Goal: Information Seeking & Learning: Learn about a topic

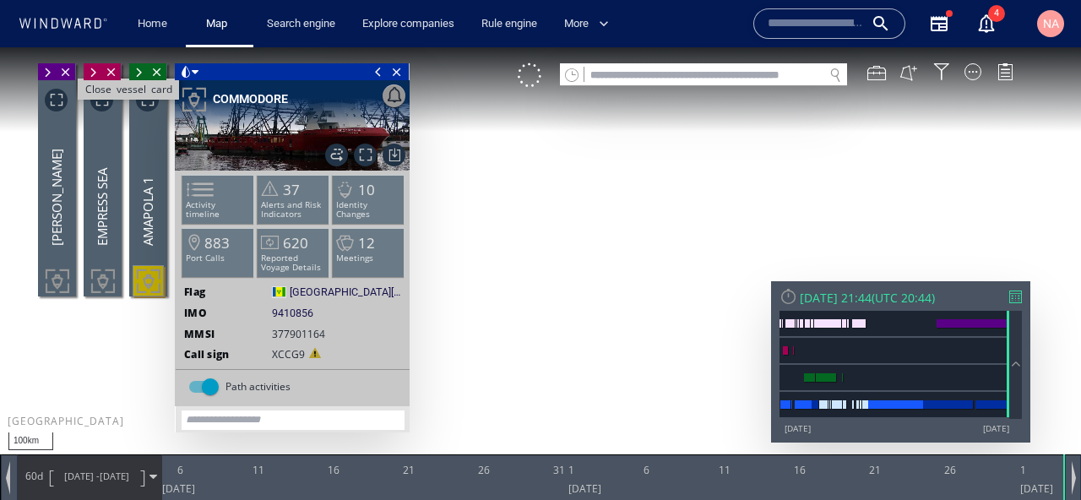
click at [73, 69] on span "Close vessel card" at bounding box center [66, 71] width 19 height 17
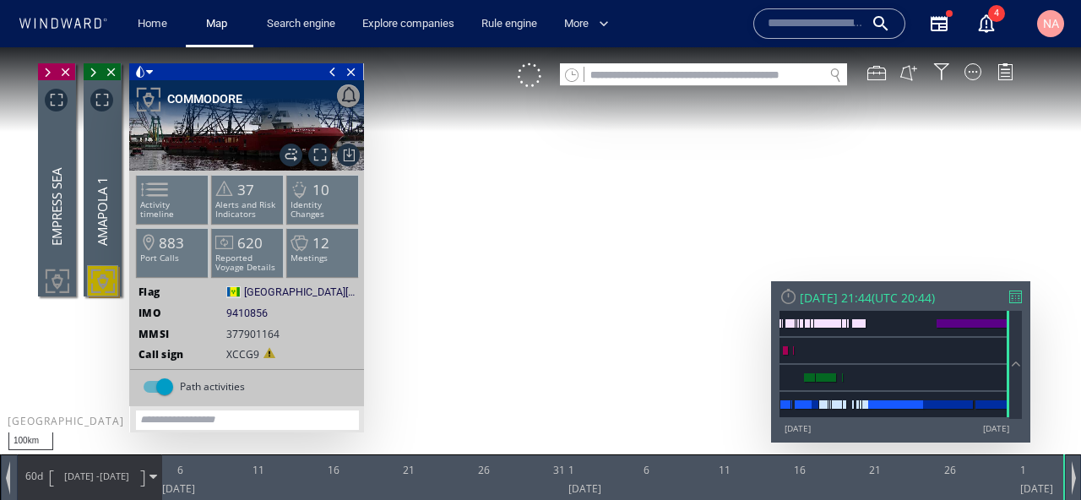
click at [73, 69] on span "Close vessel card" at bounding box center [66, 71] width 19 height 17
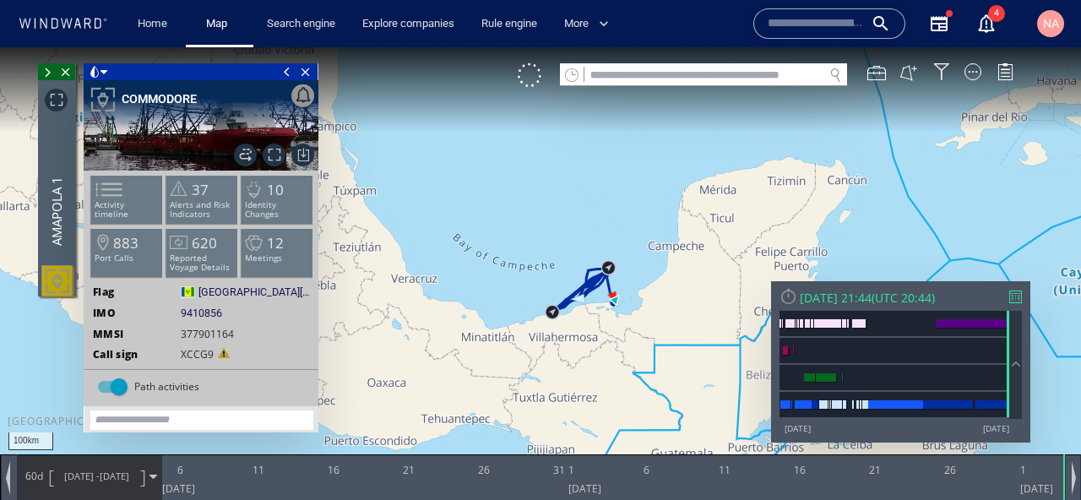
click at [73, 69] on span "Close vessel card" at bounding box center [66, 71] width 19 height 17
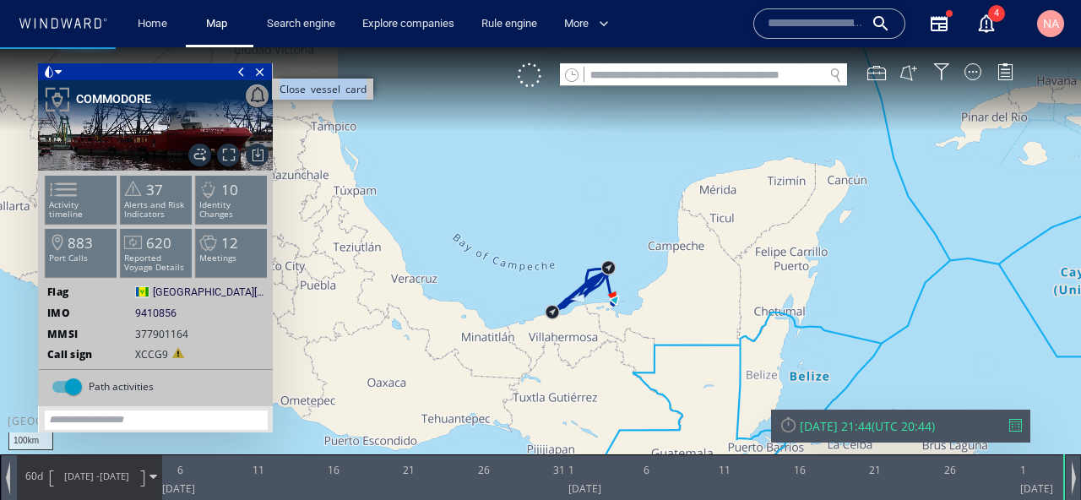
click at [263, 74] on span "Close vessel card" at bounding box center [260, 71] width 19 height 17
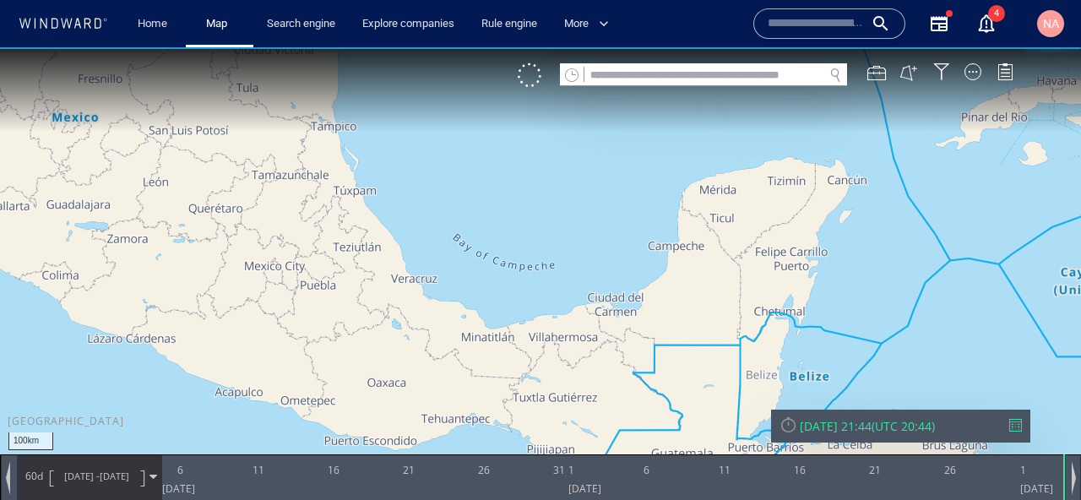
click at [645, 79] on input "text" at bounding box center [703, 75] width 239 height 23
paste input "*******"
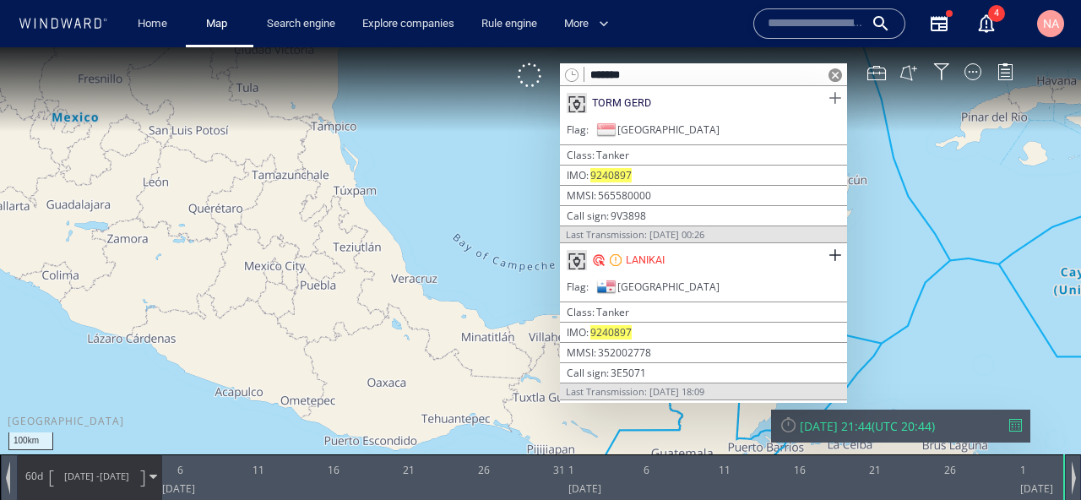
type input "*******"
click at [837, 100] on span at bounding box center [834, 98] width 21 height 21
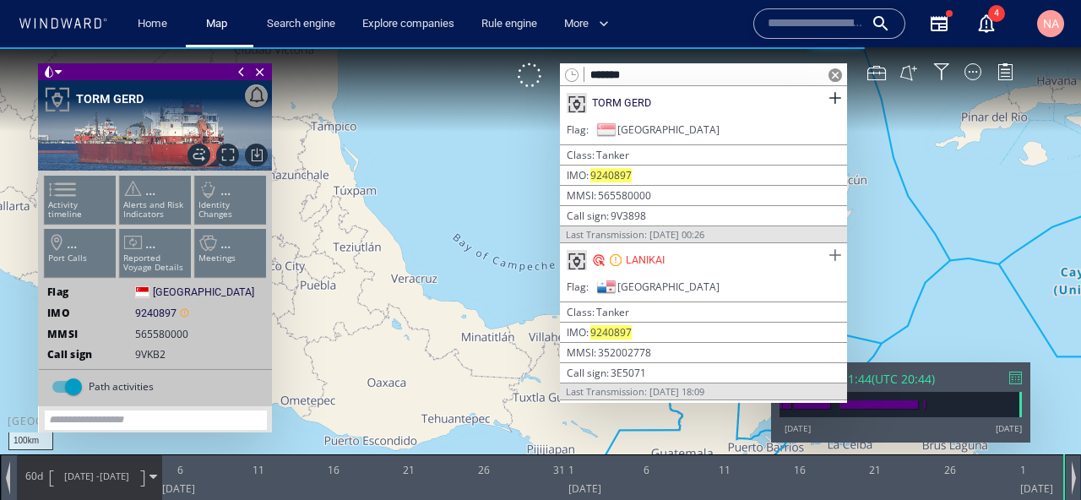
click at [834, 249] on span at bounding box center [834, 255] width 21 height 21
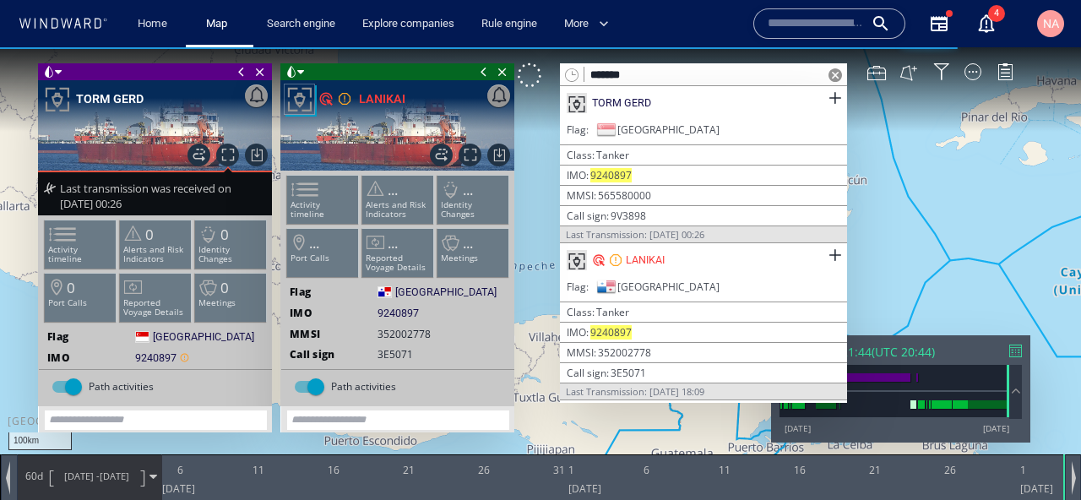
click at [837, 73] on span at bounding box center [835, 75] width 14 height 14
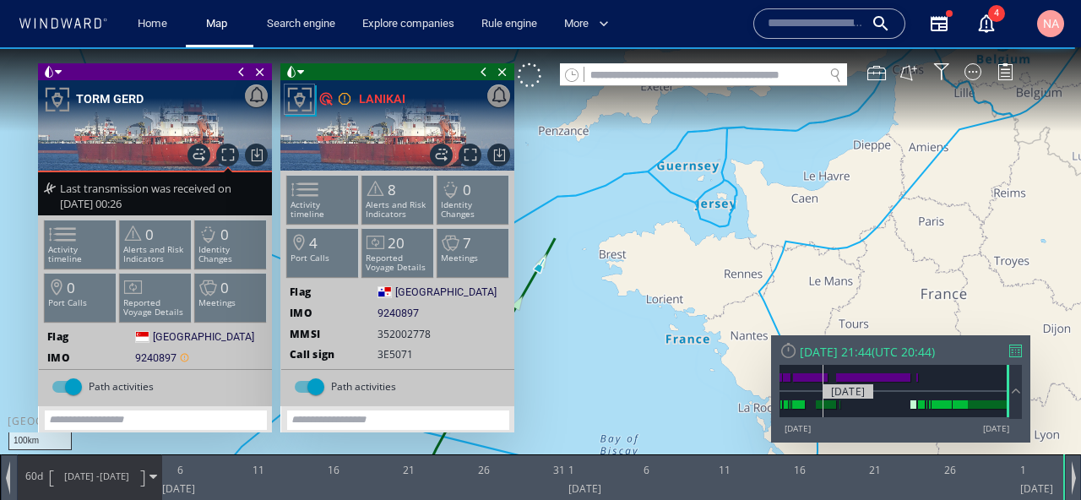
click at [823, 411] on div at bounding box center [894, 404] width 230 height 25
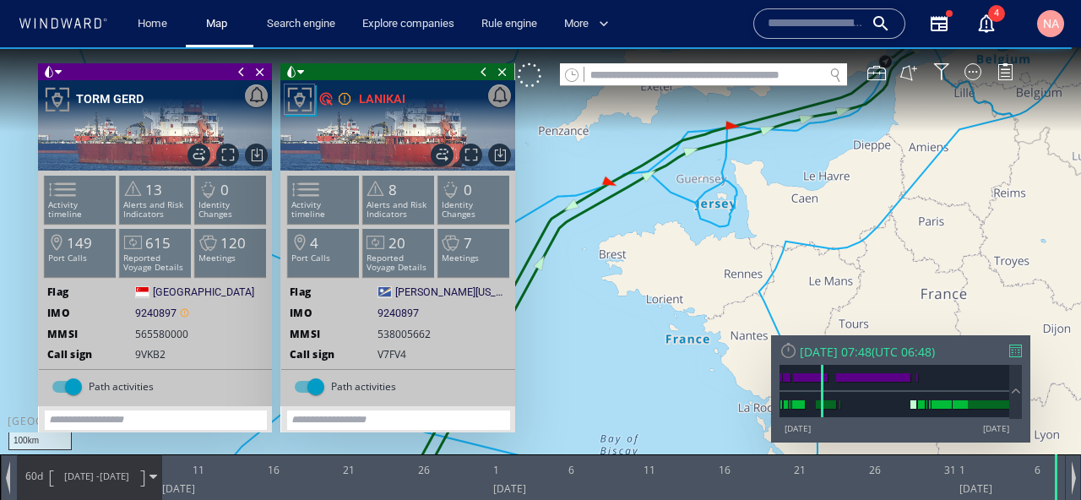
drag, startPoint x: 663, startPoint y: 310, endPoint x: 703, endPoint y: 315, distance: 40.8
click at [702, 315] on canvas "Map" at bounding box center [540, 265] width 1081 height 436
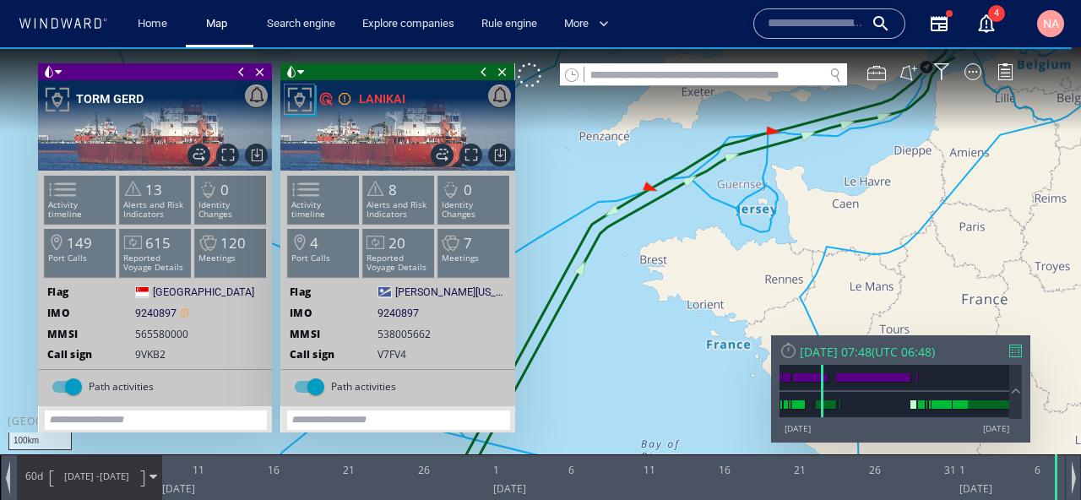
drag, startPoint x: 746, startPoint y: 273, endPoint x: 828, endPoint y: 285, distance: 83.7
click at [827, 285] on canvas "Map" at bounding box center [540, 265] width 1081 height 436
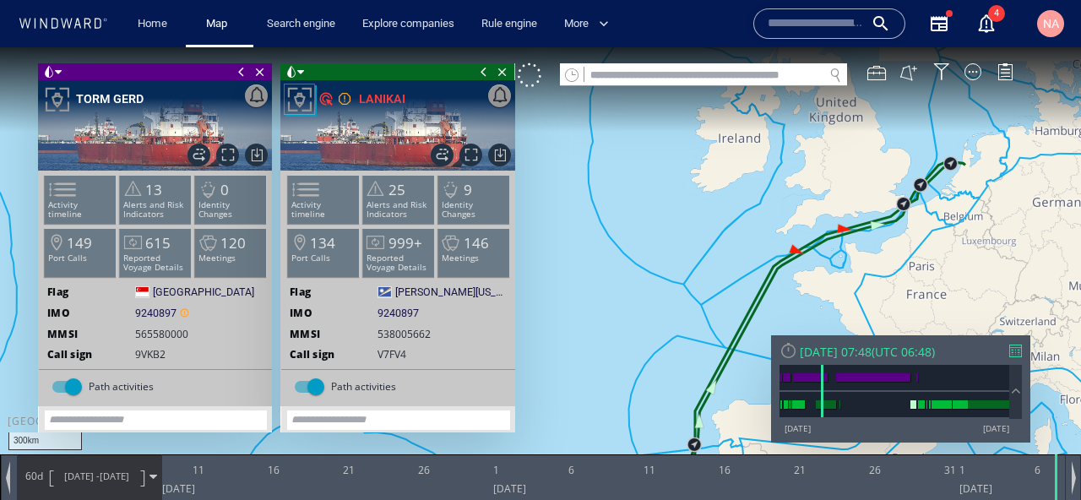
drag, startPoint x: 828, startPoint y: 281, endPoint x: 757, endPoint y: 254, distance: 75.9
click at [758, 255] on canvas "Map" at bounding box center [540, 265] width 1081 height 436
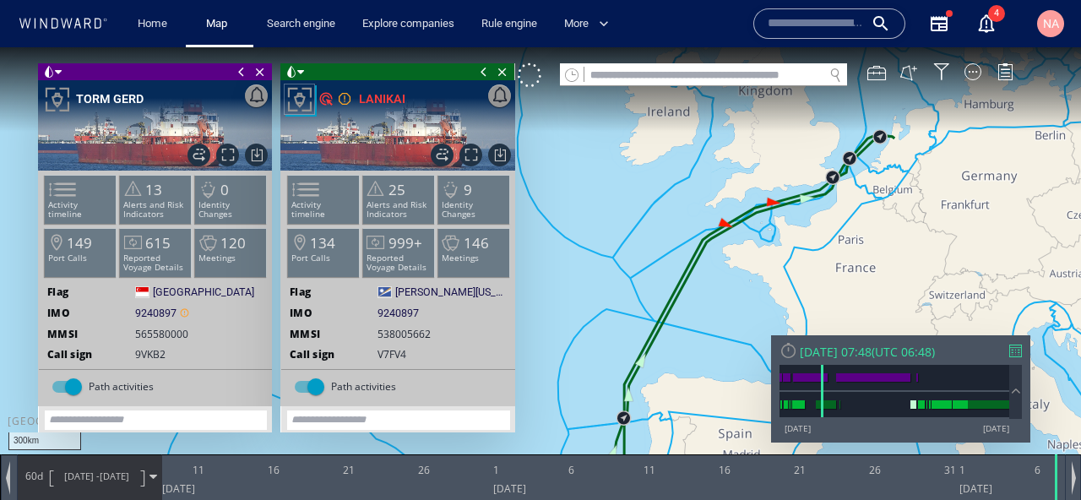
click at [101, 472] on span "07/06/15" at bounding box center [115, 475] width 30 height 13
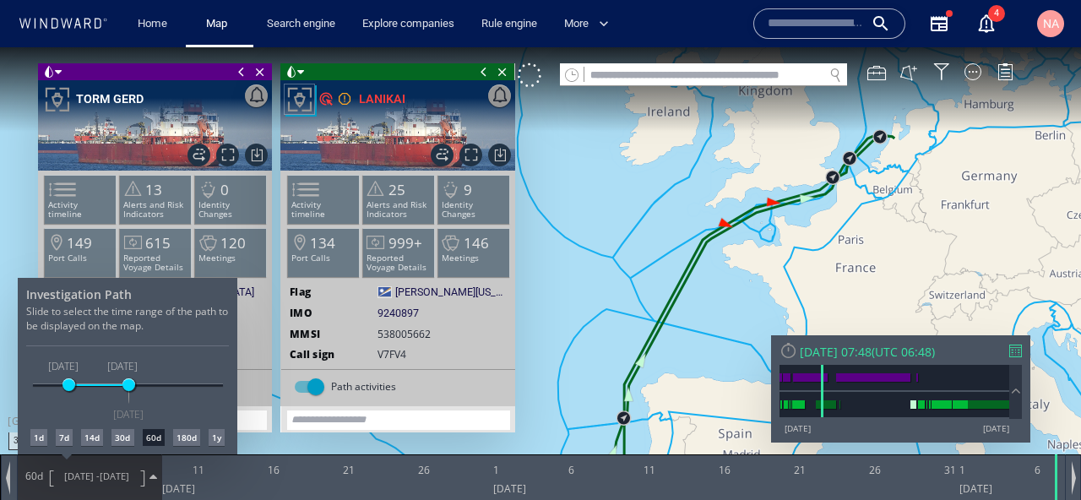
click at [38, 431] on div "1d" at bounding box center [38, 437] width 17 height 17
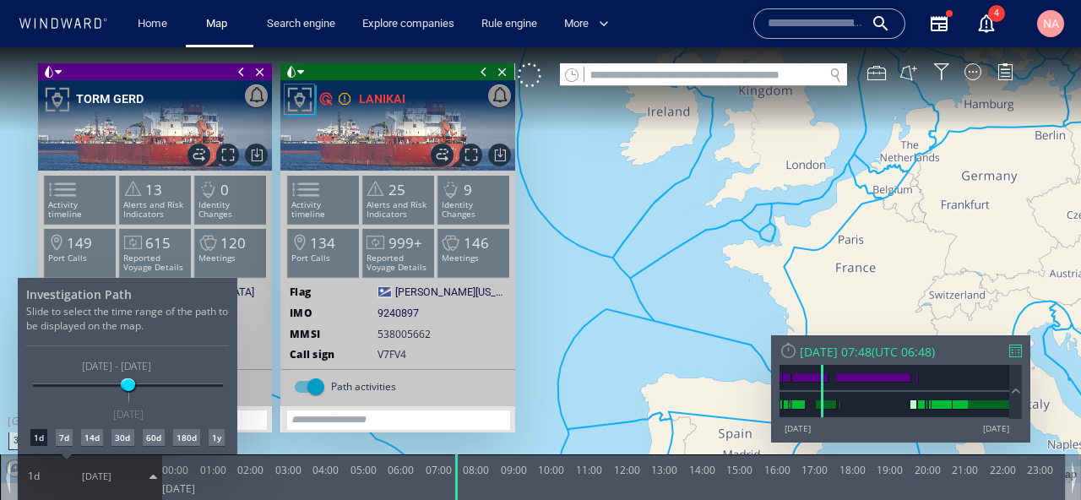
drag, startPoint x: 685, startPoint y: 288, endPoint x: 597, endPoint y: 324, distance: 95.0
click at [597, 324] on div at bounding box center [540, 273] width 1081 height 453
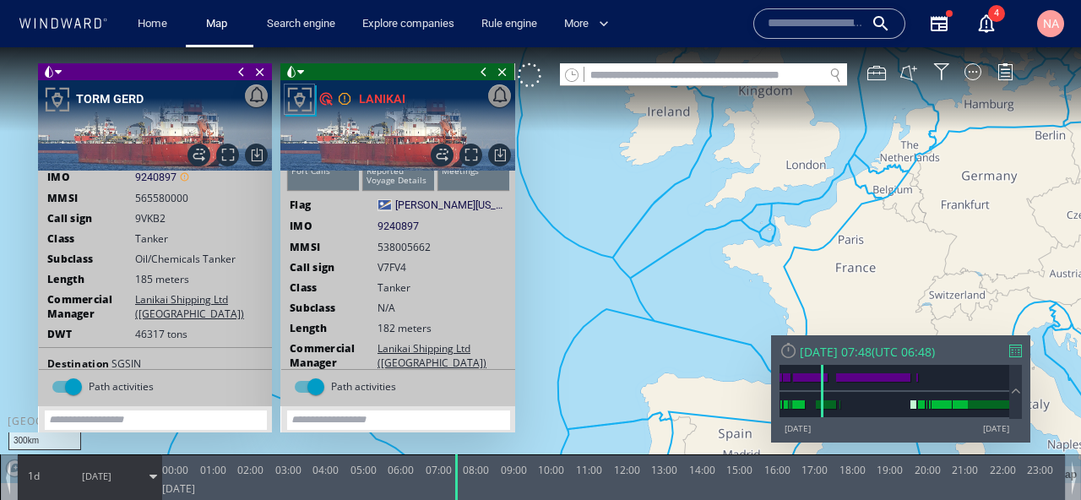
scroll to position [98, 0]
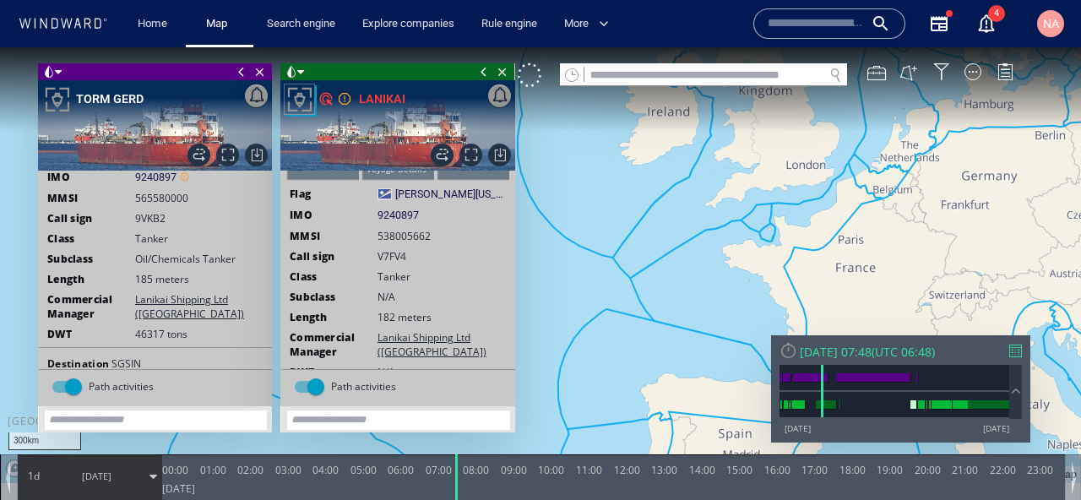
click at [239, 68] on span at bounding box center [241, 71] width 19 height 17
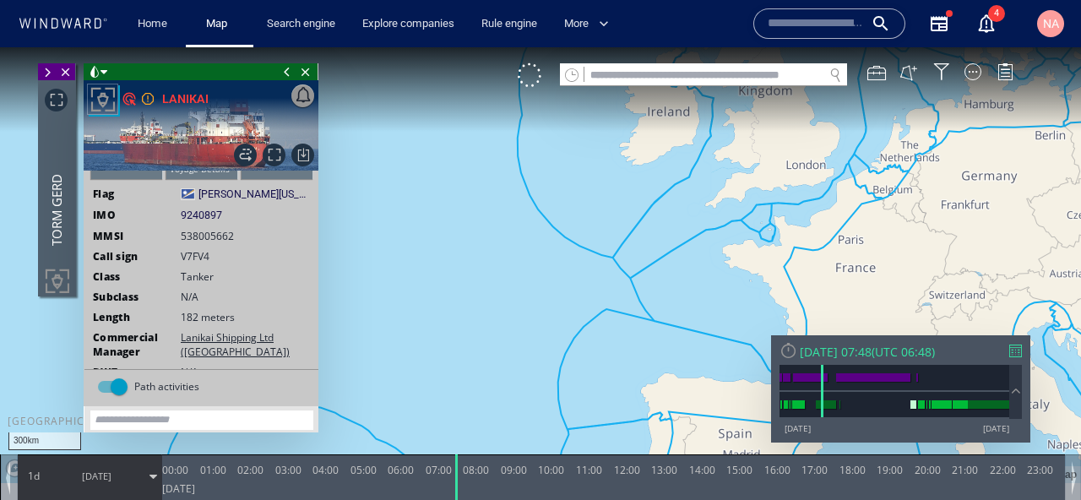
click at [281, 75] on span at bounding box center [287, 71] width 19 height 17
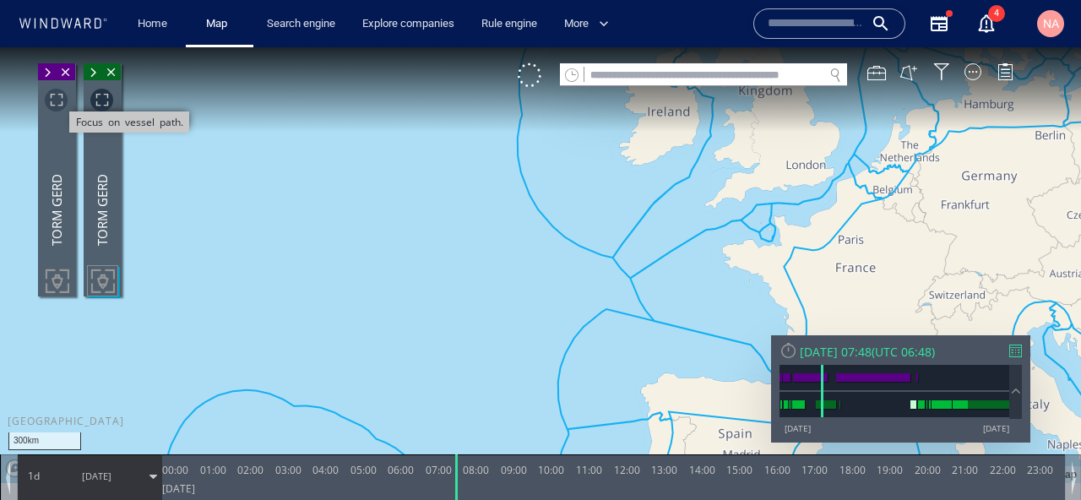
click at [57, 106] on span "Focus on vessel path." at bounding box center [56, 100] width 23 height 23
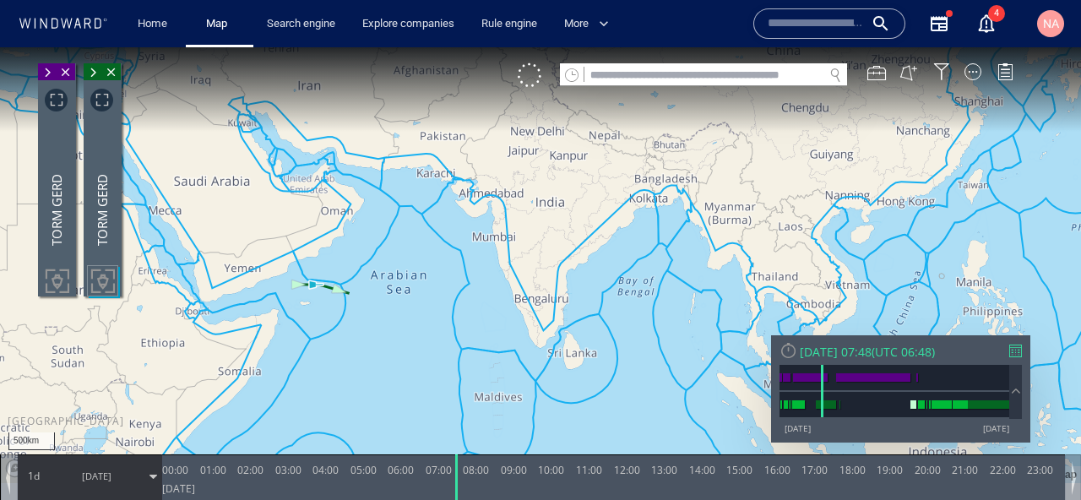
drag, startPoint x: 222, startPoint y: 223, endPoint x: 396, endPoint y: 216, distance: 174.1
click at [396, 216] on canvas "Map" at bounding box center [540, 265] width 1081 height 436
click at [55, 103] on span "Focus on vessel path." at bounding box center [56, 100] width 23 height 23
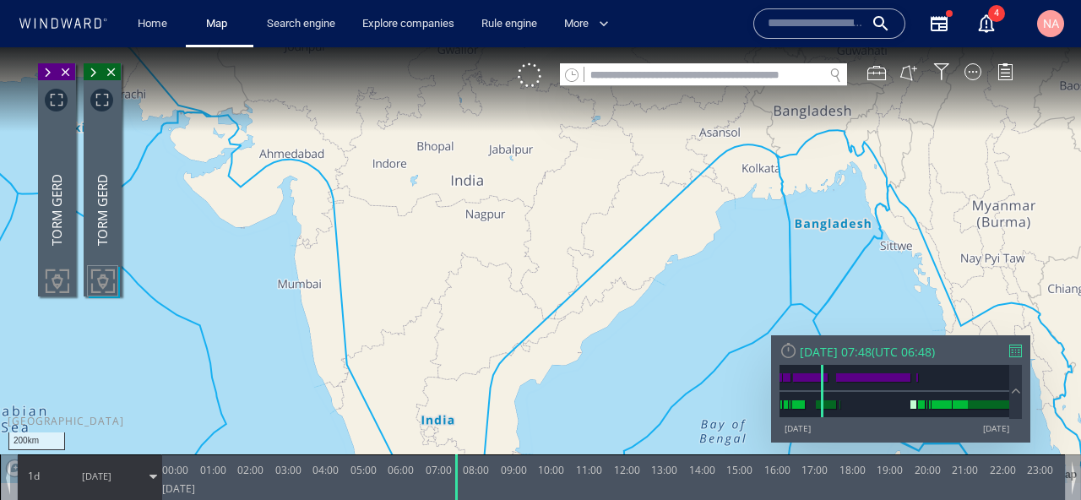
drag, startPoint x: 415, startPoint y: 261, endPoint x: 244, endPoint y: 185, distance: 186.7
click at [246, 186] on canvas "Map" at bounding box center [540, 265] width 1081 height 436
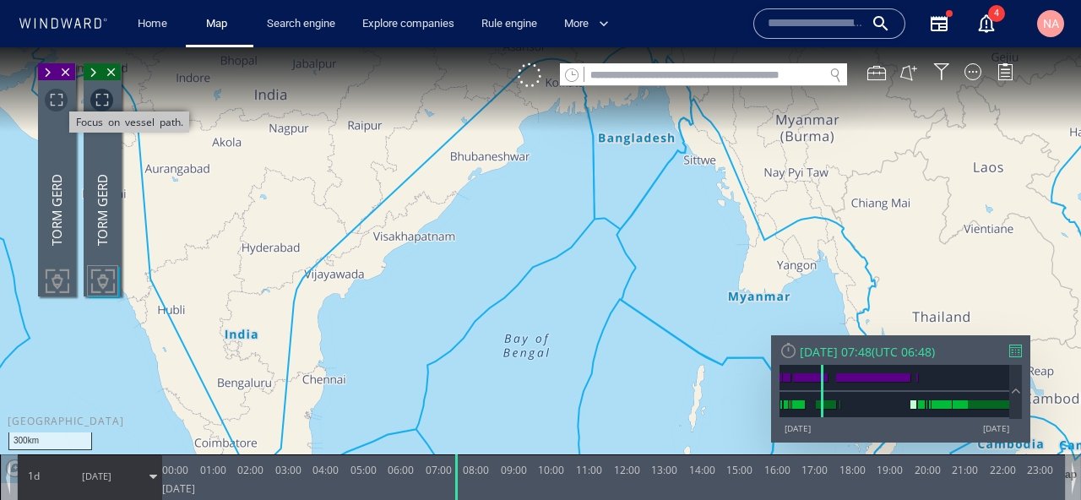
click at [52, 100] on span "Focus on vessel path." at bounding box center [56, 100] width 23 height 23
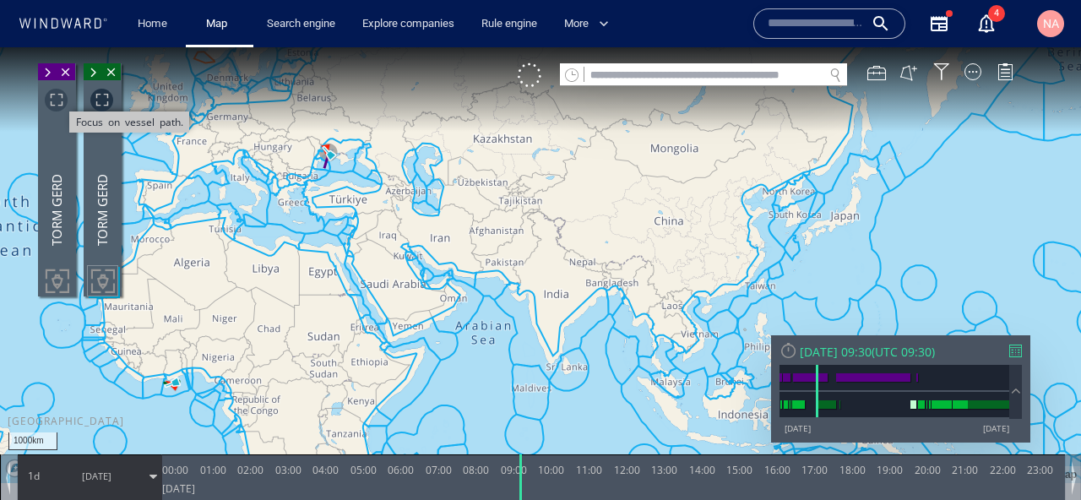
click at [54, 103] on span "Focus on vessel path." at bounding box center [56, 100] width 23 height 23
click at [288, 235] on canvas "Map" at bounding box center [540, 265] width 1081 height 436
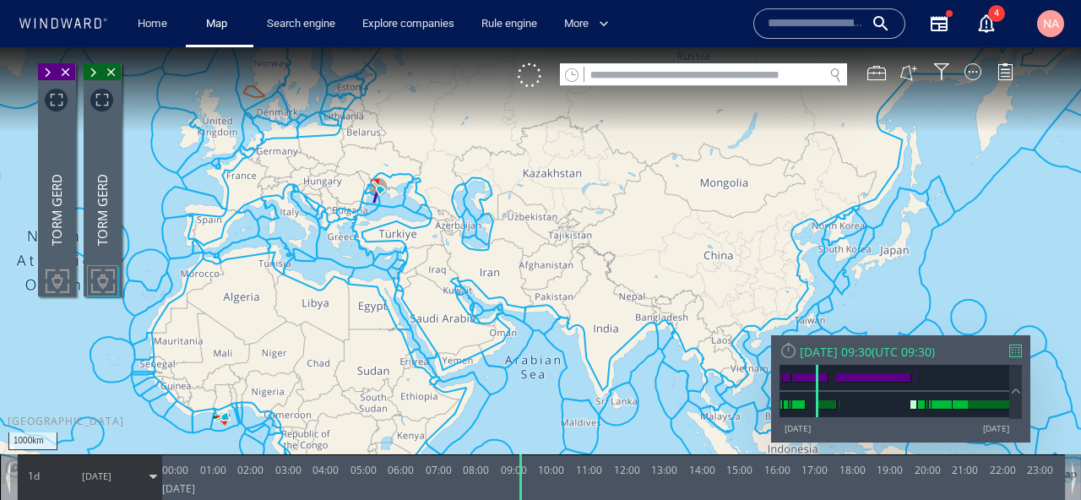
drag, startPoint x: 288, startPoint y: 235, endPoint x: 430, endPoint y: 100, distance: 195.3
click at [430, 100] on canvas "Map" at bounding box center [540, 265] width 1081 height 436
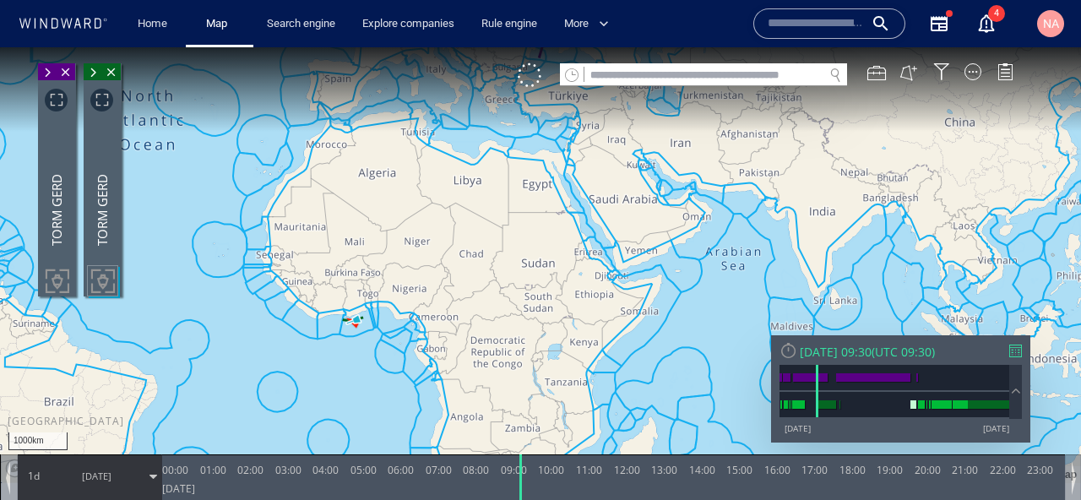
drag, startPoint x: 500, startPoint y: 232, endPoint x: 480, endPoint y: 313, distance: 83.6
click at [480, 313] on canvas "Map" at bounding box center [540, 265] width 1081 height 436
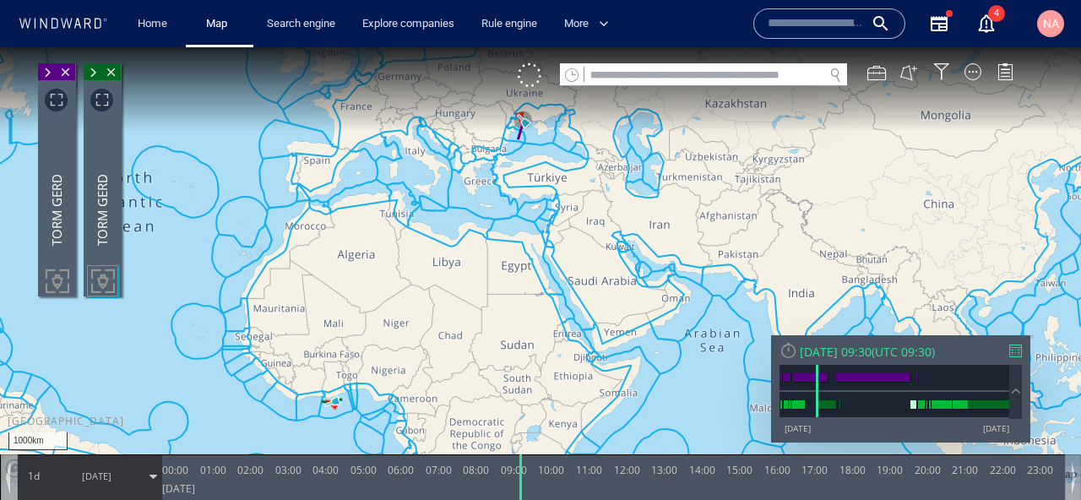
click at [102, 487] on span "24/02/15" at bounding box center [96, 476] width 85 height 42
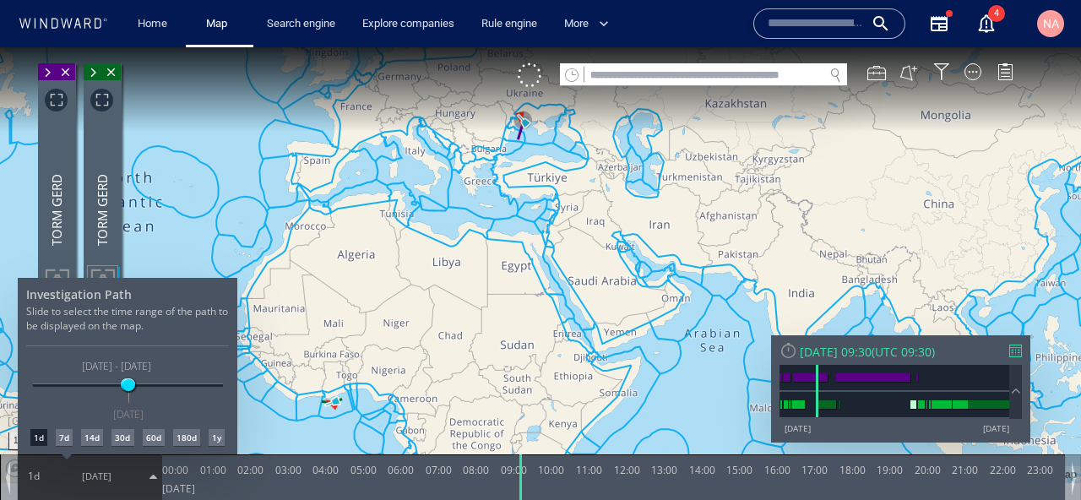
click at [63, 439] on div "7d" at bounding box center [64, 437] width 17 height 17
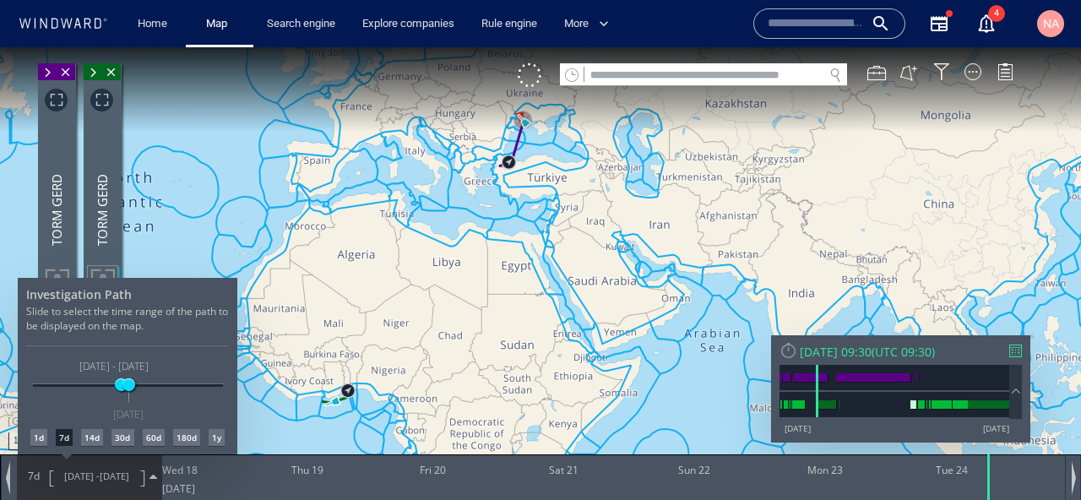
click at [716, 68] on div at bounding box center [540, 273] width 1081 height 453
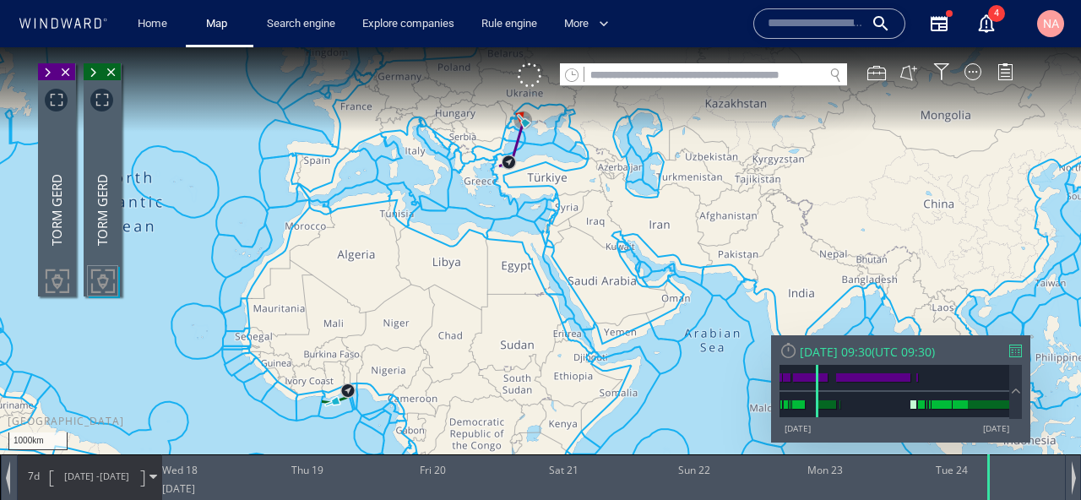
click at [703, 80] on input "text" at bounding box center [703, 75] width 239 height 23
paste input "*******"
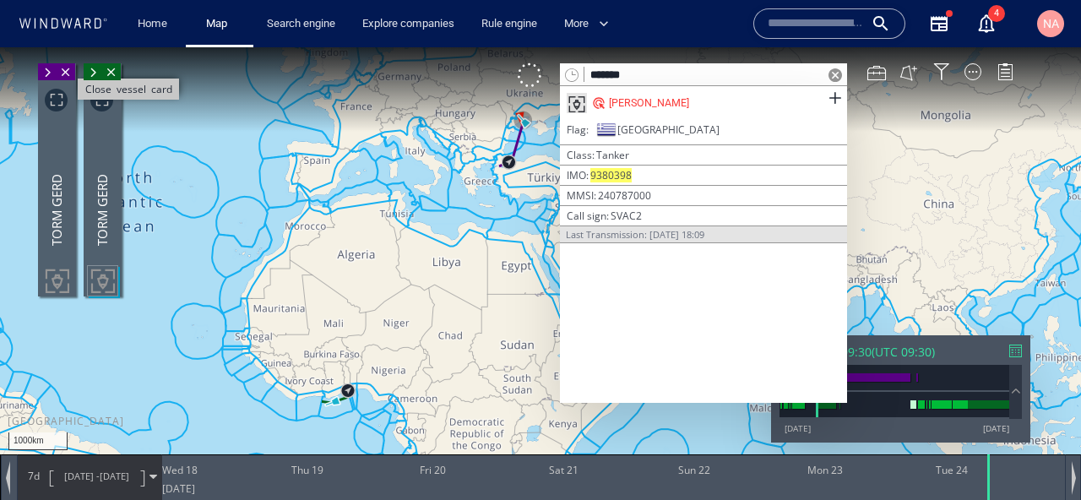
click at [68, 68] on span "Close vessel card" at bounding box center [66, 71] width 19 height 17
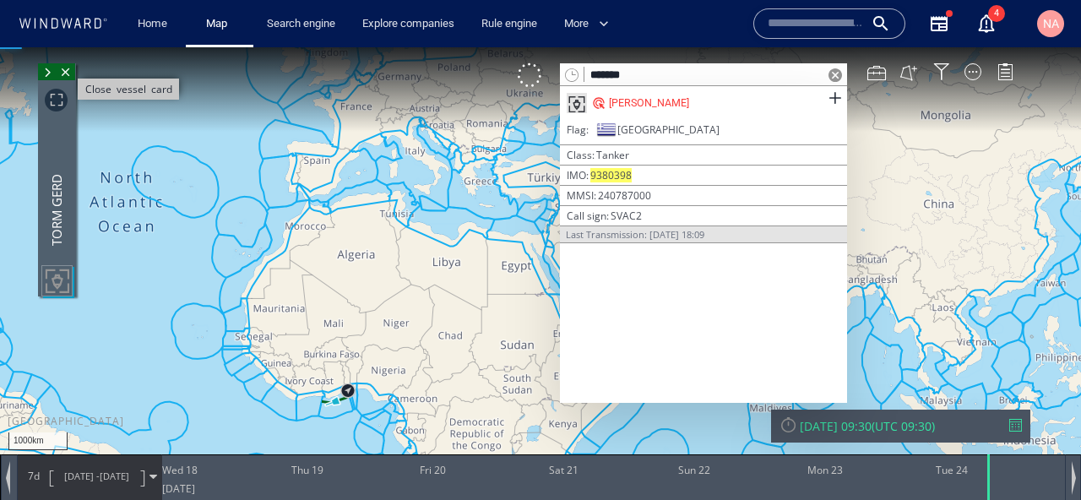
click at [69, 69] on span "Close vessel card" at bounding box center [66, 71] width 19 height 17
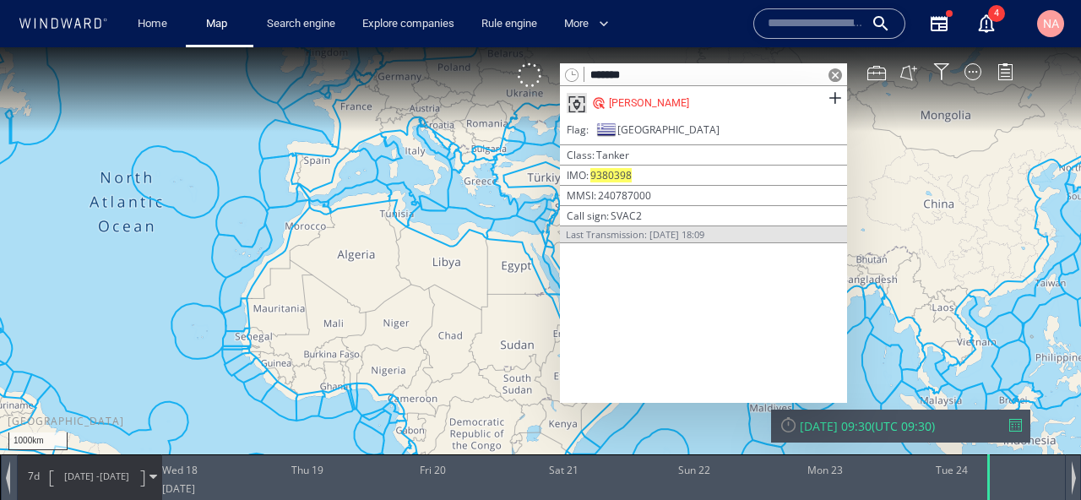
click at [675, 78] on input "*******" at bounding box center [703, 75] width 239 height 23
paste input "**"
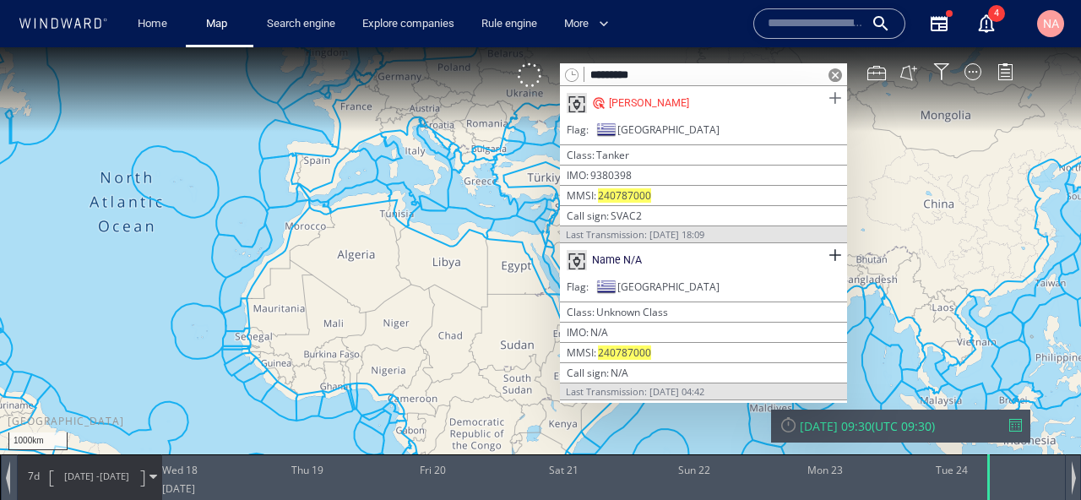
type input "*********"
click at [832, 100] on span at bounding box center [834, 98] width 21 height 21
click at [835, 256] on span at bounding box center [834, 255] width 21 height 21
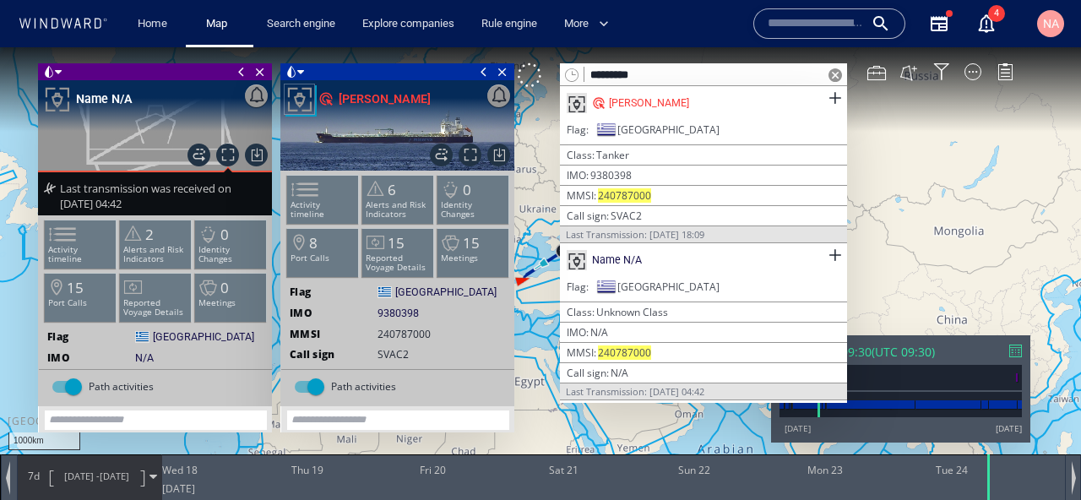
click at [838, 67] on div at bounding box center [835, 74] width 24 height 23
click at [832, 68] on span at bounding box center [835, 75] width 14 height 14
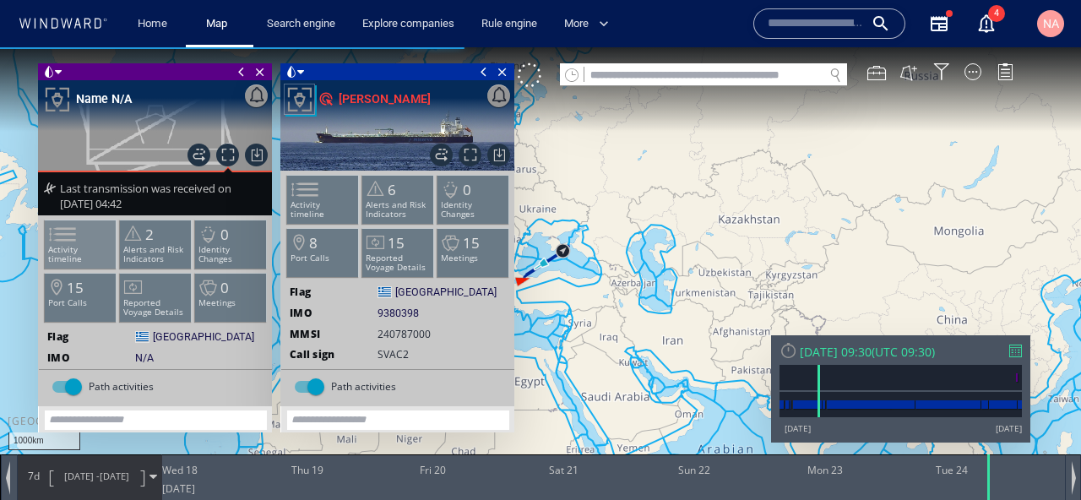
click at [65, 241] on span at bounding box center [52, 234] width 25 height 24
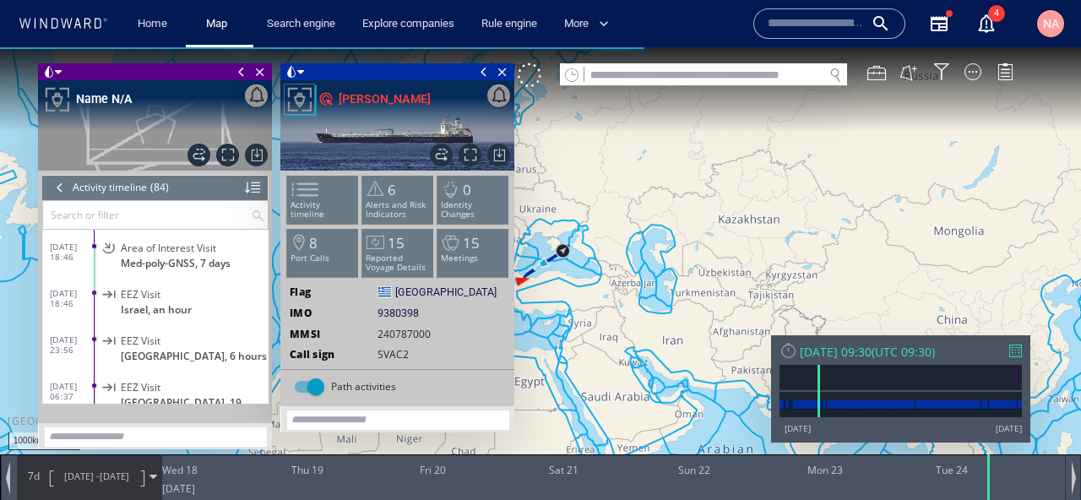
click at [74, 298] on span "13/06/25 18:46" at bounding box center [72, 298] width 45 height 20
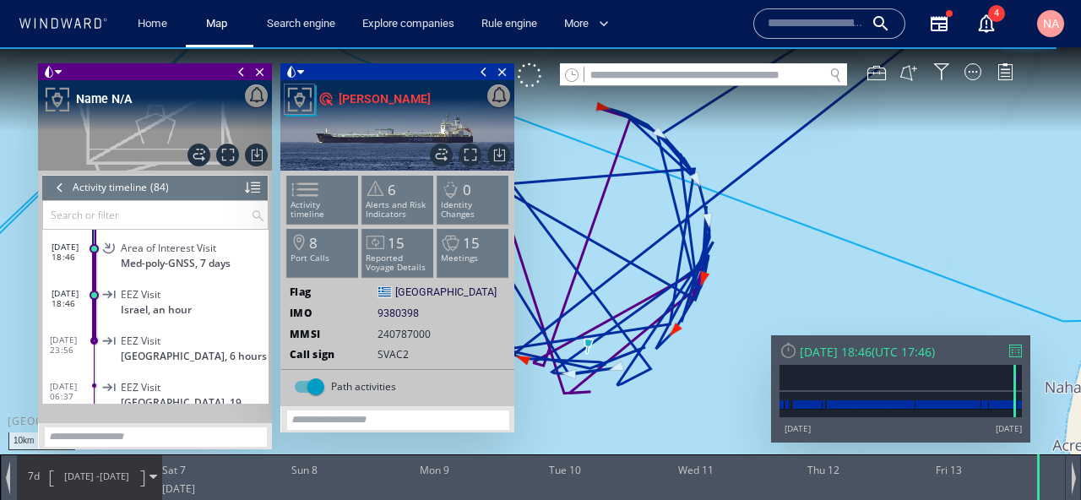
drag, startPoint x: 659, startPoint y: 368, endPoint x: 742, endPoint y: 338, distance: 88.2
click at [742, 338] on canvas "Map" at bounding box center [540, 265] width 1081 height 436
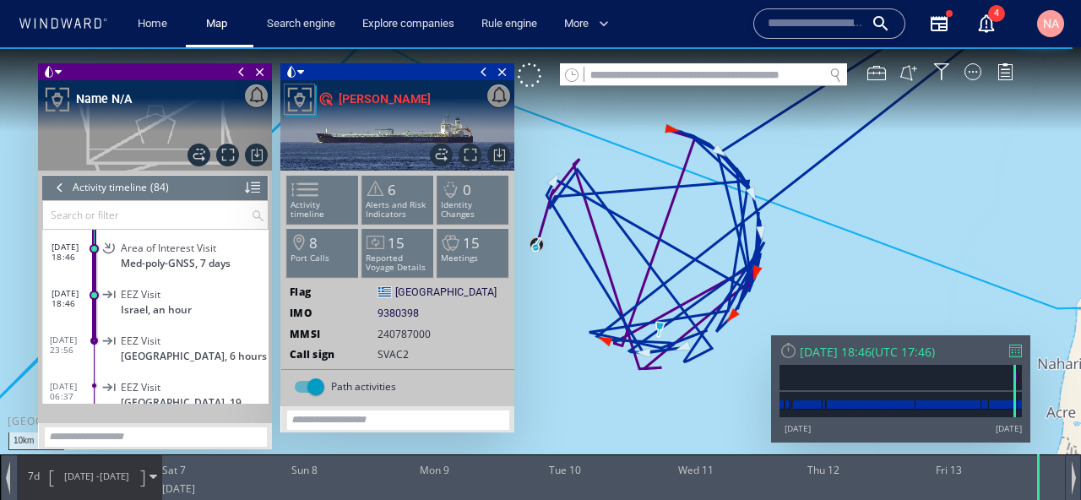
scroll to position [225, 0]
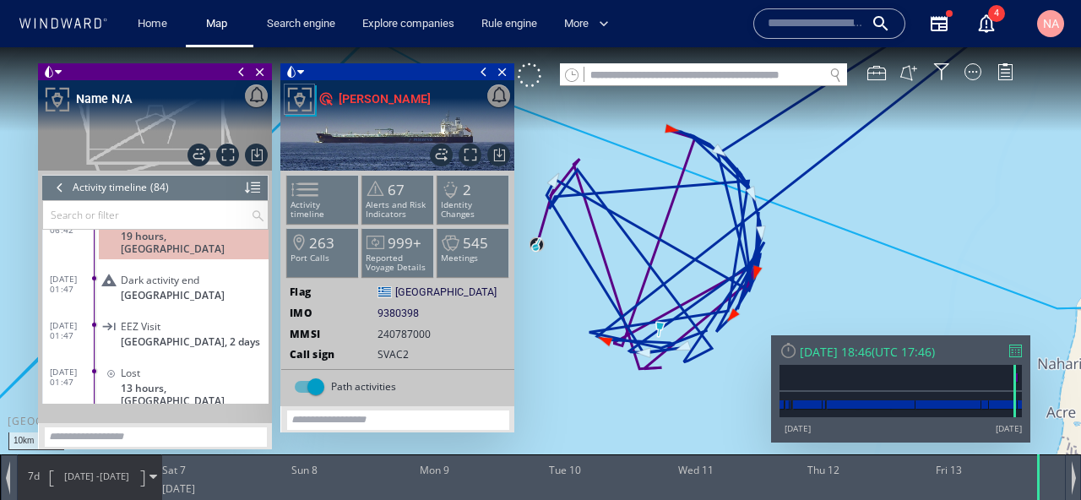
click at [165, 320] on div "EEZ Visit" at bounding box center [191, 326] width 141 height 13
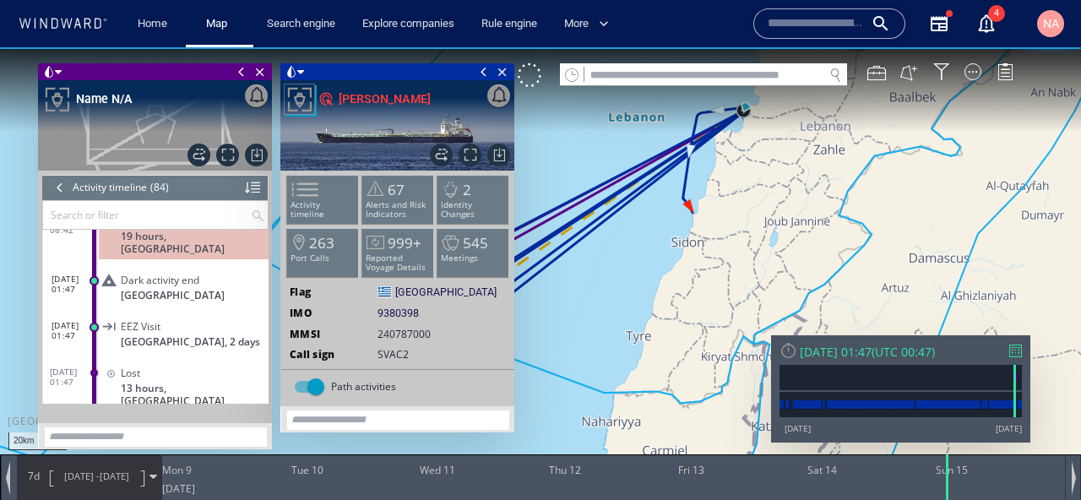
drag, startPoint x: 639, startPoint y: 300, endPoint x: 764, endPoint y: 312, distance: 125.6
click at [766, 312] on canvas "Map" at bounding box center [540, 265] width 1081 height 436
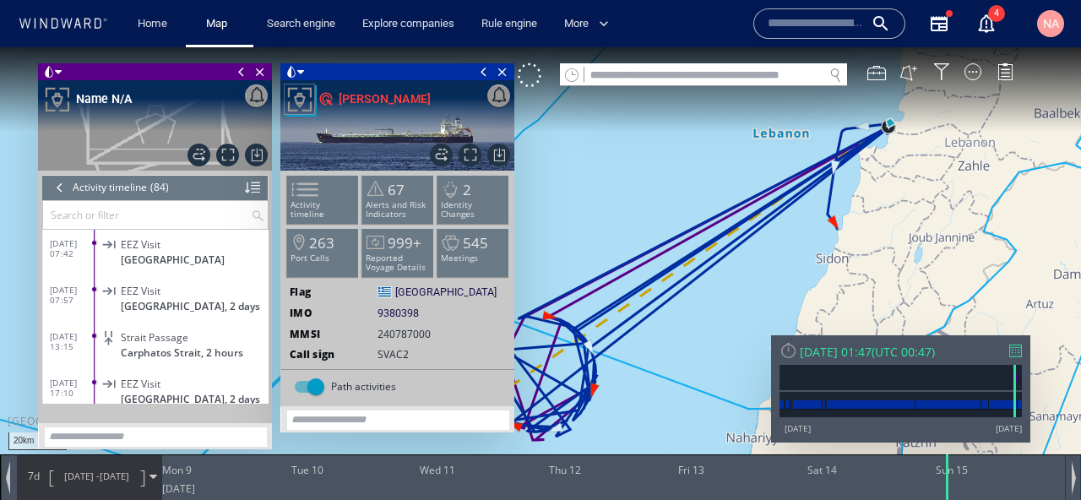
scroll to position [722, 0]
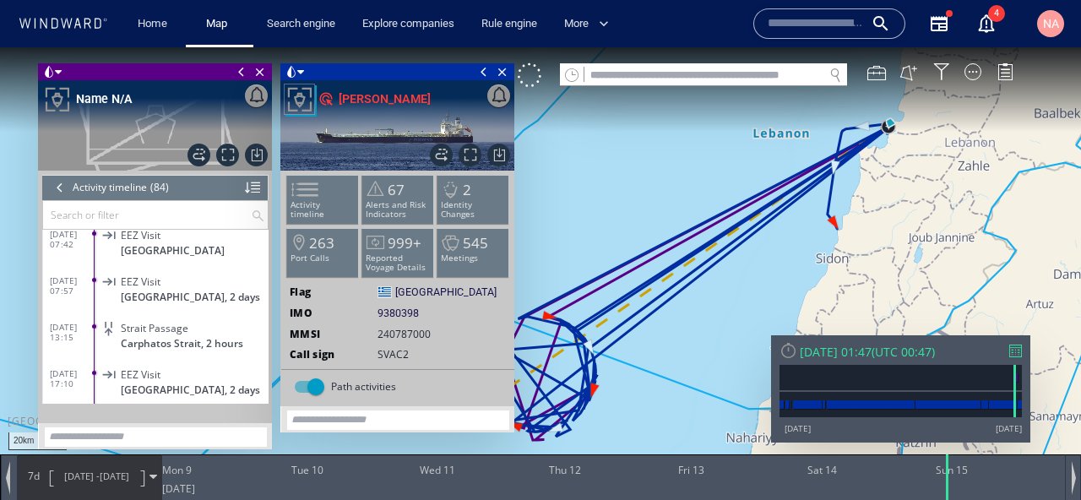
click at [178, 275] on div "EEZ Visit Greece, 2 days" at bounding box center [184, 288] width 170 height 38
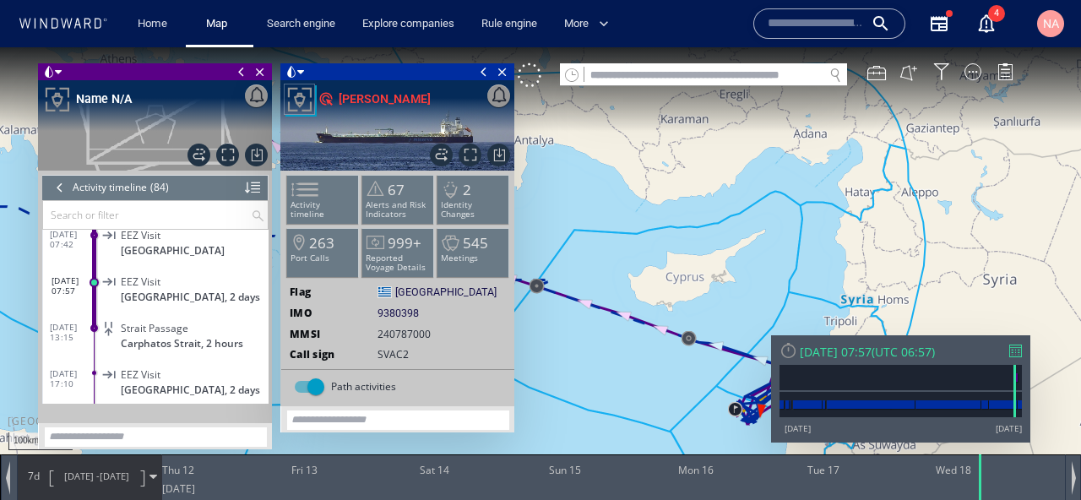
drag, startPoint x: 561, startPoint y: 386, endPoint x: 720, endPoint y: 277, distance: 192.5
click at [721, 277] on canvas "Map" at bounding box center [540, 265] width 1081 height 436
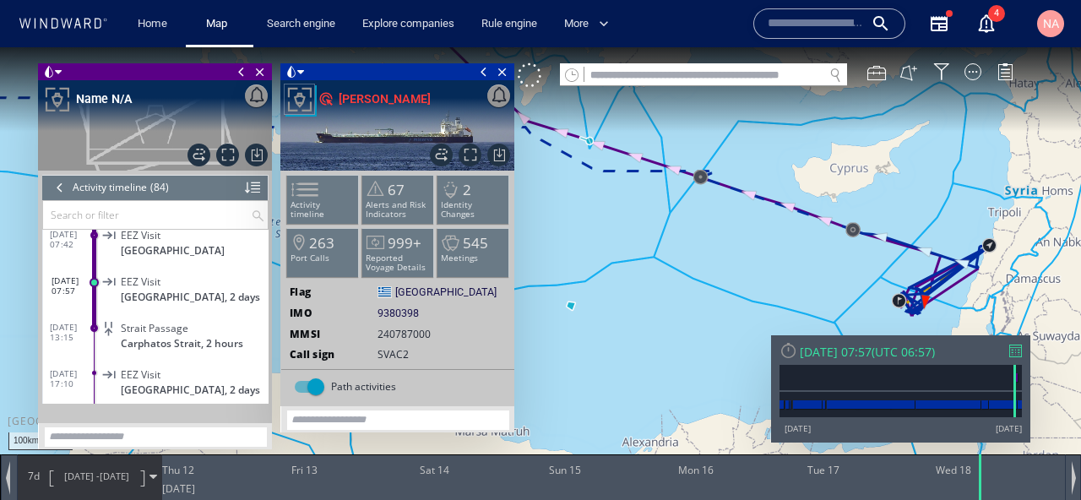
drag, startPoint x: 671, startPoint y: 237, endPoint x: 858, endPoint y: 312, distance: 201.2
click at [858, 312] on canvas "Map" at bounding box center [540, 265] width 1081 height 436
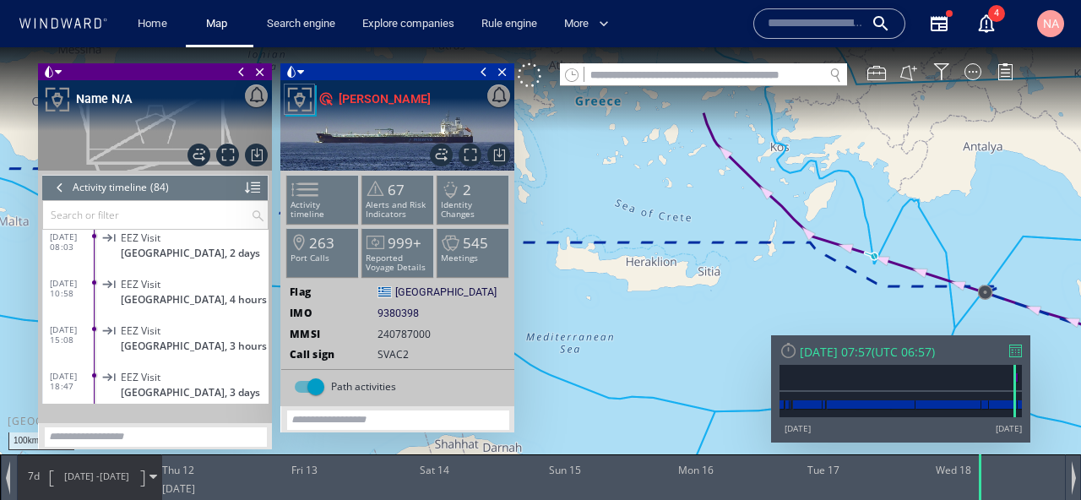
scroll to position [2771, 0]
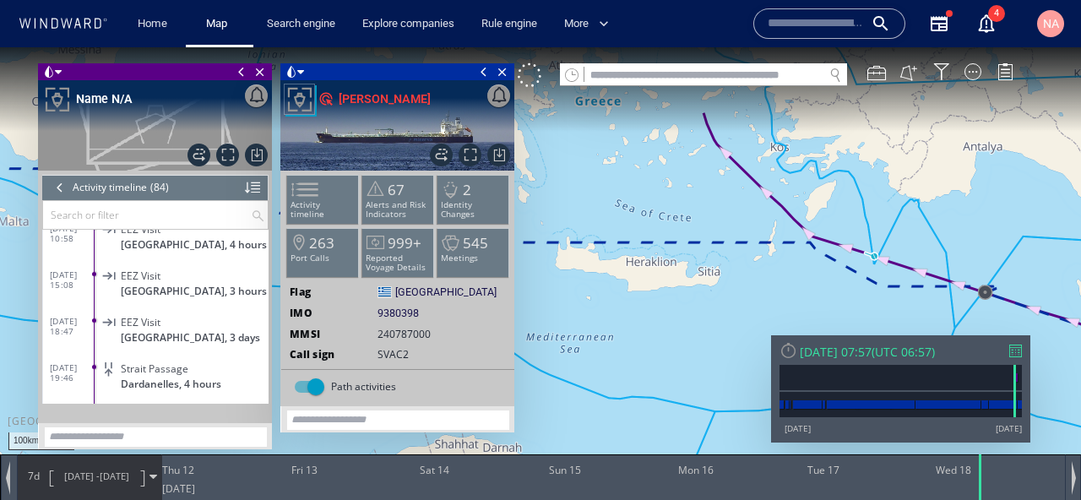
click at [155, 377] on span "Dardanelles, 4 hours" at bounding box center [171, 383] width 100 height 13
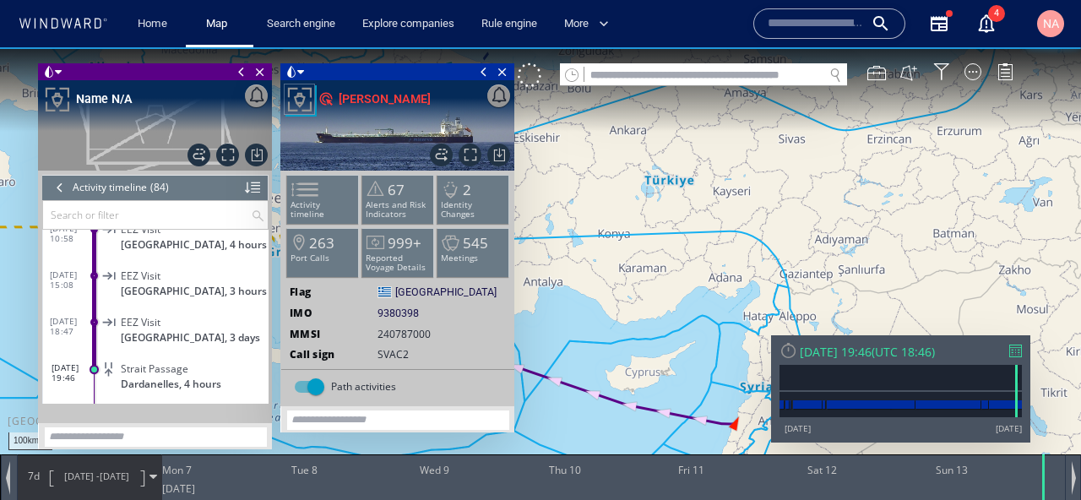
drag, startPoint x: 640, startPoint y: 268, endPoint x: 810, endPoint y: 233, distance: 173.4
click at [810, 234] on canvas "Map" at bounding box center [540, 265] width 1081 height 436
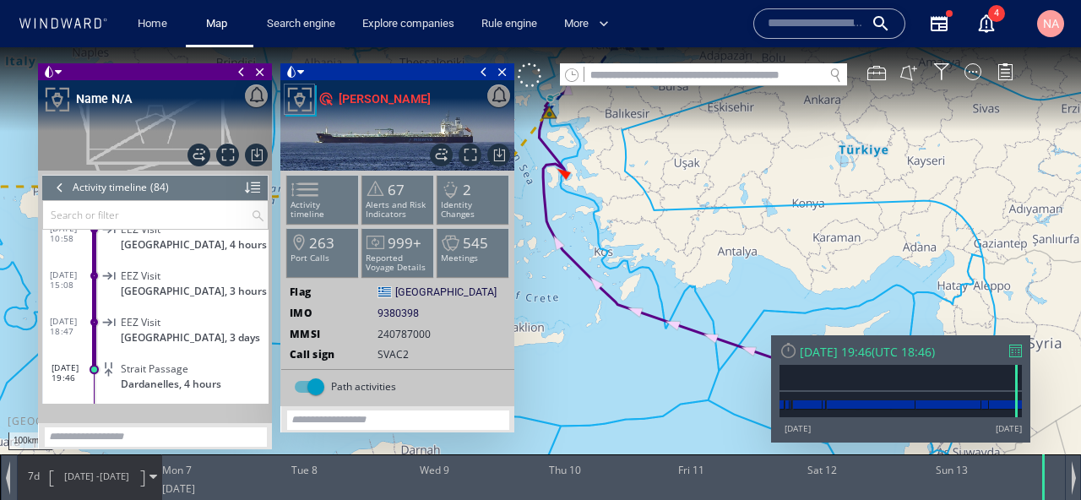
drag, startPoint x: 713, startPoint y: 243, endPoint x: 828, endPoint y: 298, distance: 128.0
click at [828, 298] on canvas "Map" at bounding box center [540, 265] width 1081 height 436
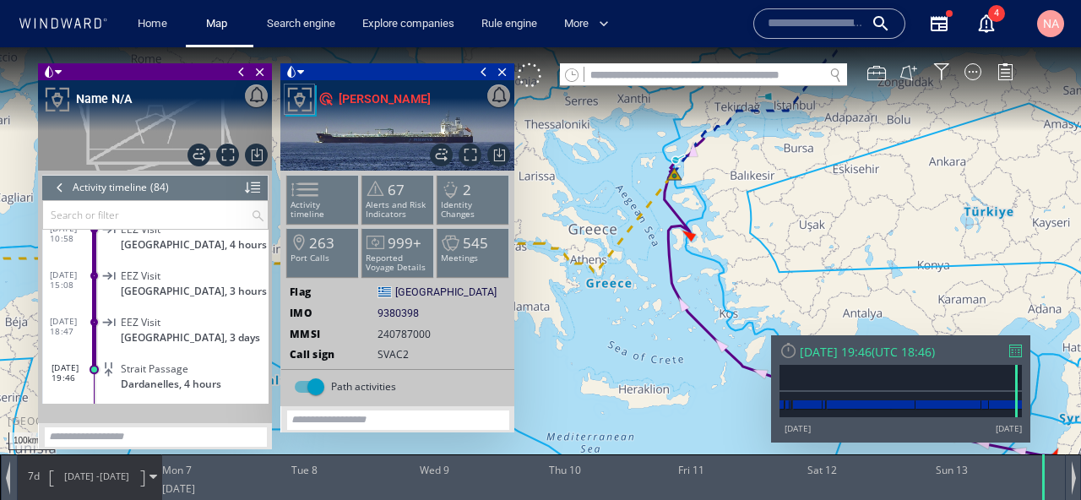
drag, startPoint x: 715, startPoint y: 205, endPoint x: 733, endPoint y: 306, distance: 102.9
click at [733, 306] on canvas "Map" at bounding box center [540, 265] width 1081 height 436
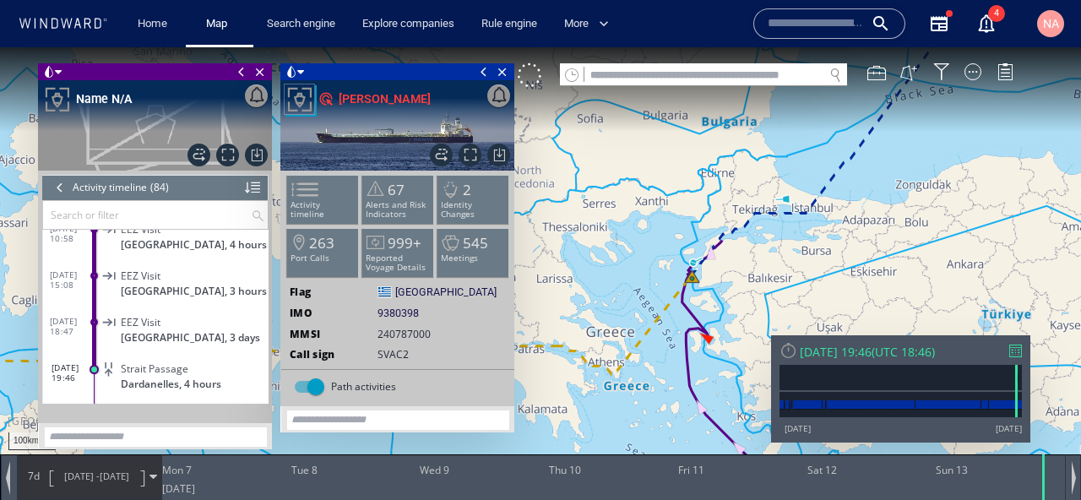
drag, startPoint x: 747, startPoint y: 274, endPoint x: 731, endPoint y: 364, distance: 90.9
click at [731, 364] on canvas "Map" at bounding box center [540, 265] width 1081 height 436
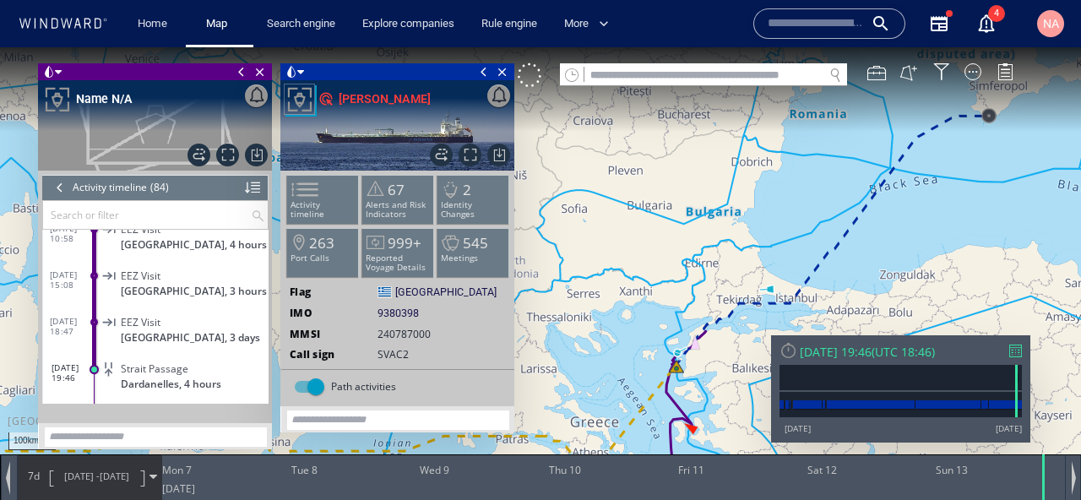
click at [288, 68] on span at bounding box center [291, 71] width 12 height 17
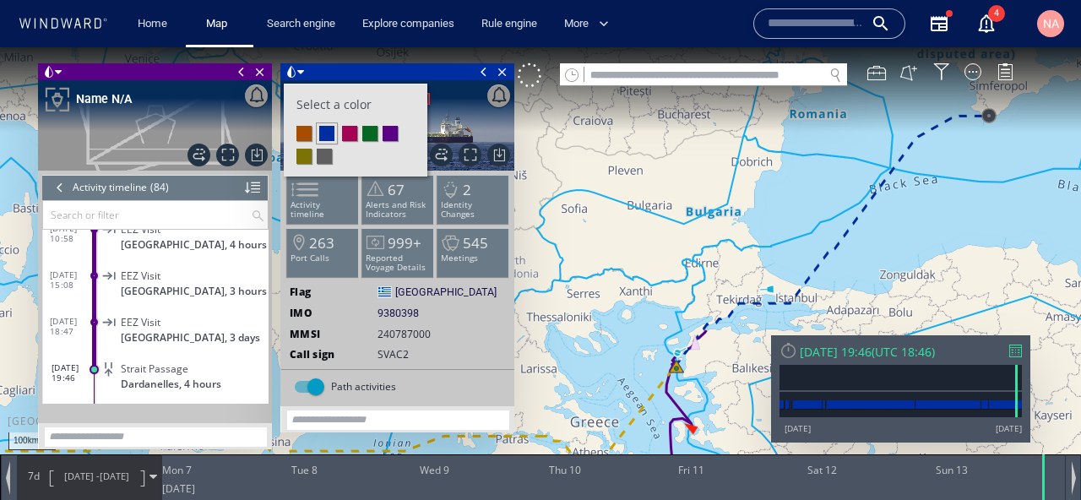
click at [376, 133] on li at bounding box center [369, 133] width 15 height 15
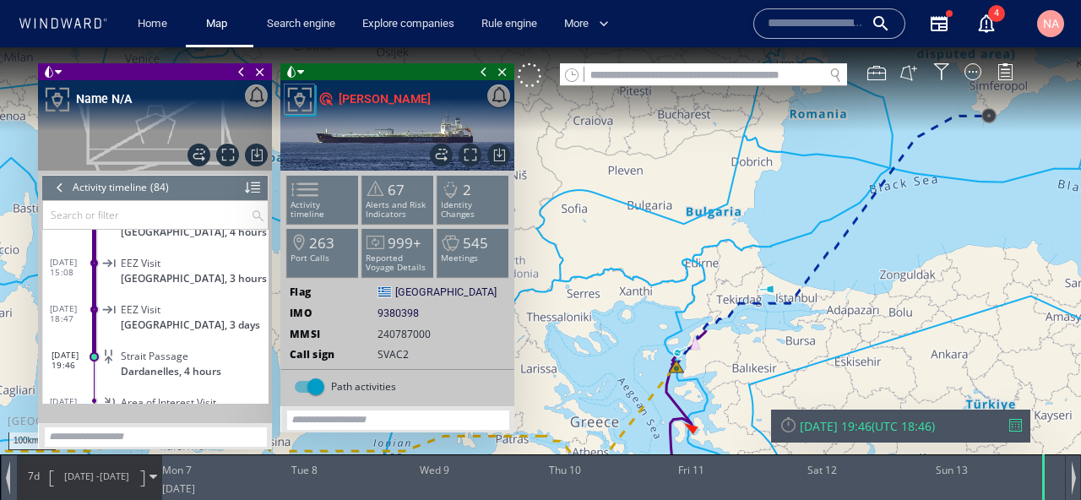
scroll to position [2879, 0]
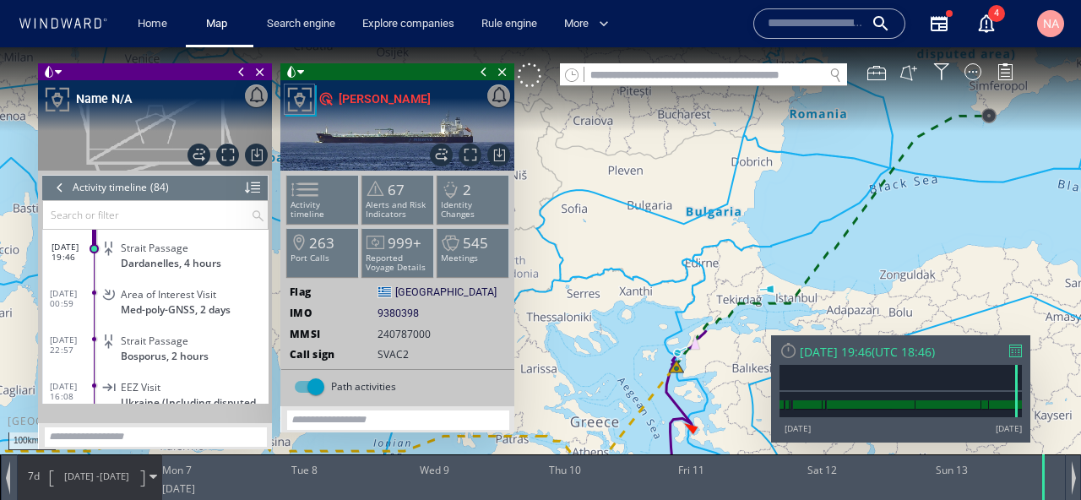
click at [626, 67] on input "text" at bounding box center [703, 75] width 239 height 23
paste input "*******"
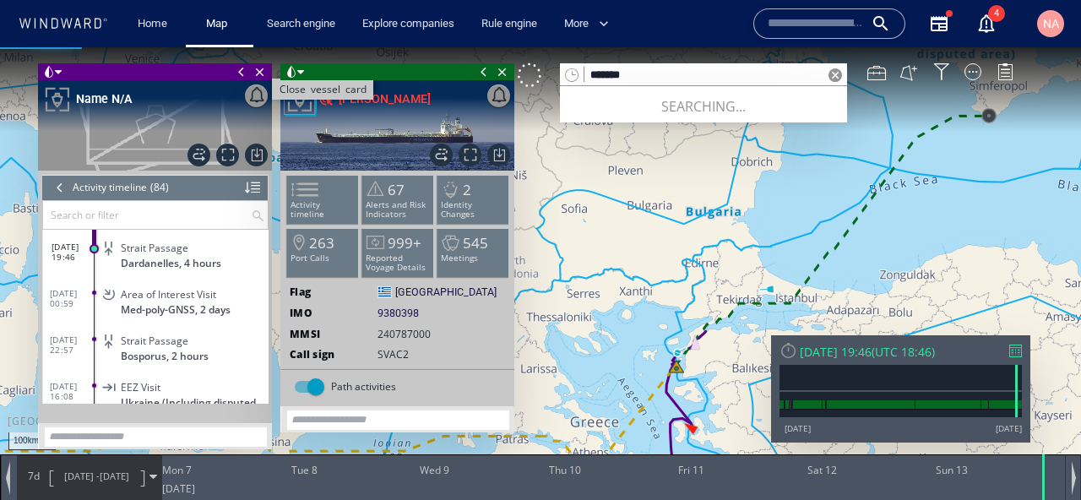
click at [261, 75] on span "Close vessel card" at bounding box center [260, 71] width 19 height 17
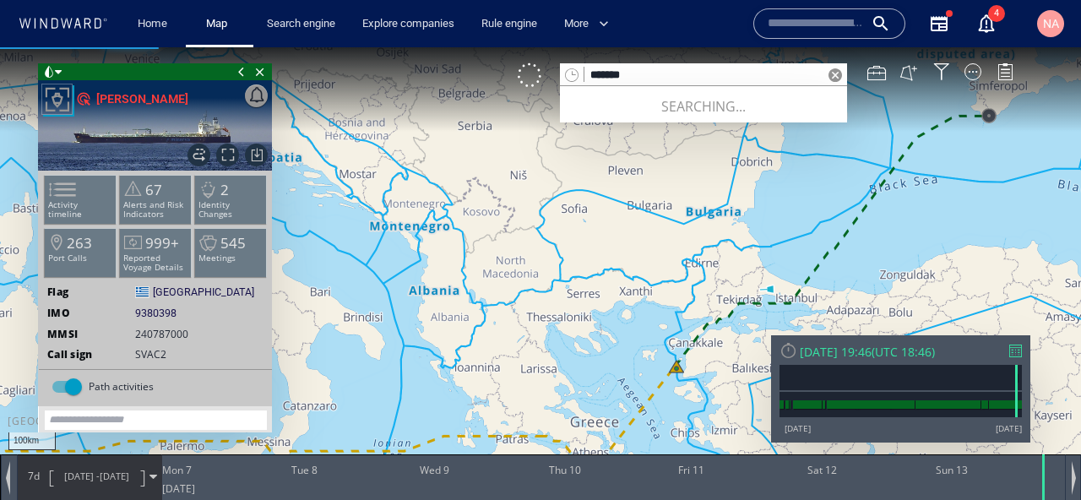
click at [261, 75] on span "Close vessel card" at bounding box center [260, 71] width 19 height 17
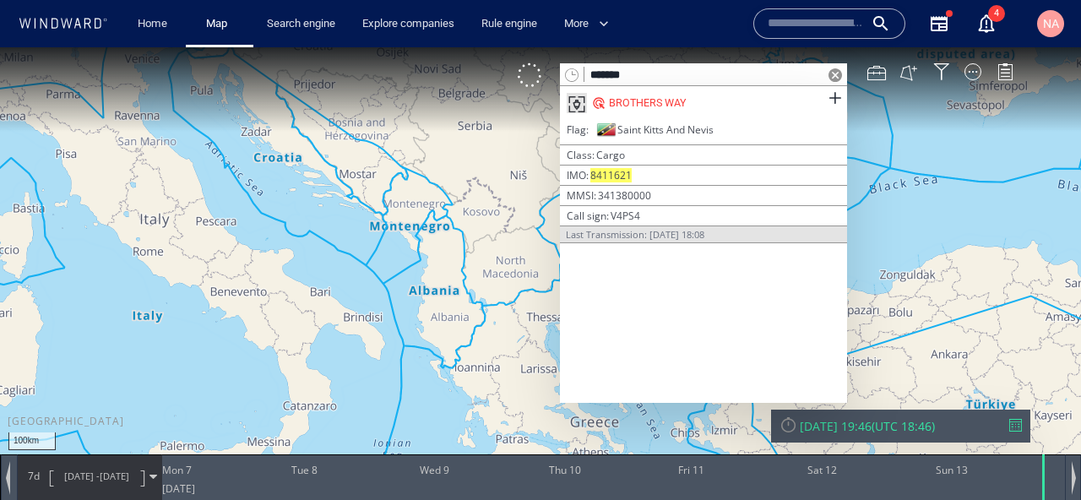
click at [659, 70] on input "*******" at bounding box center [703, 75] width 239 height 23
paste input "**"
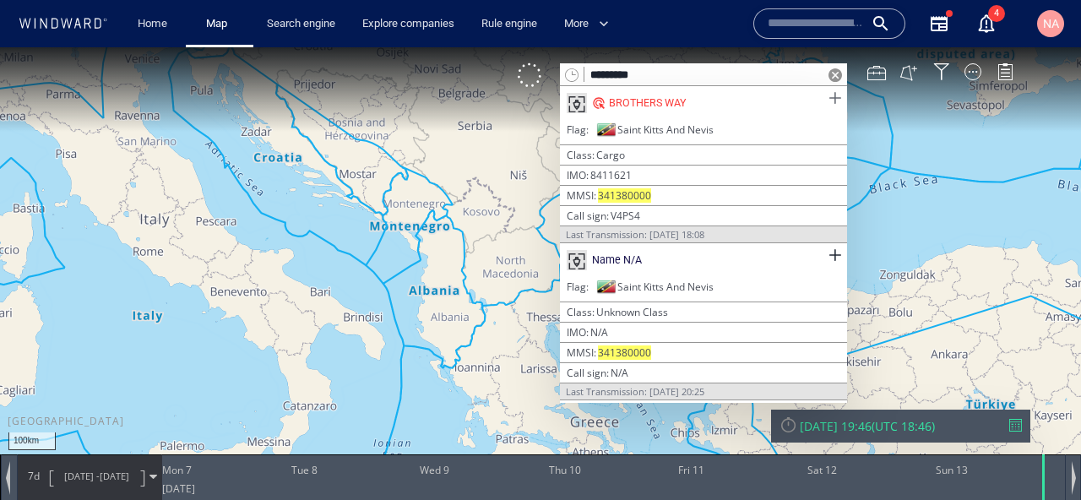
type input "*********"
click at [836, 95] on span at bounding box center [834, 98] width 21 height 21
click at [835, 258] on span at bounding box center [834, 255] width 21 height 21
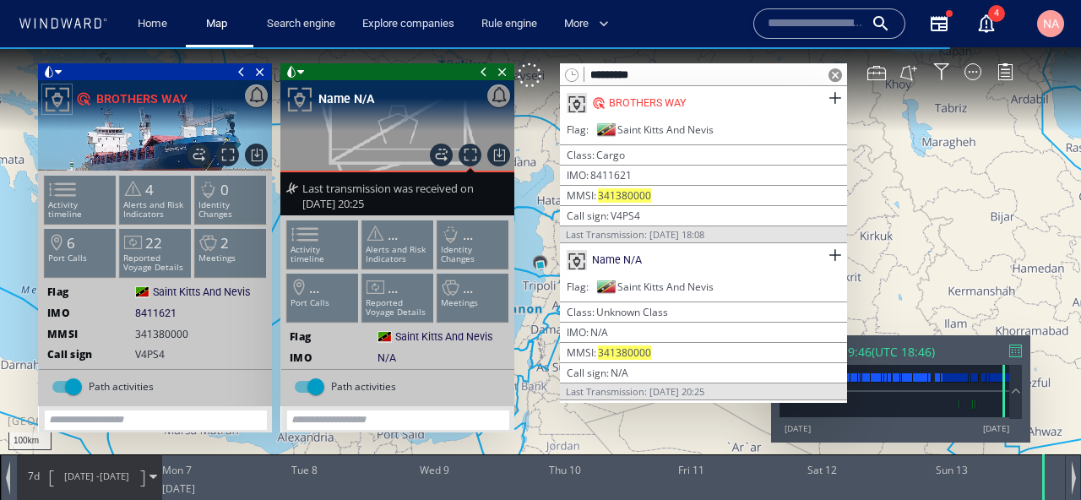
click at [837, 71] on span at bounding box center [835, 75] width 14 height 14
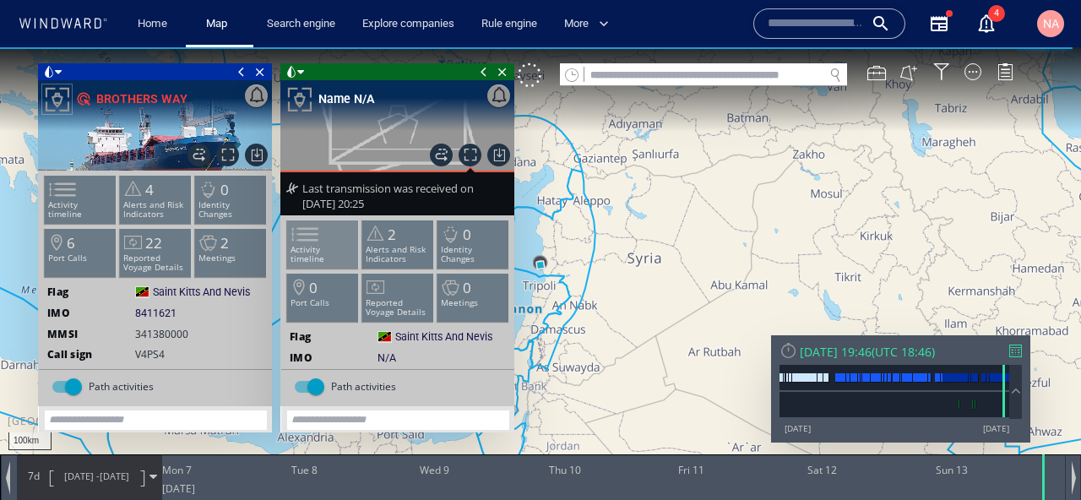
click at [300, 246] on span at bounding box center [294, 234] width 25 height 24
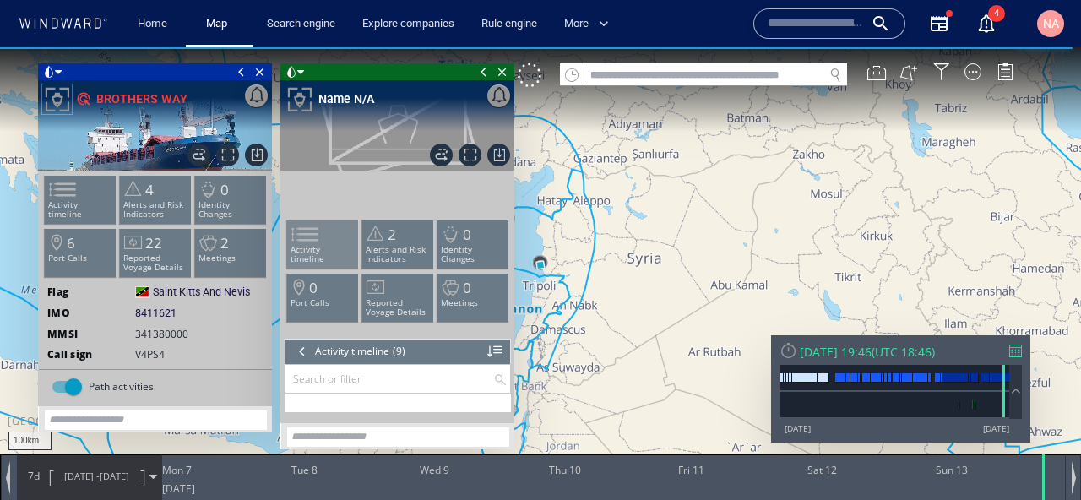
scroll to position [244, 0]
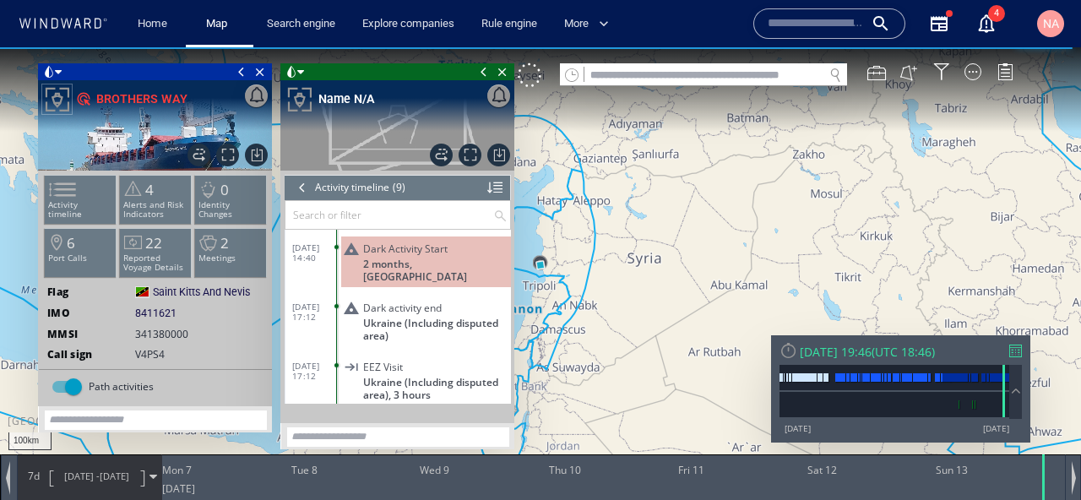
click at [410, 361] on div "EEZ Visit" at bounding box center [433, 367] width 141 height 13
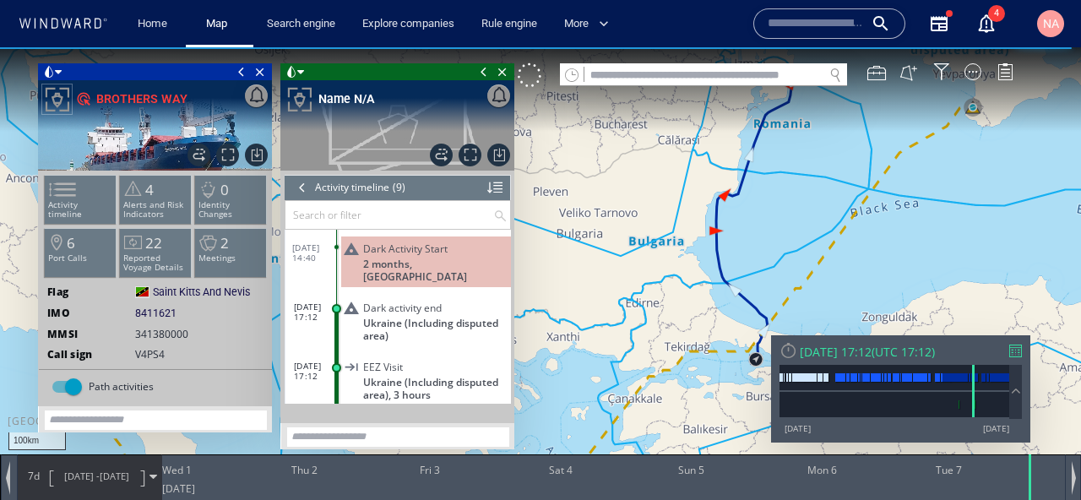
drag, startPoint x: 670, startPoint y: 285, endPoint x: 636, endPoint y: 279, distance: 35.3
click at [636, 279] on canvas "Map" at bounding box center [540, 265] width 1081 height 436
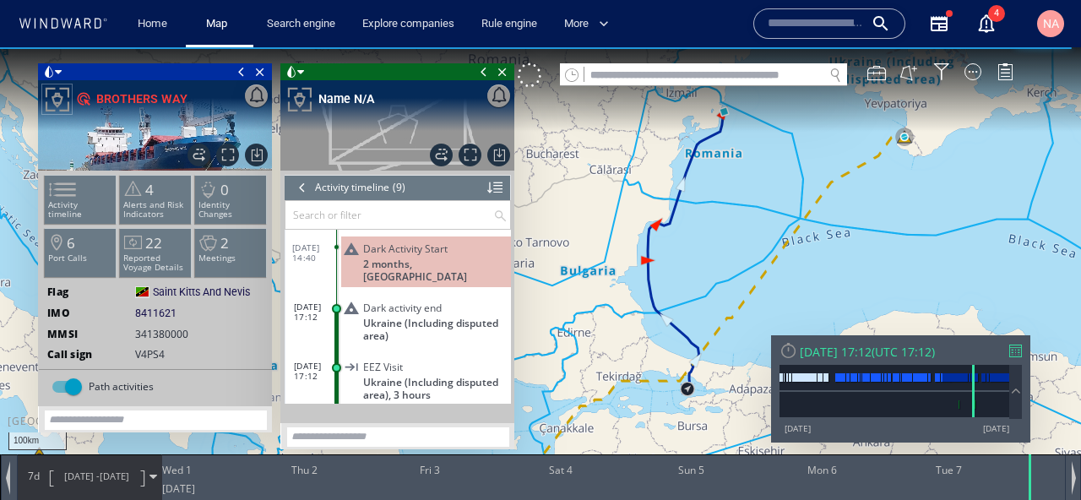
drag, startPoint x: 751, startPoint y: 256, endPoint x: 695, endPoint y: 321, distance: 85.6
click at [696, 320] on canvas "Map" at bounding box center [540, 265] width 1081 height 436
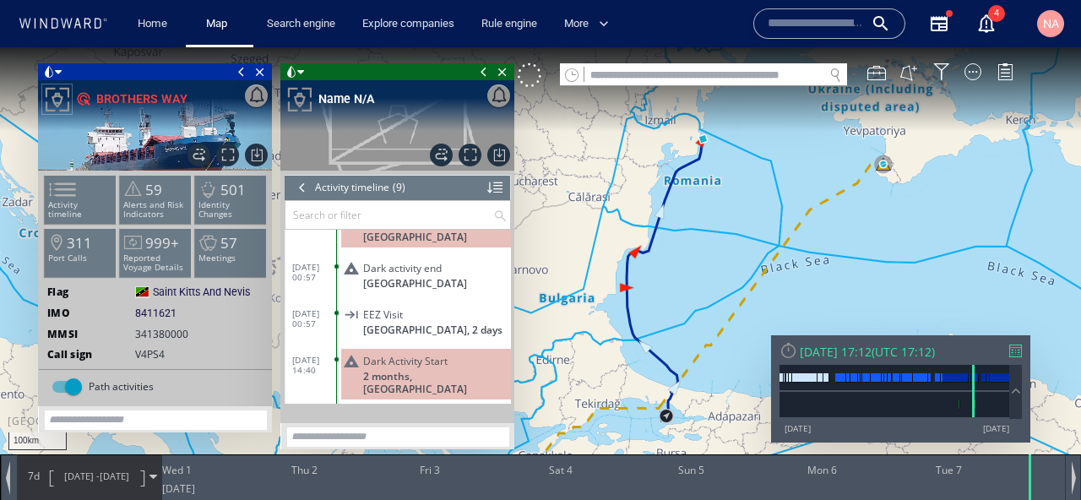
scroll to position [130, 0]
click at [388, 325] on span "Italy, 2 days" at bounding box center [432, 331] width 139 height 13
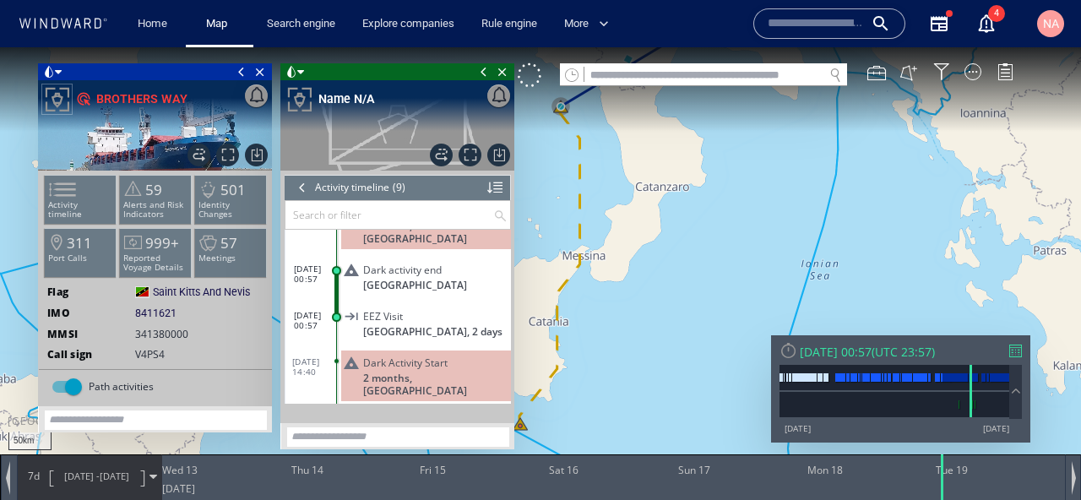
drag, startPoint x: 669, startPoint y: 303, endPoint x: 748, endPoint y: 322, distance: 81.5
click at [747, 322] on canvas "Map" at bounding box center [540, 265] width 1081 height 436
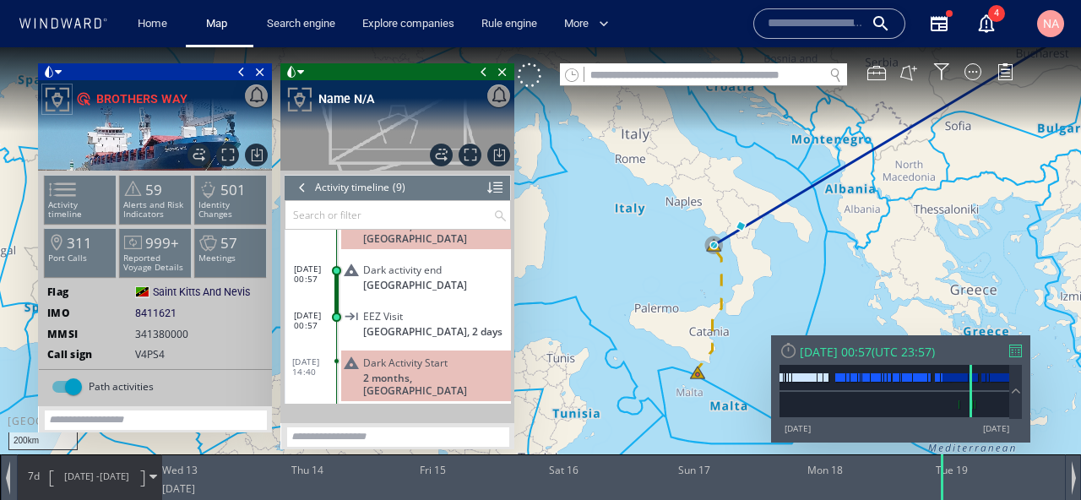
drag, startPoint x: 748, startPoint y: 322, endPoint x: 739, endPoint y: 288, distance: 35.0
click at [739, 288] on canvas "Map" at bounding box center [540, 265] width 1081 height 436
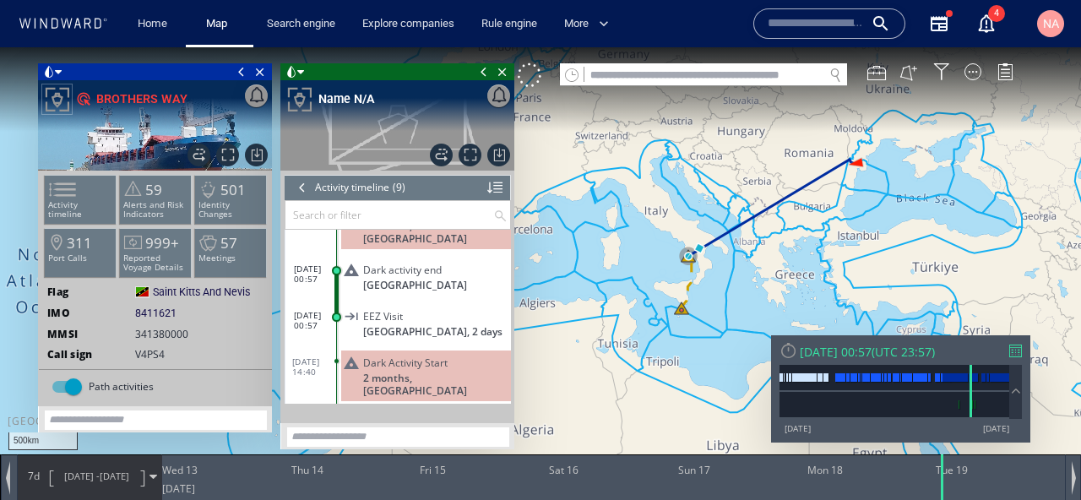
drag, startPoint x: 778, startPoint y: 262, endPoint x: 822, endPoint y: 213, distance: 65.2
click at [821, 213] on canvas "Map" at bounding box center [540, 265] width 1081 height 436
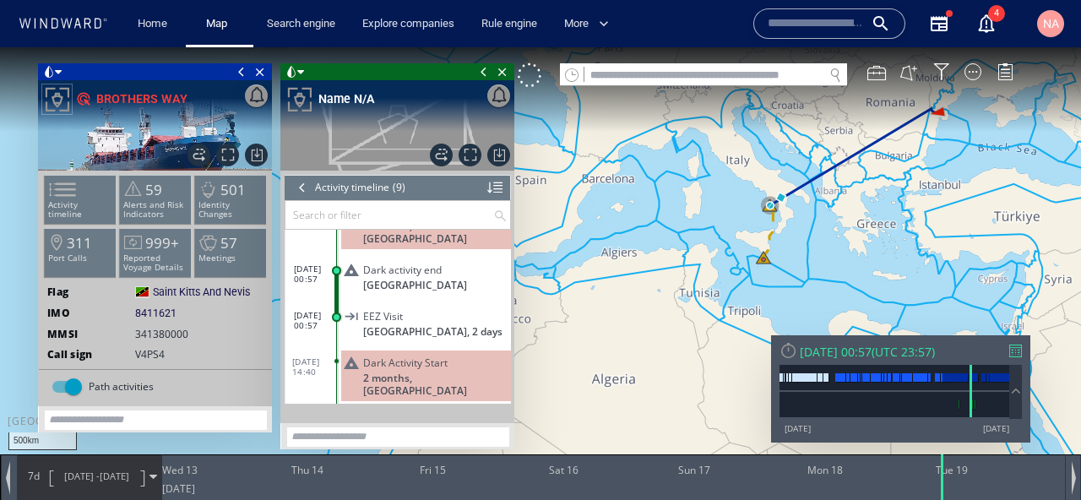
click at [63, 485] on span "12/09/23 - 19/09/23" at bounding box center [96, 476] width 85 height 42
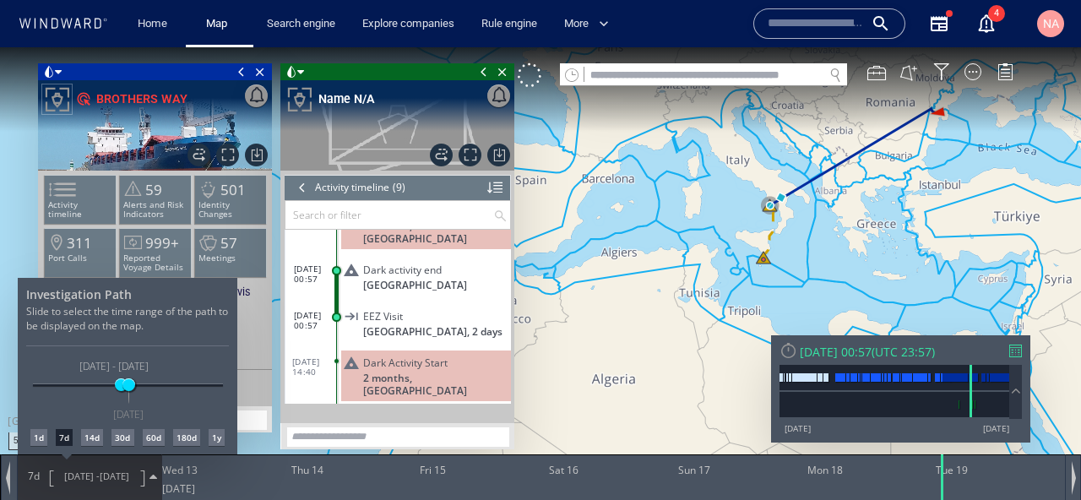
click at [125, 438] on div "30d" at bounding box center [122, 437] width 22 height 17
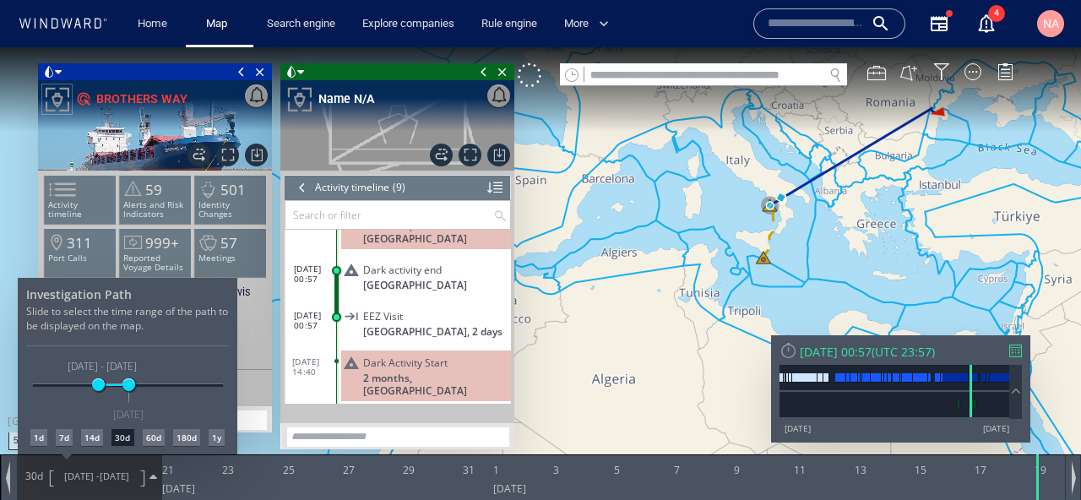
scroll to position [139, 0]
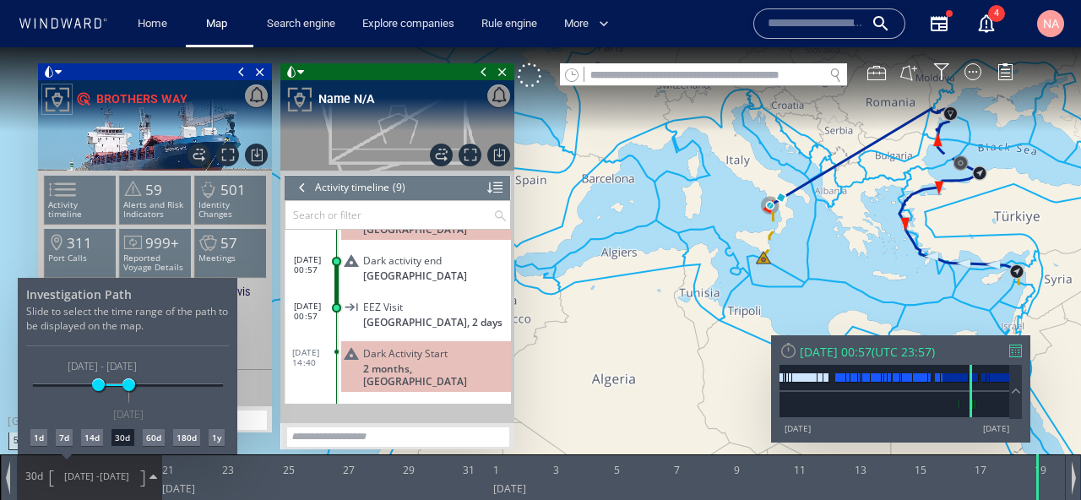
click at [594, 361] on div at bounding box center [540, 273] width 1081 height 453
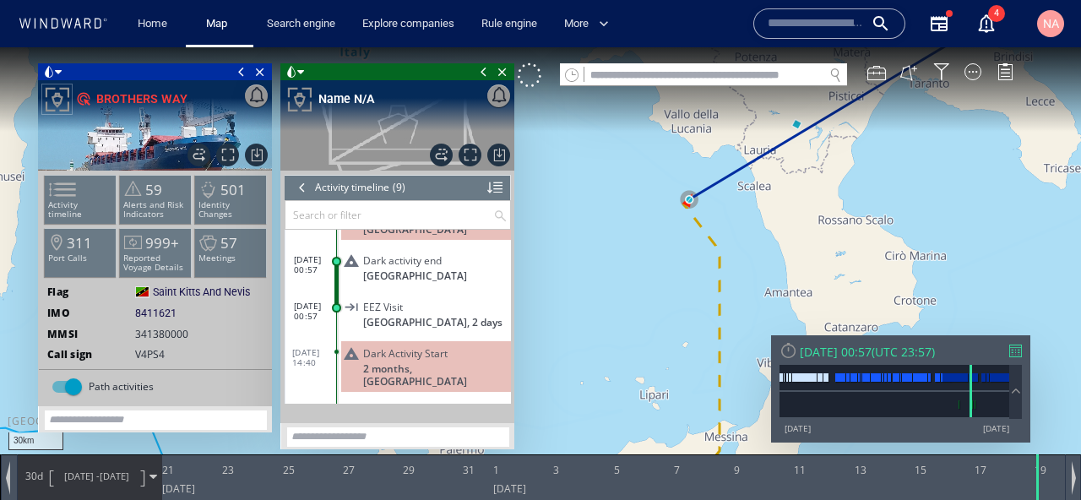
drag, startPoint x: 709, startPoint y: 204, endPoint x: 734, endPoint y: 231, distance: 35.8
click at [733, 230] on canvas "Map" at bounding box center [540, 265] width 1081 height 436
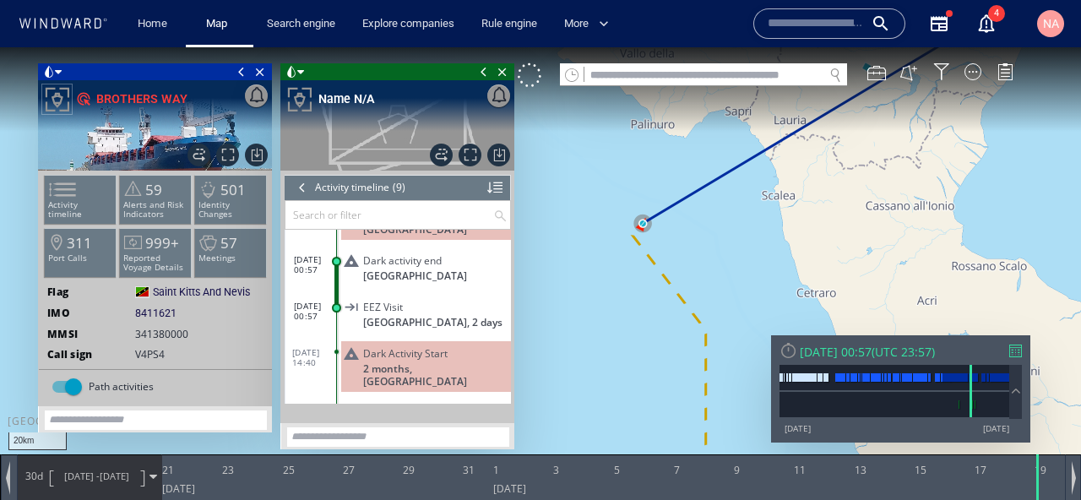
click at [682, 91] on canvas "Map" at bounding box center [540, 265] width 1081 height 436
click at [682, 83] on input "text" at bounding box center [703, 75] width 239 height 23
paste input "*******"
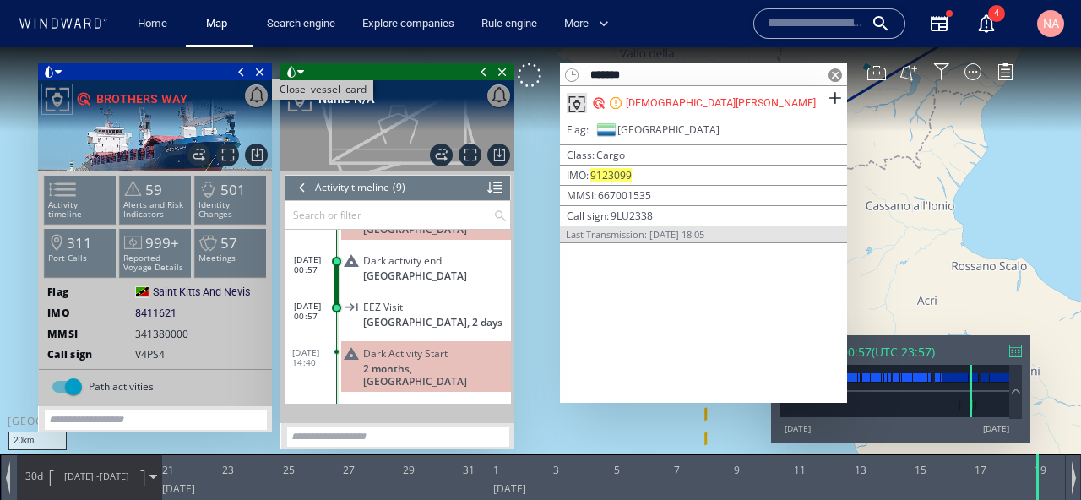
click at [254, 75] on span "Close vessel card" at bounding box center [260, 71] width 19 height 17
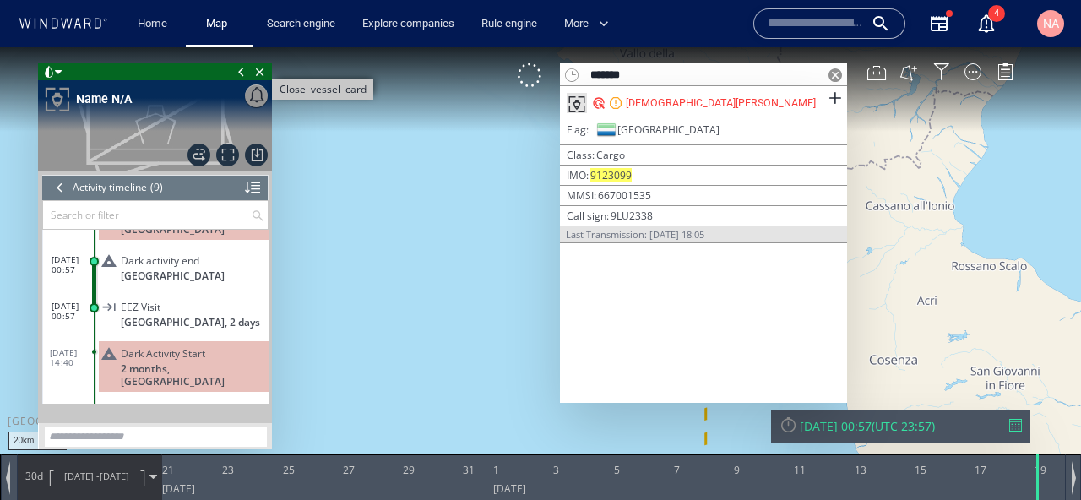
click at [257, 72] on span "Close vessel card" at bounding box center [260, 71] width 19 height 17
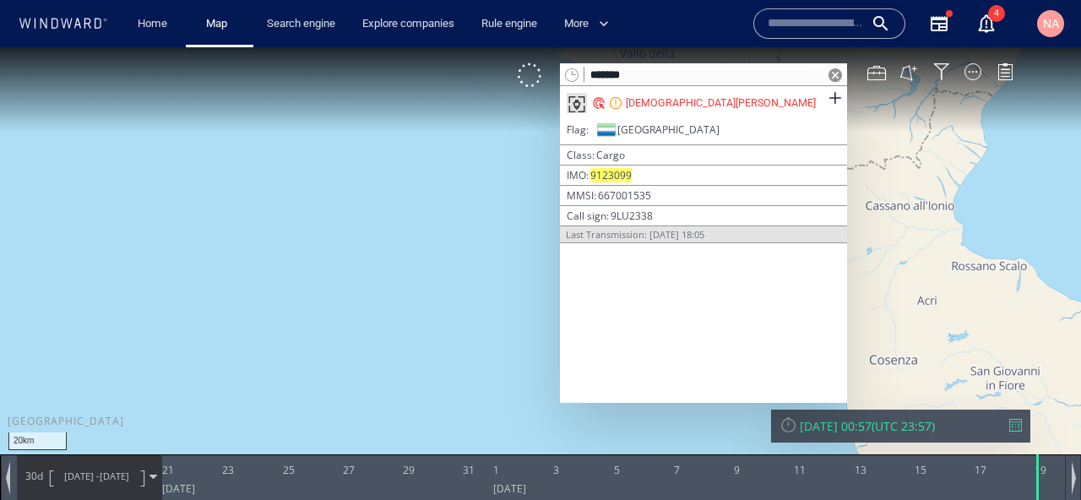
click at [649, 72] on input "*******" at bounding box center [703, 75] width 239 height 23
paste input "**"
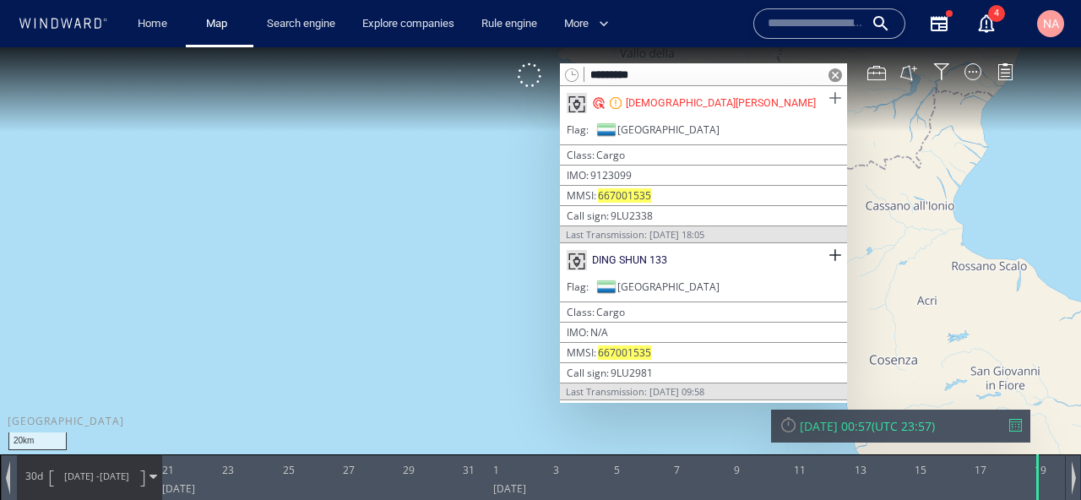
type input "*********"
click at [832, 98] on span at bounding box center [834, 98] width 21 height 21
click at [835, 256] on span at bounding box center [834, 255] width 21 height 21
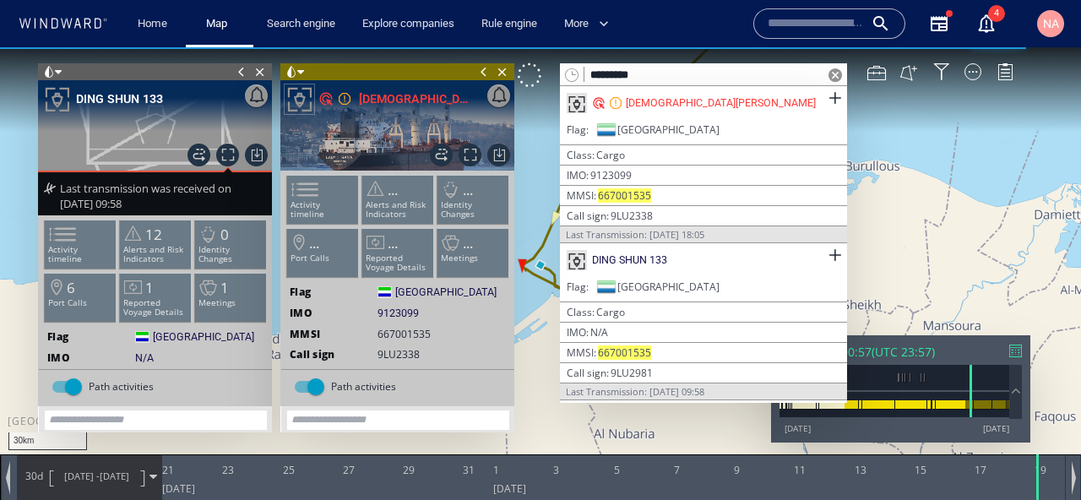
click at [832, 77] on span at bounding box center [835, 75] width 14 height 14
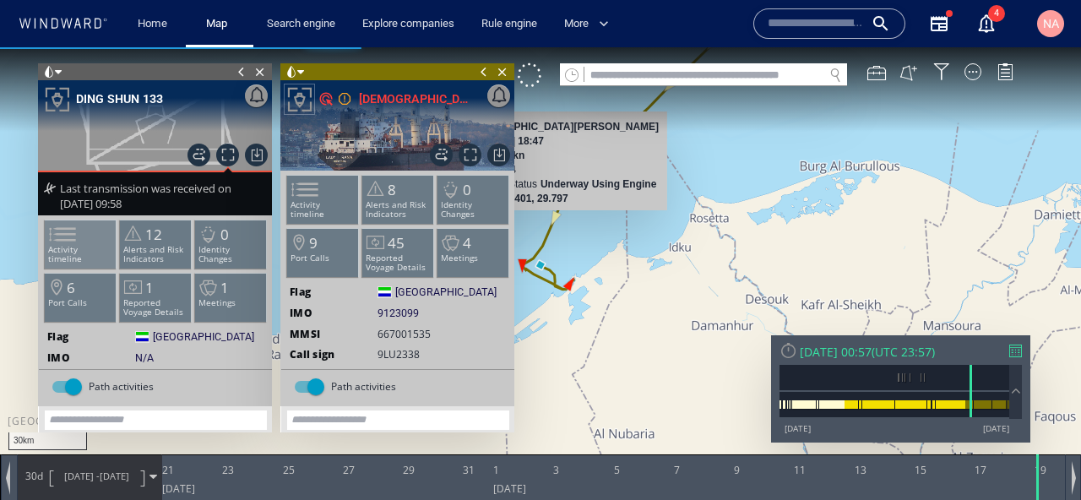
click at [89, 256] on li "Activity timeline" at bounding box center [81, 244] width 72 height 49
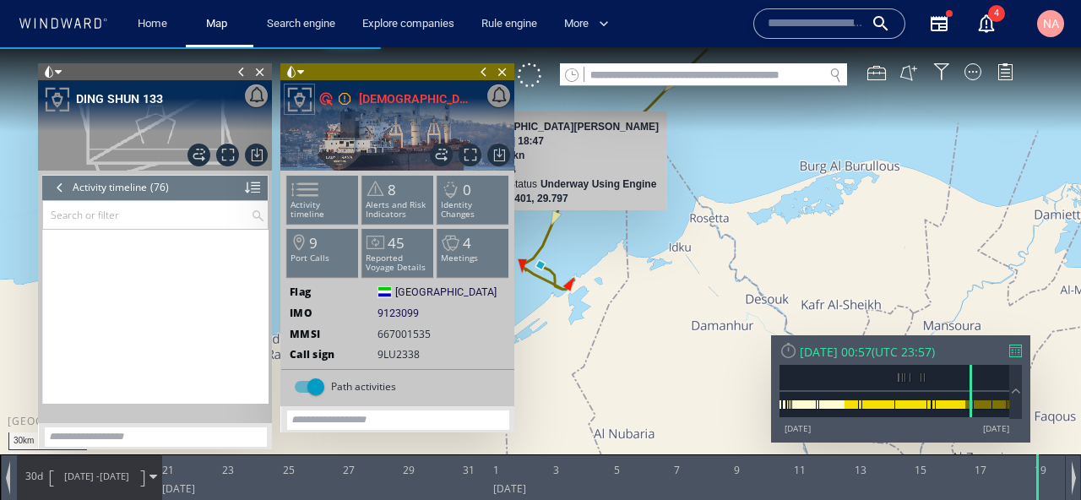
scroll to position [3355, 0]
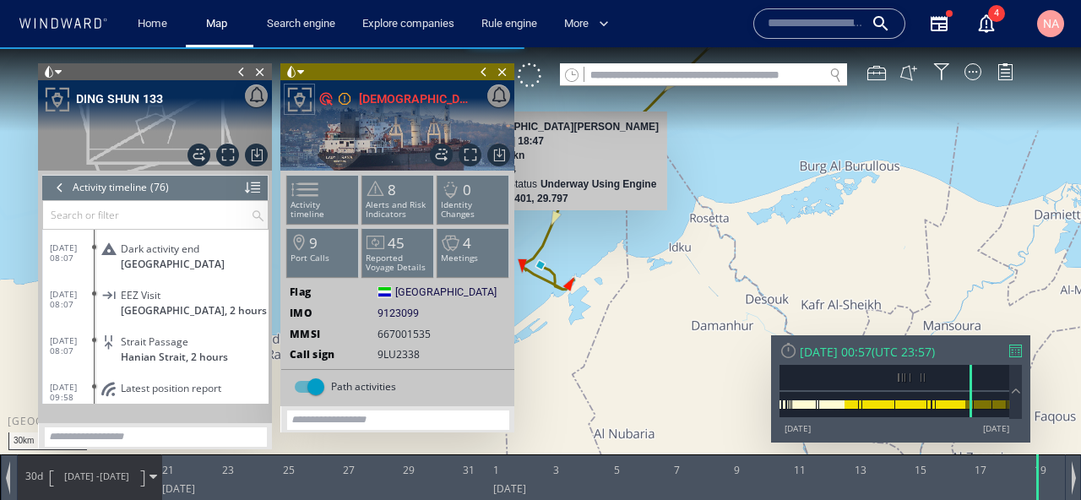
click at [168, 289] on div "EEZ Visit" at bounding box center [191, 295] width 141 height 13
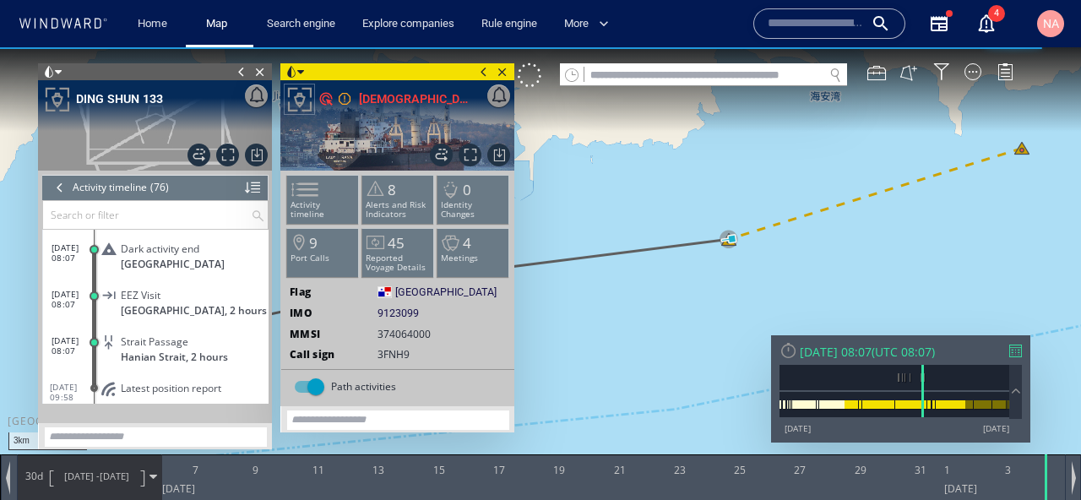
click at [587, 350] on canvas "Map" at bounding box center [540, 265] width 1081 height 436
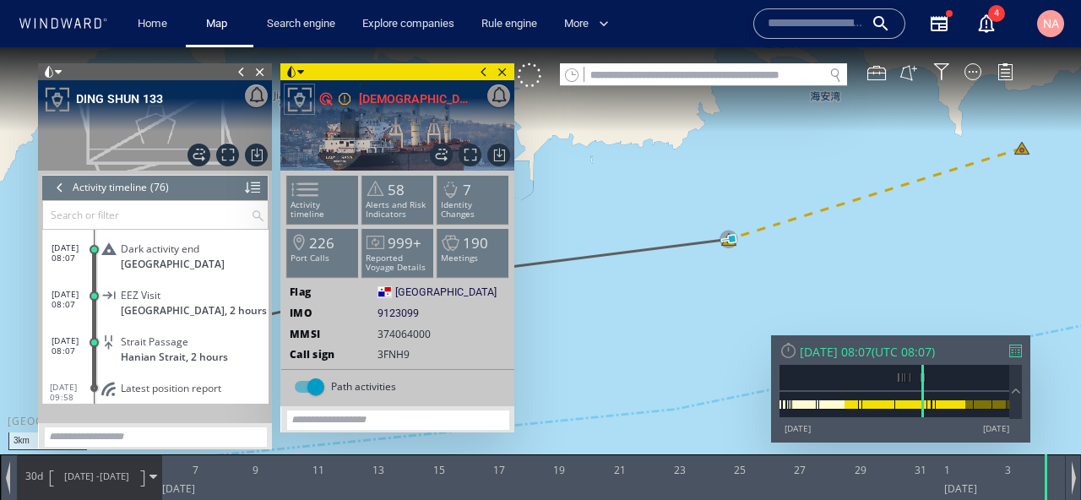
click at [241, 68] on span at bounding box center [241, 71] width 19 height 17
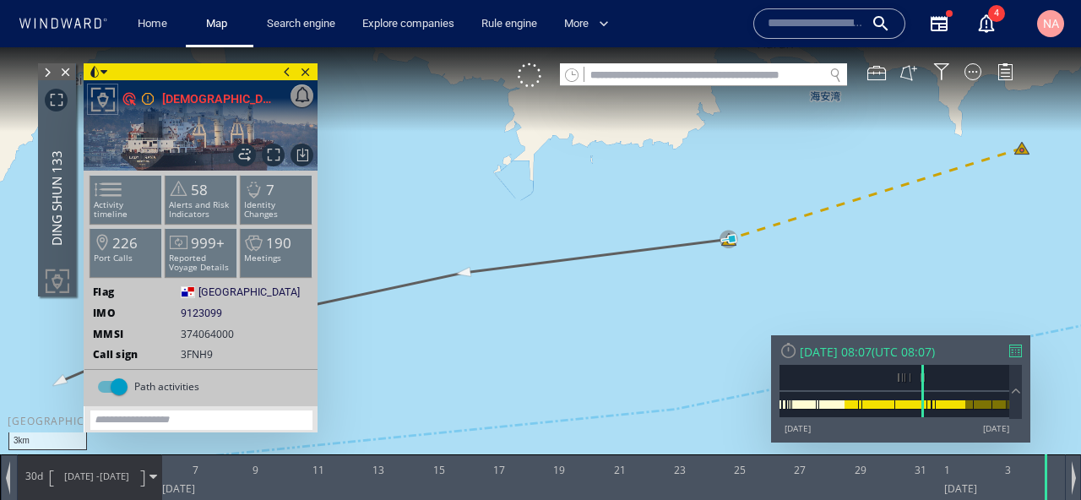
click at [279, 67] on span at bounding box center [287, 71] width 19 height 17
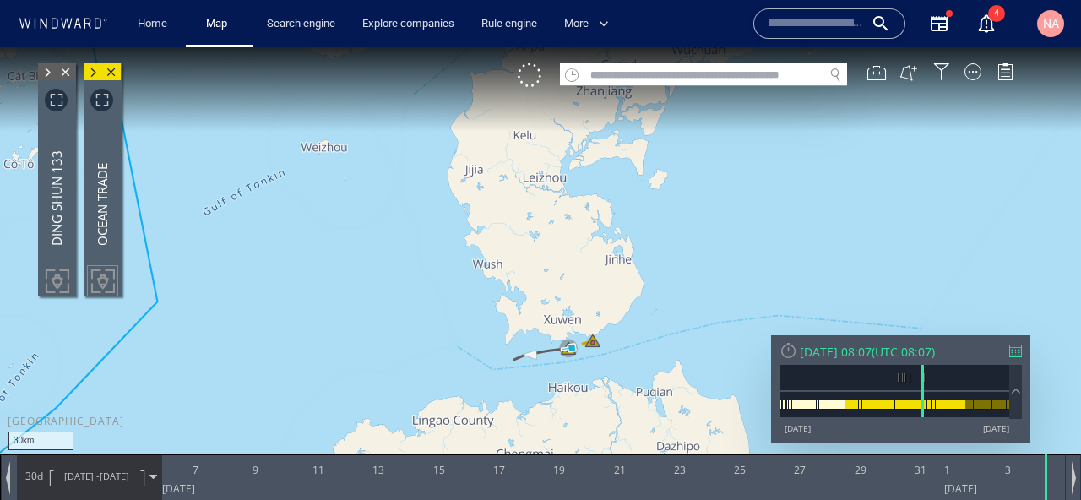
drag, startPoint x: 597, startPoint y: 380, endPoint x: 568, endPoint y: 411, distance: 42.4
click at [568, 411] on canvas "Map" at bounding box center [540, 265] width 1081 height 436
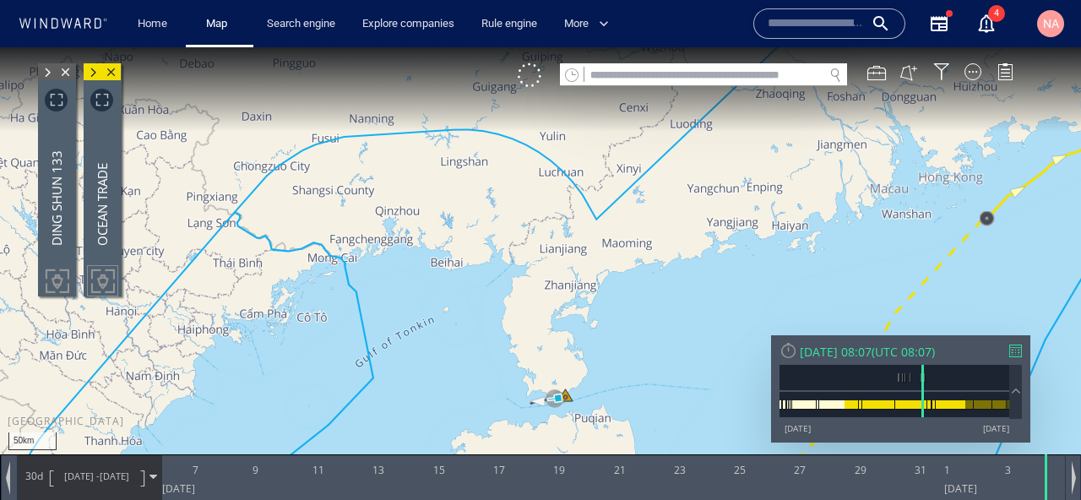
drag, startPoint x: 525, startPoint y: 306, endPoint x: 372, endPoint y: 160, distance: 212.0
click at [371, 160] on canvas "Map" at bounding box center [540, 265] width 1081 height 436
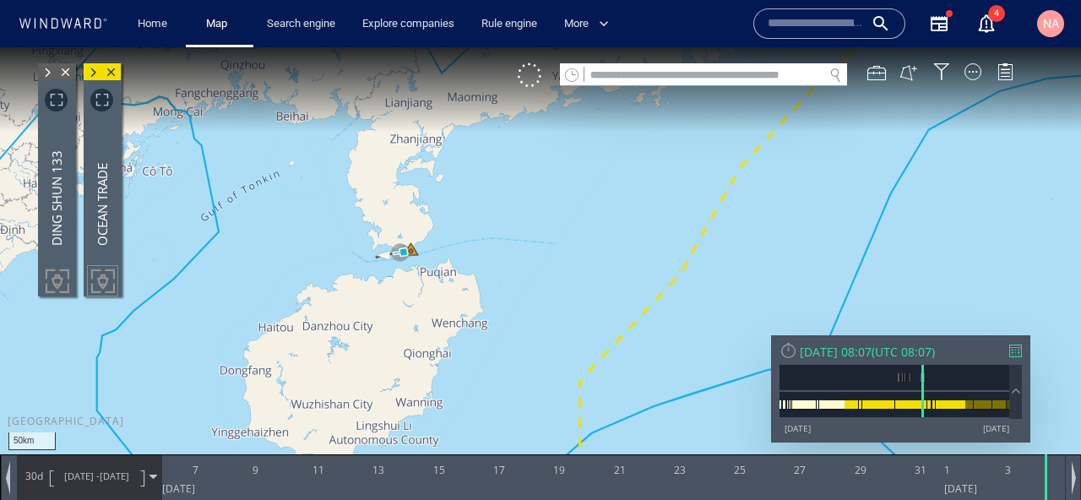
drag, startPoint x: 576, startPoint y: 390, endPoint x: 595, endPoint y: 219, distance: 172.5
click at [596, 219] on canvas "Map" at bounding box center [540, 265] width 1081 height 436
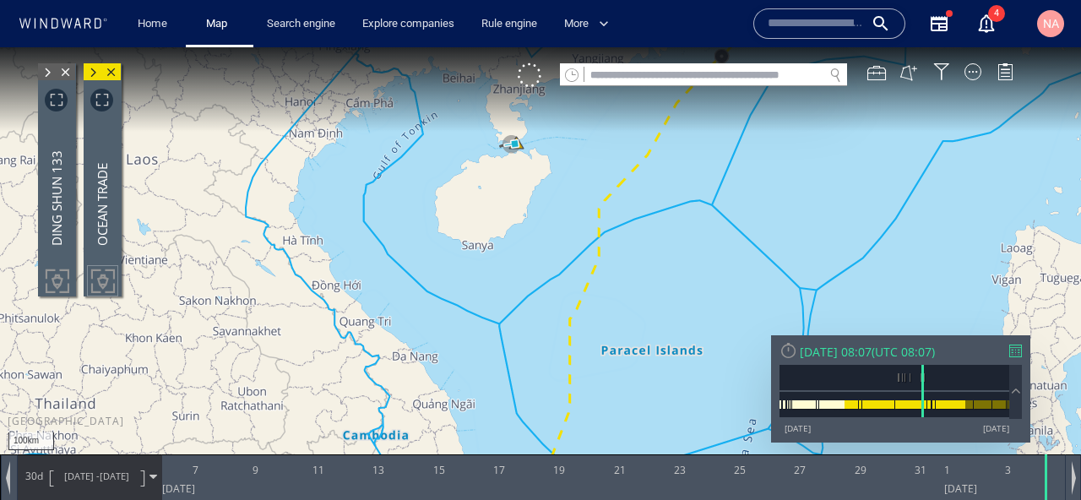
drag, startPoint x: 562, startPoint y: 290, endPoint x: 562, endPoint y: 165, distance: 125.8
click at [561, 165] on canvas "Map" at bounding box center [540, 265] width 1081 height 436
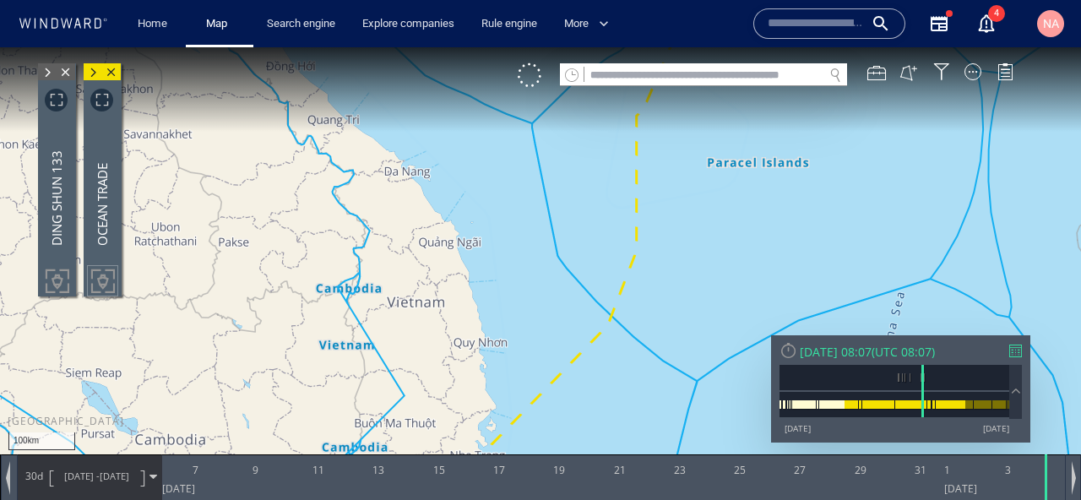
click at [95, 485] on span "05/12/20 - 04/01/21" at bounding box center [96, 476] width 85 height 42
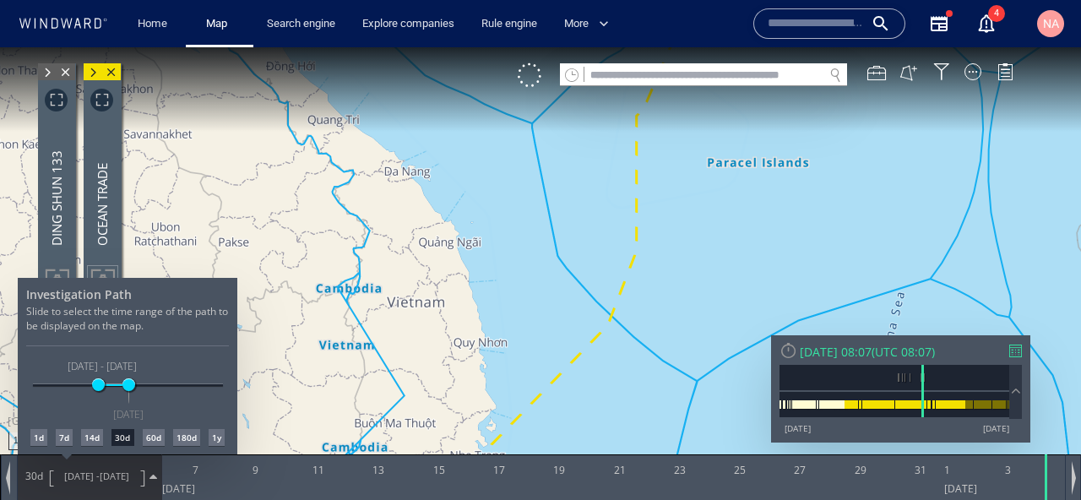
click at [36, 442] on div "1d" at bounding box center [38, 437] width 17 height 17
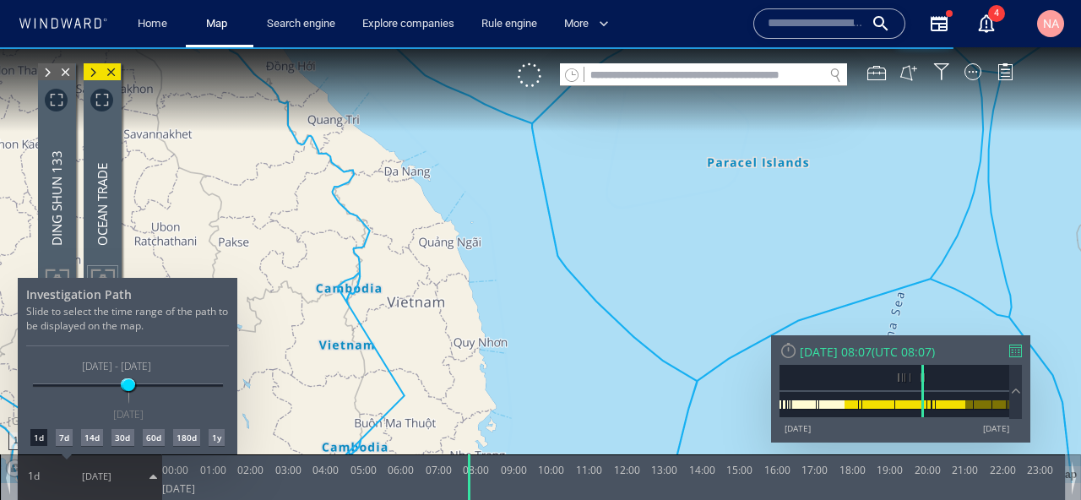
click at [485, 302] on div at bounding box center [540, 273] width 1081 height 453
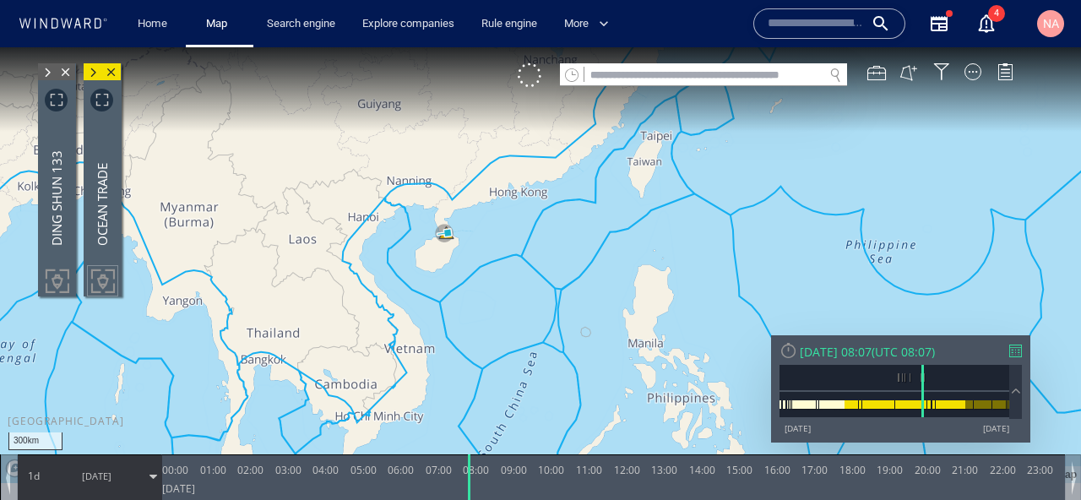
drag, startPoint x: 523, startPoint y: 253, endPoint x: 499, endPoint y: 332, distance: 82.0
click at [499, 332] on canvas "Map" at bounding box center [540, 265] width 1081 height 436
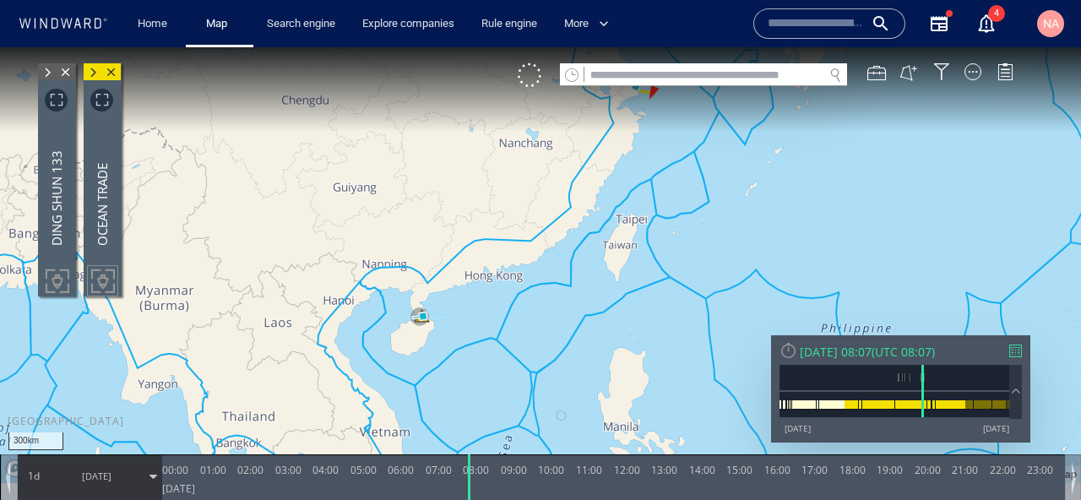
click at [52, 77] on span at bounding box center [47, 72] width 19 height 17
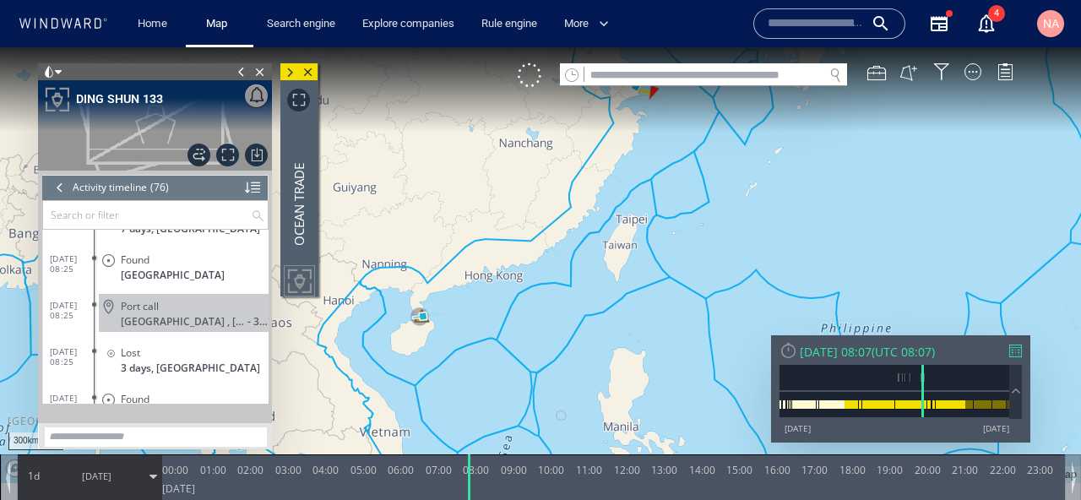
scroll to position [3080, 0]
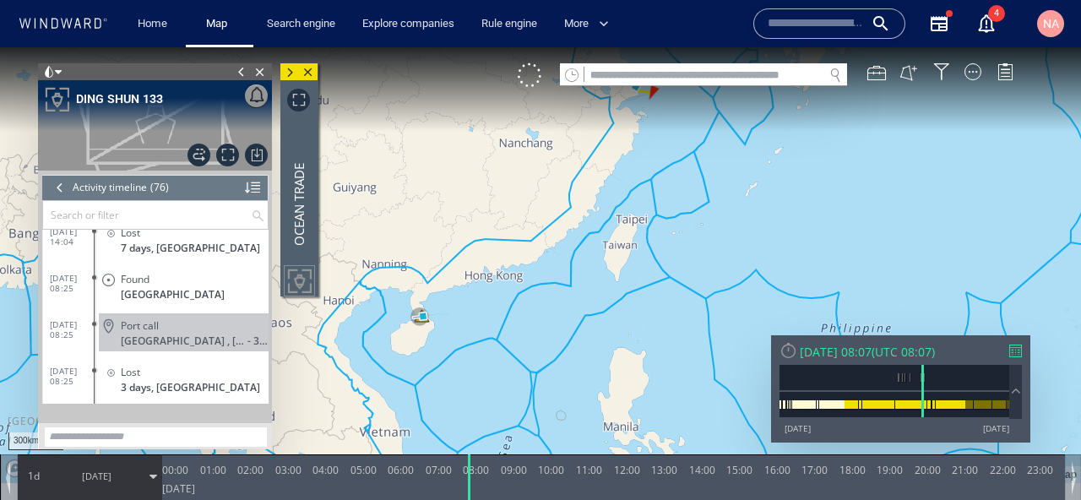
click at [138, 326] on span "Port call" at bounding box center [140, 325] width 38 height 13
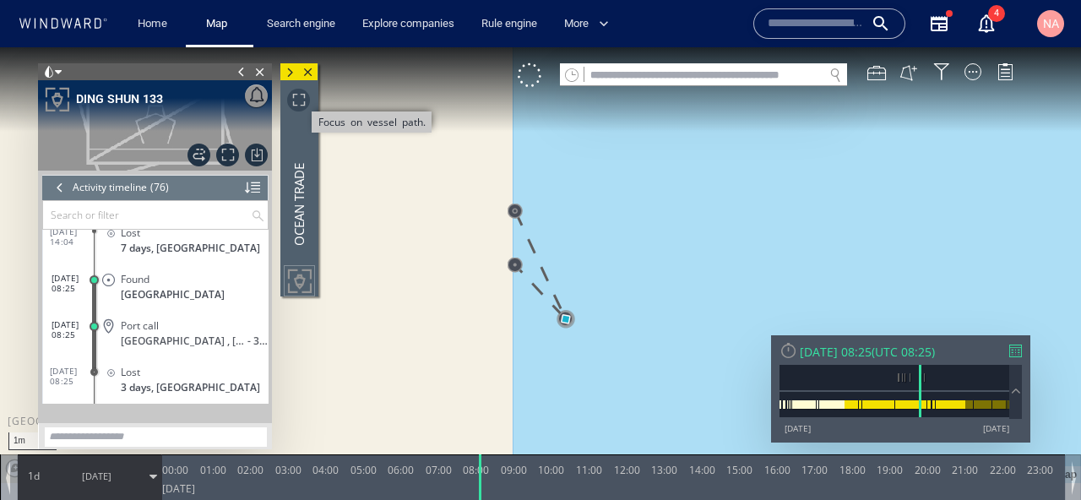
click at [303, 98] on span "Focus on vessel path." at bounding box center [298, 100] width 23 height 23
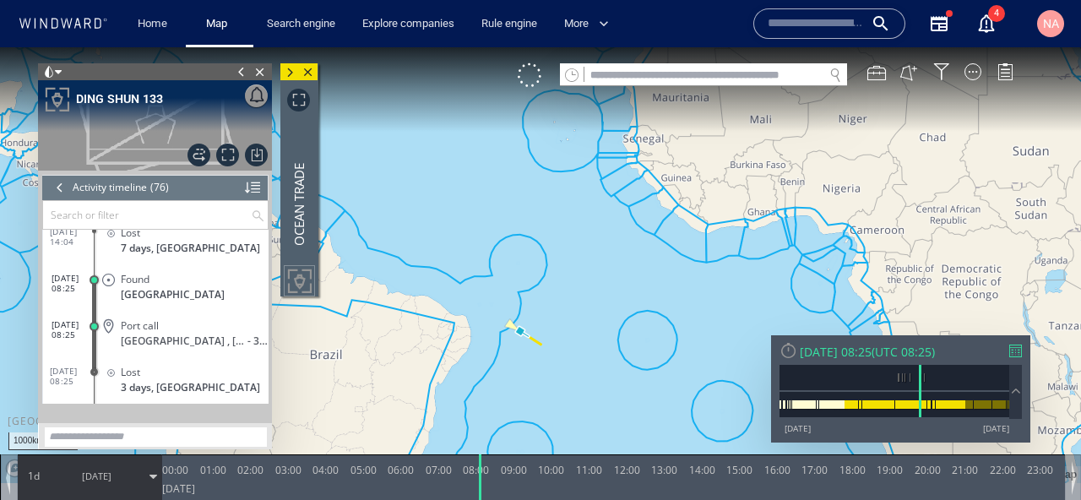
drag, startPoint x: 508, startPoint y: 260, endPoint x: 690, endPoint y: 235, distance: 183.3
click at [690, 235] on canvas "Map" at bounding box center [540, 265] width 1081 height 436
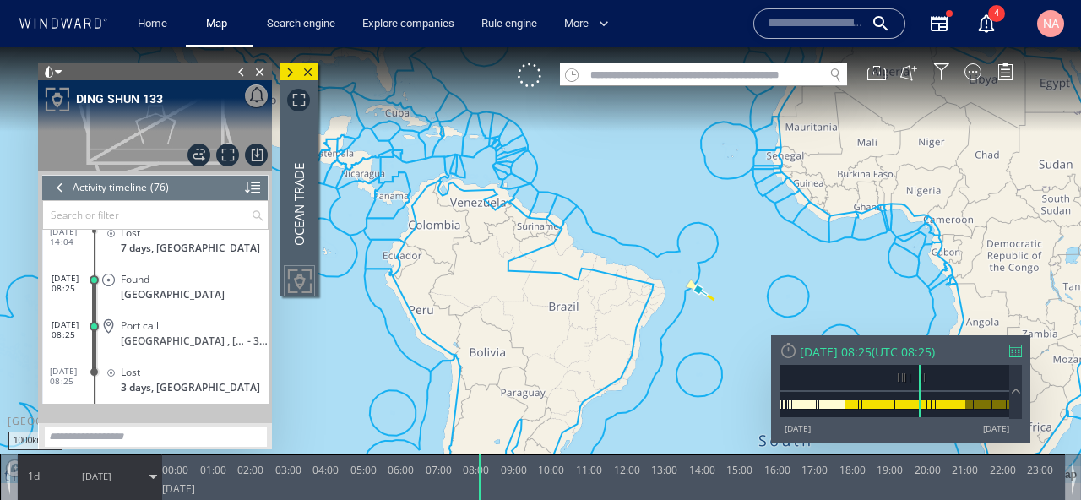
drag, startPoint x: 746, startPoint y: 198, endPoint x: 415, endPoint y: 260, distance: 336.7
click at [419, 260] on canvas "Map" at bounding box center [540, 265] width 1081 height 436
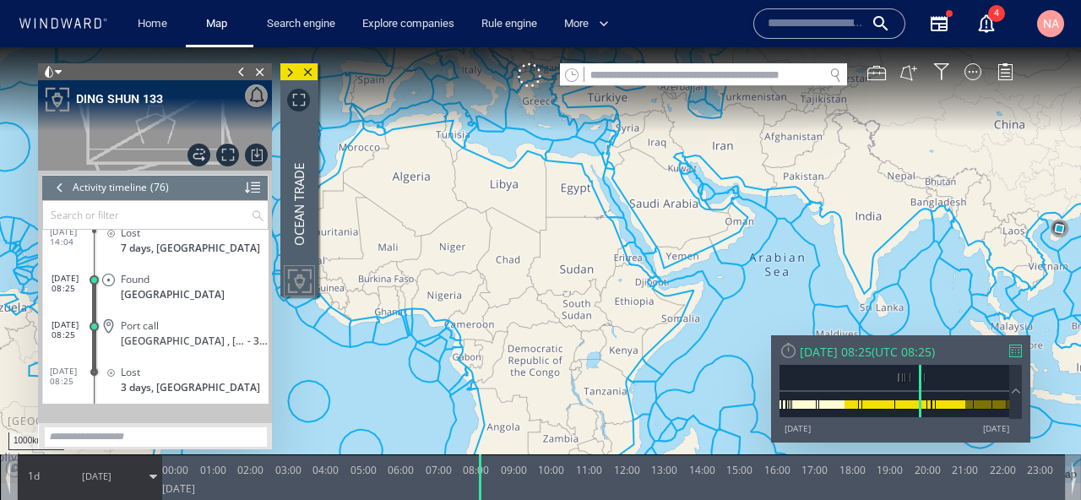
drag, startPoint x: 635, startPoint y: 257, endPoint x: 388, endPoint y: 256, distance: 246.5
click at [388, 257] on canvas "Map" at bounding box center [540, 265] width 1081 height 436
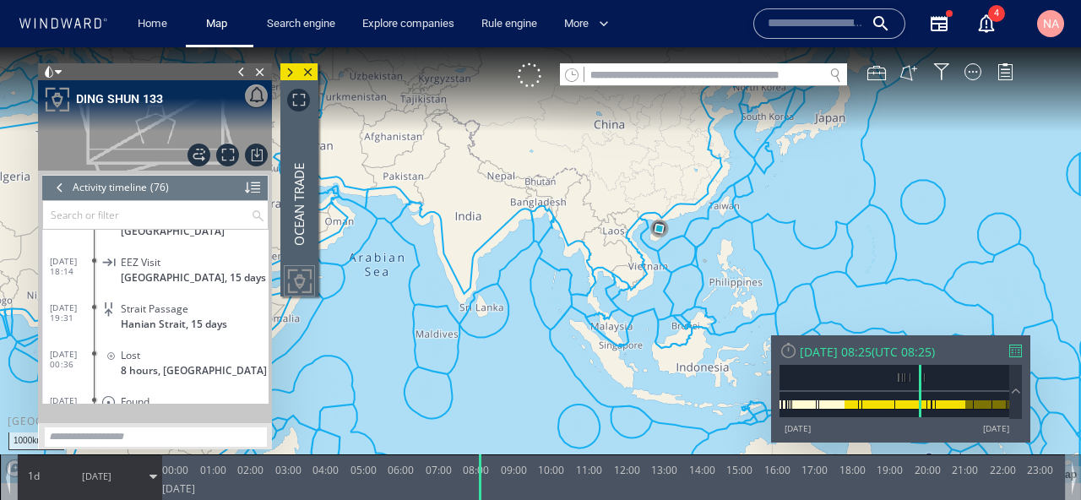
scroll to position [2634, 0]
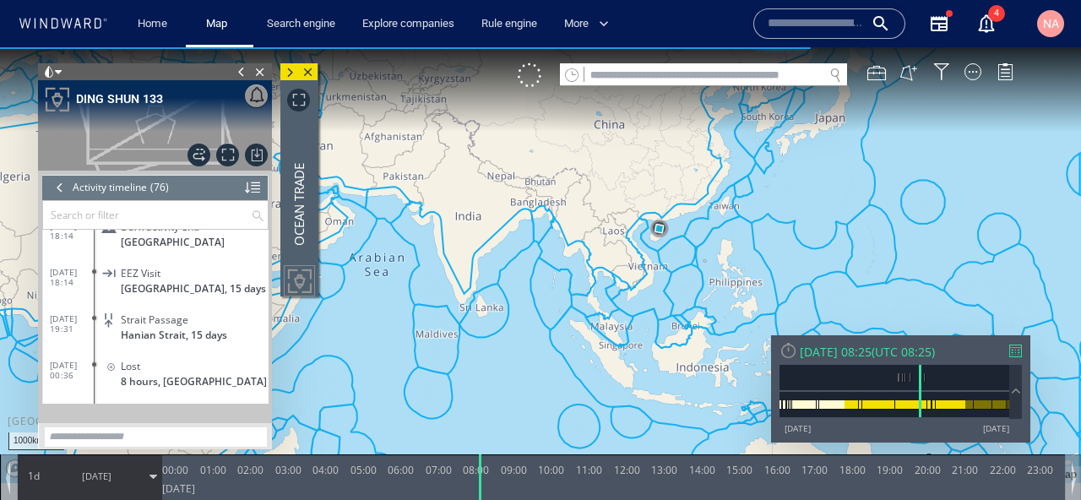
click at [153, 332] on span "Hanian Strait, 15 days" at bounding box center [174, 334] width 106 height 13
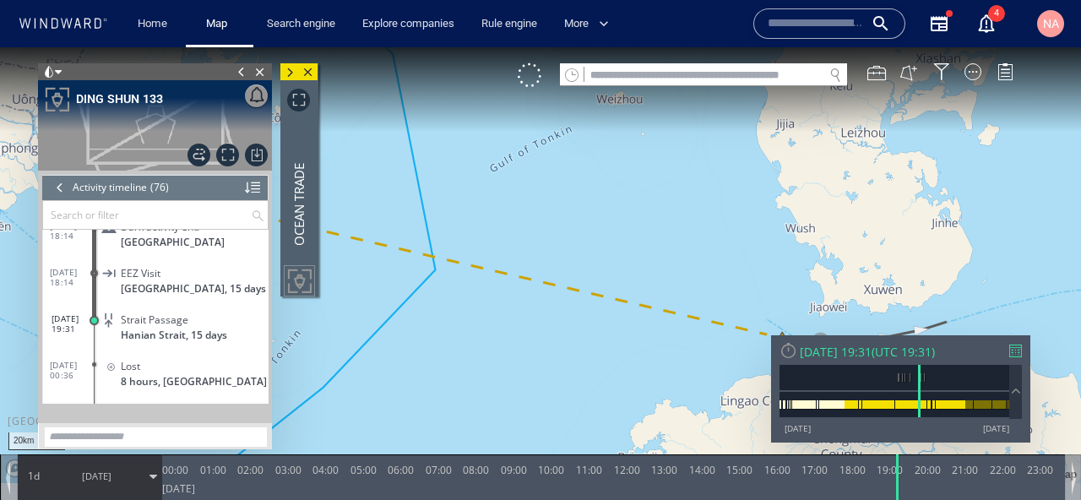
click at [454, 350] on canvas "Map" at bounding box center [540, 265] width 1081 height 436
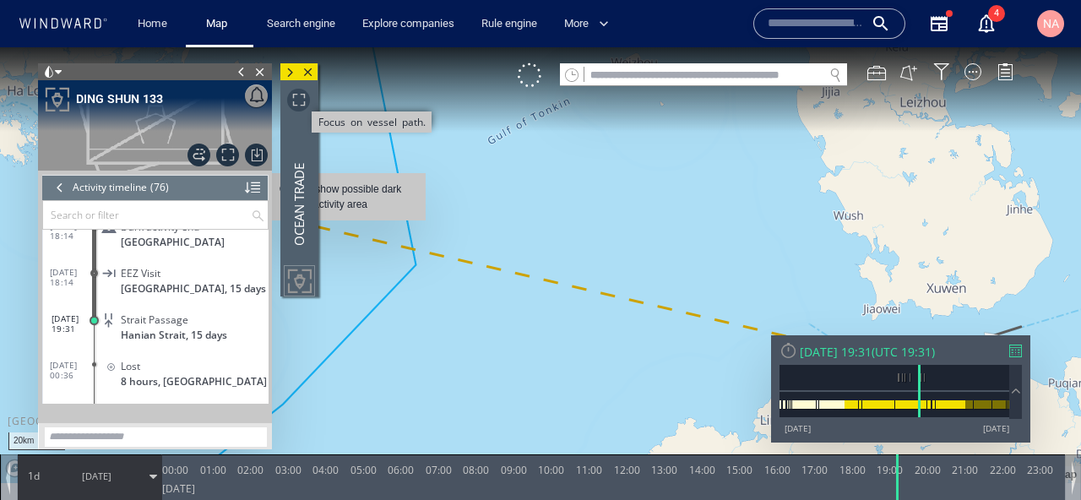
click at [301, 102] on span "Focus on vessel path." at bounding box center [298, 100] width 23 height 23
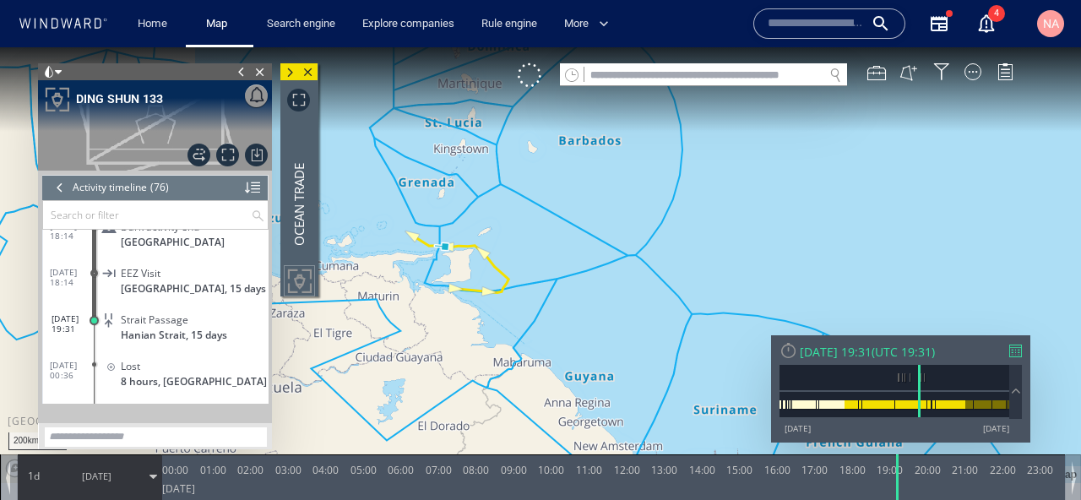
drag, startPoint x: 446, startPoint y: 271, endPoint x: 556, endPoint y: 263, distance: 110.9
click at [556, 264] on canvas "Map" at bounding box center [540, 265] width 1081 height 436
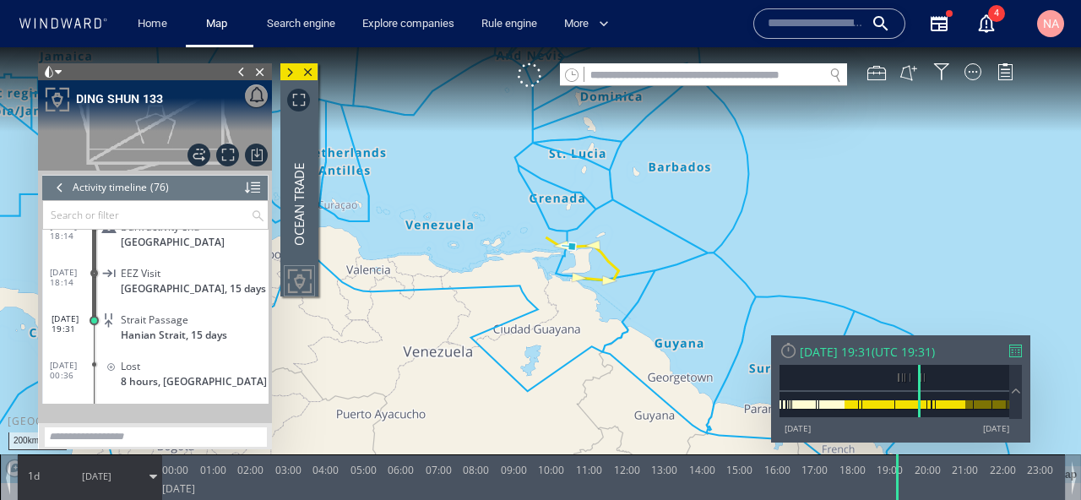
click at [694, 75] on input "text" at bounding box center [703, 75] width 239 height 23
paste input "*******"
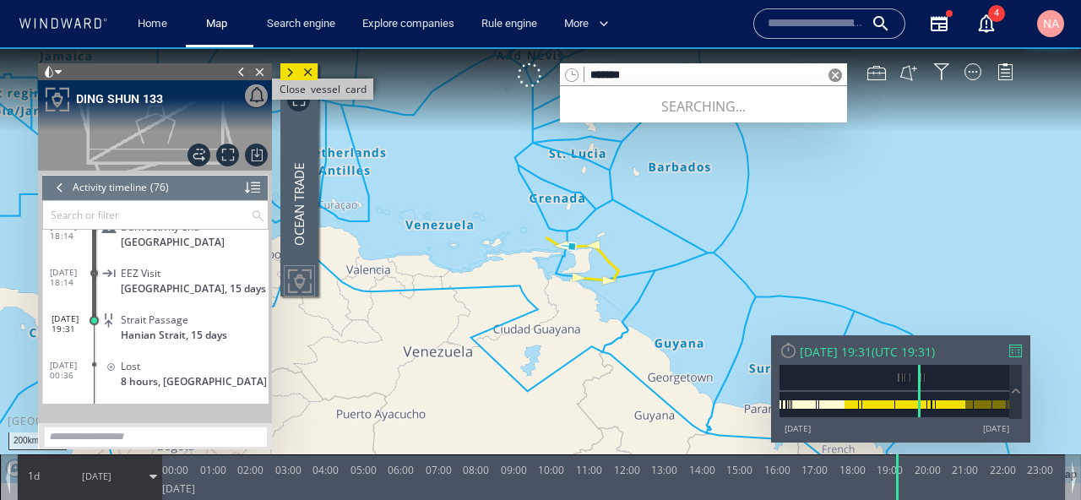
click at [261, 68] on span "Close vessel card" at bounding box center [260, 71] width 19 height 17
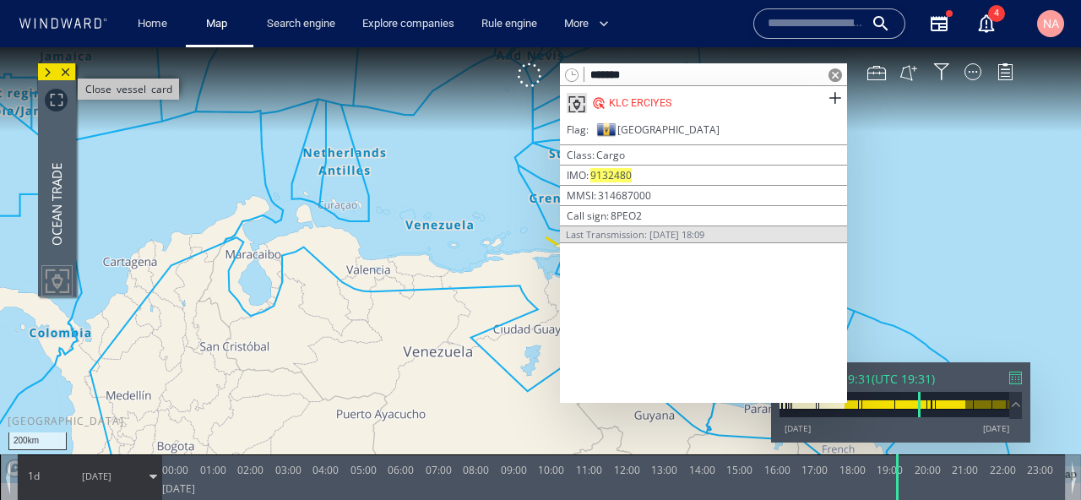
click at [66, 70] on span "Close vessel card" at bounding box center [66, 71] width 19 height 17
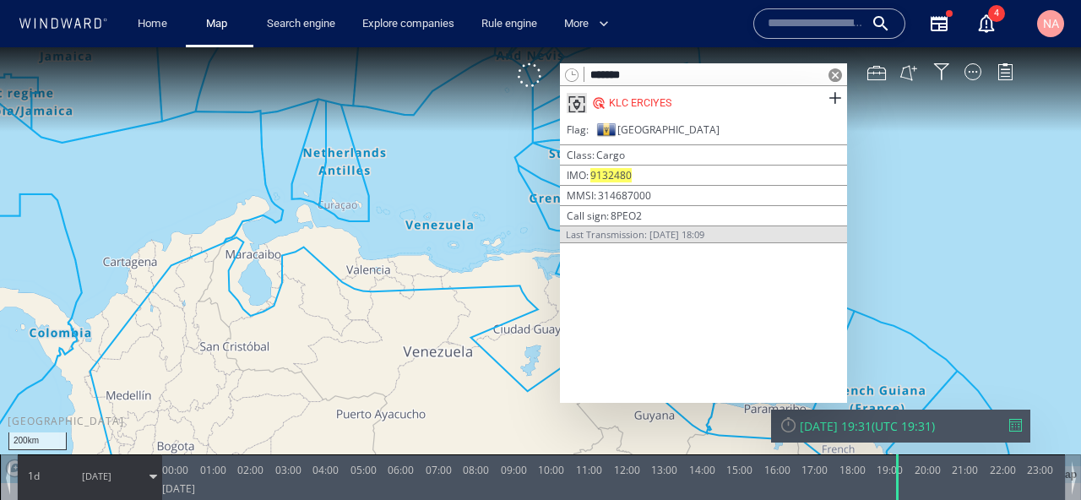
click at [645, 79] on input "*******" at bounding box center [703, 75] width 239 height 23
paste input "**"
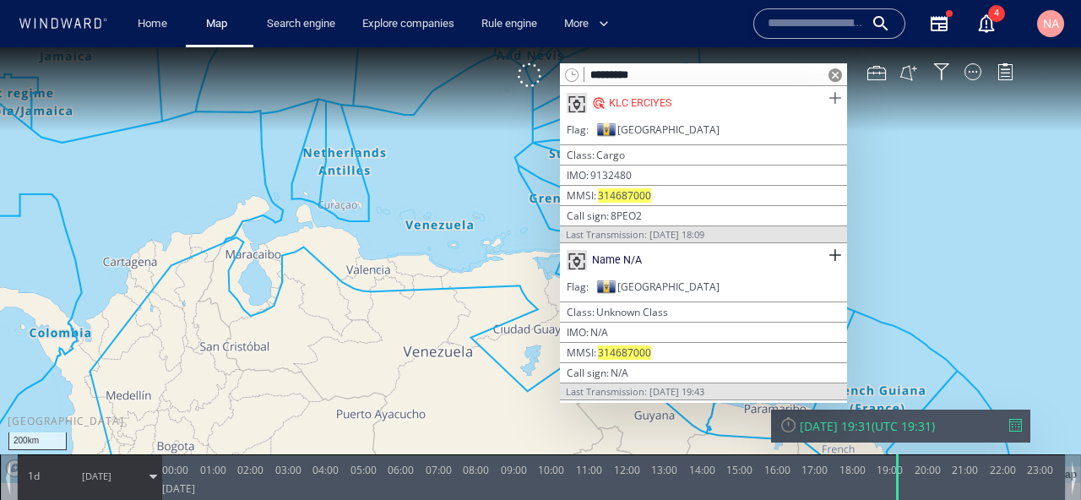
type input "*********"
click at [836, 102] on span at bounding box center [834, 98] width 21 height 21
click at [835, 253] on span at bounding box center [834, 255] width 21 height 21
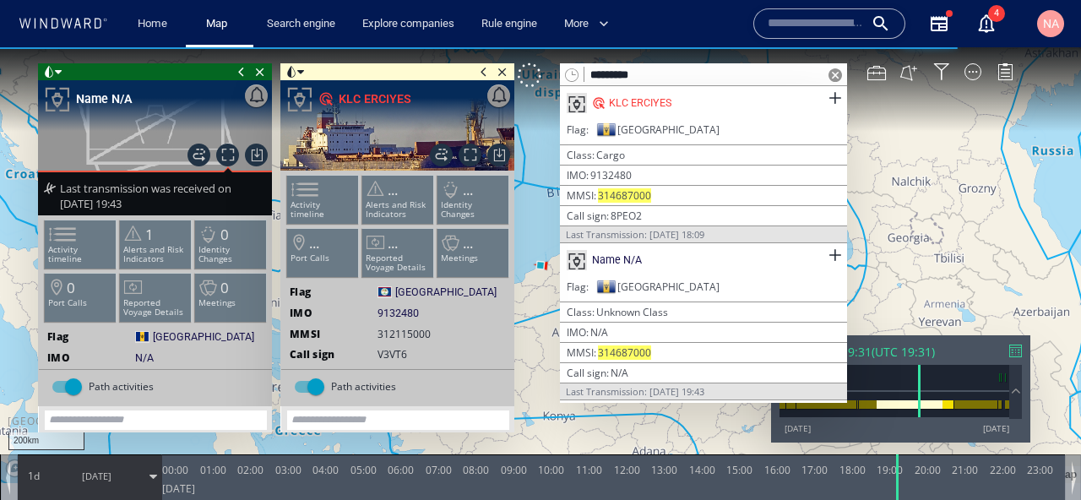
click at [836, 71] on span at bounding box center [835, 75] width 14 height 14
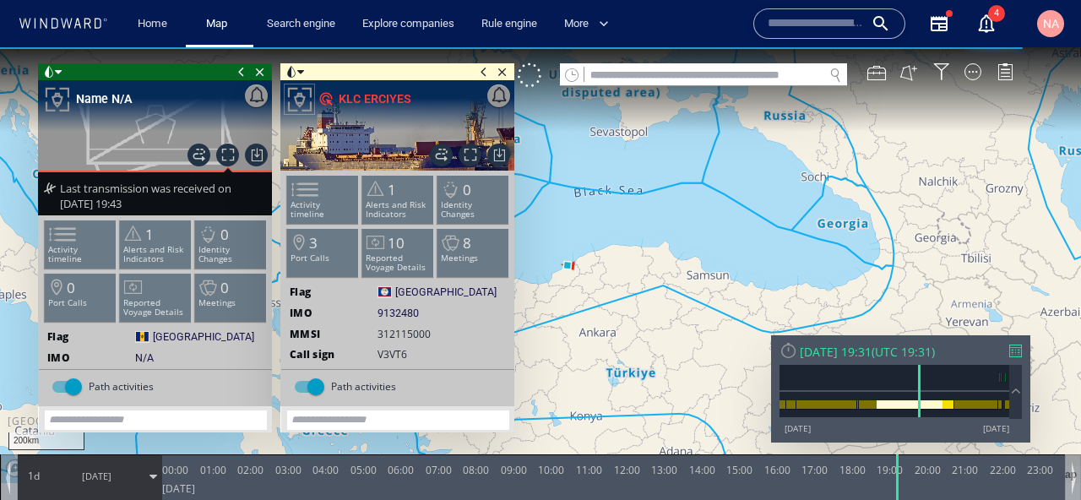
drag, startPoint x: 622, startPoint y: 278, endPoint x: 773, endPoint y: 276, distance: 151.1
click at [773, 276] on canvas "Map" at bounding box center [540, 265] width 1081 height 436
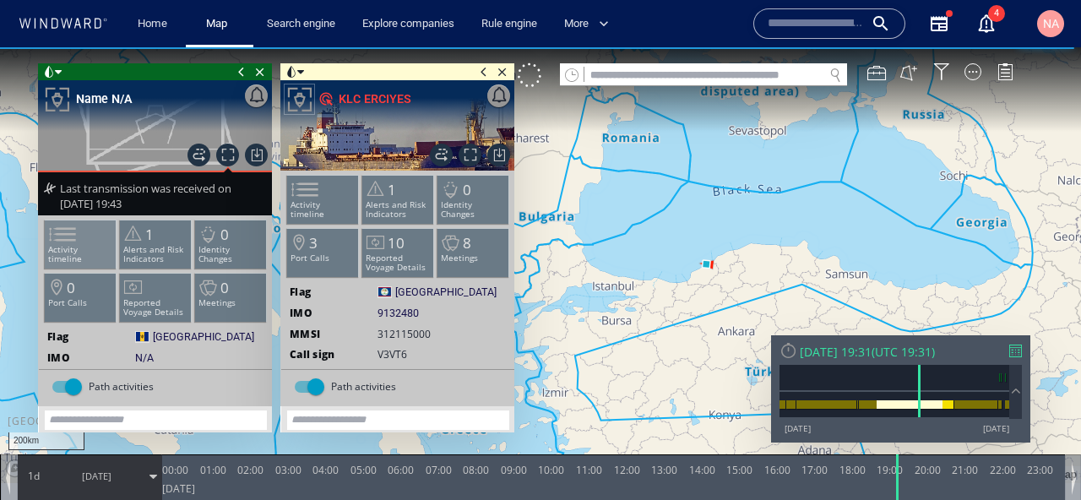
click at [82, 257] on li "Activity timeline" at bounding box center [81, 244] width 72 height 49
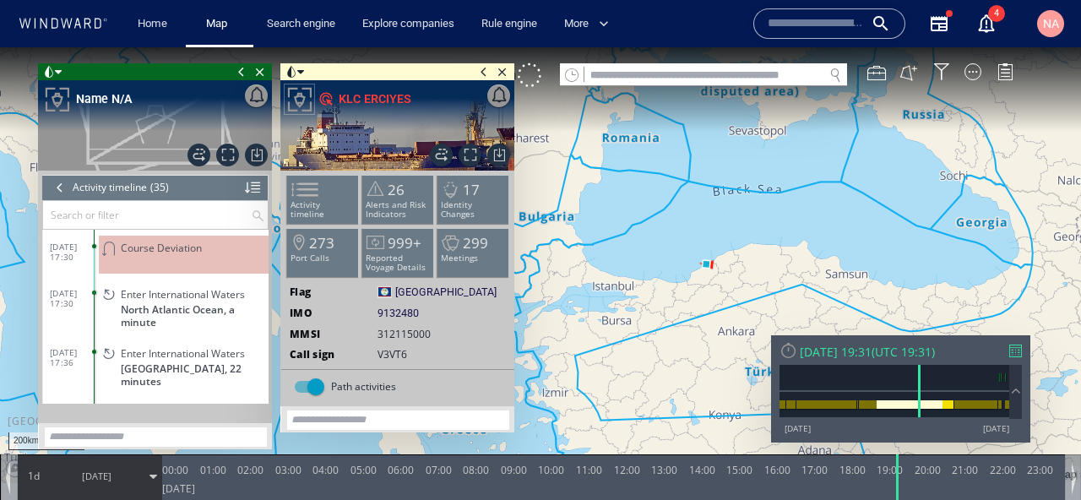
click at [170, 263] on p at bounding box center [195, 263] width 148 height 13
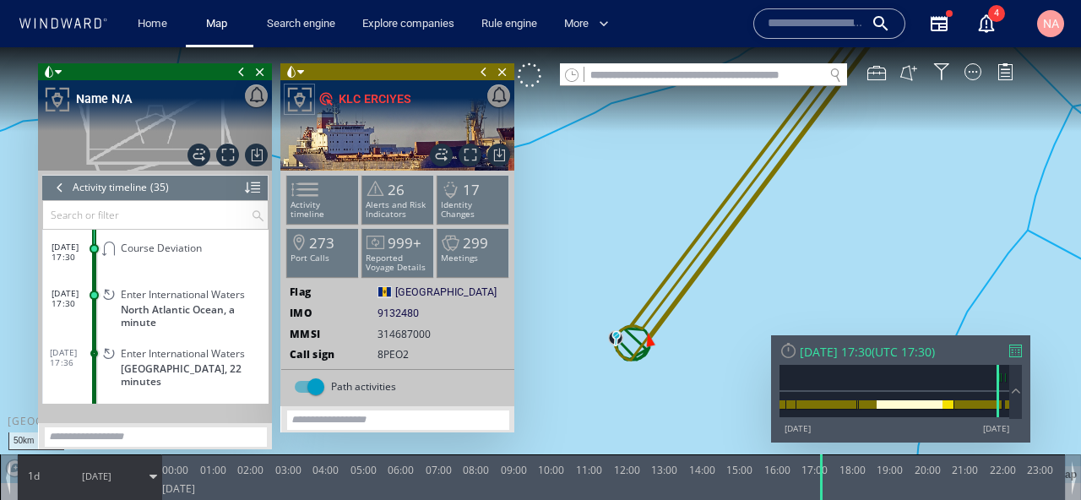
click at [195, 290] on span "Enter International Waters" at bounding box center [183, 294] width 124 height 13
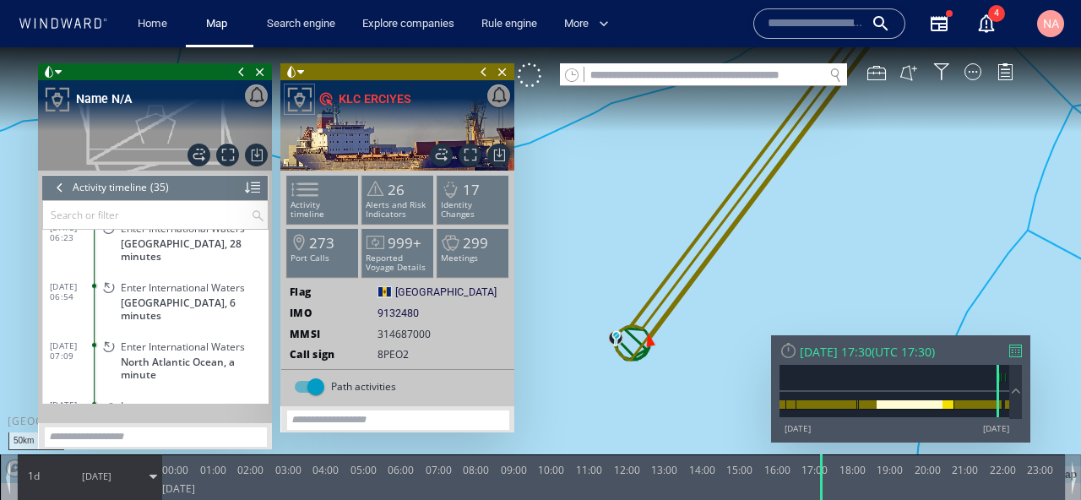
scroll to position [773, 0]
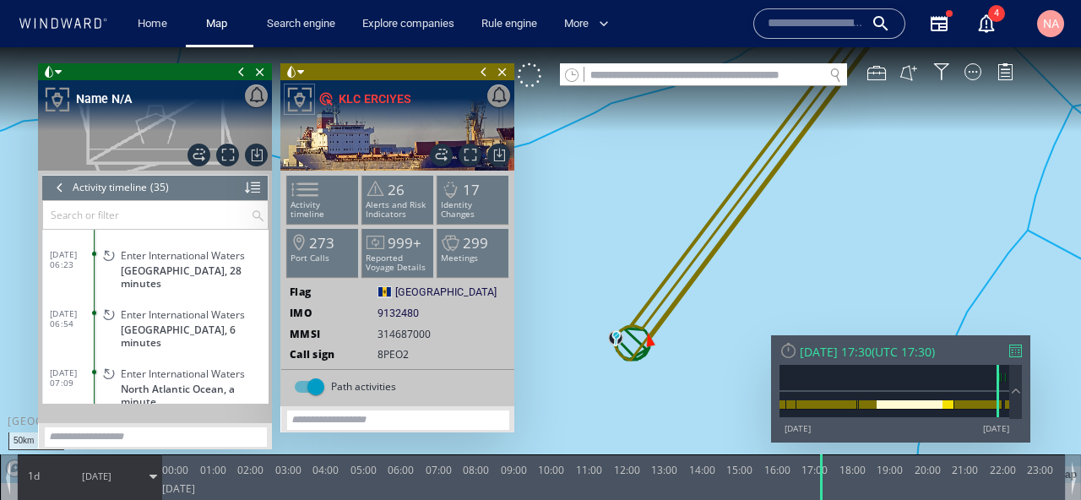
click at [203, 274] on span "[GEOGRAPHIC_DATA], 28 minutes" at bounding box center [195, 276] width 148 height 25
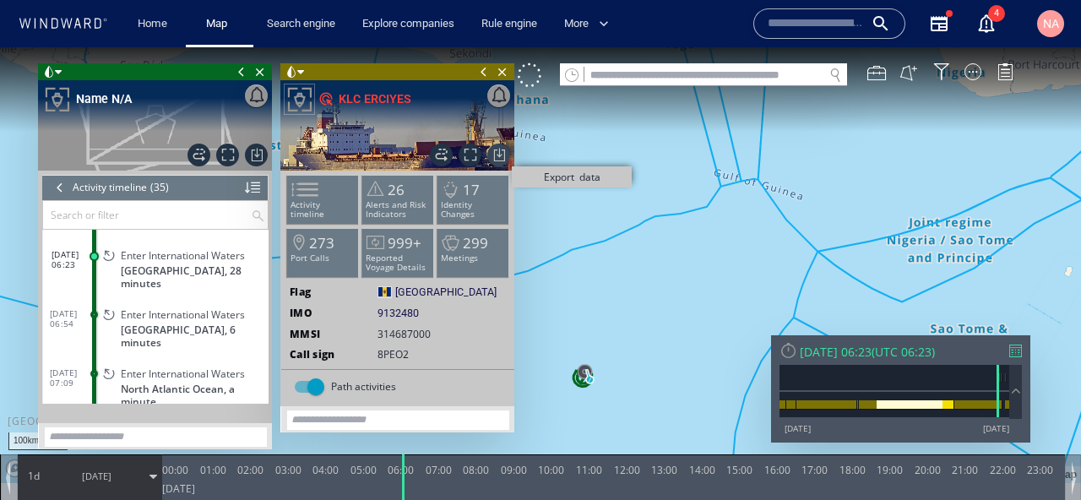
drag, startPoint x: 472, startPoint y: 150, endPoint x: 488, endPoint y: 149, distance: 16.1
click at [488, 150] on div "Export data Export path positions... Export property changes... Generate vessel…" at bounding box center [397, 125] width 234 height 90
click at [472, 160] on span "Focus on vessel path." at bounding box center [469, 155] width 23 height 23
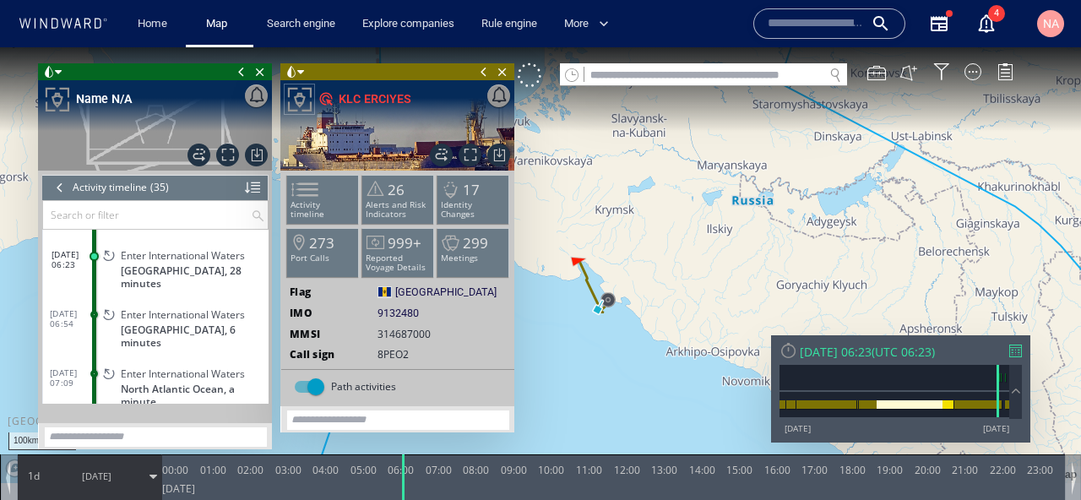
drag, startPoint x: 606, startPoint y: 304, endPoint x: 725, endPoint y: 270, distance: 123.7
click at [725, 270] on canvas "Map" at bounding box center [540, 265] width 1081 height 436
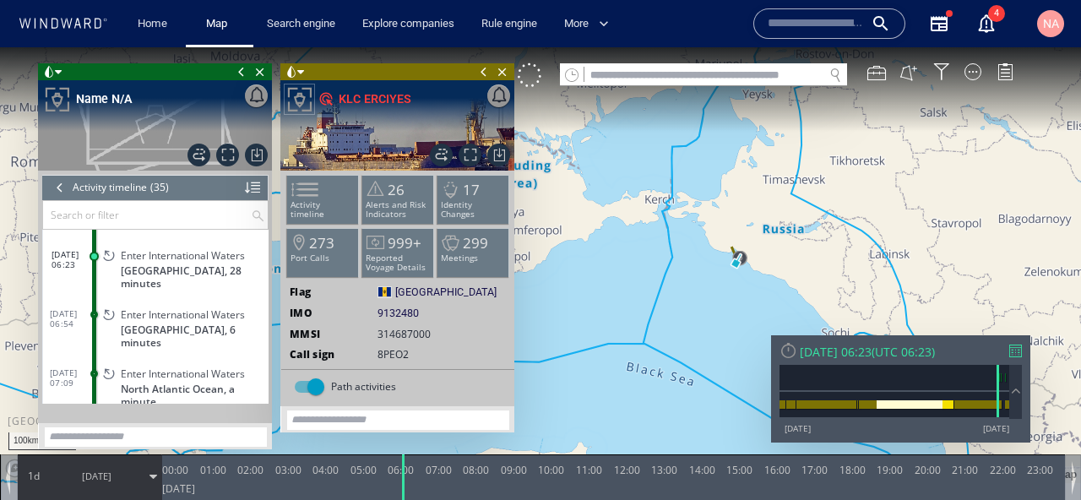
drag, startPoint x: 656, startPoint y: 304, endPoint x: 843, endPoint y: 288, distance: 187.3
click at [842, 288] on canvas "Map" at bounding box center [540, 265] width 1081 height 436
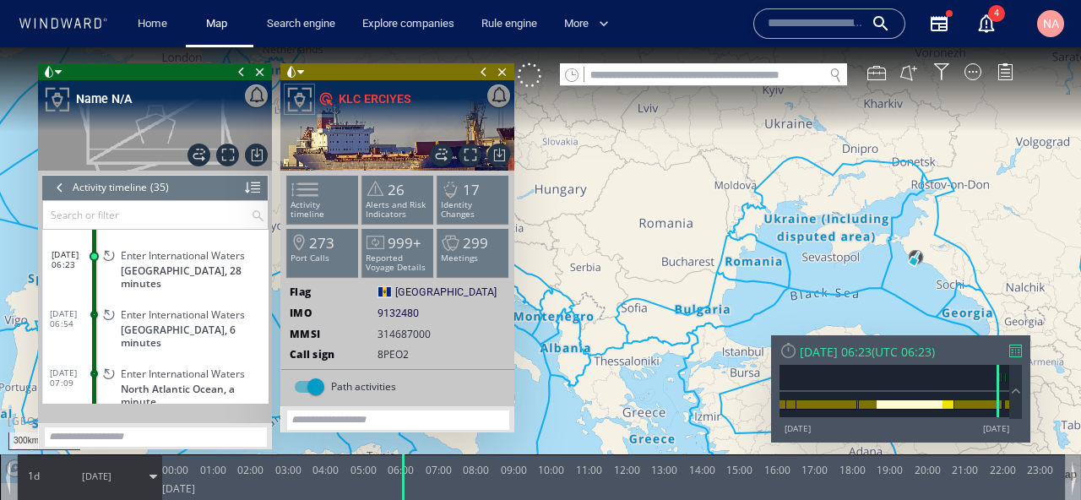
drag, startPoint x: 800, startPoint y: 317, endPoint x: 894, endPoint y: 274, distance: 103.1
click at [893, 278] on canvas "Map" at bounding box center [540, 265] width 1081 height 436
drag, startPoint x: 894, startPoint y: 274, endPoint x: 941, endPoint y: 216, distance: 75.0
click at [941, 216] on canvas "Map" at bounding box center [540, 265] width 1081 height 436
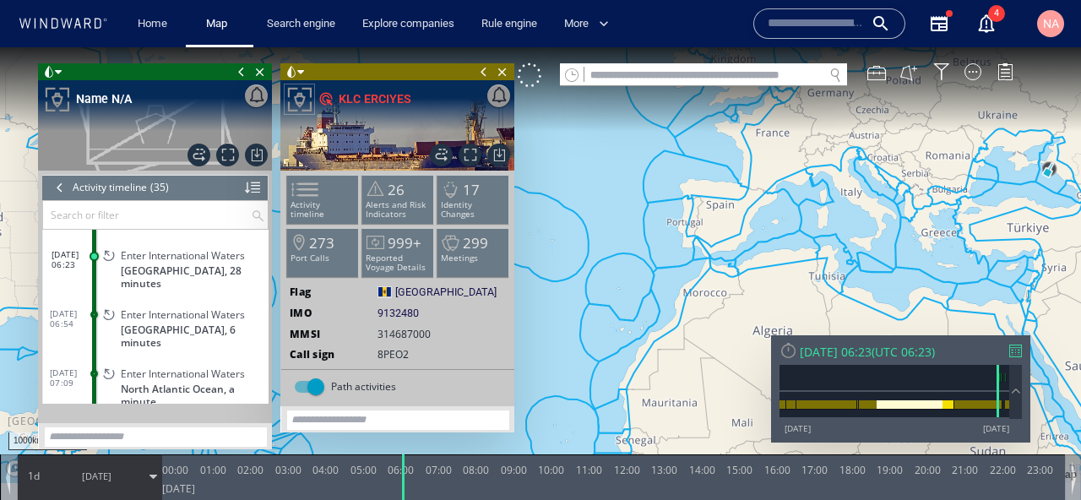
drag, startPoint x: 799, startPoint y: 264, endPoint x: 977, endPoint y: 160, distance: 206.6
click at [979, 160] on canvas "Map" at bounding box center [540, 265] width 1081 height 436
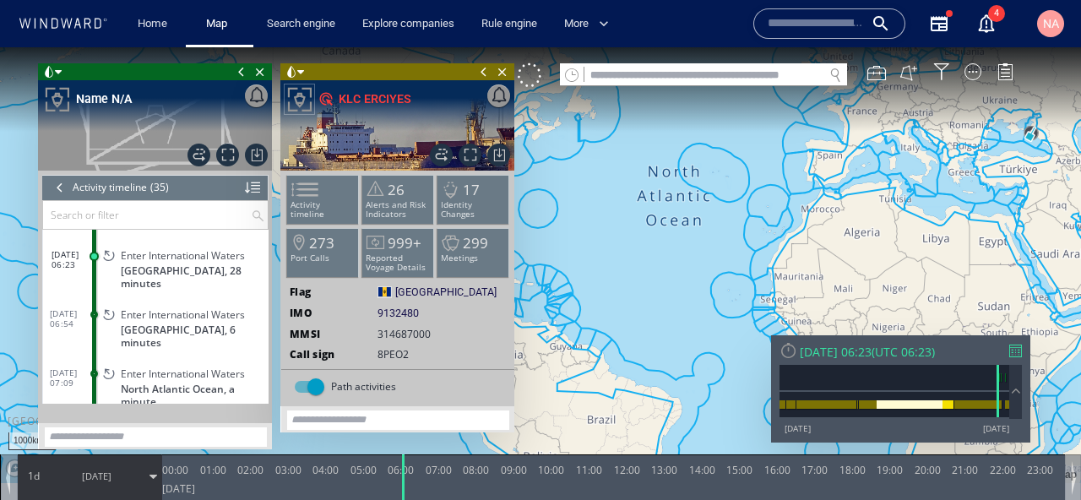
drag, startPoint x: 935, startPoint y: 210, endPoint x: 749, endPoint y: 243, distance: 188.7
click at [749, 243] on canvas "Map" at bounding box center [540, 265] width 1081 height 436
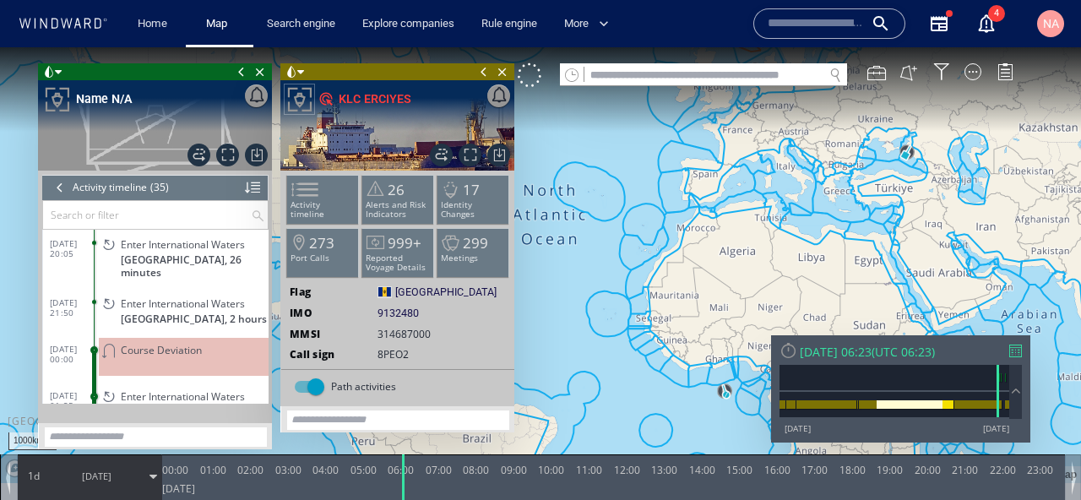
scroll to position [258, 0]
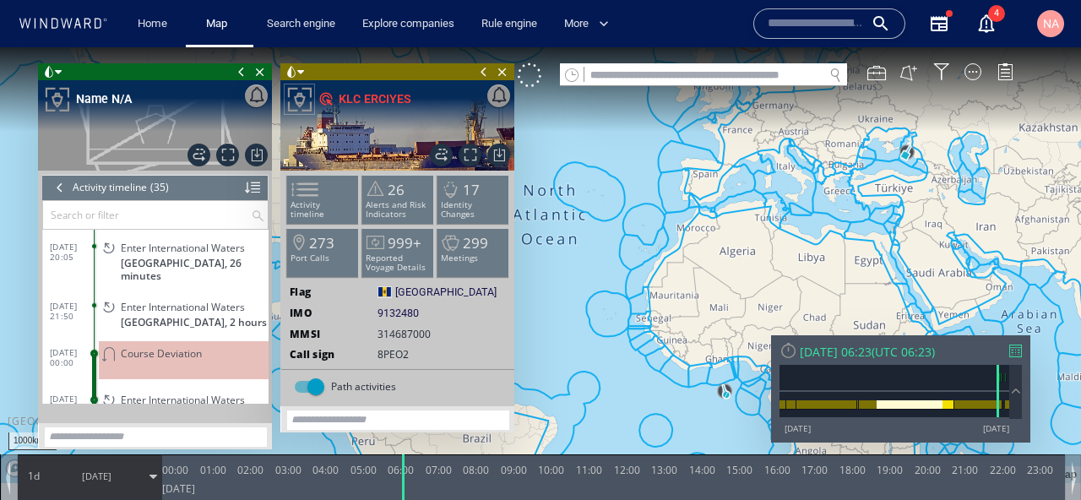
click at [185, 328] on span "[GEOGRAPHIC_DATA], 2 hours" at bounding box center [194, 322] width 146 height 13
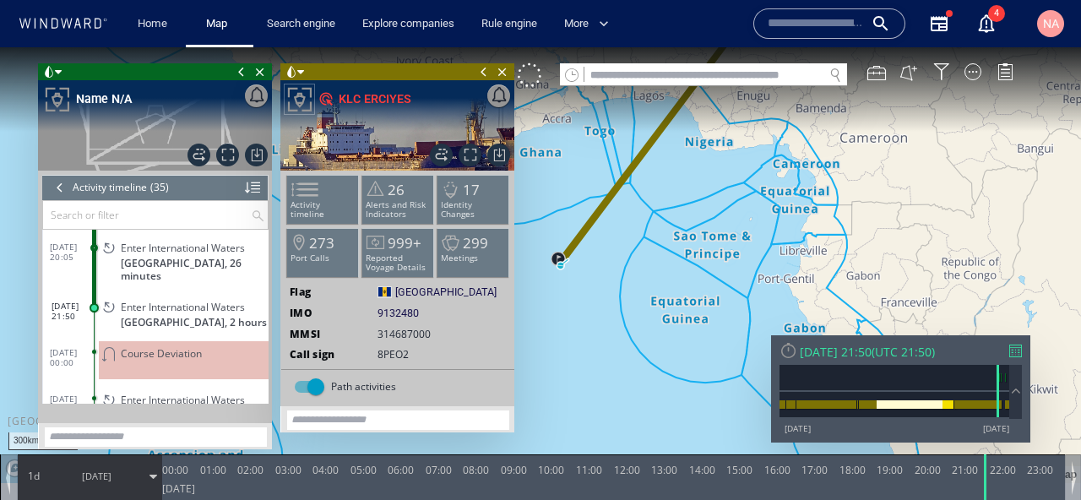
click at [622, 81] on input "text" at bounding box center [703, 75] width 239 height 23
paste input "*******"
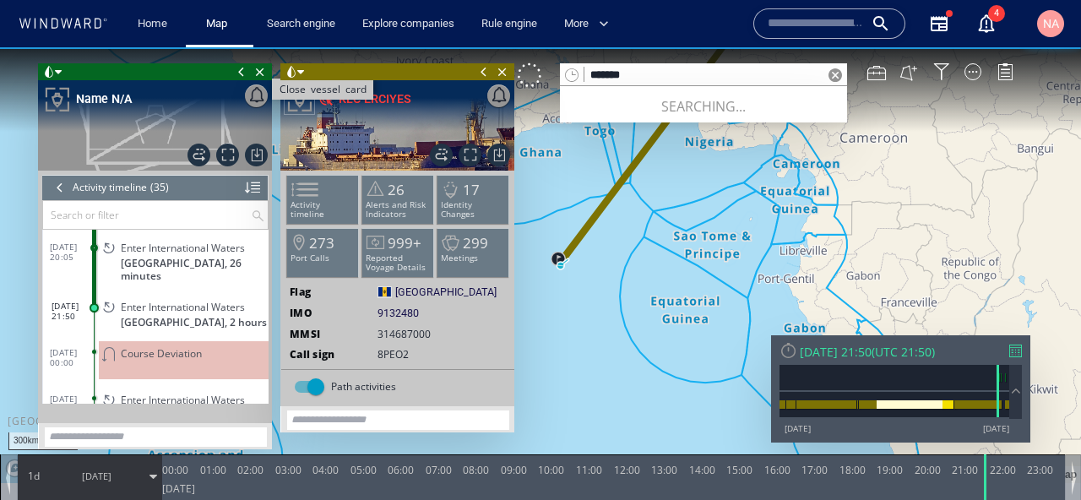
type input "*******"
click at [263, 75] on span "Close vessel card" at bounding box center [260, 71] width 19 height 17
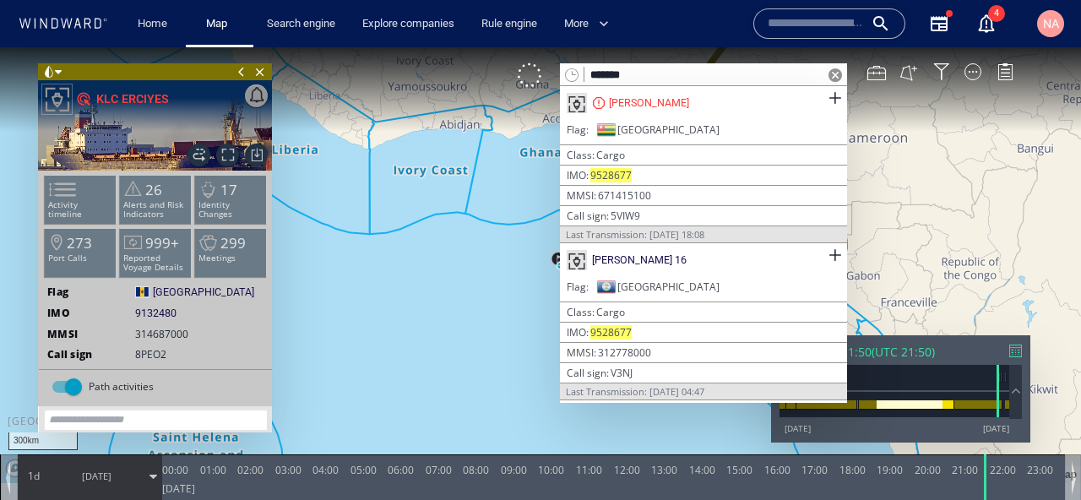
click at [263, 75] on span "Close vessel card" at bounding box center [260, 71] width 19 height 17
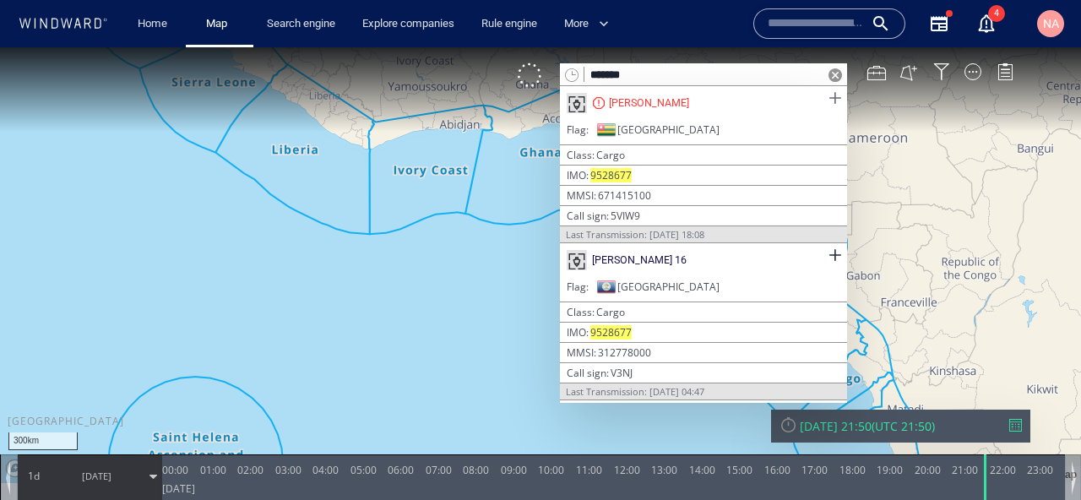
click at [832, 104] on span at bounding box center [834, 98] width 21 height 21
click at [831, 251] on span at bounding box center [834, 255] width 21 height 21
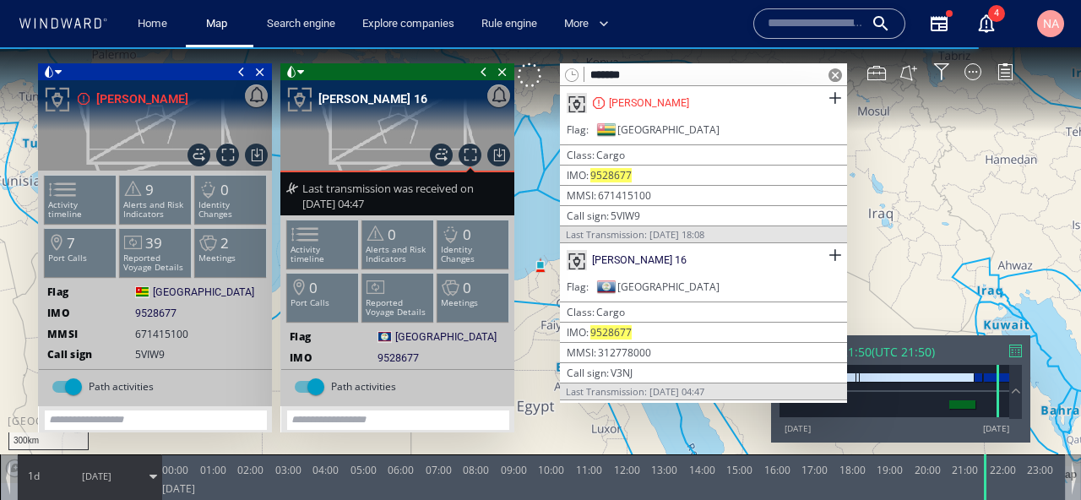
click at [829, 73] on span at bounding box center [835, 75] width 14 height 14
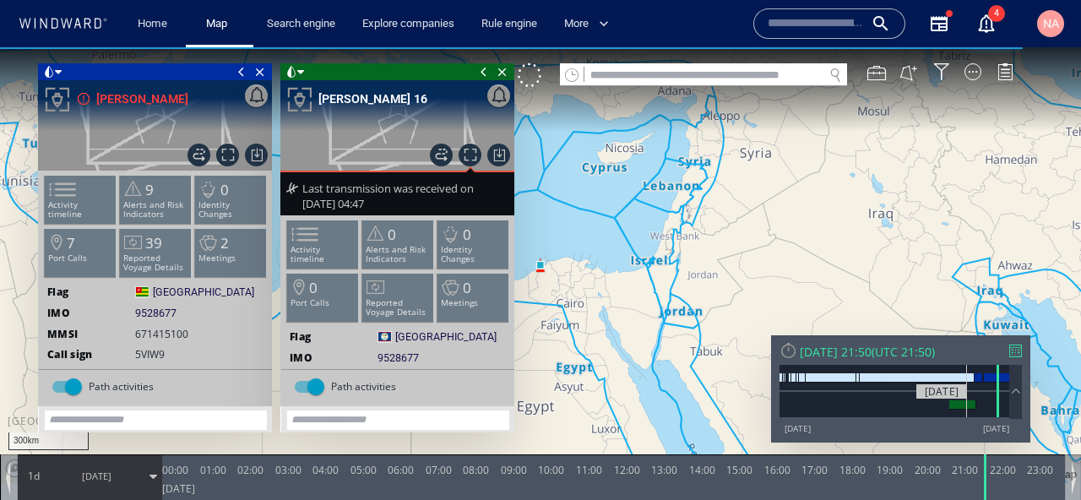
click at [967, 404] on div at bounding box center [962, 404] width 26 height 8
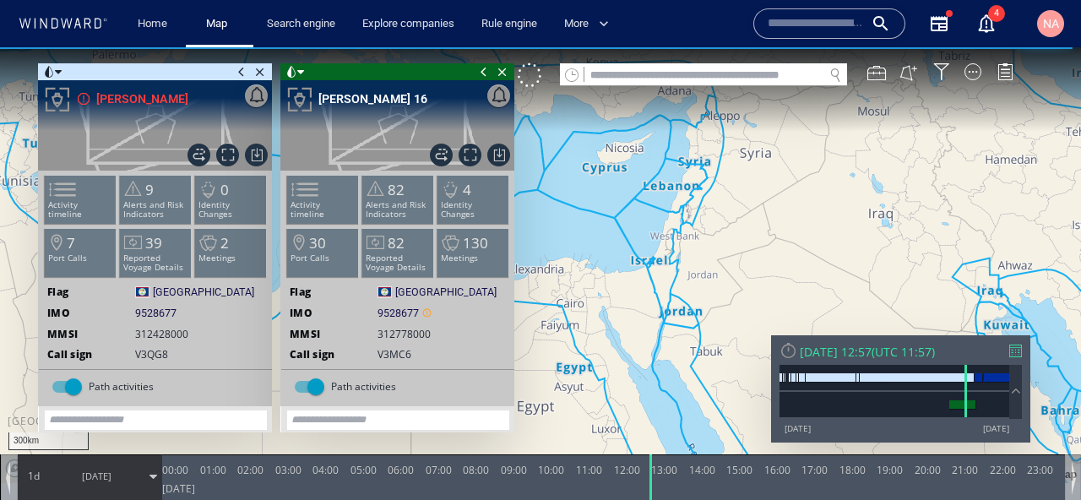
click at [232, 70] on span at bounding box center [241, 71] width 19 height 17
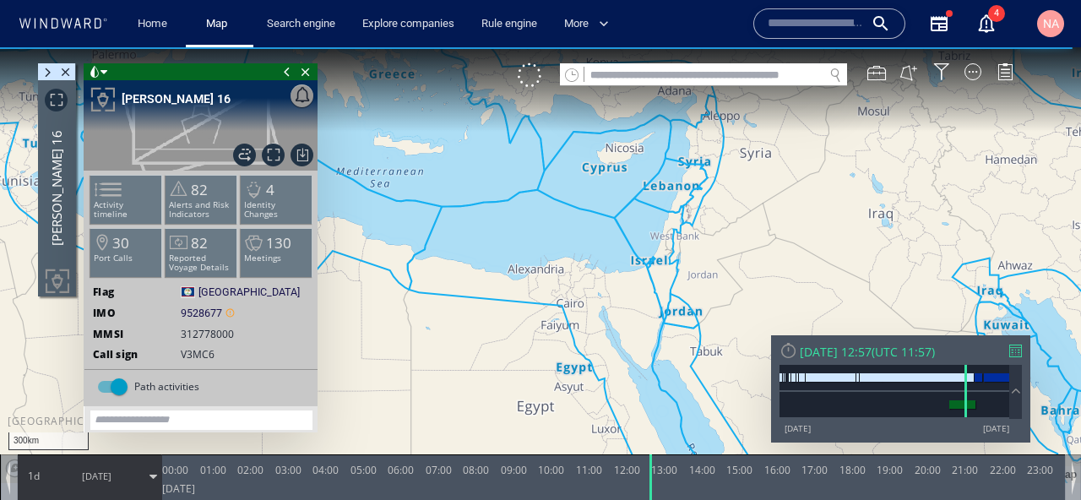
click at [287, 72] on span at bounding box center [287, 71] width 19 height 17
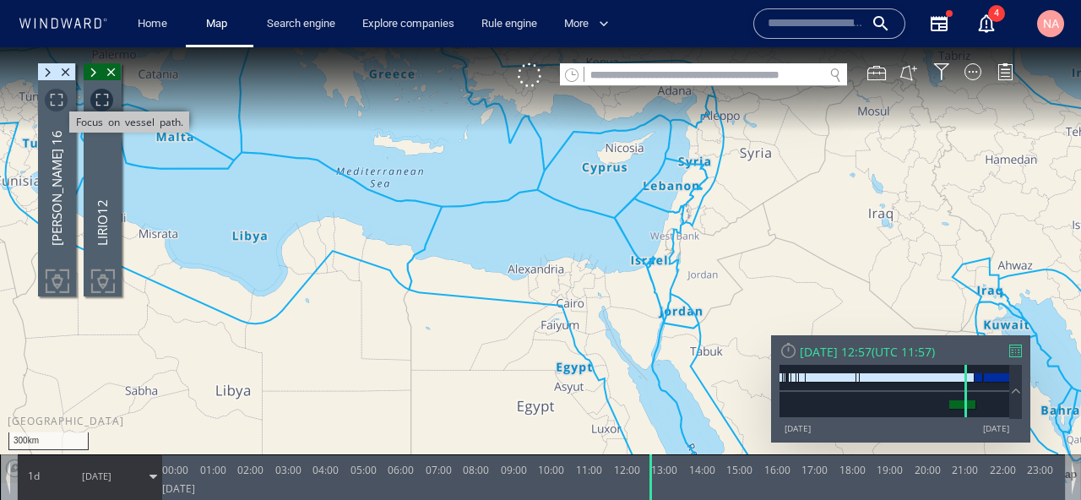
click at [62, 99] on span "Focus on vessel path." at bounding box center [56, 100] width 23 height 23
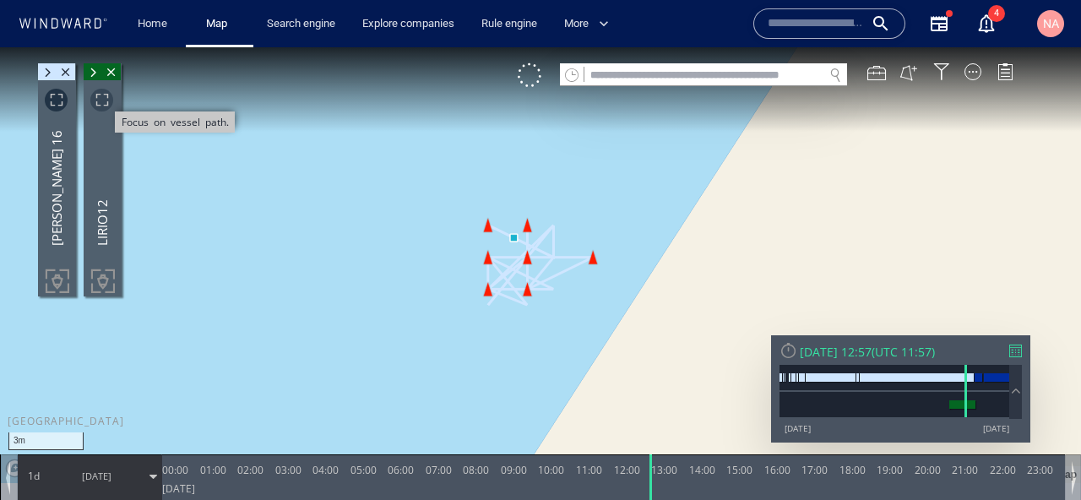
click at [98, 95] on span "Focus on vessel path." at bounding box center [101, 100] width 23 height 23
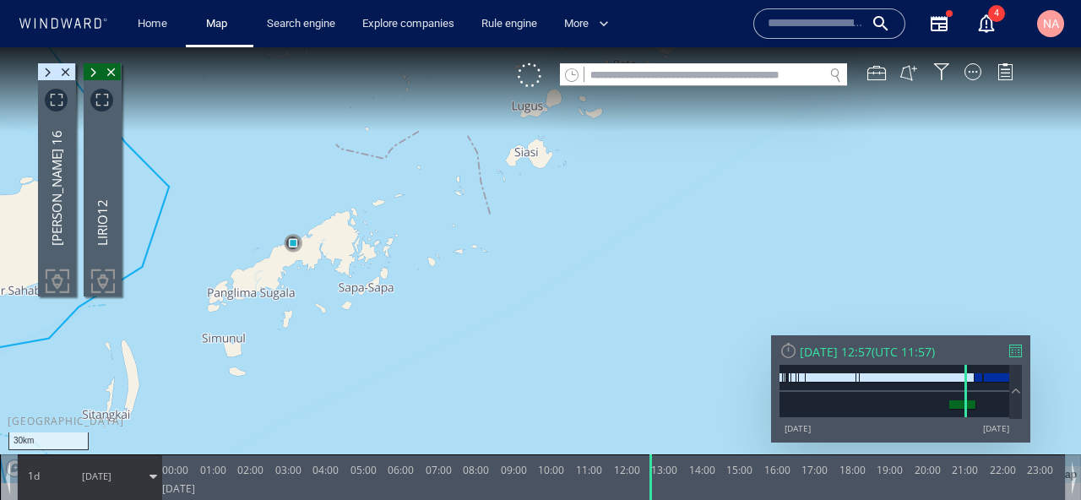
click at [621, 76] on input "text" at bounding box center [703, 75] width 239 height 23
paste input "*******"
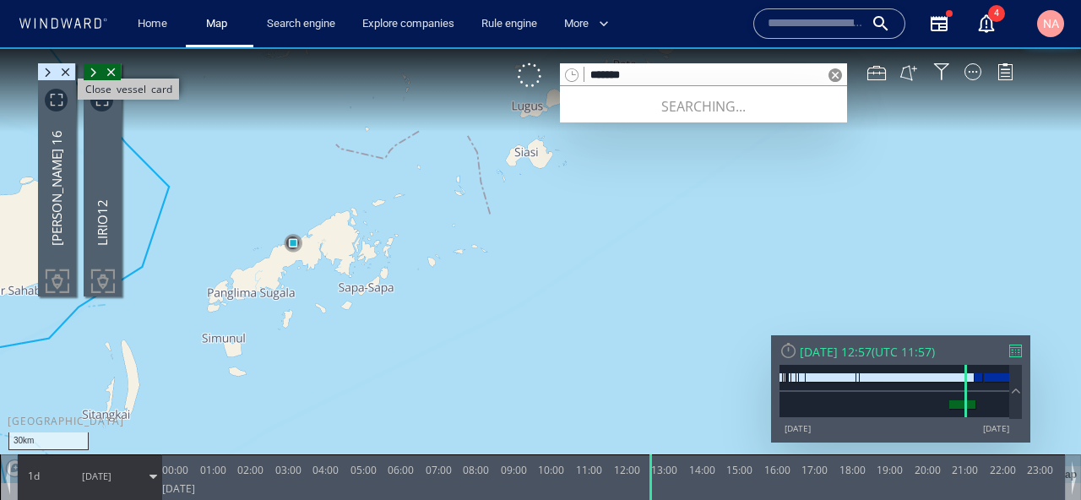
type input "*******"
click at [68, 75] on span "Close vessel card" at bounding box center [66, 71] width 19 height 17
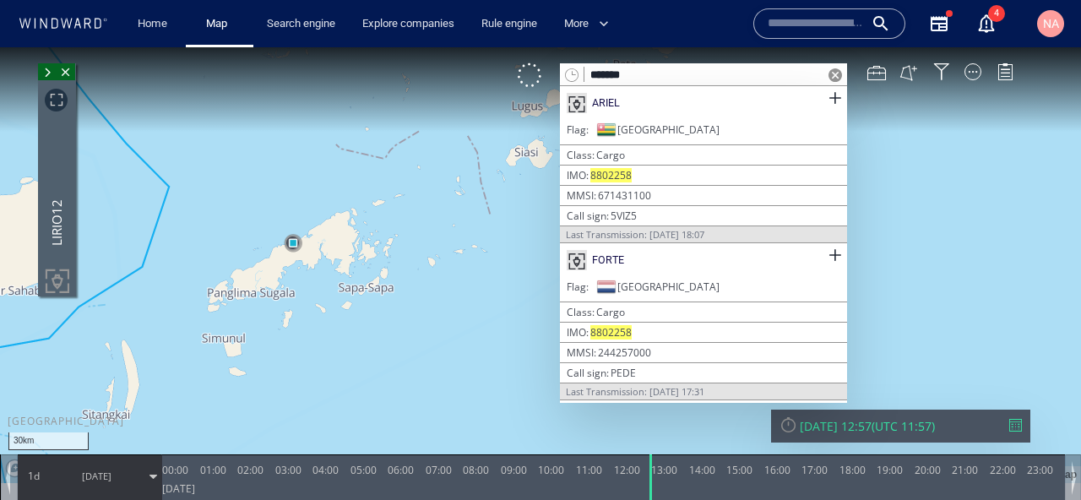
click at [68, 75] on span "Close vessel card" at bounding box center [66, 71] width 19 height 17
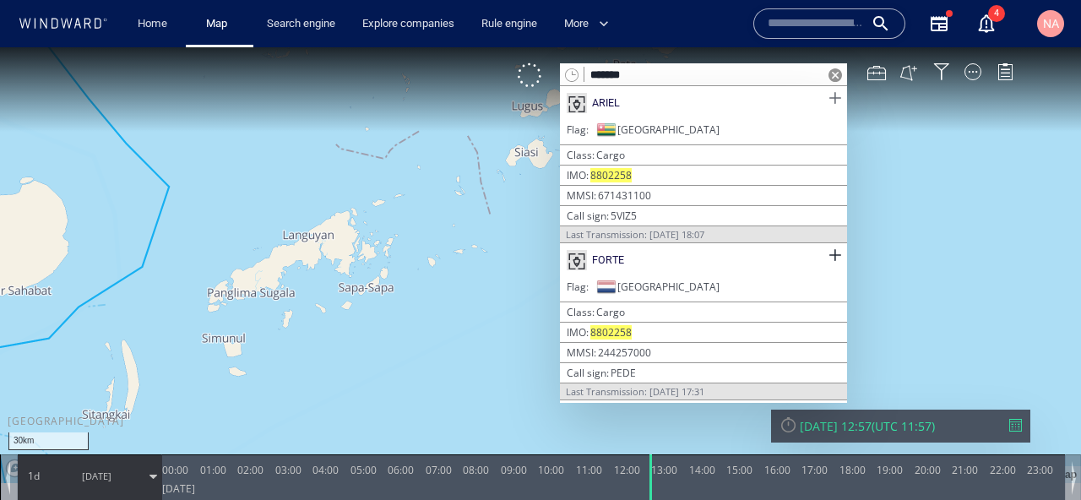
click at [835, 94] on span at bounding box center [834, 98] width 21 height 21
click at [836, 255] on span at bounding box center [834, 255] width 21 height 21
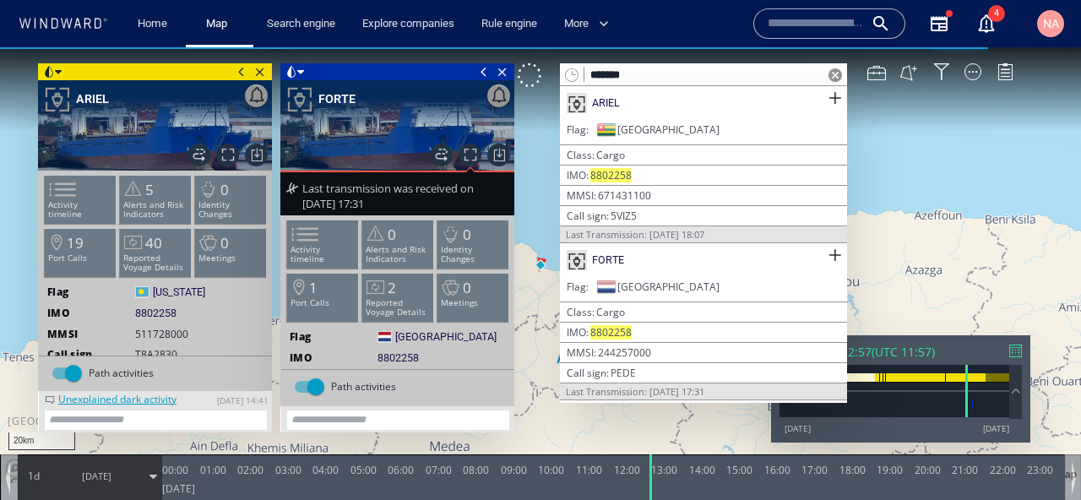
click at [833, 73] on span at bounding box center [835, 75] width 14 height 14
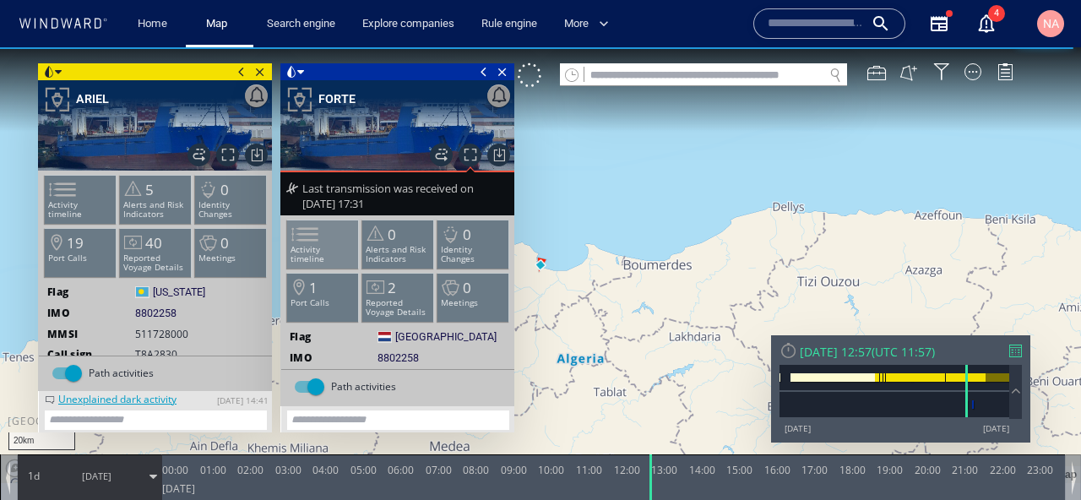
click at [307, 247] on span at bounding box center [294, 234] width 25 height 24
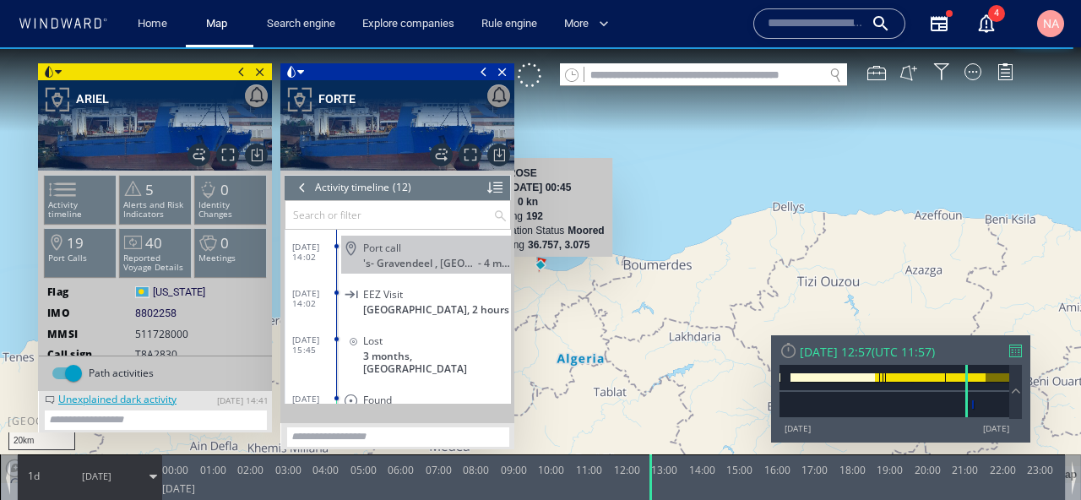
scroll to position [139, 0]
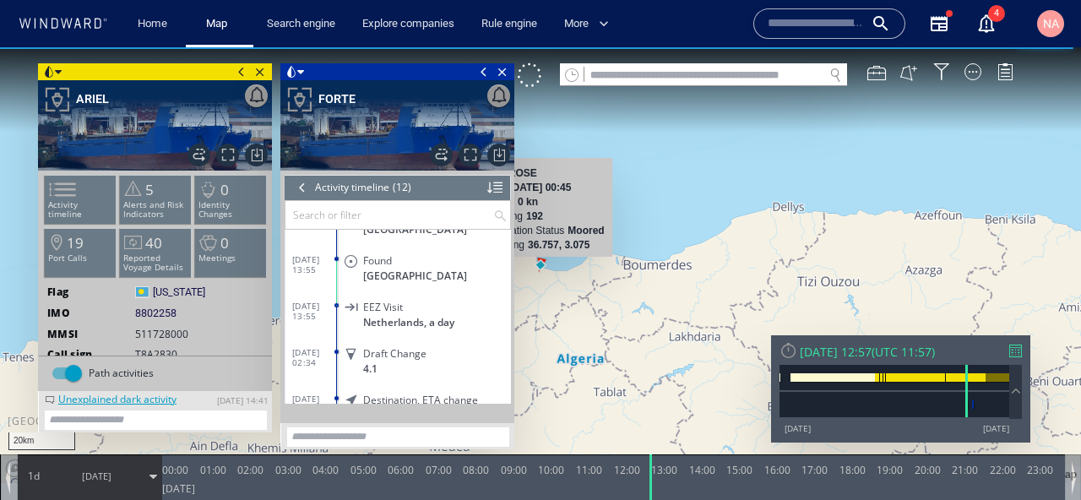
click at [407, 316] on span "Netherlands, a day" at bounding box center [408, 322] width 91 height 13
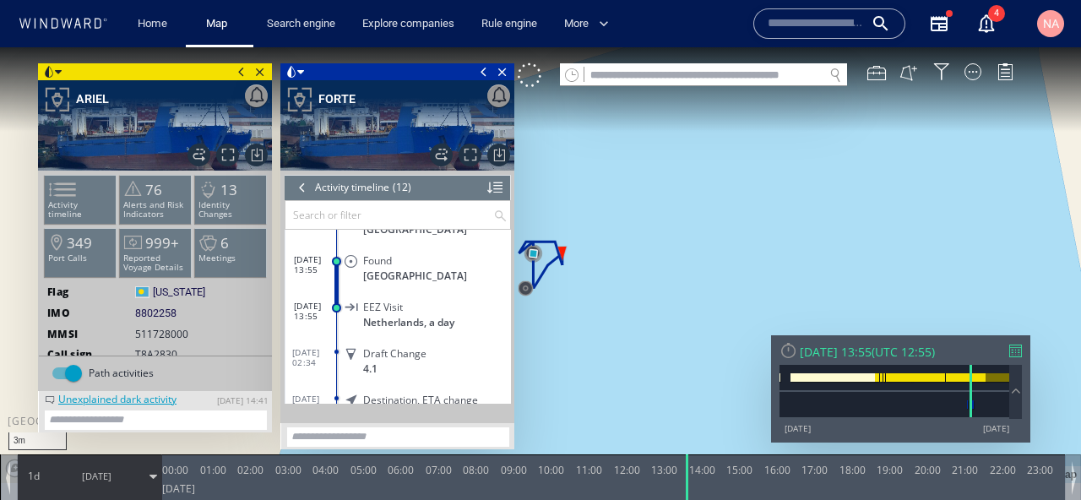
drag, startPoint x: 566, startPoint y: 307, endPoint x: 708, endPoint y: 281, distance: 144.2
click at [707, 281] on canvas "Map" at bounding box center [540, 265] width 1081 height 436
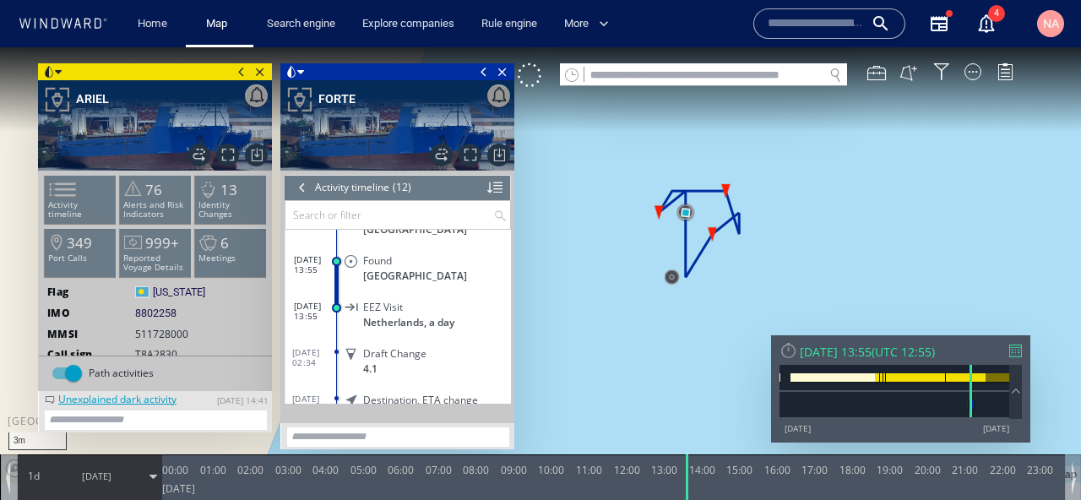
click at [240, 66] on span at bounding box center [241, 71] width 19 height 17
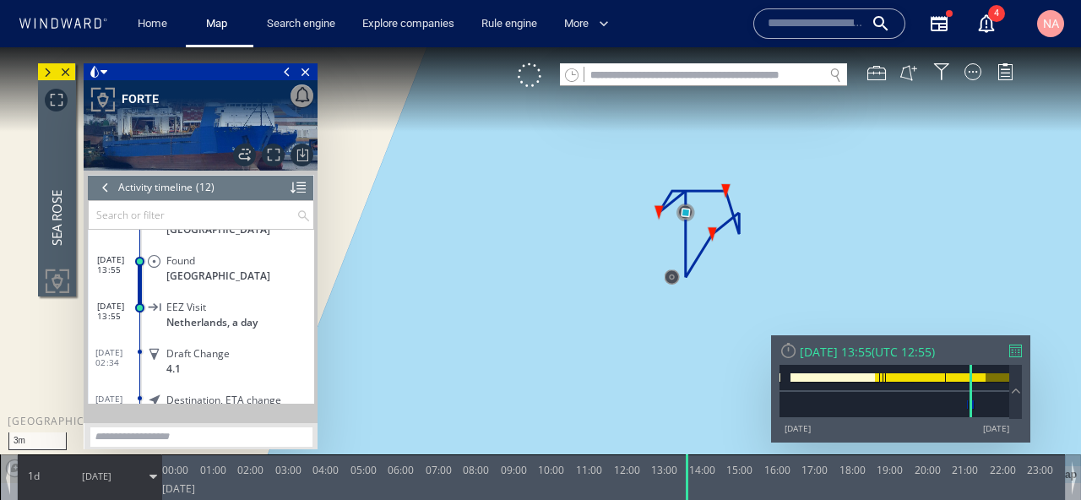
click at [285, 68] on span at bounding box center [287, 71] width 19 height 17
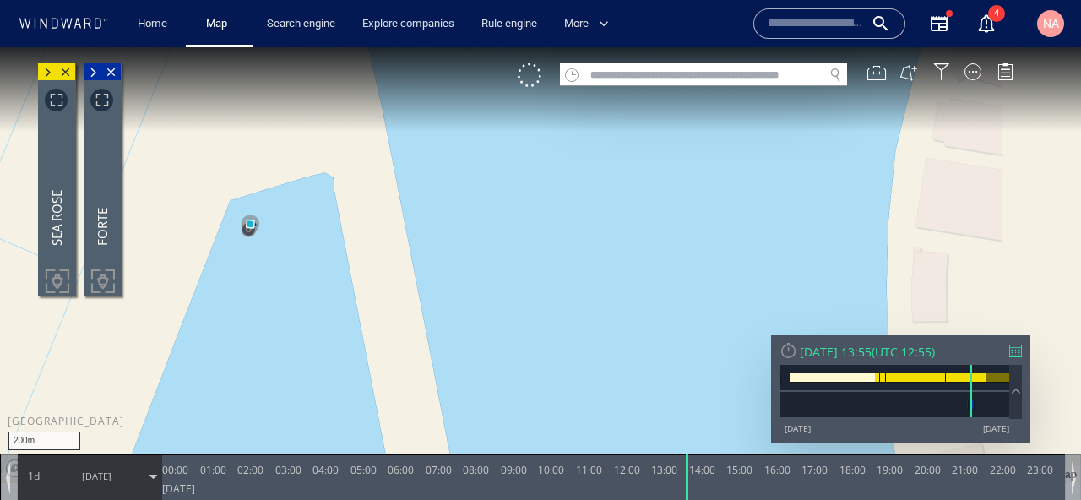
drag, startPoint x: 241, startPoint y: 211, endPoint x: 350, endPoint y: 185, distance: 111.2
click at [350, 185] on canvas "Map" at bounding box center [540, 265] width 1081 height 436
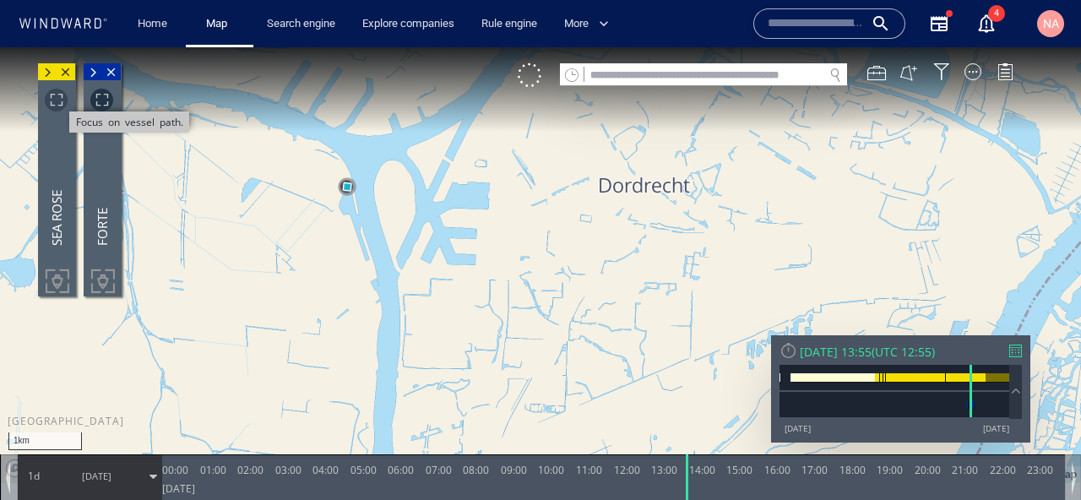
click at [56, 94] on span "Focus on vessel path." at bounding box center [56, 100] width 23 height 23
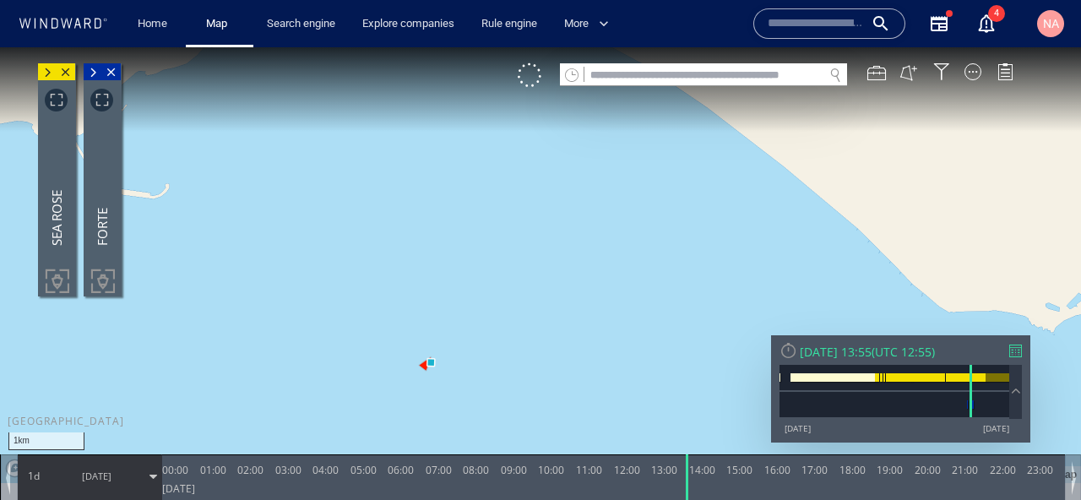
drag, startPoint x: 426, startPoint y: 365, endPoint x: 430, endPoint y: 172, distance: 192.5
click at [430, 172] on canvas "Map" at bounding box center [540, 265] width 1081 height 436
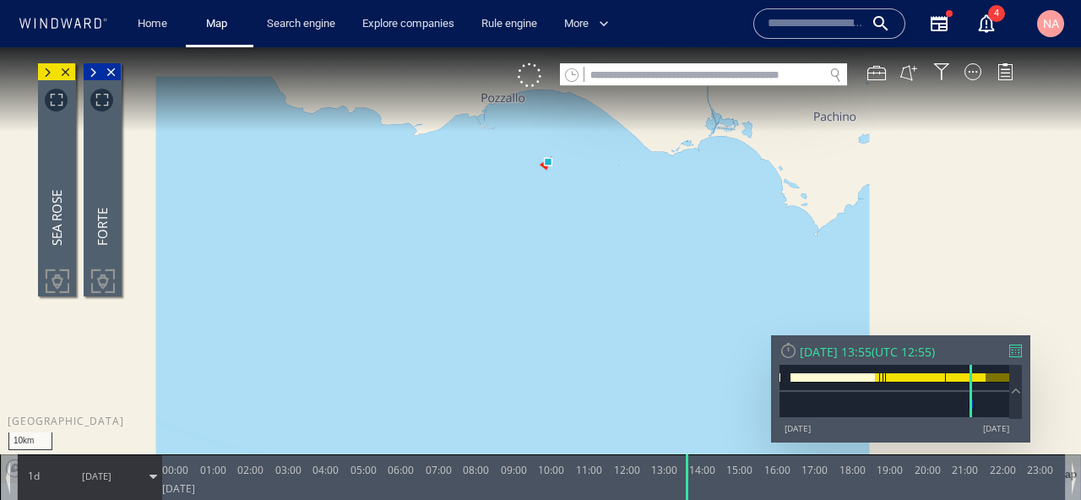
drag, startPoint x: 577, startPoint y: 167, endPoint x: 577, endPoint y: 305, distance: 137.6
click at [577, 305] on canvas "Map" at bounding box center [540, 265] width 1081 height 436
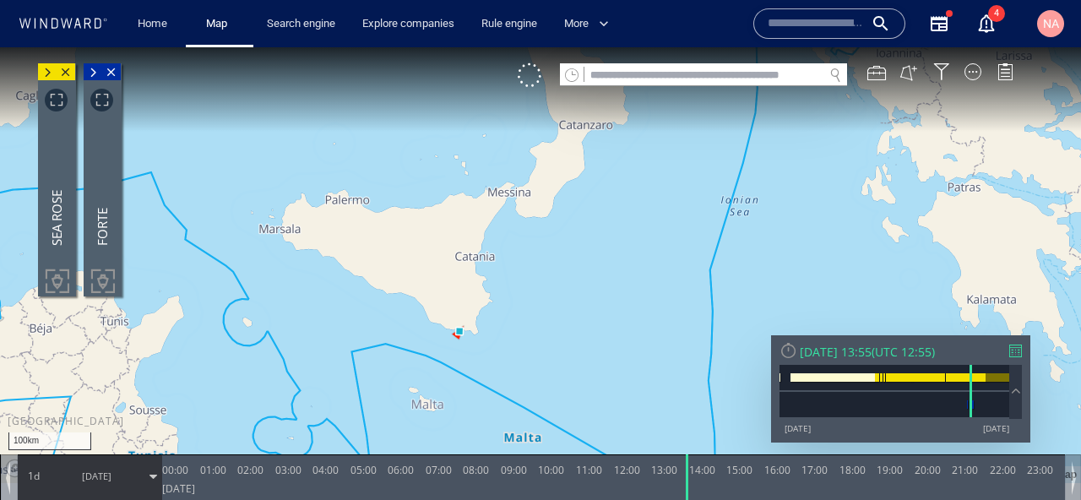
drag, startPoint x: 359, startPoint y: 325, endPoint x: 442, endPoint y: 306, distance: 85.0
click at [442, 304] on canvas "Map" at bounding box center [540, 265] width 1081 height 436
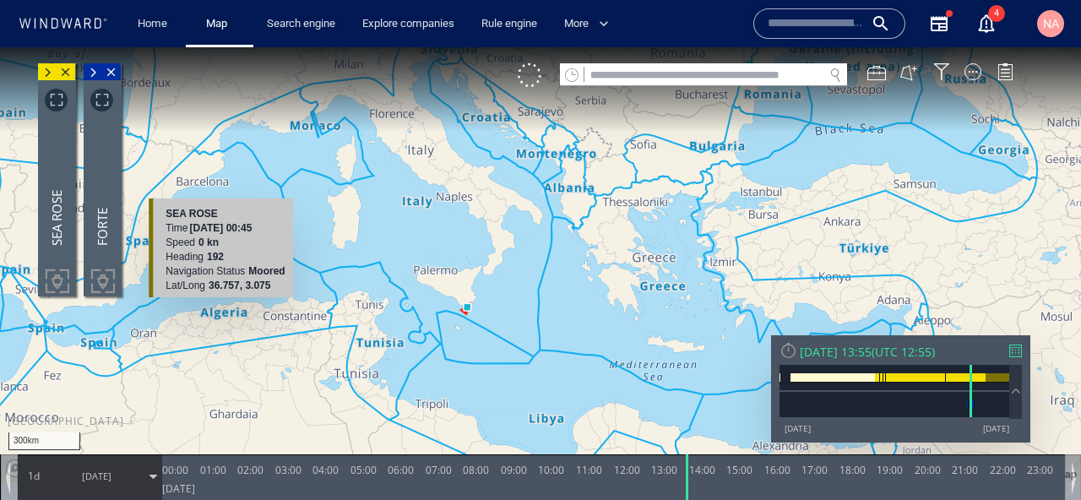
click at [122, 474] on span "17/09/23" at bounding box center [96, 476] width 85 height 42
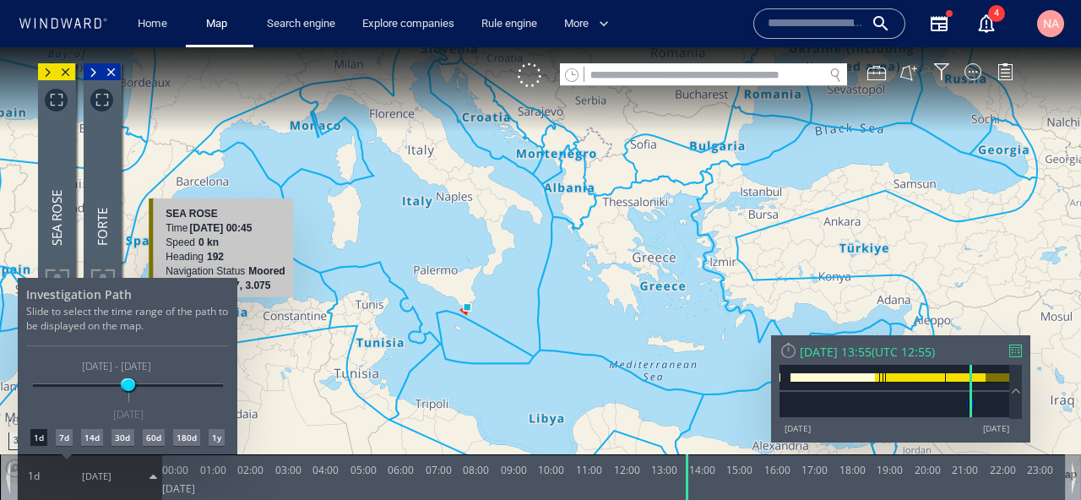
click at [83, 442] on div "14d" at bounding box center [92, 437] width 22 height 17
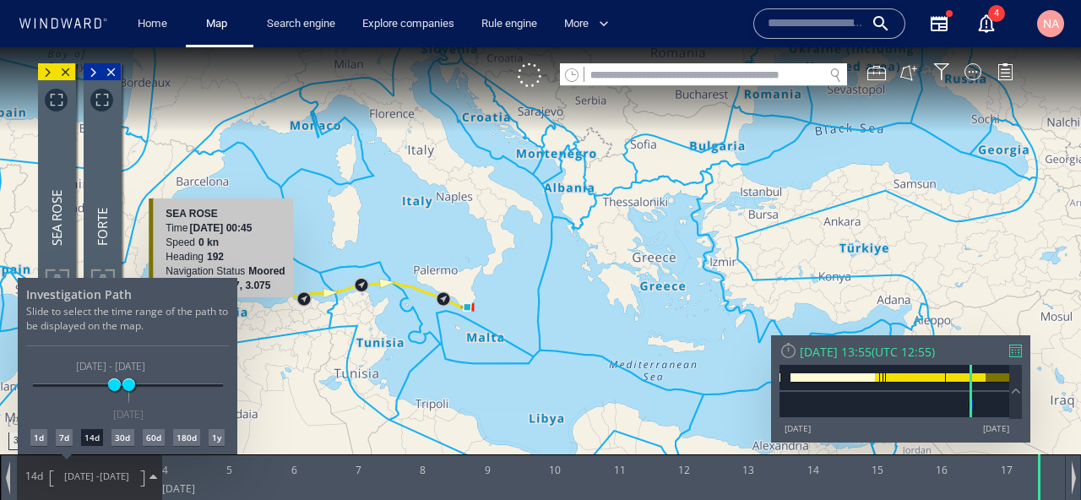
drag, startPoint x: 380, startPoint y: 354, endPoint x: 682, endPoint y: 372, distance: 302.8
click at [682, 372] on div at bounding box center [540, 273] width 1081 height 453
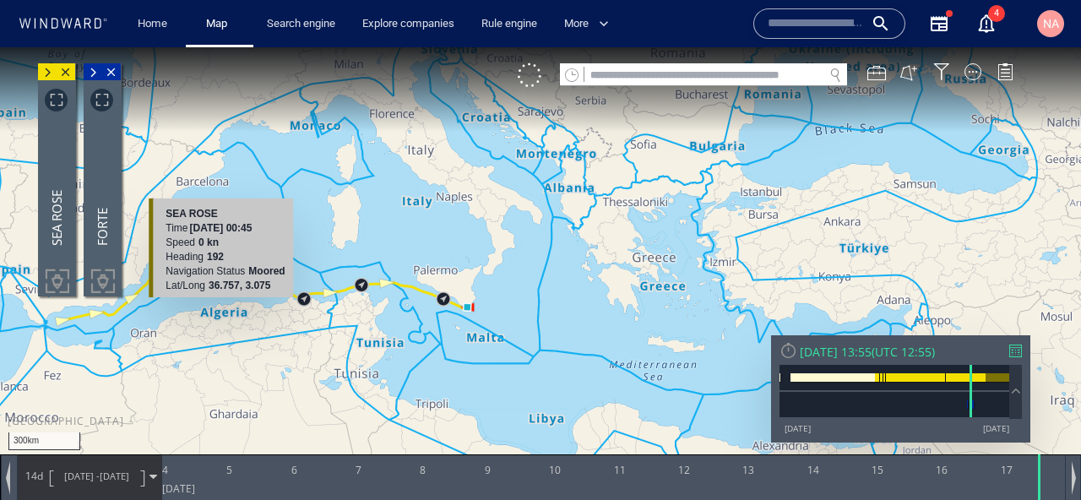
click at [521, 373] on canvas "Map" at bounding box center [540, 265] width 1081 height 436
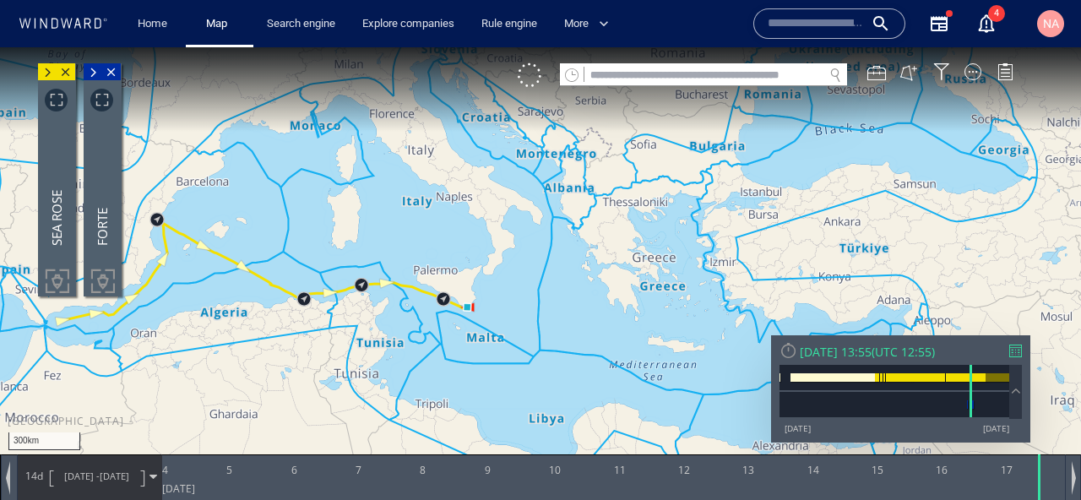
drag, startPoint x: 377, startPoint y: 374, endPoint x: 675, endPoint y: 366, distance: 298.1
click at [674, 366] on canvas "Map" at bounding box center [540, 265] width 1081 height 436
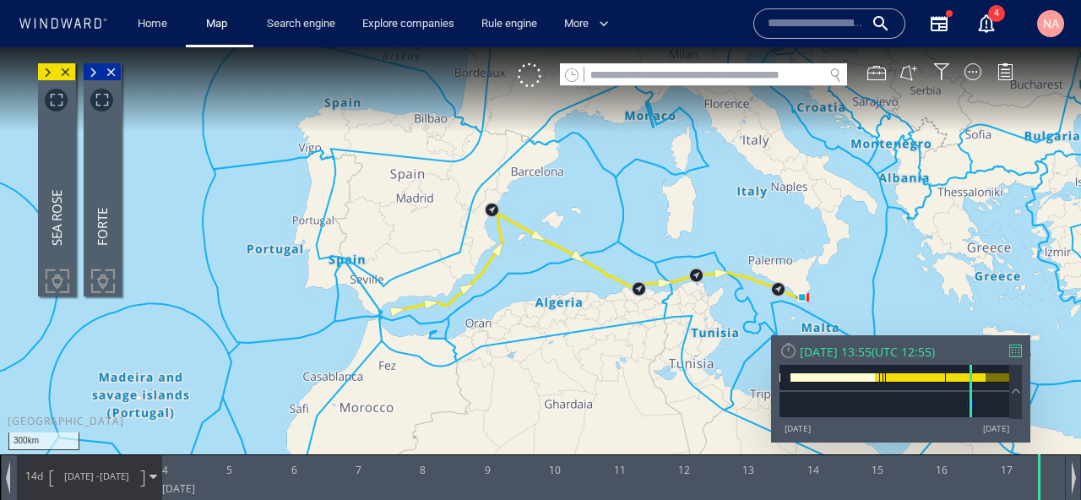
drag, startPoint x: 651, startPoint y: 357, endPoint x: 348, endPoint y: 404, distance: 306.7
click at [348, 404] on canvas "Map" at bounding box center [540, 265] width 1081 height 436
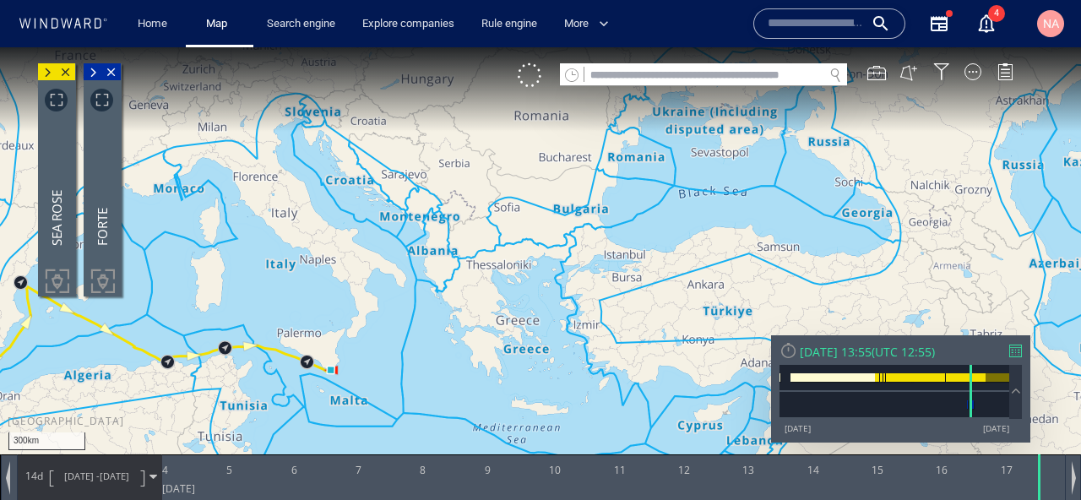
drag, startPoint x: 439, startPoint y: 306, endPoint x: 501, endPoint y: 361, distance: 82.5
click at [501, 360] on canvas "Map" at bounding box center [540, 265] width 1081 height 436
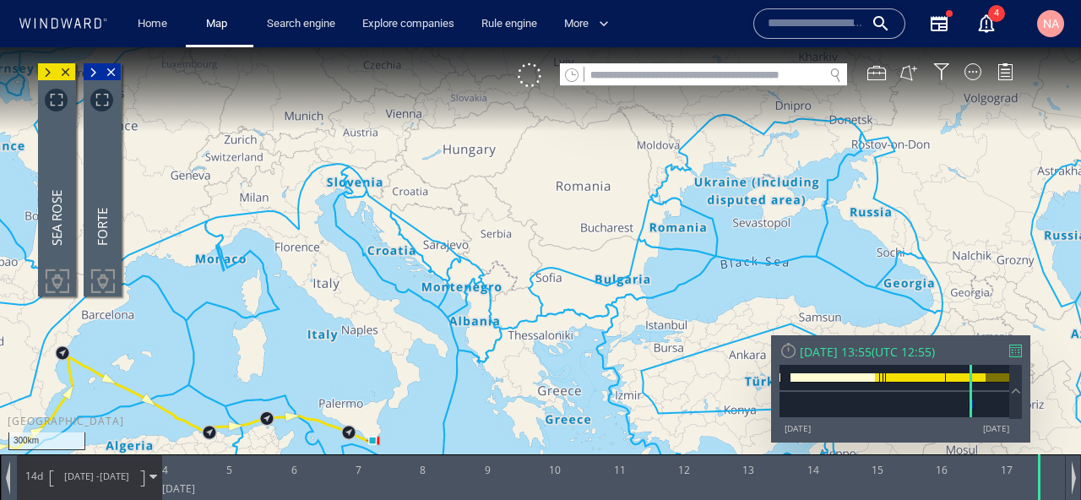
drag, startPoint x: 183, startPoint y: 171, endPoint x: 392, endPoint y: 348, distance: 273.7
click at [388, 342] on canvas "Map" at bounding box center [540, 265] width 1081 height 436
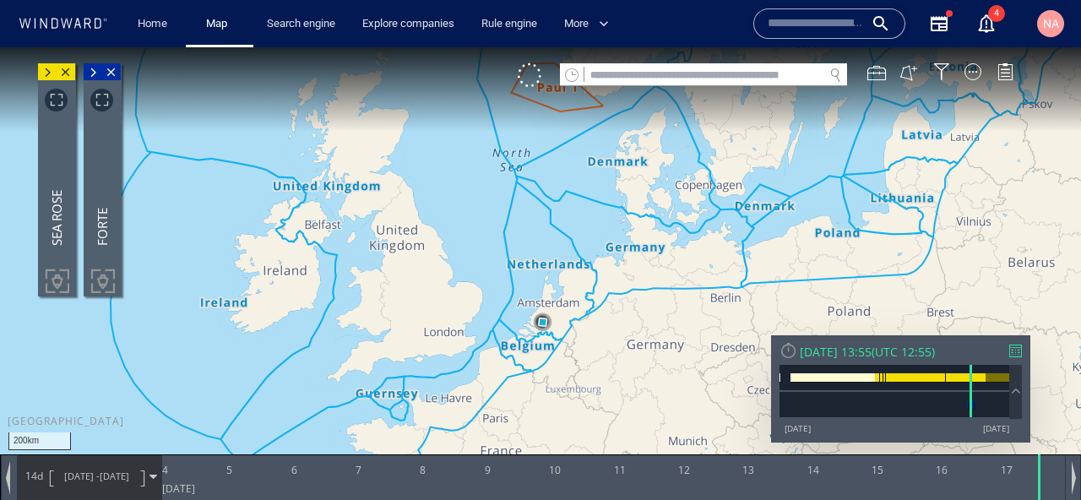
drag, startPoint x: 394, startPoint y: 346, endPoint x: 362, endPoint y: 322, distance: 40.4
click at [362, 322] on canvas "Map" at bounding box center [540, 265] width 1081 height 436
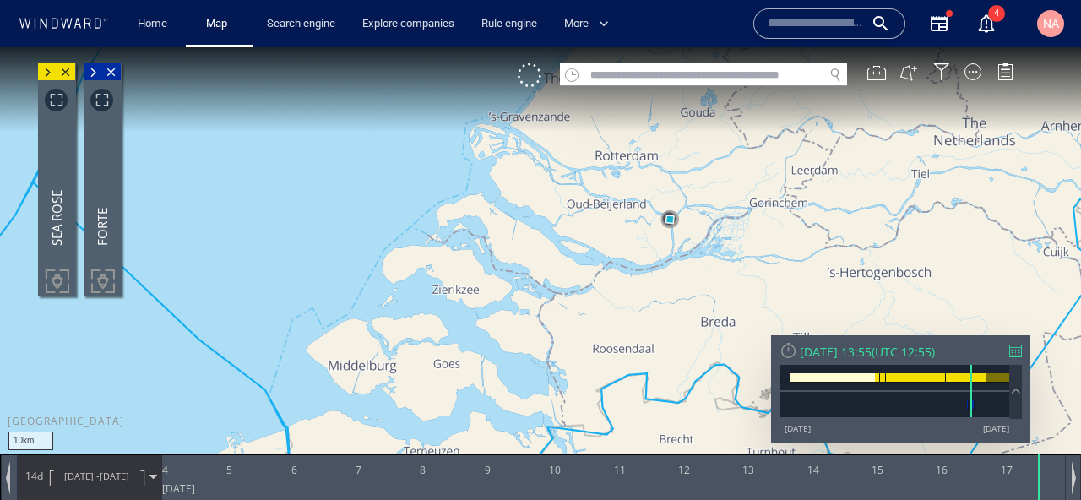
click at [86, 64] on span at bounding box center [93, 72] width 19 height 17
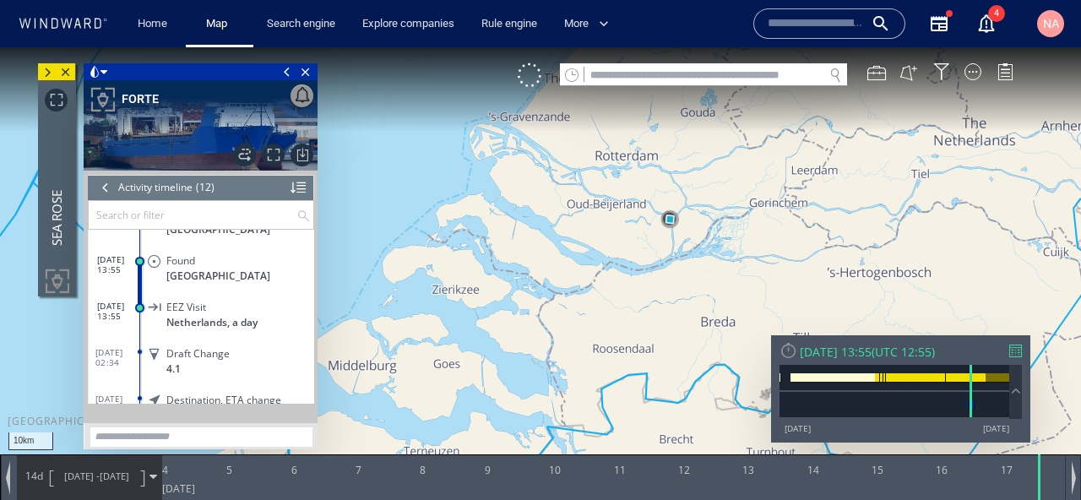
click at [100, 182] on div at bounding box center [105, 187] width 19 height 25
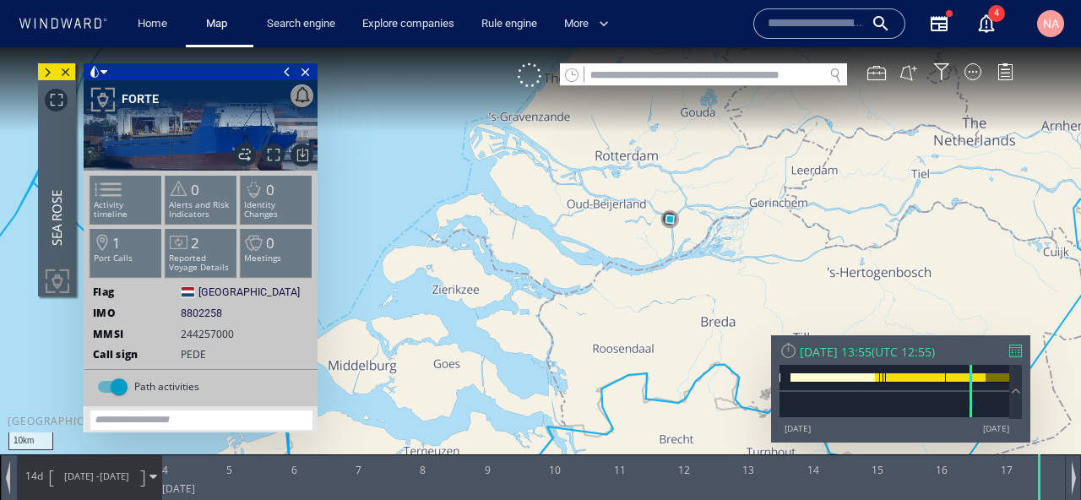
click at [594, 79] on input "text" at bounding box center [703, 75] width 239 height 23
paste input "*******"
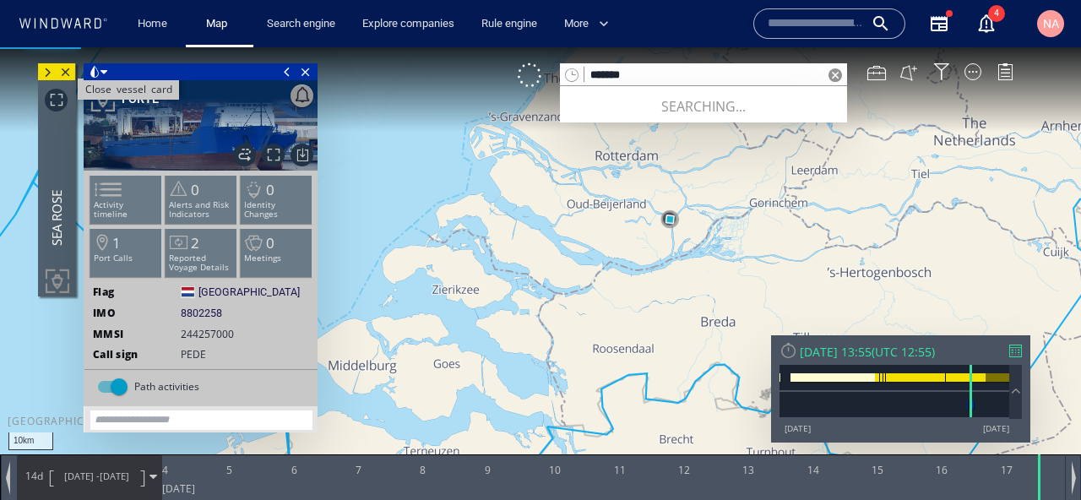
type input "*******"
click at [69, 71] on span "Close vessel card" at bounding box center [66, 71] width 19 height 17
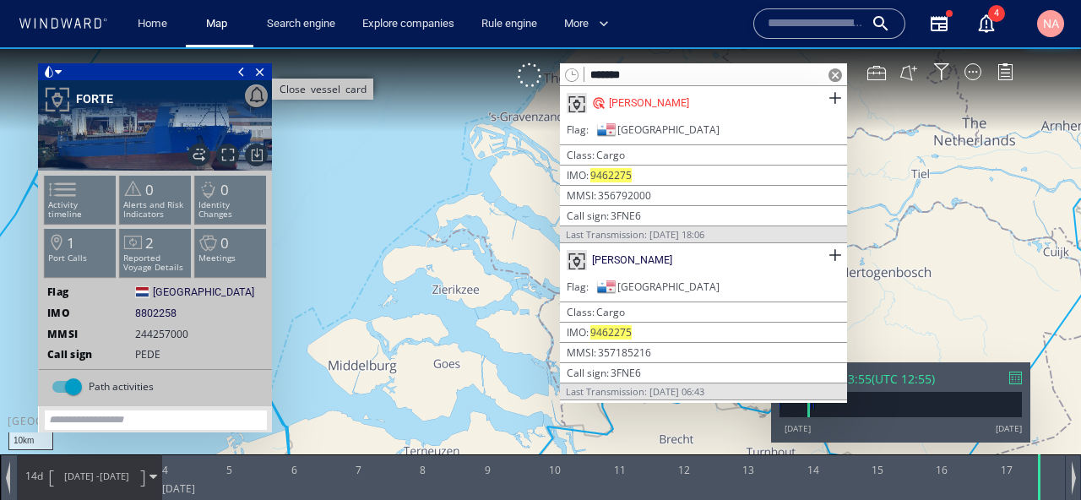
click at [258, 68] on span "Close vessel card" at bounding box center [260, 71] width 19 height 17
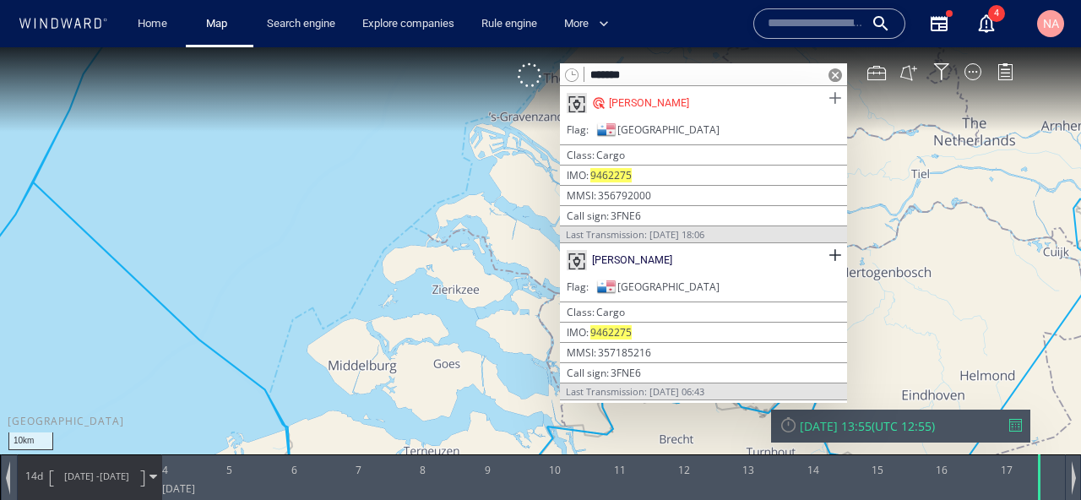
click at [830, 95] on span at bounding box center [834, 98] width 21 height 21
click at [835, 256] on span at bounding box center [834, 255] width 21 height 21
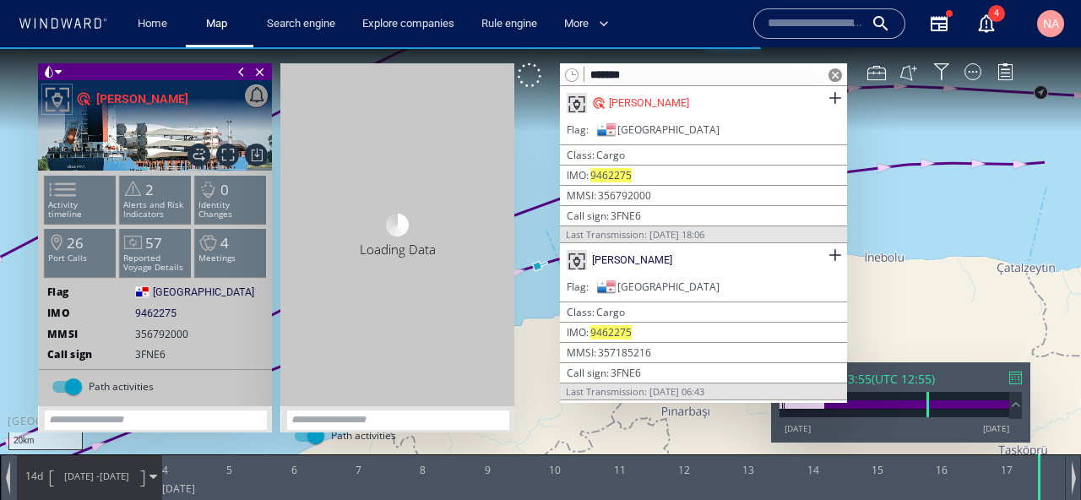
click at [835, 76] on span at bounding box center [835, 75] width 14 height 14
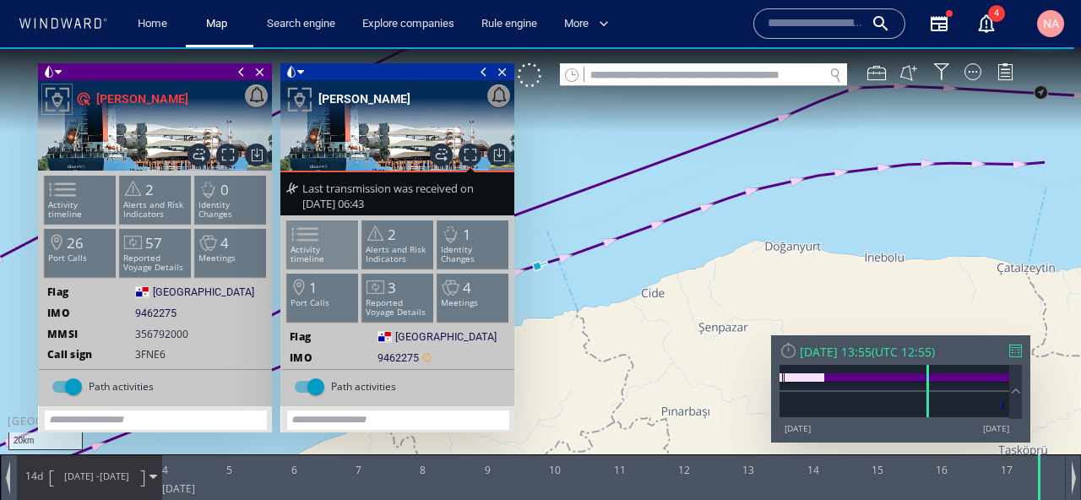
click at [325, 253] on p "Activity timeline" at bounding box center [323, 254] width 72 height 19
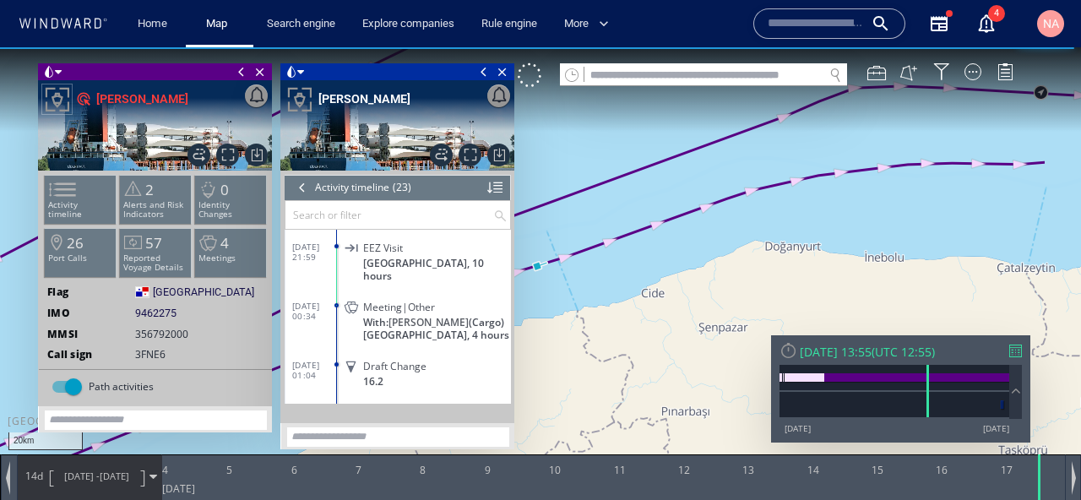
click at [398, 243] on span "EEZ Visit" at bounding box center [383, 247] width 40 height 13
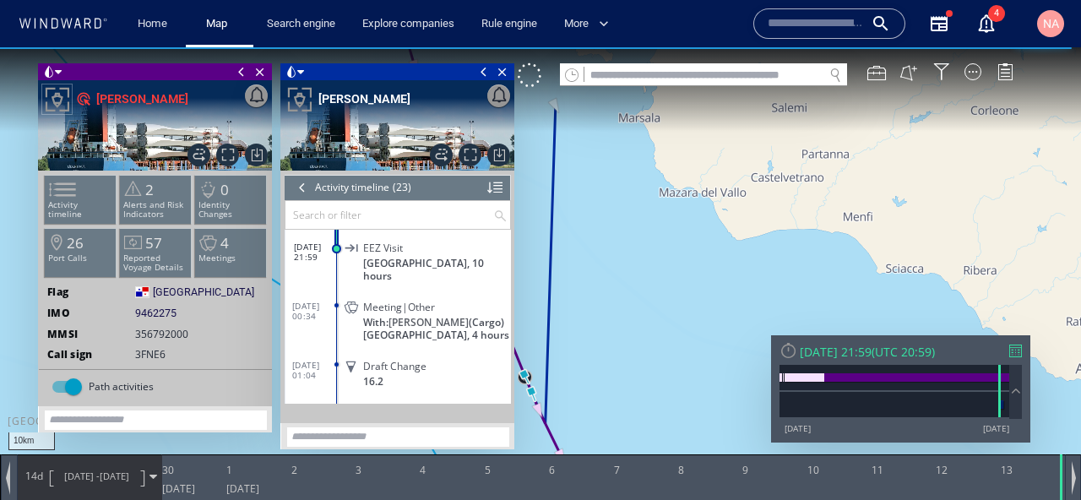
drag, startPoint x: 653, startPoint y: 277, endPoint x: 730, endPoint y: 250, distance: 81.4
click at [730, 250] on canvas "Map" at bounding box center [540, 265] width 1081 height 436
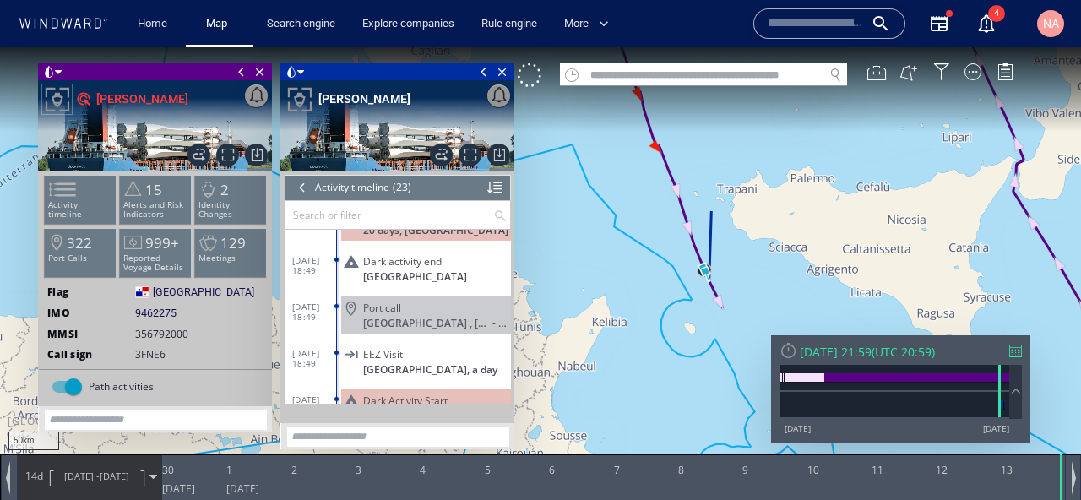
scroll to position [695, 0]
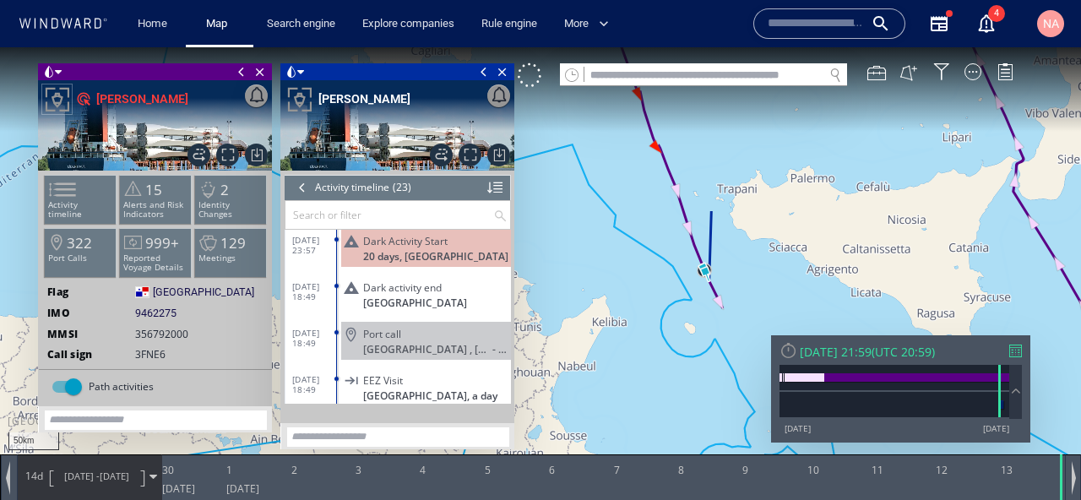
click at [390, 374] on span "EEZ Visit" at bounding box center [383, 380] width 40 height 13
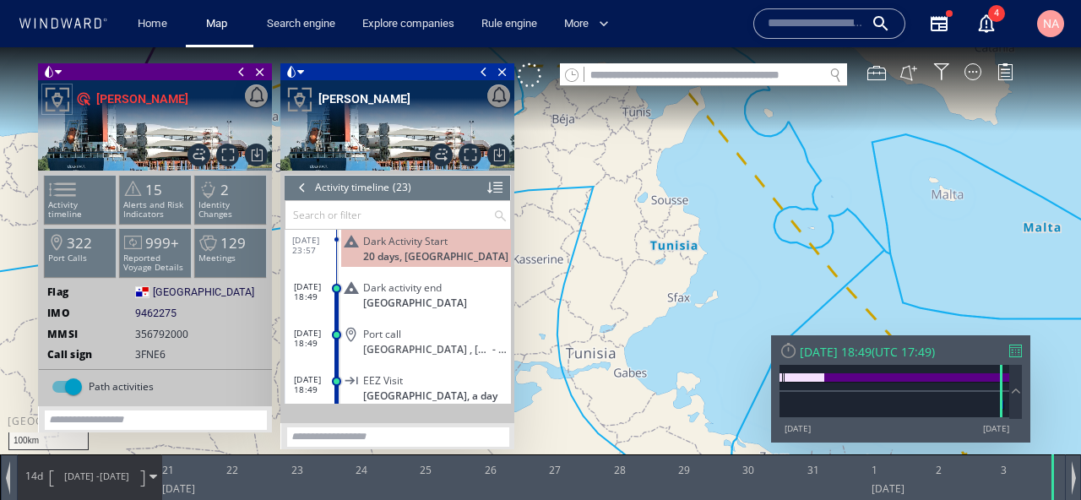
drag, startPoint x: 634, startPoint y: 329, endPoint x: 689, endPoint y: 286, distance: 69.8
click at [688, 286] on canvas "Map" at bounding box center [540, 265] width 1081 height 436
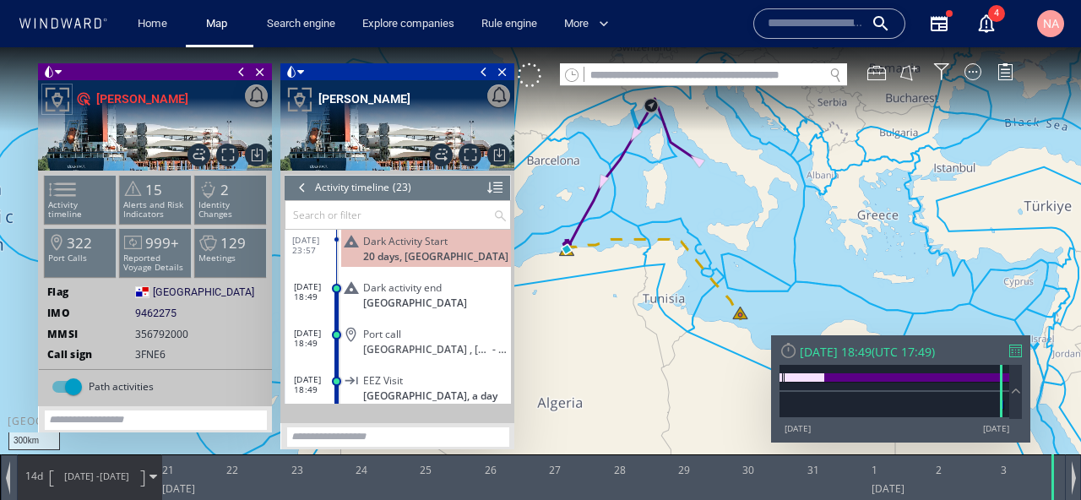
drag, startPoint x: 686, startPoint y: 286, endPoint x: 679, endPoint y: 336, distance: 50.4
click at [678, 336] on canvas "Map" at bounding box center [540, 265] width 1081 height 436
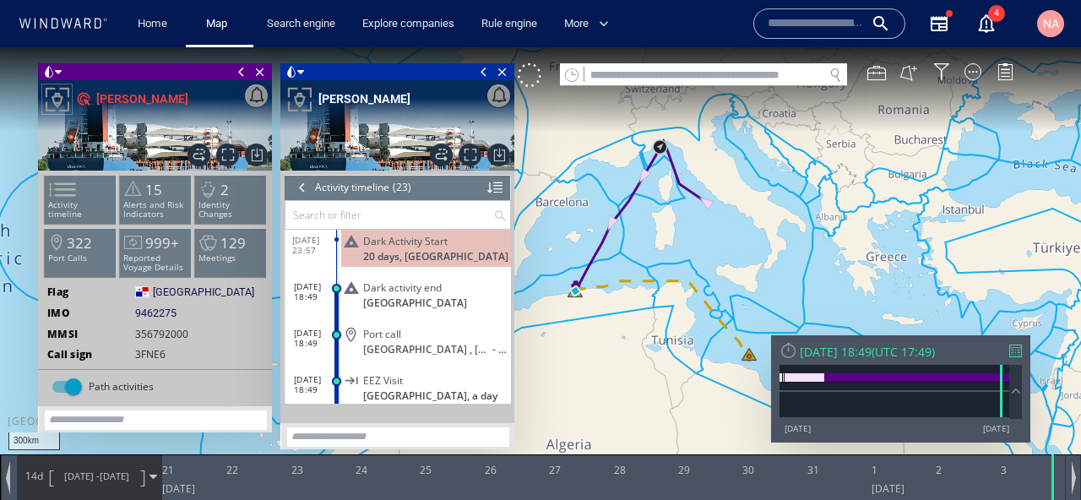
click at [621, 79] on input "text" at bounding box center [703, 75] width 239 height 23
paste input "*******"
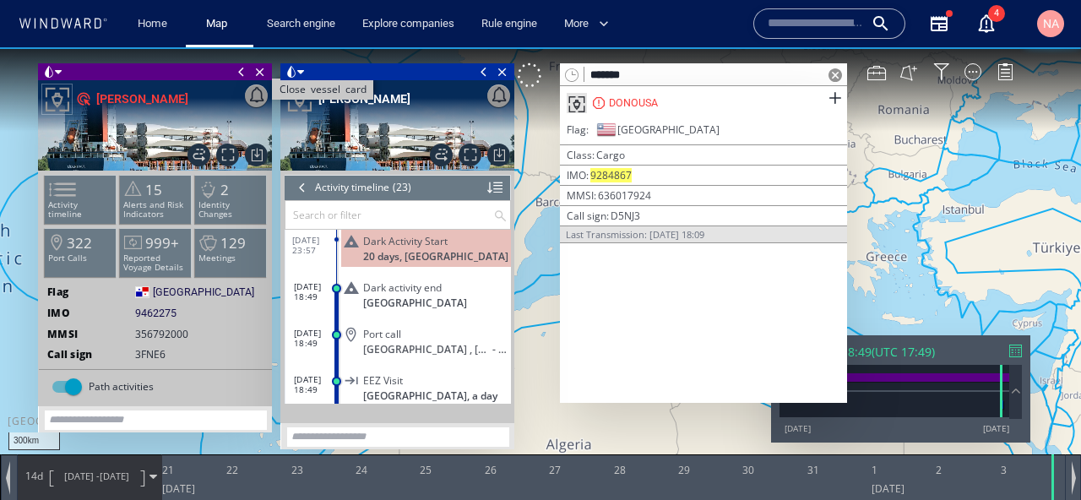
click at [257, 75] on span "Close vessel card" at bounding box center [260, 71] width 19 height 17
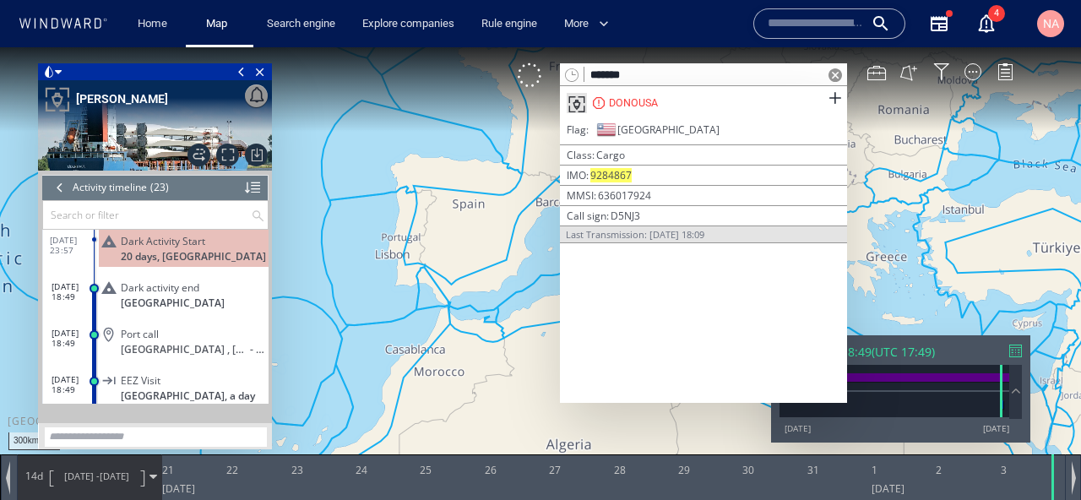
click at [257, 75] on span "Close vessel card" at bounding box center [260, 71] width 19 height 17
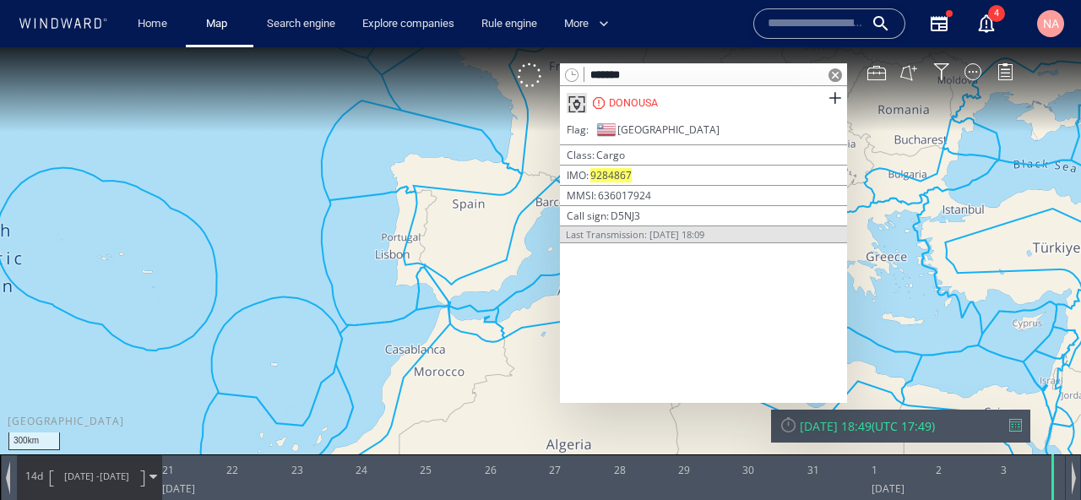
click at [726, 73] on input "*******" at bounding box center [703, 75] width 239 height 23
paste input "**"
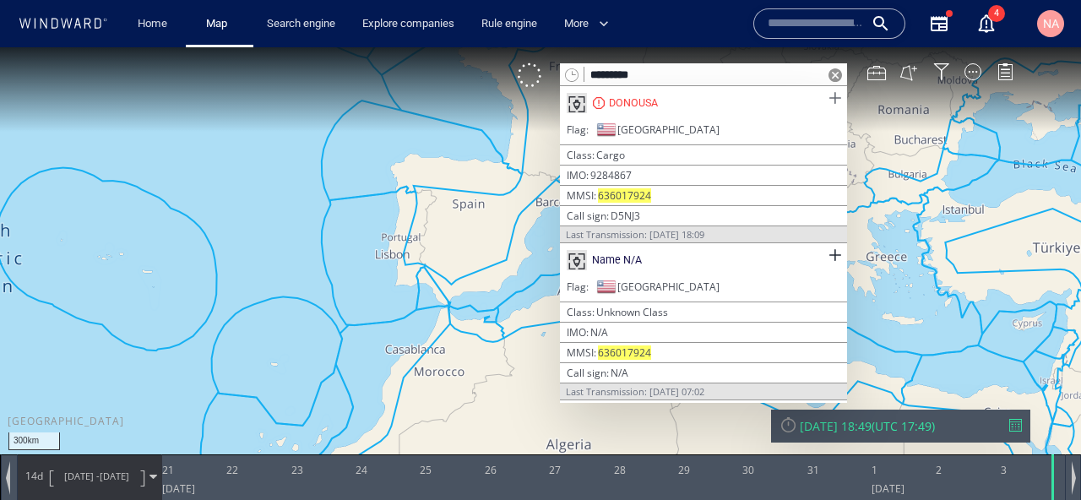
type input "*********"
click at [831, 97] on span at bounding box center [834, 98] width 21 height 21
click at [839, 253] on span at bounding box center [834, 255] width 21 height 21
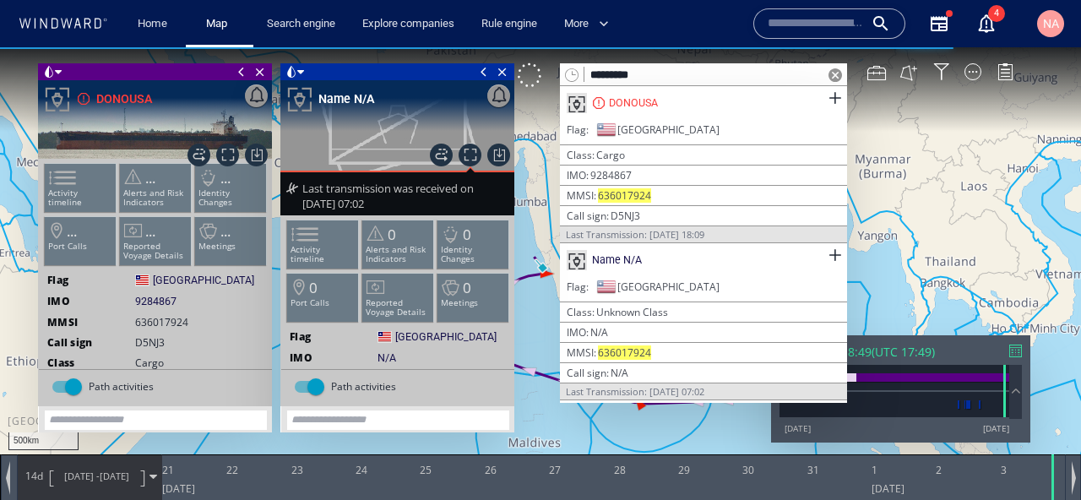
click at [833, 75] on span at bounding box center [835, 75] width 14 height 14
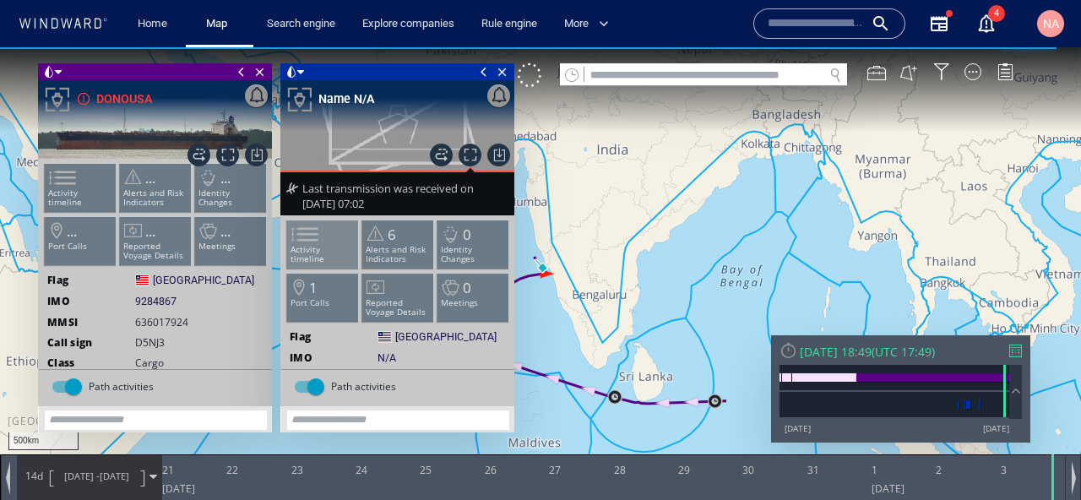
click at [307, 228] on span at bounding box center [294, 234] width 25 height 24
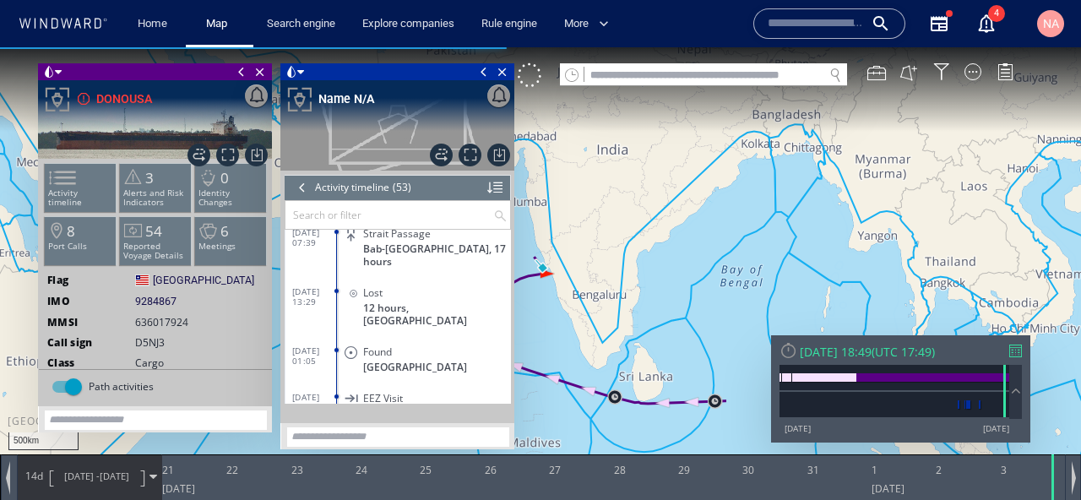
scroll to position [1882, 0]
click at [397, 394] on span "EEZ Visit" at bounding box center [383, 400] width 40 height 13
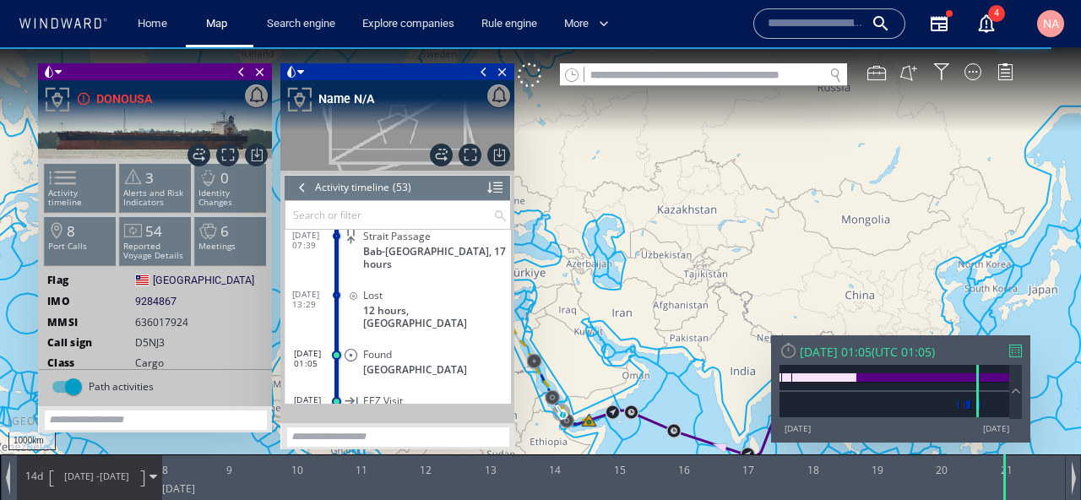
drag, startPoint x: 621, startPoint y: 363, endPoint x: 771, endPoint y: 234, distance: 197.5
click at [771, 234] on canvas "Map" at bounding box center [540, 265] width 1081 height 436
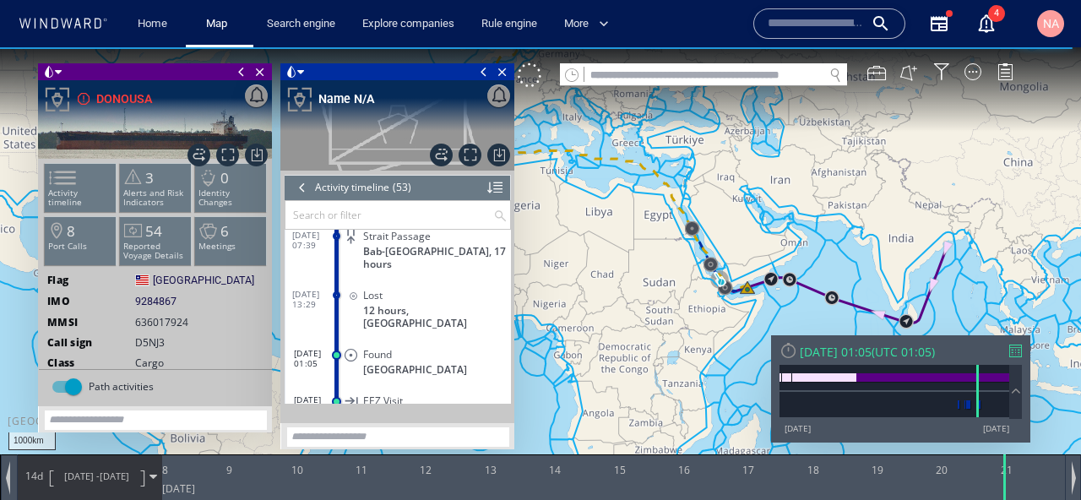
drag, startPoint x: 646, startPoint y: 304, endPoint x: 779, endPoint y: 321, distance: 134.5
click at [778, 320] on canvas "Map" at bounding box center [540, 265] width 1081 height 436
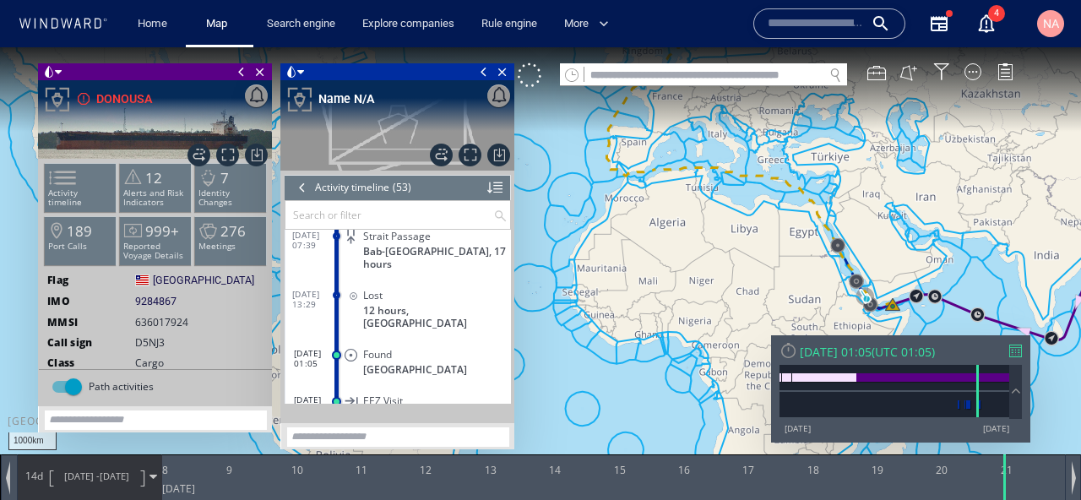
click at [649, 73] on input "text" at bounding box center [703, 75] width 239 height 23
paste input "*******"
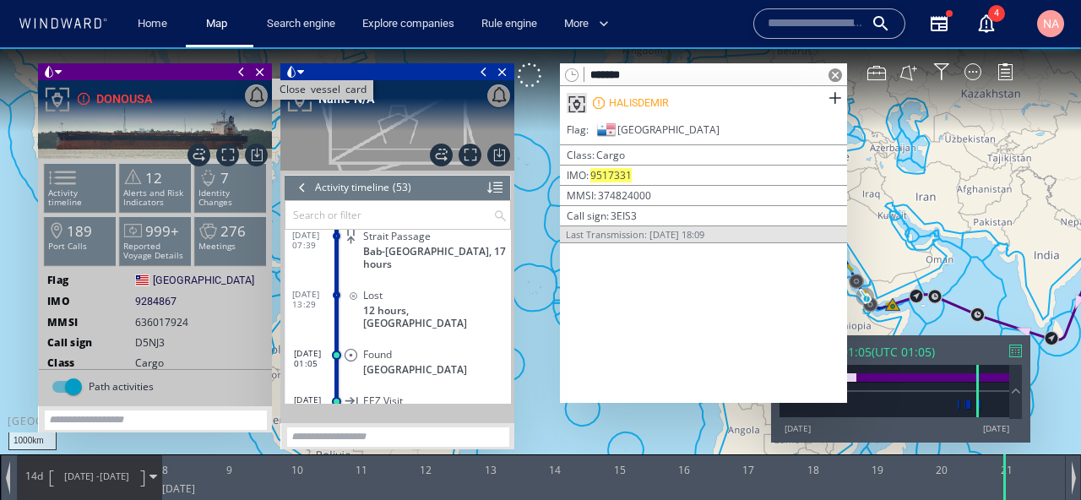
click at [258, 68] on span "Close vessel card" at bounding box center [260, 71] width 19 height 17
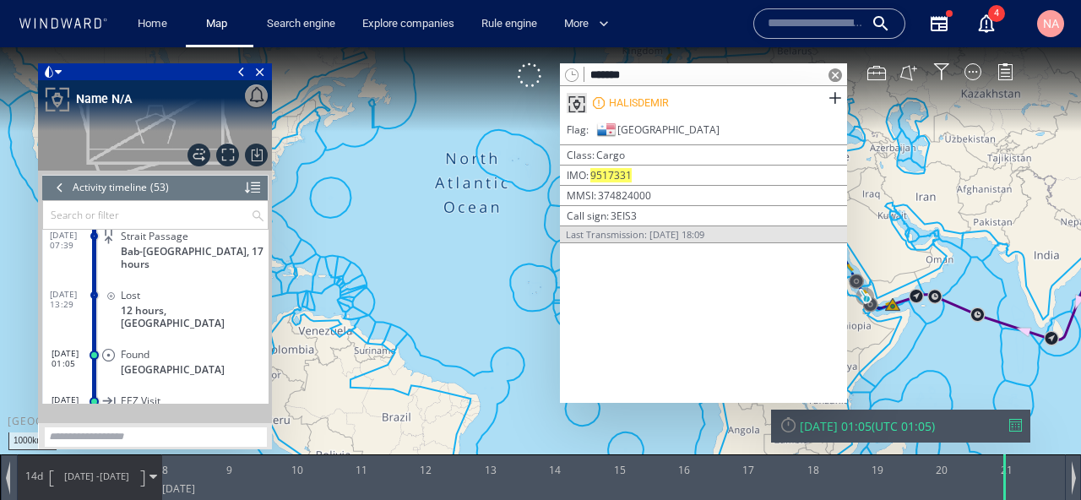
click at [258, 68] on span "Close vessel card" at bounding box center [260, 71] width 19 height 17
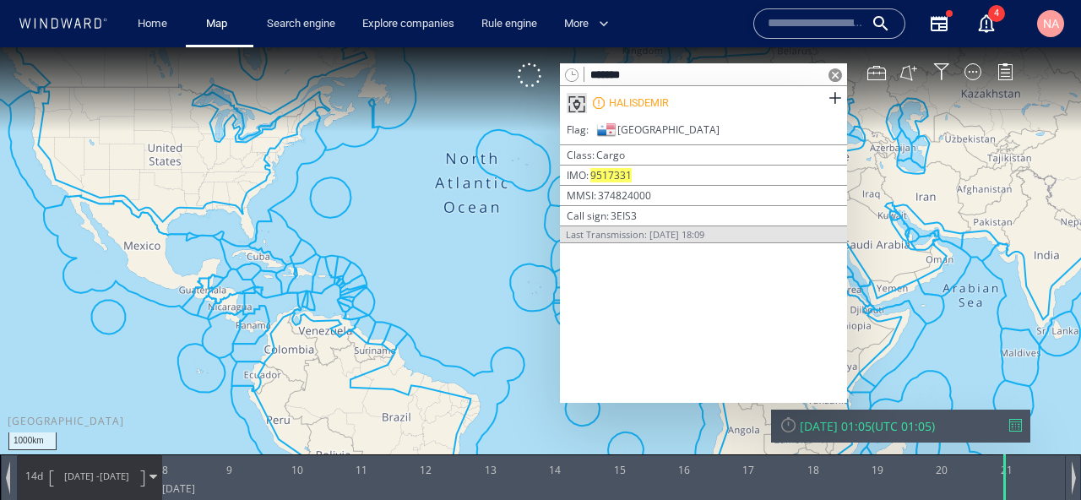
click at [654, 80] on input "*******" at bounding box center [703, 75] width 239 height 23
paste input "**"
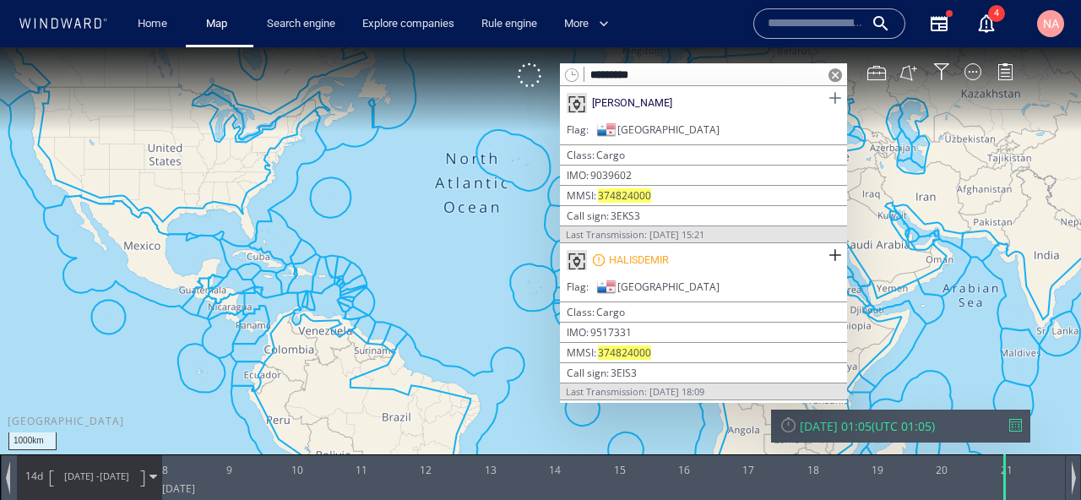
type input "*********"
click at [834, 101] on span at bounding box center [834, 98] width 21 height 21
click at [827, 253] on span at bounding box center [834, 255] width 21 height 21
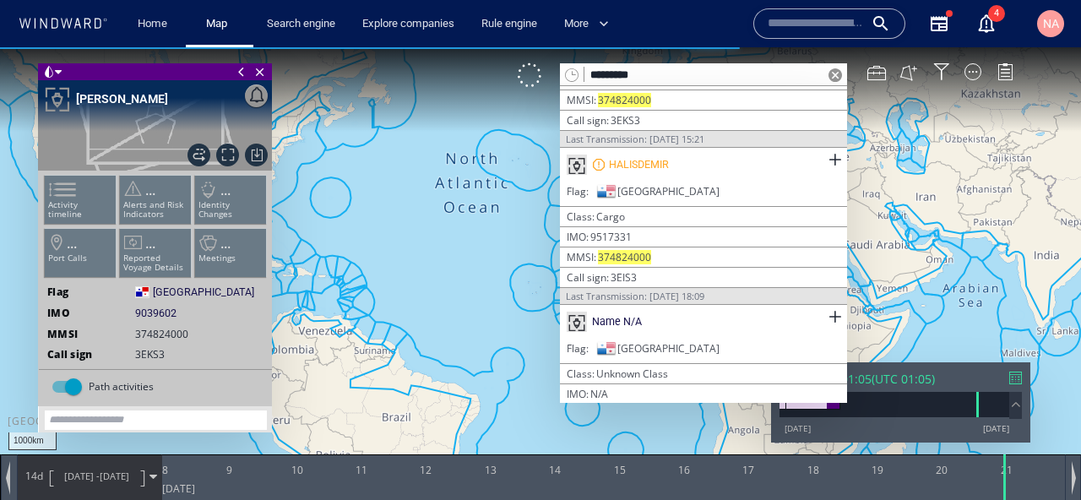
scroll to position [149, 0]
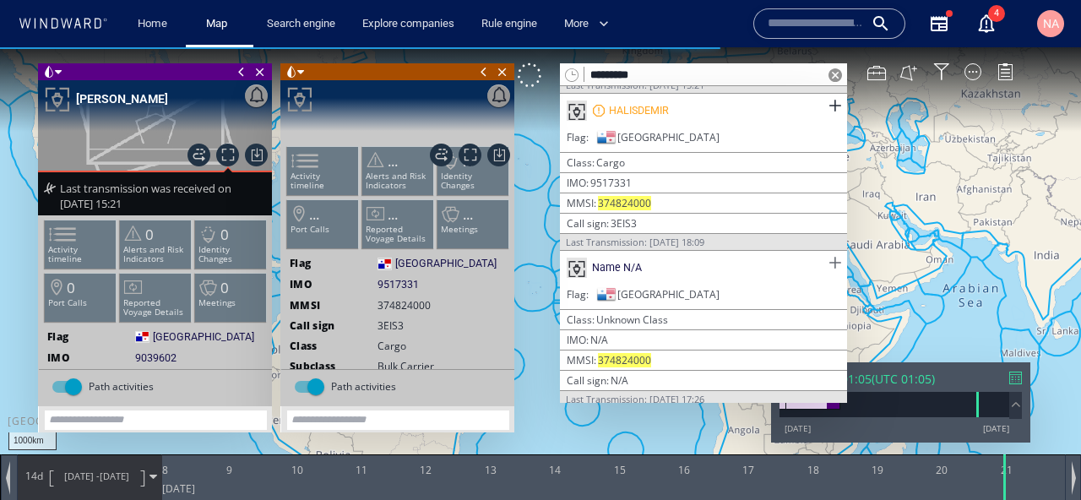
click at [829, 258] on span at bounding box center [834, 262] width 21 height 21
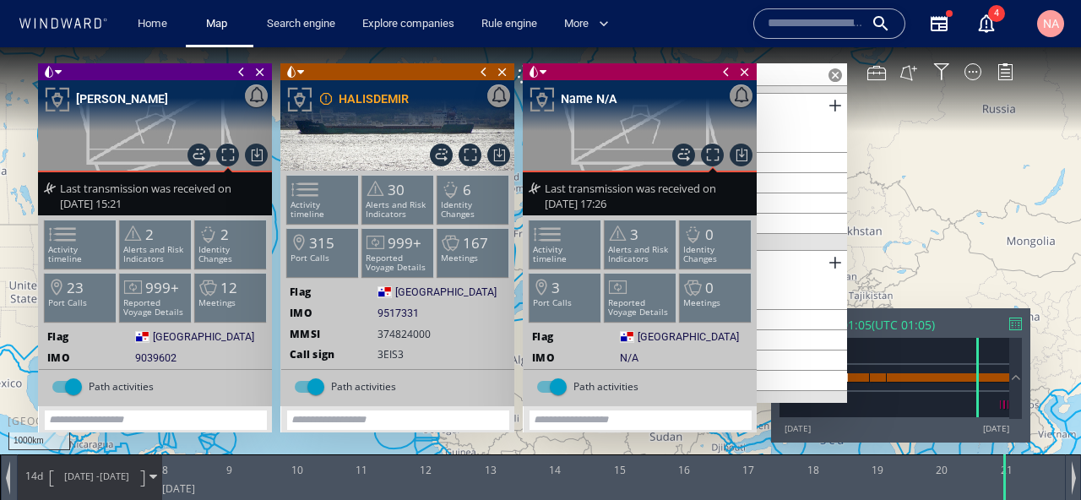
click at [236, 72] on span at bounding box center [241, 71] width 19 height 17
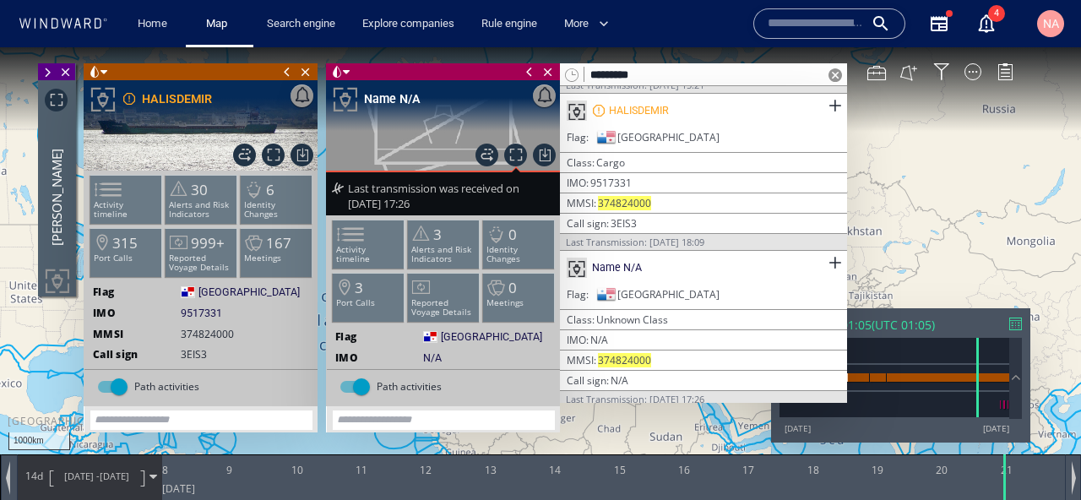
click at [287, 73] on span at bounding box center [287, 71] width 19 height 17
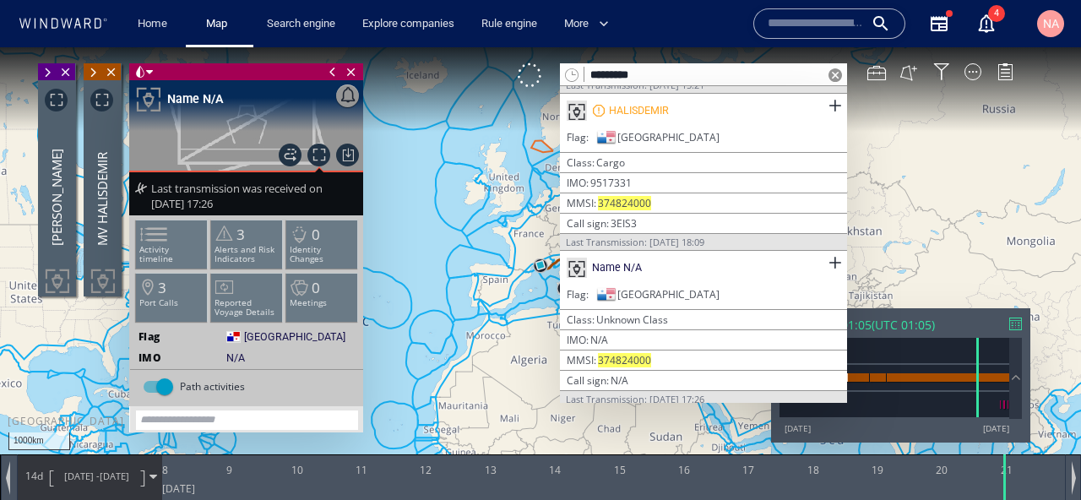
click at [334, 68] on span at bounding box center [332, 71] width 19 height 17
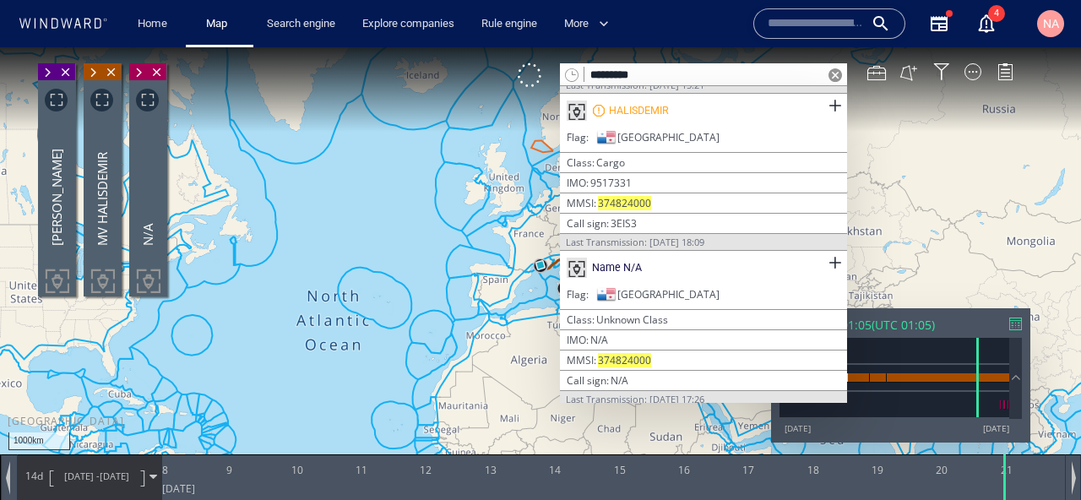
click at [839, 68] on span at bounding box center [835, 75] width 14 height 14
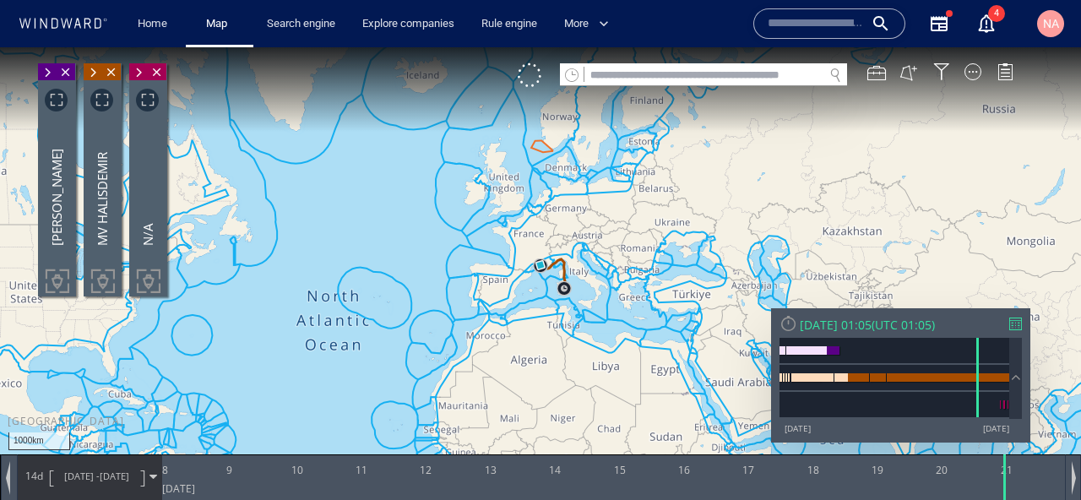
click at [140, 74] on span at bounding box center [138, 72] width 19 height 17
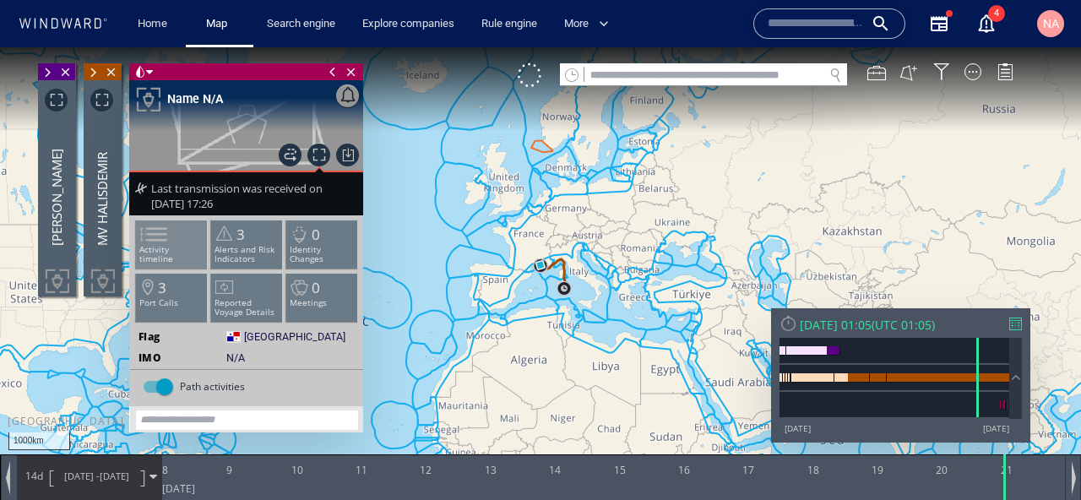
click at [160, 257] on li "Activity timeline" at bounding box center [172, 244] width 72 height 49
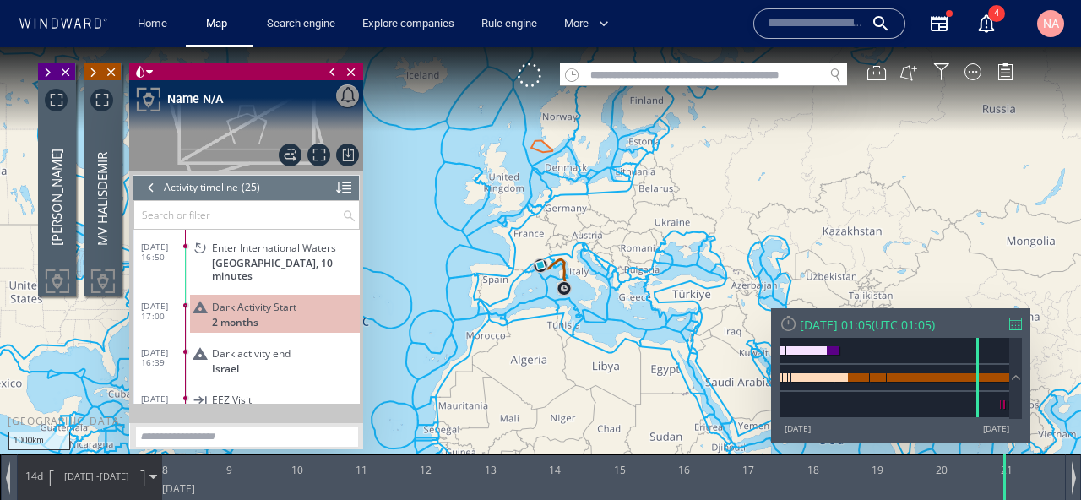
click at [267, 279] on span "North Atlantic Ocean, 10 minutes" at bounding box center [286, 269] width 148 height 25
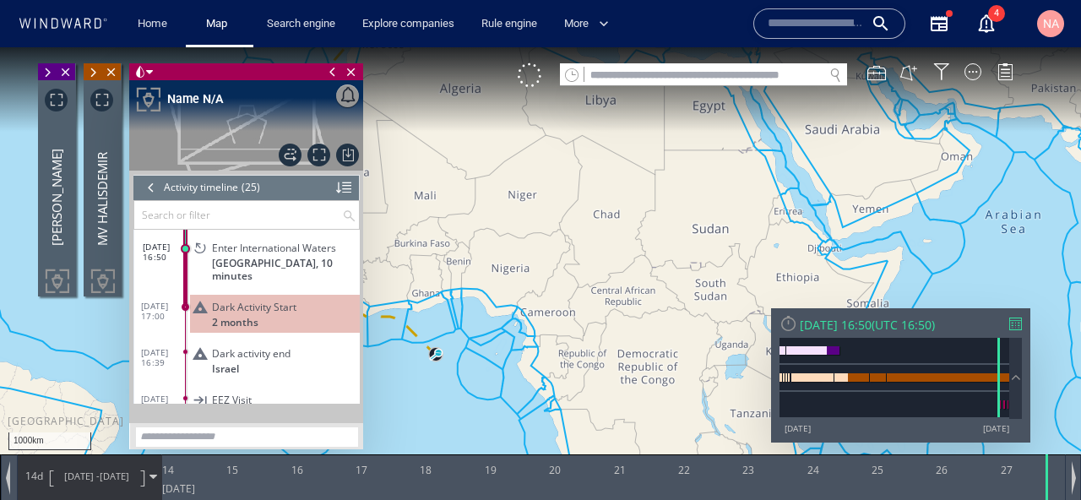
drag, startPoint x: 545, startPoint y: 351, endPoint x: 642, endPoint y: 267, distance: 128.0
click at [642, 267] on canvas "Map" at bounding box center [540, 265] width 1081 height 436
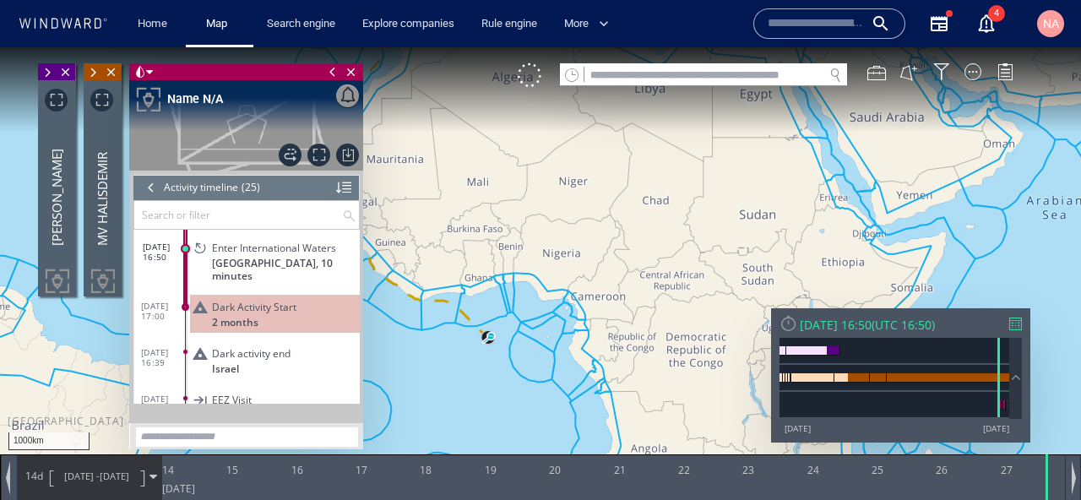
drag, startPoint x: 489, startPoint y: 285, endPoint x: 589, endPoint y: 279, distance: 100.6
click at [589, 281] on canvas "Map" at bounding box center [540, 265] width 1081 height 436
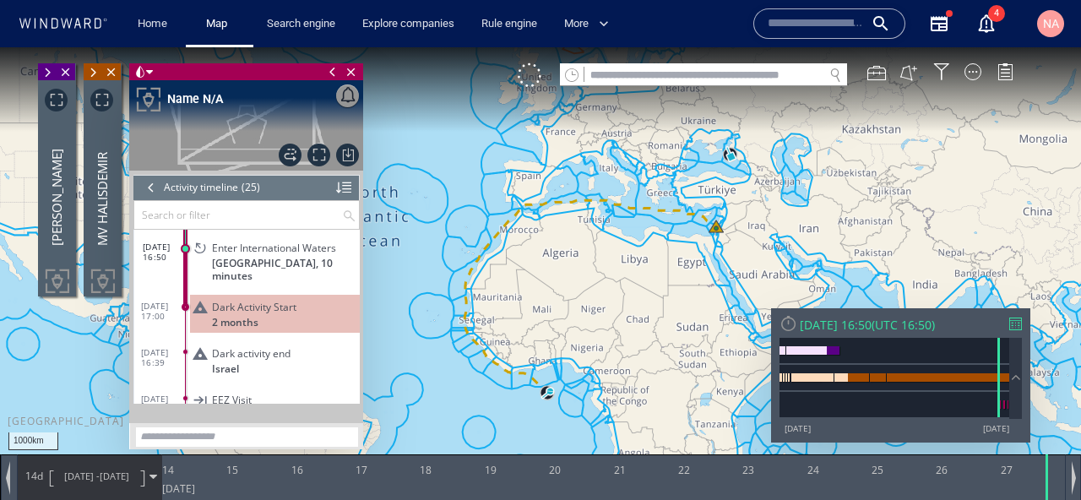
drag, startPoint x: 596, startPoint y: 275, endPoint x: 553, endPoint y: 352, distance: 88.1
click at [553, 353] on canvas "Map" at bounding box center [540, 265] width 1081 height 436
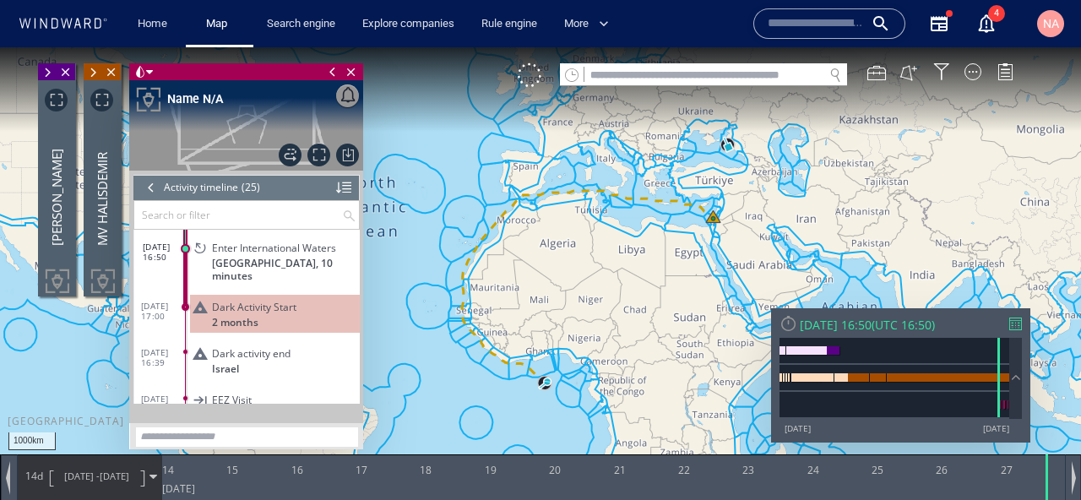
click at [82, 475] on span "13/03/25 -" at bounding box center [81, 475] width 35 height 13
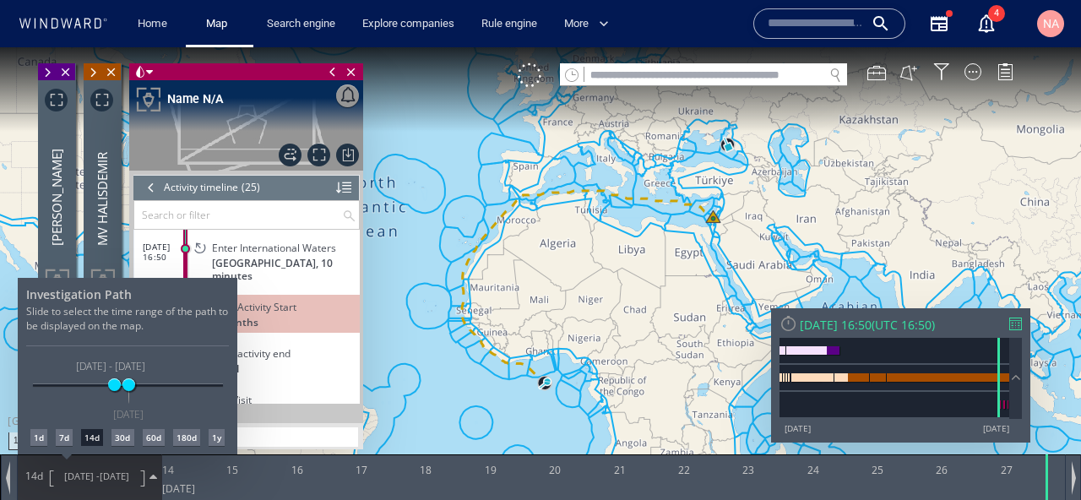
click at [40, 436] on div "1d" at bounding box center [38, 437] width 17 height 17
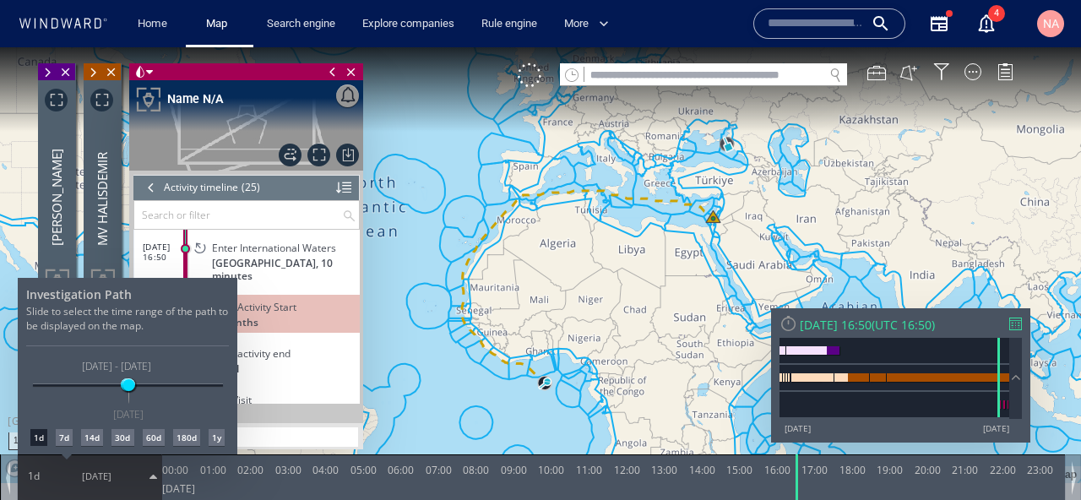
click at [652, 211] on div at bounding box center [540, 273] width 1081 height 453
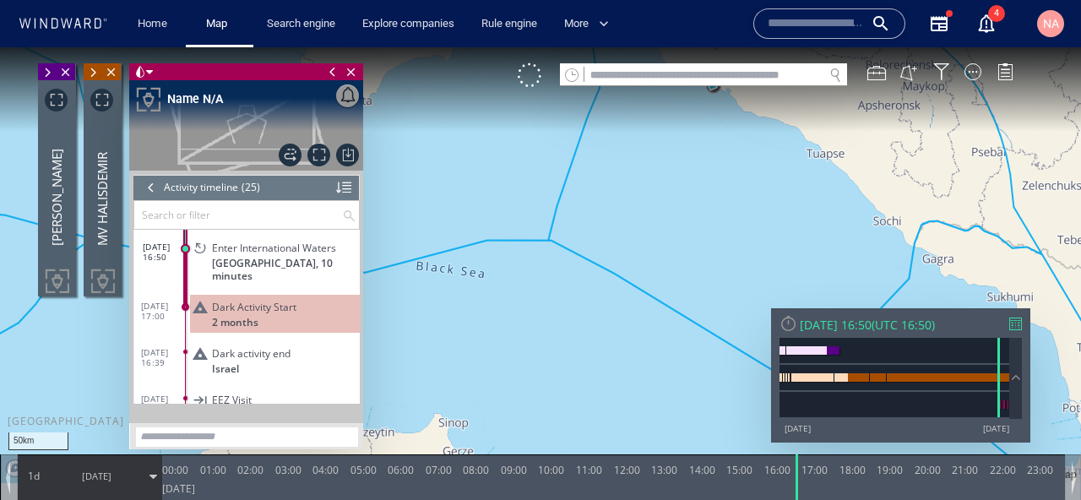
drag, startPoint x: 687, startPoint y: 151, endPoint x: 684, endPoint y: 291, distance: 140.2
click at [684, 291] on canvas "Map" at bounding box center [540, 265] width 1081 height 436
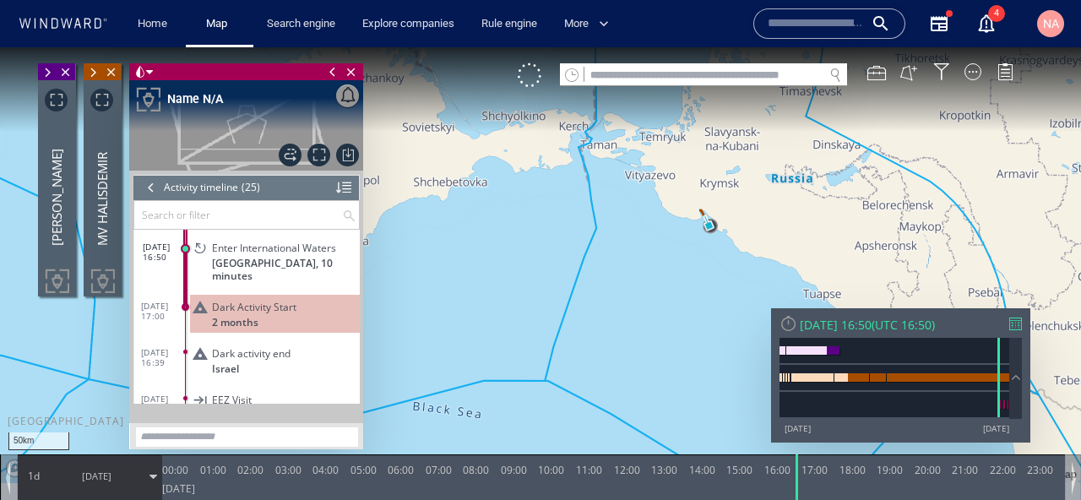
drag, startPoint x: 673, startPoint y: 296, endPoint x: 637, endPoint y: 401, distance: 110.5
click at [637, 410] on canvas "Map" at bounding box center [540, 265] width 1081 height 436
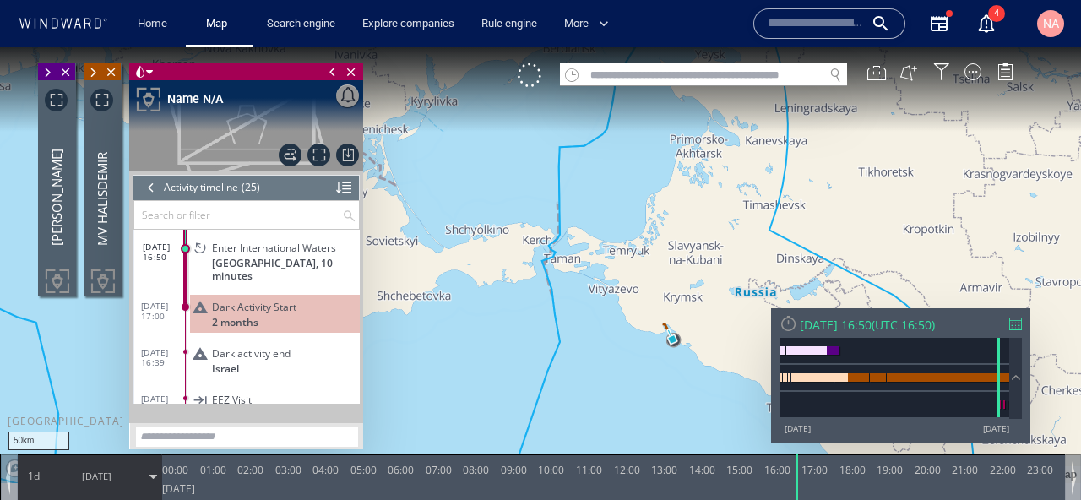
drag, startPoint x: 604, startPoint y: 395, endPoint x: 641, endPoint y: 116, distance: 281.9
click at [641, 115] on canvas "Map" at bounding box center [540, 265] width 1081 height 436
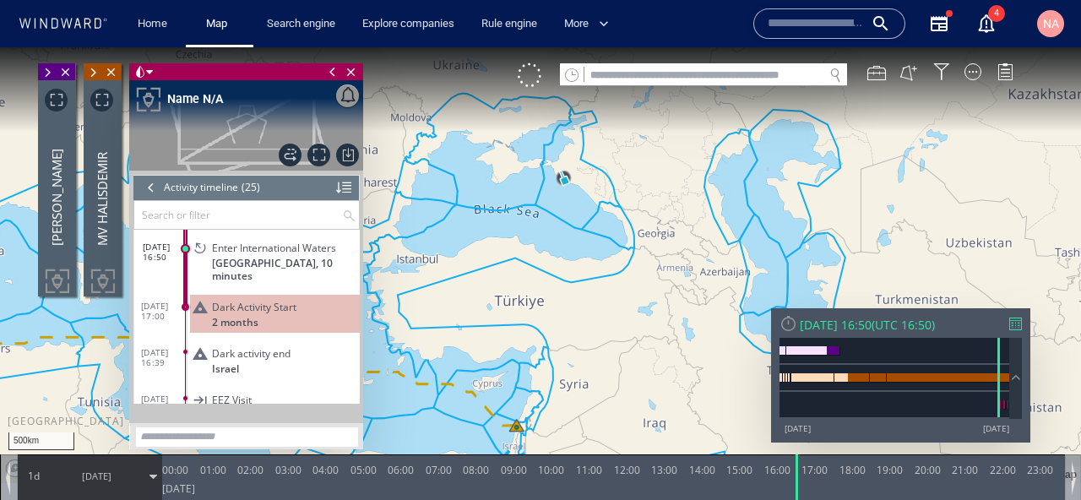
drag, startPoint x: 503, startPoint y: 277, endPoint x: 762, endPoint y: 117, distance: 303.7
click at [759, 117] on canvas "Map" at bounding box center [540, 265] width 1081 height 436
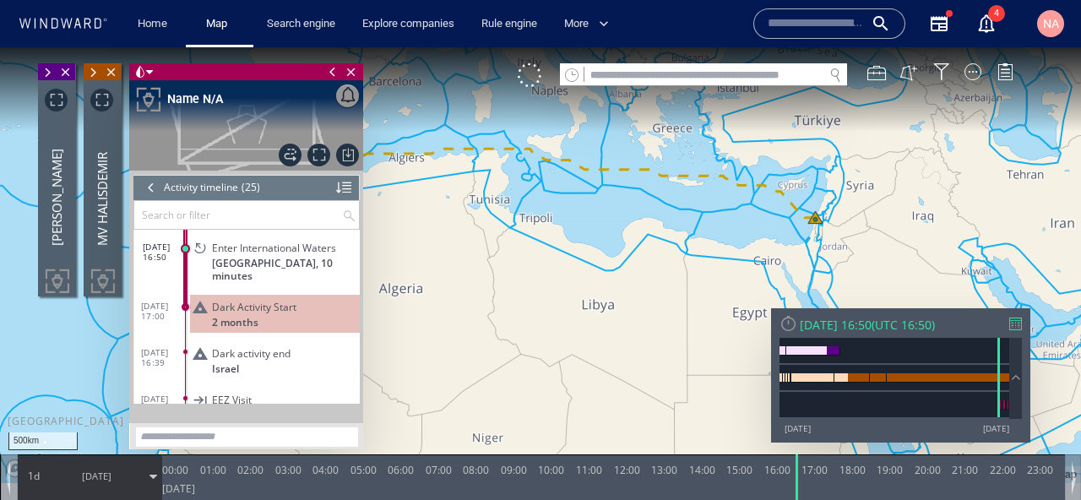
drag, startPoint x: 754, startPoint y: 271, endPoint x: 691, endPoint y: 351, distance: 102.2
click at [691, 351] on canvas "Map" at bounding box center [540, 265] width 1081 height 436
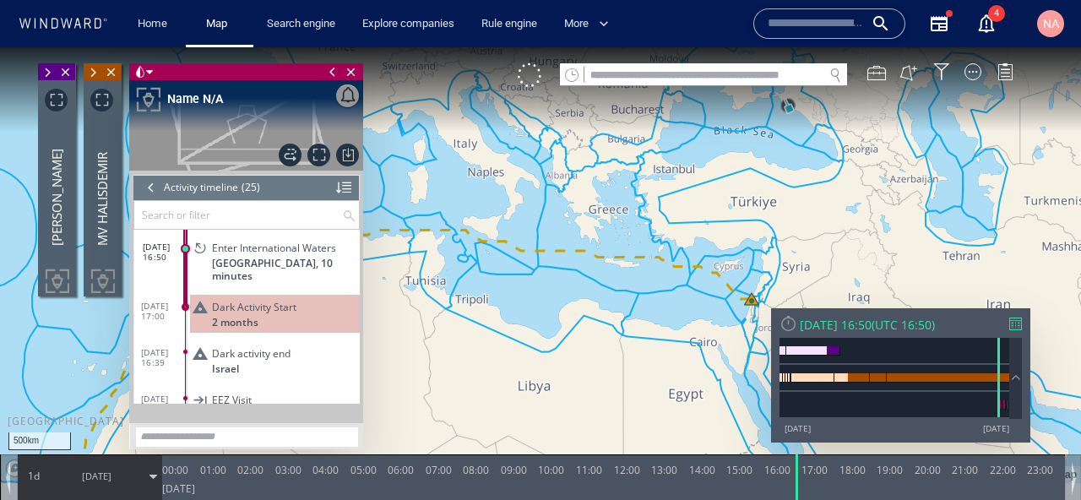
drag, startPoint x: 607, startPoint y: 366, endPoint x: 810, endPoint y: 158, distance: 290.8
click at [810, 158] on canvas "Map" at bounding box center [540, 265] width 1081 height 436
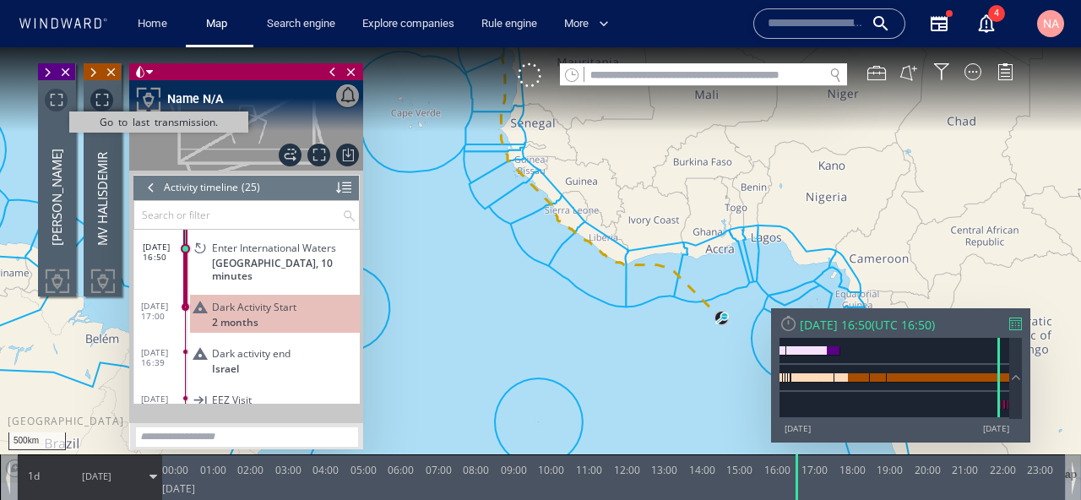
click at [54, 100] on span "Go to last transmission." at bounding box center [56, 100] width 23 height 23
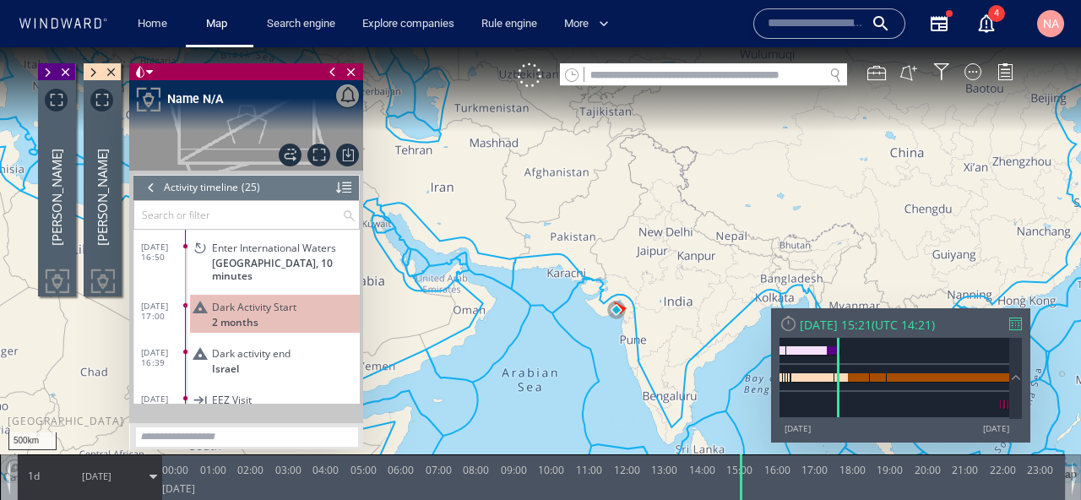
drag, startPoint x: 457, startPoint y: 339, endPoint x: 616, endPoint y: 317, distance: 160.2
click at [614, 319] on canvas "Map" at bounding box center [540, 265] width 1081 height 436
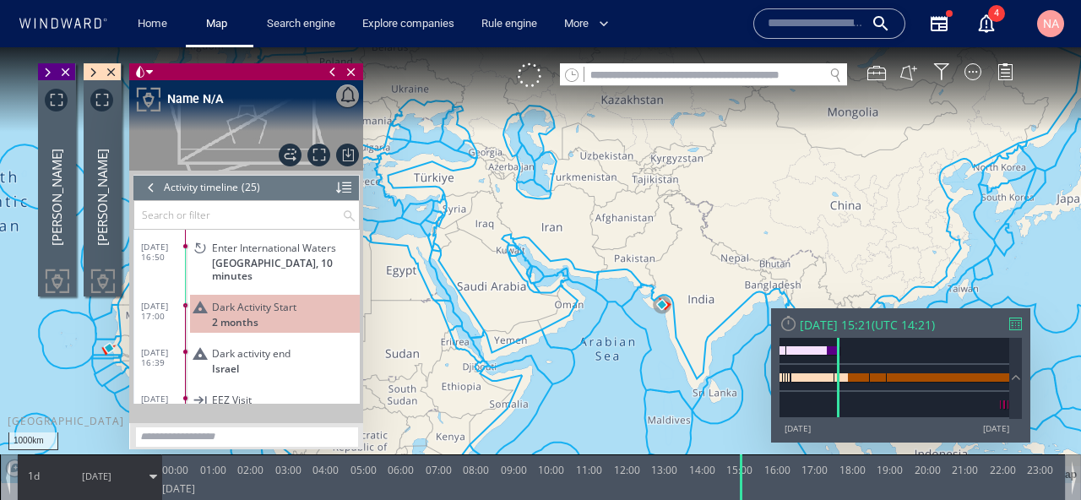
drag, startPoint x: 572, startPoint y: 304, endPoint x: 763, endPoint y: 307, distance: 190.9
click at [762, 307] on canvas "Map" at bounding box center [540, 265] width 1081 height 436
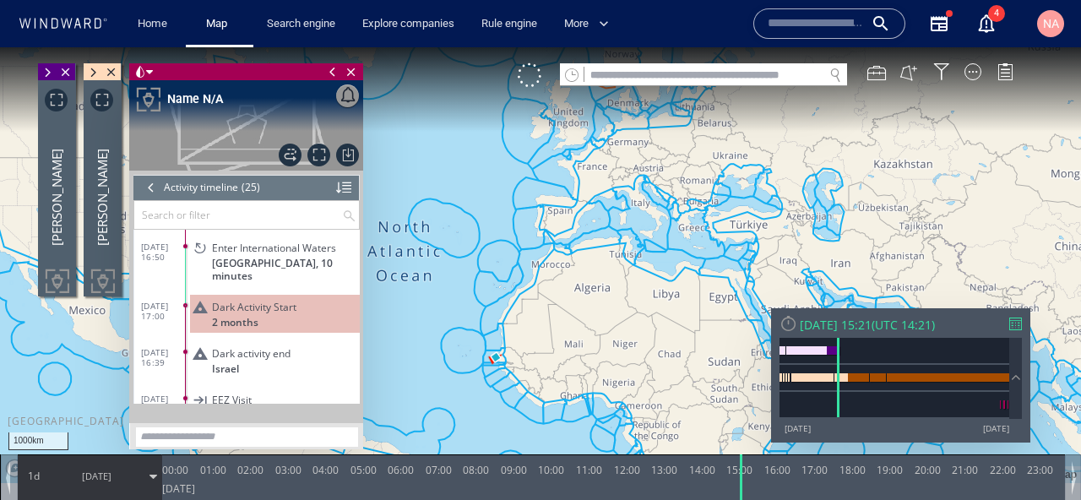
drag, startPoint x: 650, startPoint y: 314, endPoint x: 623, endPoint y: 399, distance: 88.7
click at [623, 399] on canvas "Map" at bounding box center [540, 265] width 1081 height 436
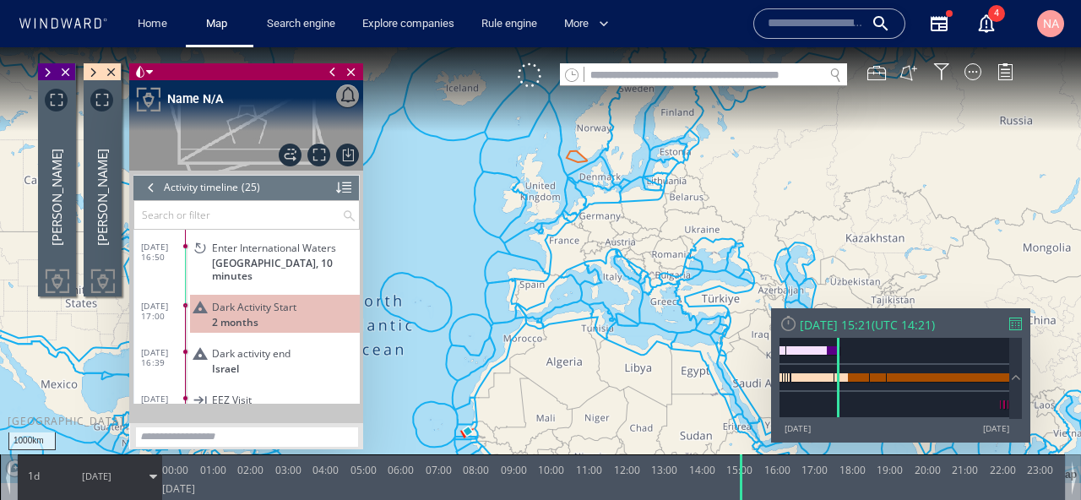
drag, startPoint x: 623, startPoint y: 399, endPoint x: 589, endPoint y: 280, distance: 123.2
click at [589, 280] on canvas "Map" at bounding box center [540, 265] width 1081 height 436
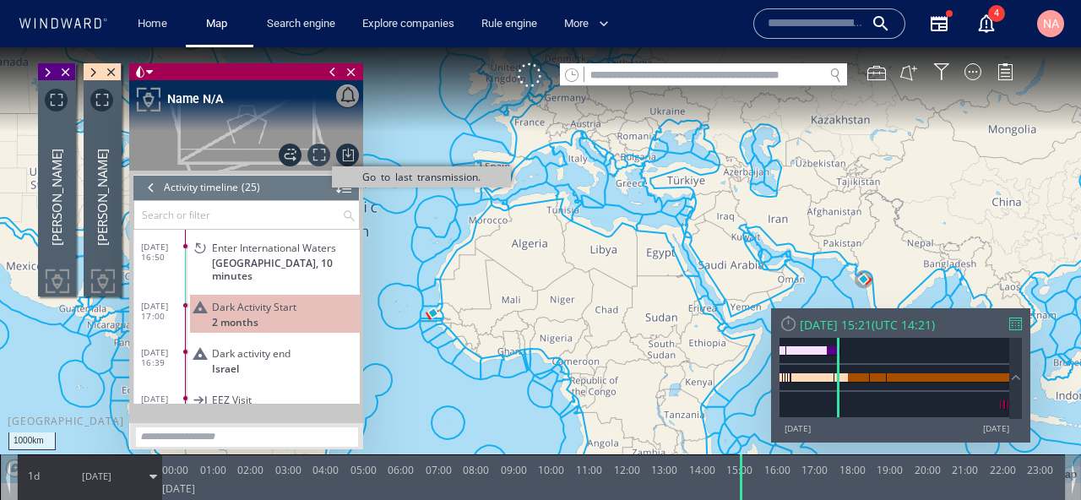
click at [322, 156] on span "Go to last transmission." at bounding box center [318, 155] width 23 height 23
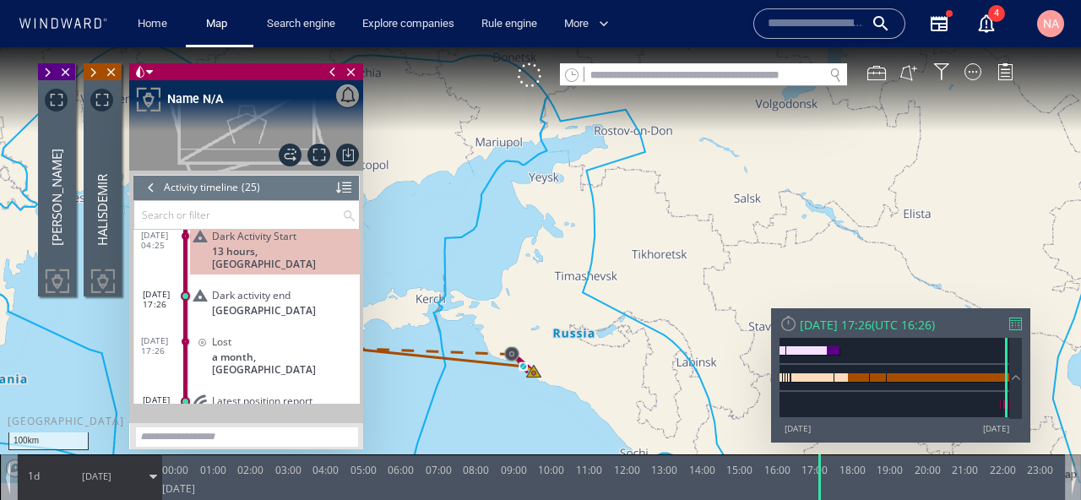
drag, startPoint x: 467, startPoint y: 420, endPoint x: 557, endPoint y: 418, distance: 90.4
click at [557, 418] on canvas "Map" at bounding box center [540, 265] width 1081 height 436
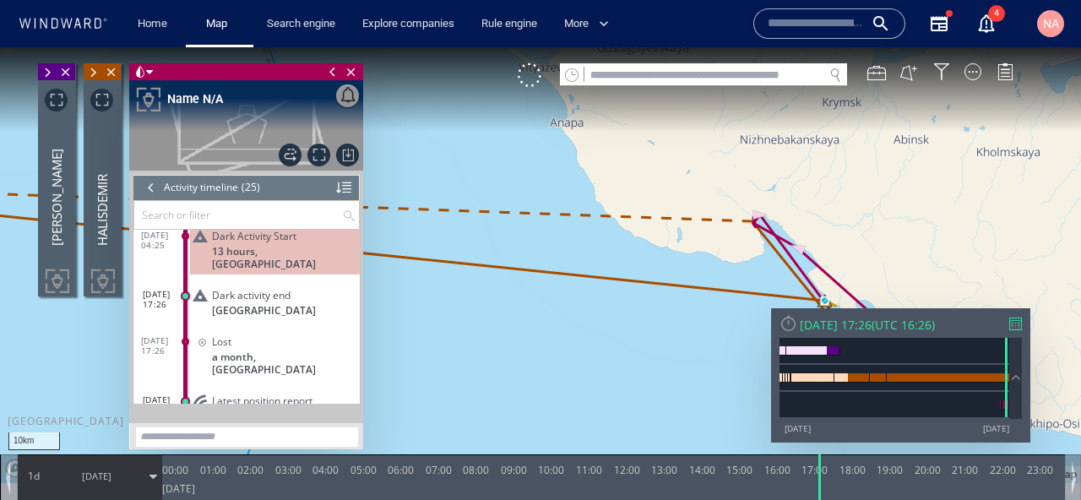
drag, startPoint x: 556, startPoint y: 373, endPoint x: 448, endPoint y: 373, distance: 108.1
click at [448, 373] on canvas "Map" at bounding box center [540, 265] width 1081 height 436
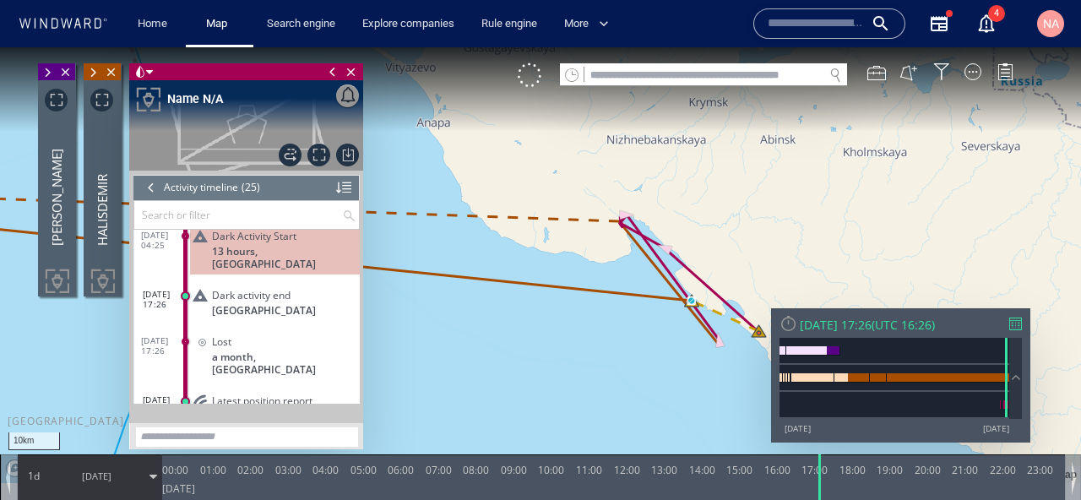
click at [88, 69] on span at bounding box center [93, 72] width 19 height 17
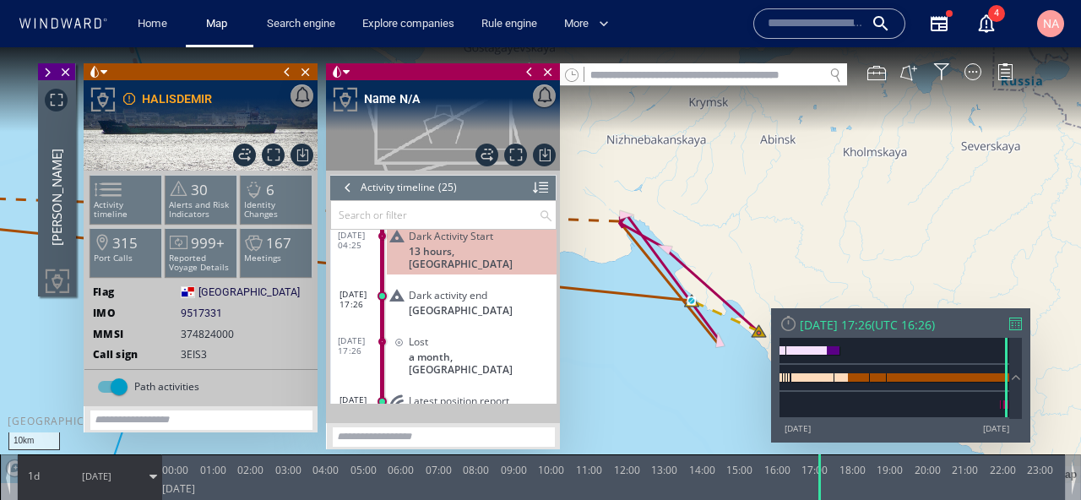
click at [104, 72] on span at bounding box center [103, 72] width 7 height 17
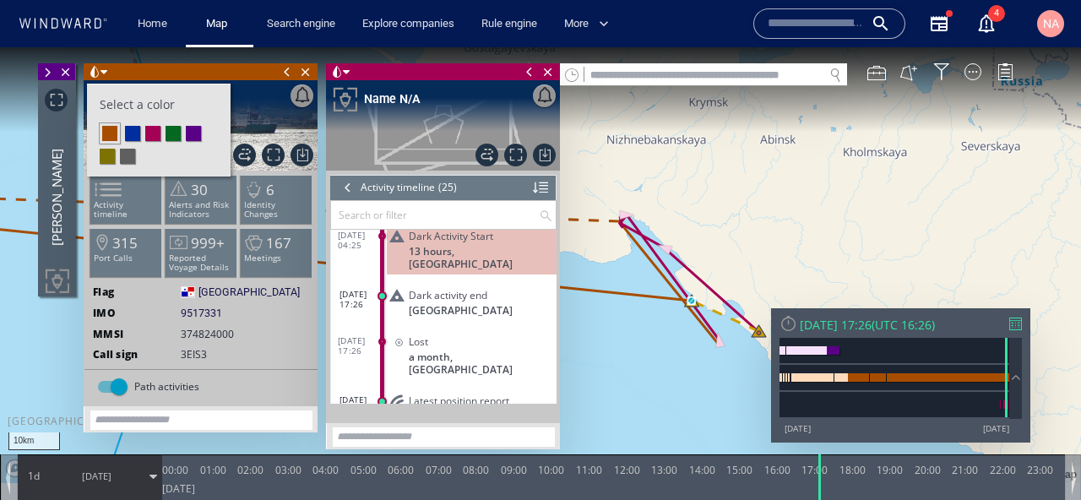
click at [176, 137] on li at bounding box center [172, 133] width 15 height 15
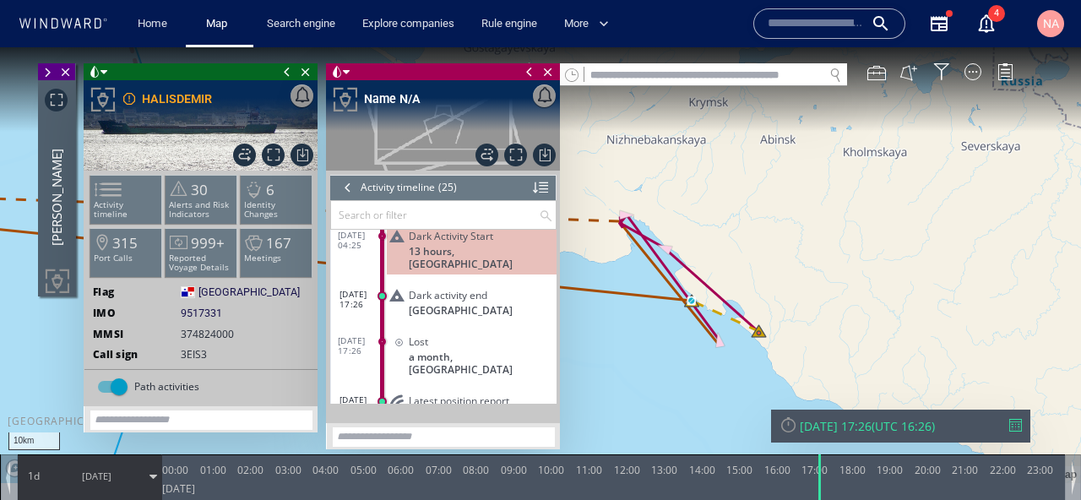
scroll to position [1004, 0]
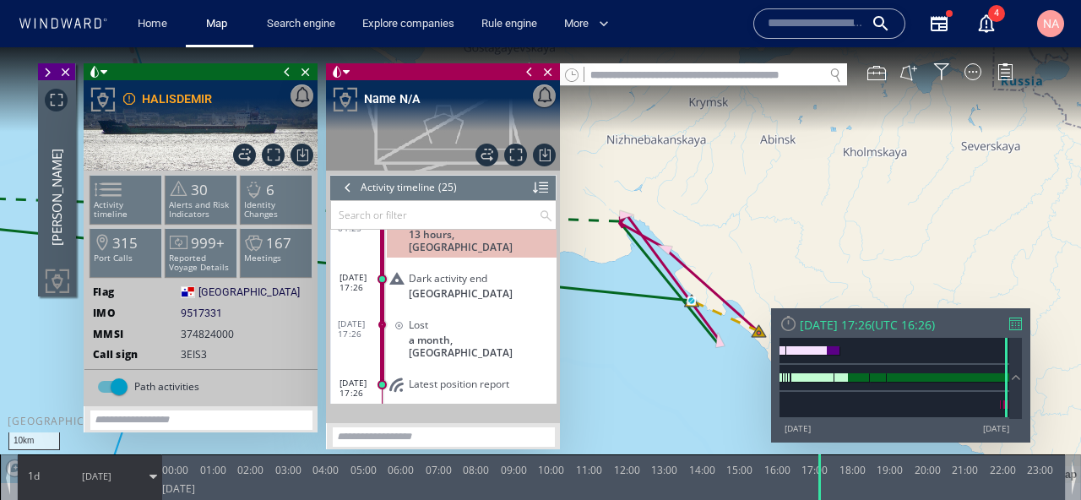
click at [626, 362] on canvas "Map" at bounding box center [540, 265] width 1081 height 436
click at [575, 340] on canvas "Map" at bounding box center [540, 265] width 1081 height 436
click at [70, 74] on span "Close vessel card" at bounding box center [66, 71] width 19 height 17
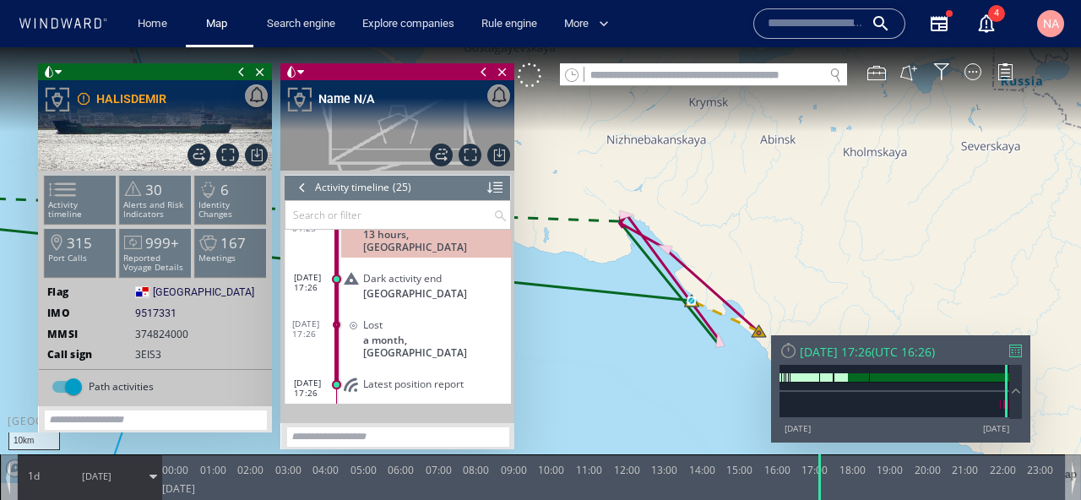
click at [662, 79] on input "text" at bounding box center [703, 75] width 239 height 23
paste input "*******"
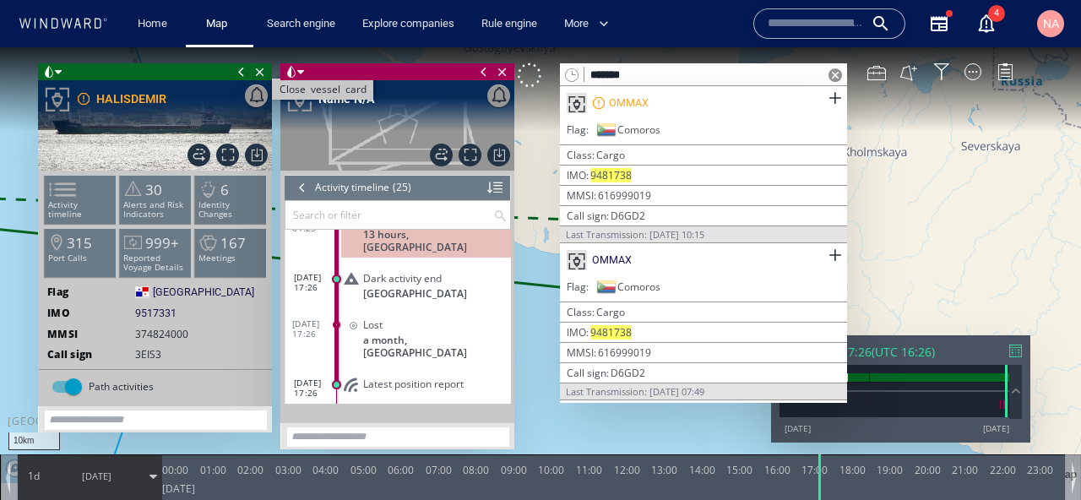
type input "*******"
click at [262, 75] on span "Close vessel card" at bounding box center [260, 71] width 19 height 17
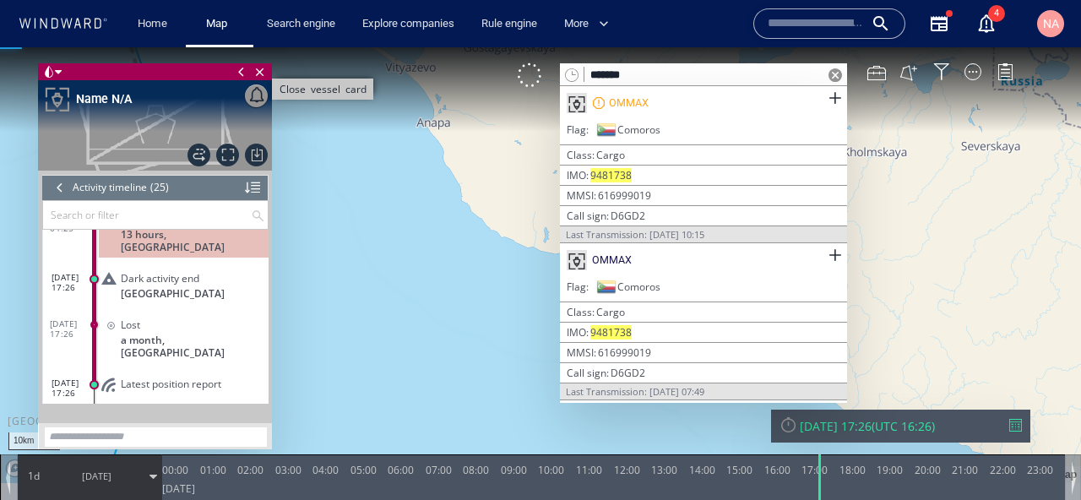
click at [263, 74] on span "Close vessel card" at bounding box center [260, 71] width 19 height 17
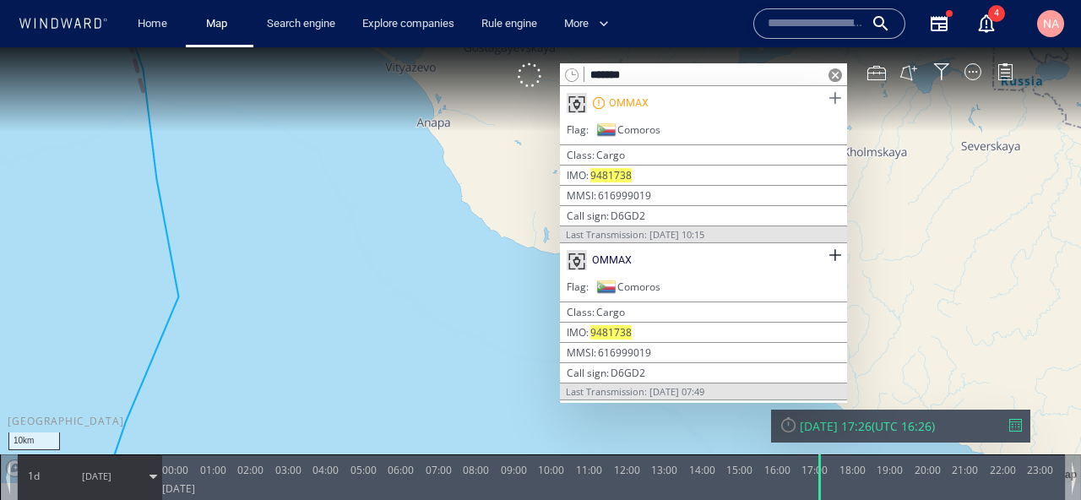
click at [837, 100] on span at bounding box center [834, 98] width 21 height 21
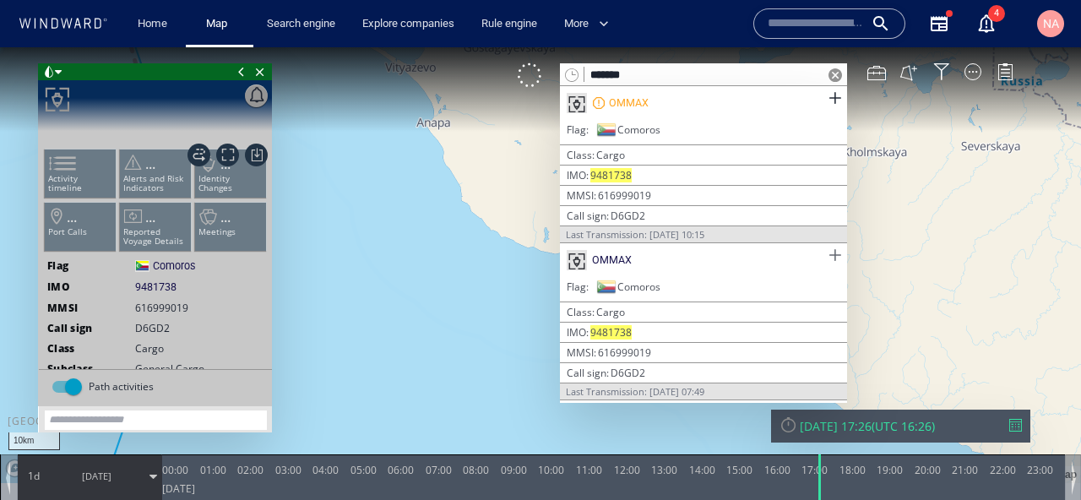
click at [831, 251] on span at bounding box center [834, 255] width 21 height 21
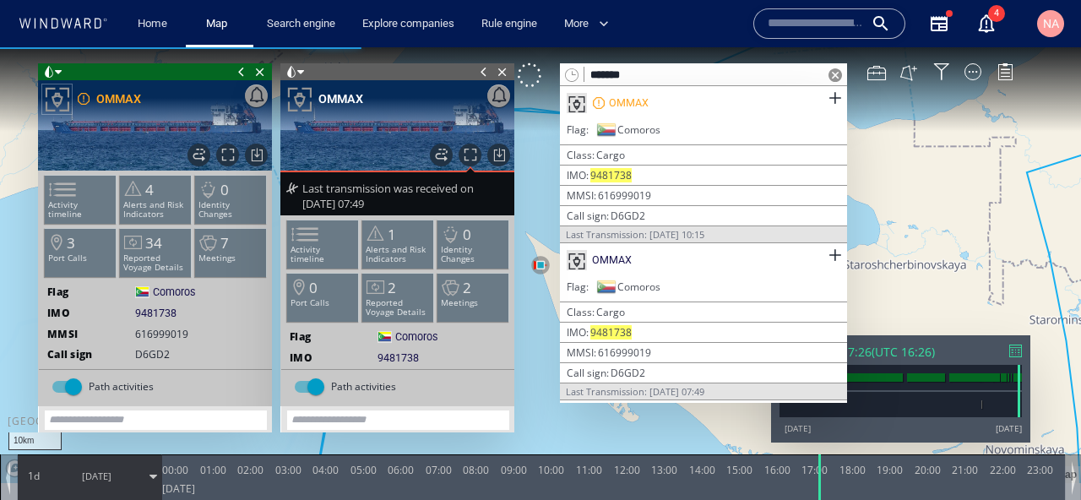
click at [836, 78] on span at bounding box center [835, 75] width 14 height 14
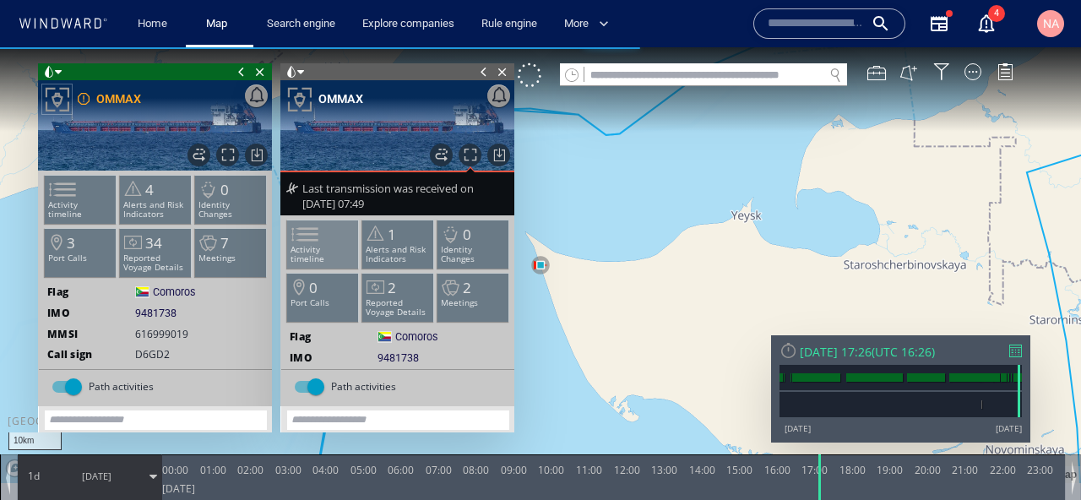
click at [307, 243] on span at bounding box center [294, 234] width 25 height 24
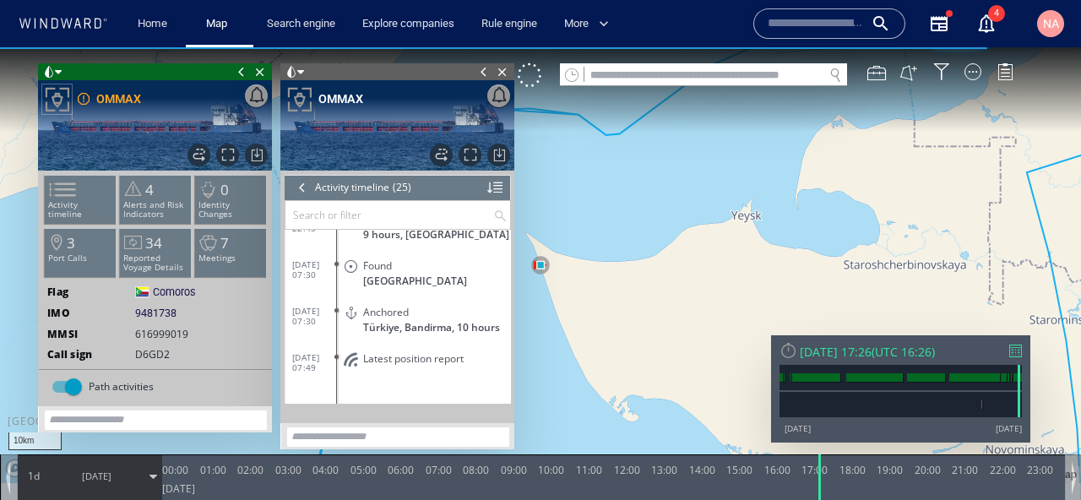
scroll to position [1072, 0]
click at [404, 326] on div "Anchored Türkiye, Bandirma, 10 hours" at bounding box center [426, 319] width 170 height 38
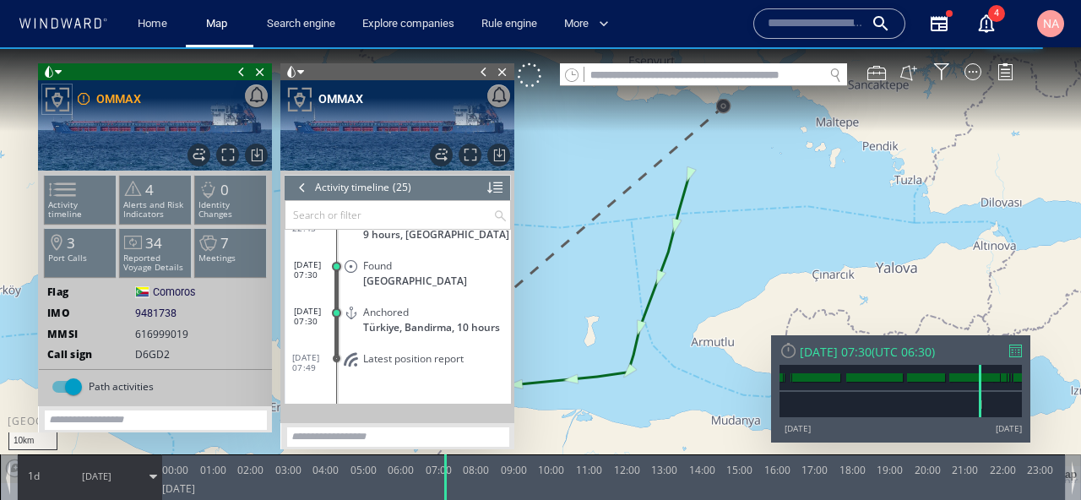
click at [708, 319] on canvas "Map" at bounding box center [540, 265] width 1081 height 436
drag, startPoint x: 703, startPoint y: 319, endPoint x: 801, endPoint y: 288, distance: 102.8
click at [803, 288] on canvas "Map" at bounding box center [540, 265] width 1081 height 436
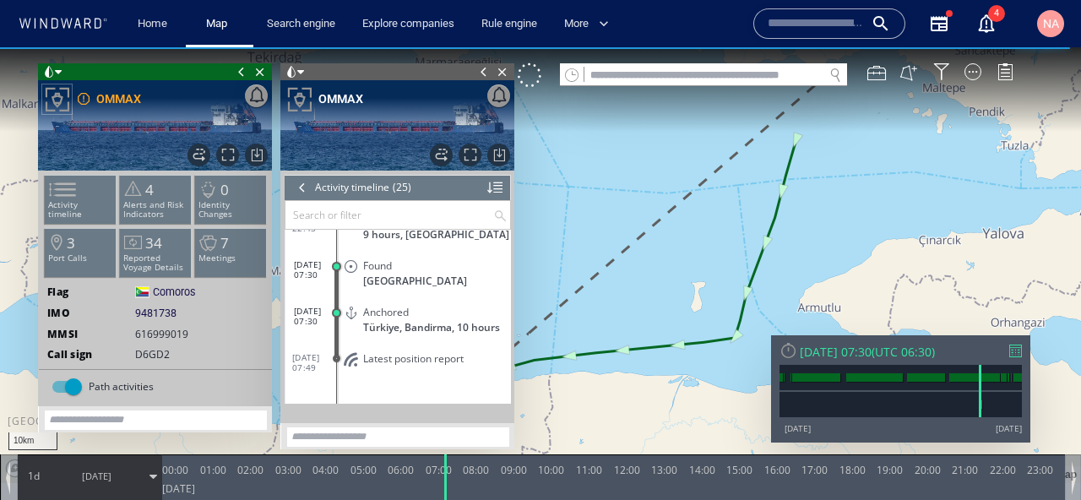
click at [238, 74] on span at bounding box center [241, 71] width 19 height 17
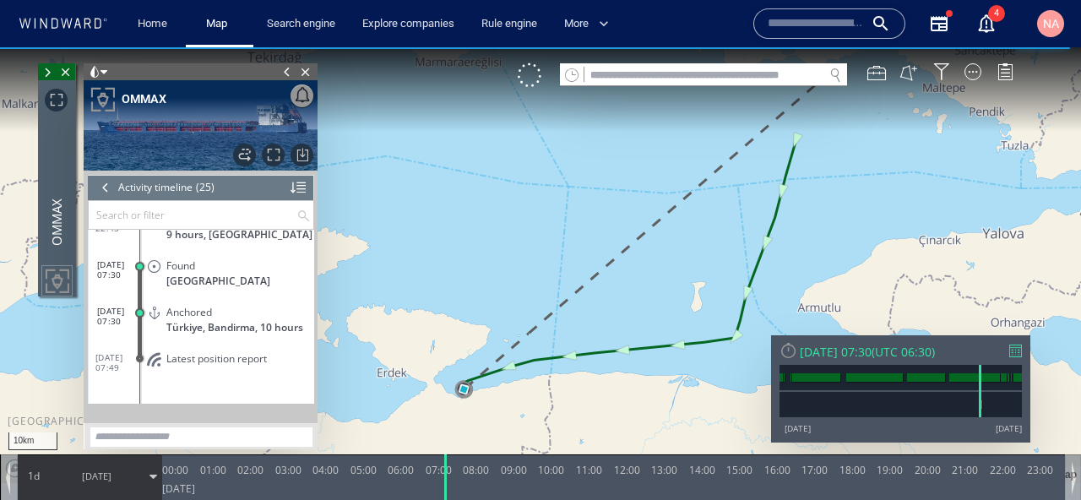
click at [285, 68] on span at bounding box center [287, 71] width 19 height 17
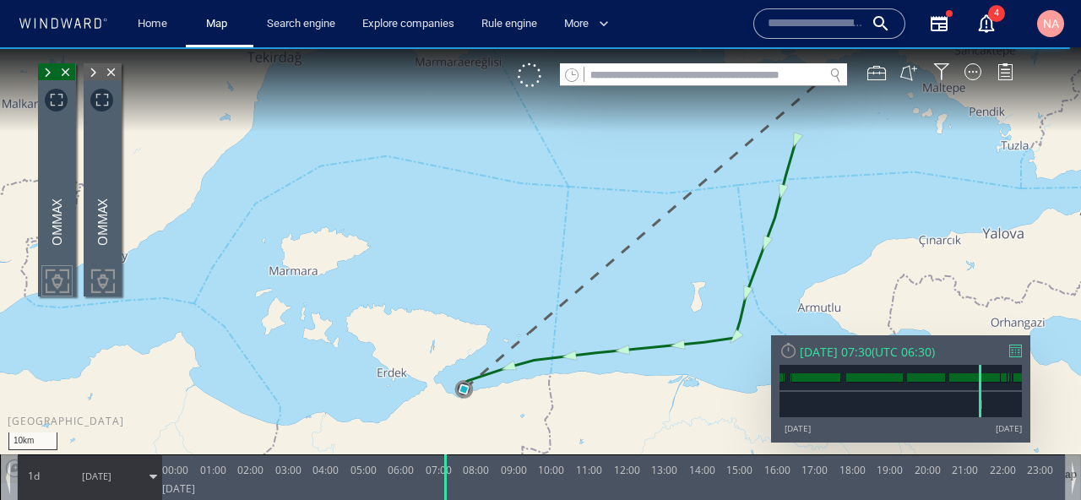
click at [89, 73] on span at bounding box center [93, 72] width 19 height 17
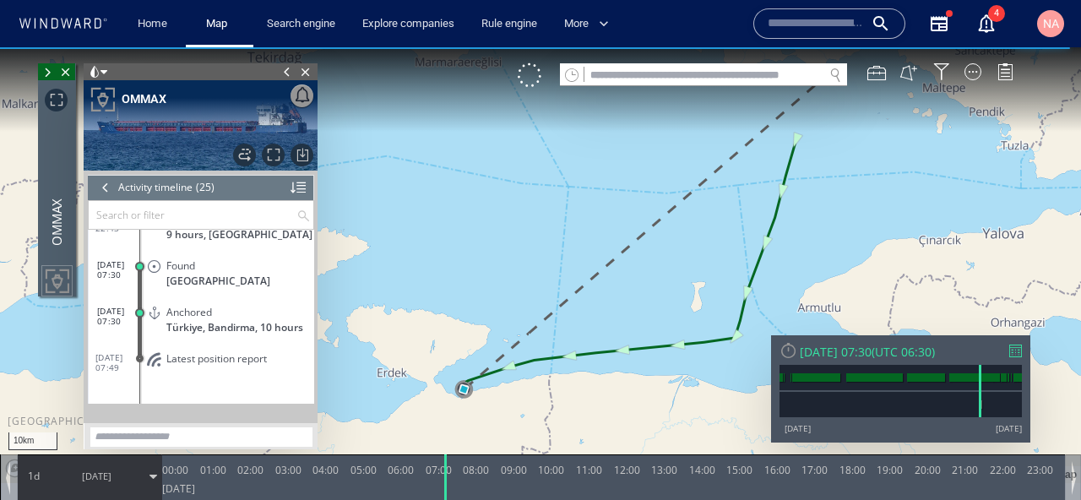
scroll to position [1072, 0]
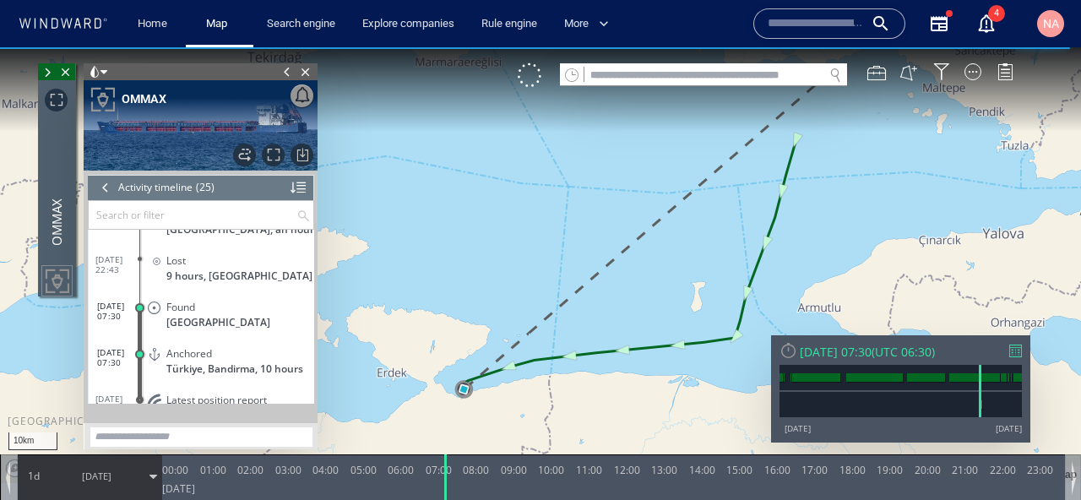
click at [104, 69] on span at bounding box center [103, 72] width 7 height 17
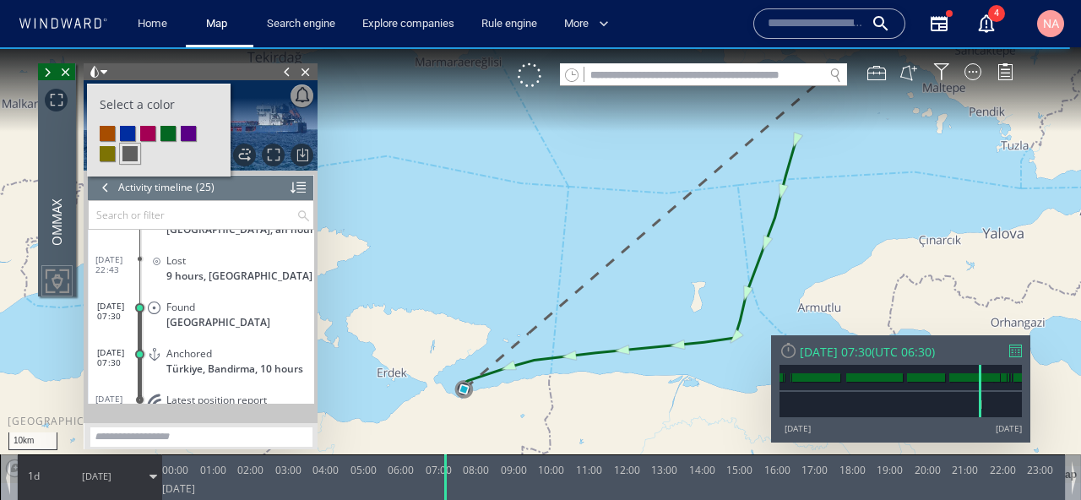
click at [145, 134] on li at bounding box center [147, 133] width 15 height 15
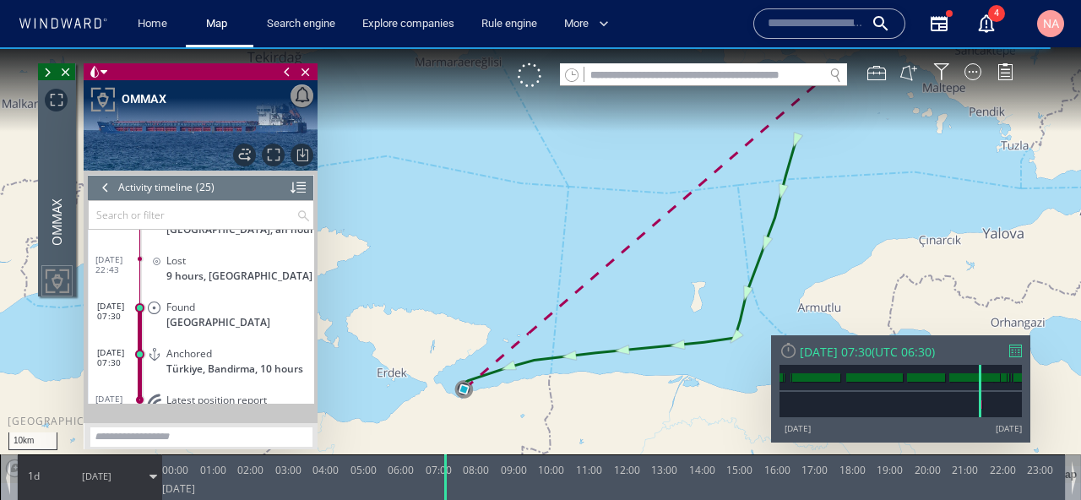
click at [372, 231] on canvas "Map" at bounding box center [540, 265] width 1081 height 436
click at [66, 489] on span "24/08/23" at bounding box center [96, 476] width 85 height 42
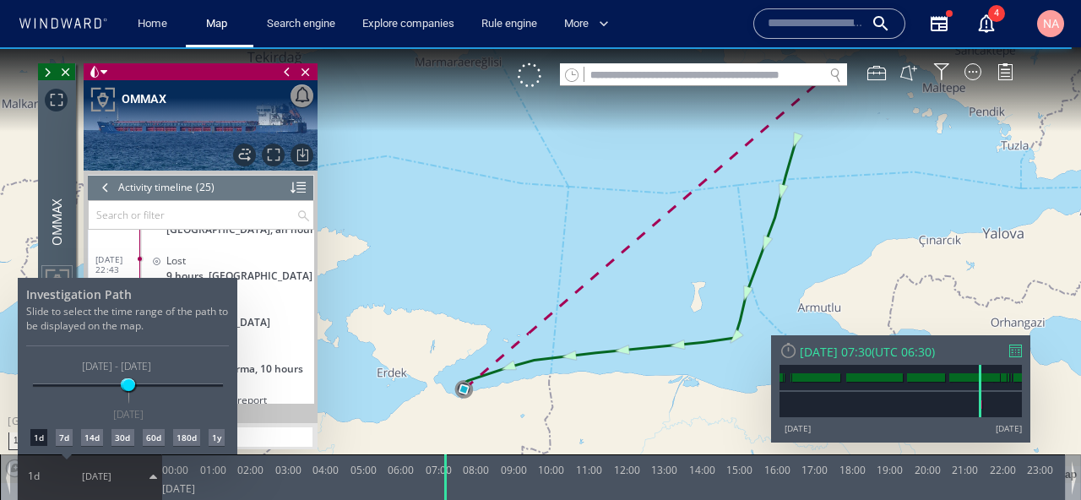
click at [88, 439] on div "14d" at bounding box center [92, 437] width 22 height 17
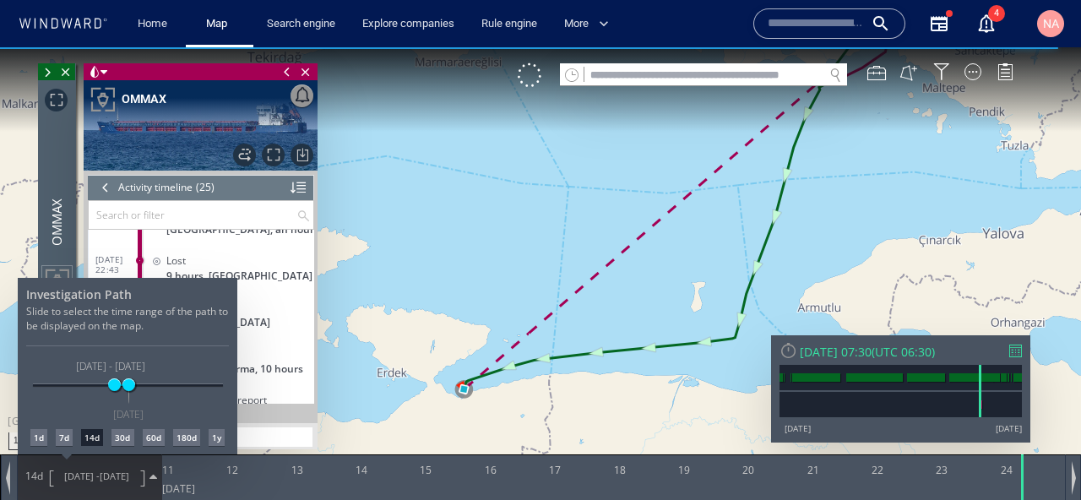
drag, startPoint x: 654, startPoint y: 393, endPoint x: 579, endPoint y: 426, distance: 81.3
click at [580, 426] on div at bounding box center [540, 273] width 1081 height 453
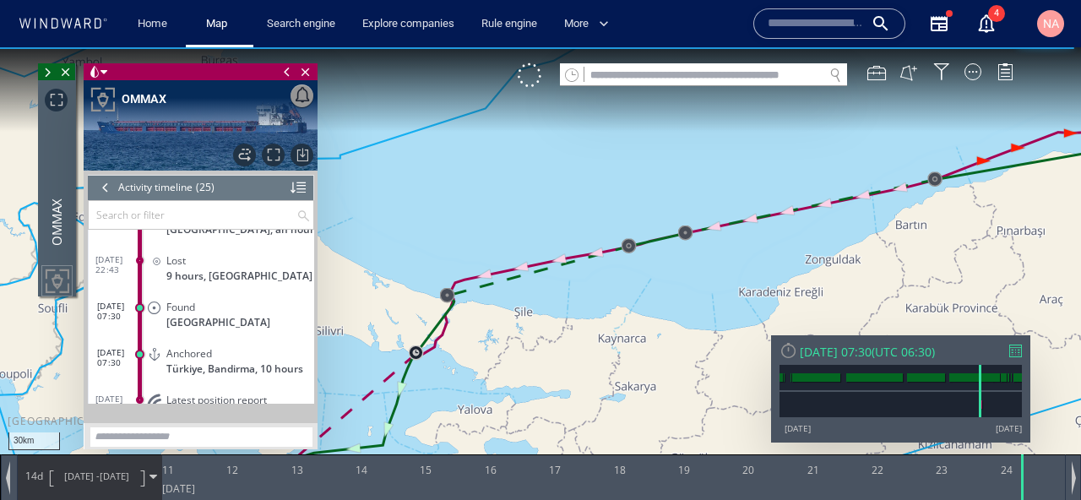
drag, startPoint x: 680, startPoint y: 342, endPoint x: 382, endPoint y: 404, distance: 303.5
click at [382, 404] on canvas "Map" at bounding box center [540, 265] width 1081 height 436
drag, startPoint x: 613, startPoint y: 317, endPoint x: 501, endPoint y: 364, distance: 121.8
click at [501, 364] on canvas "Map" at bounding box center [540, 265] width 1081 height 436
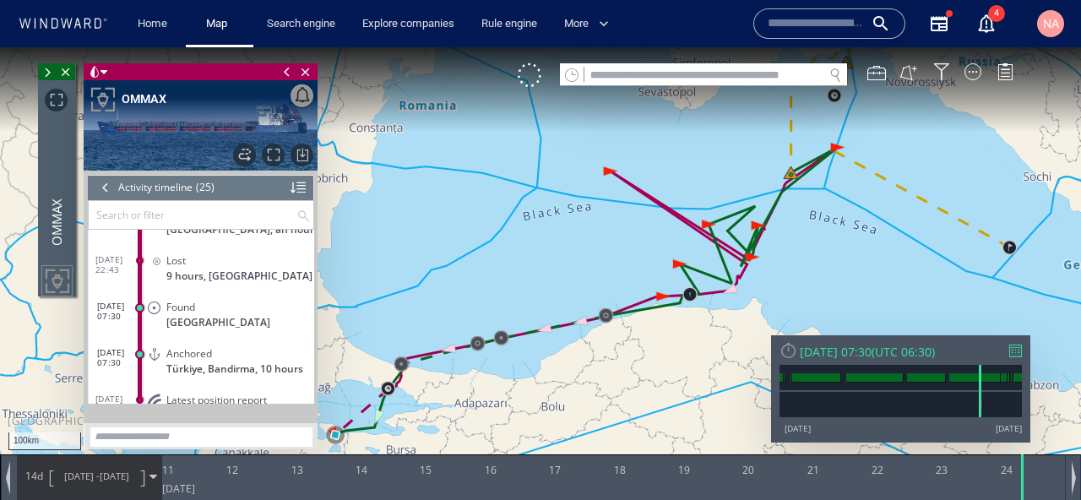
click at [617, 71] on input "text" at bounding box center [703, 75] width 239 height 23
paste input "*******"
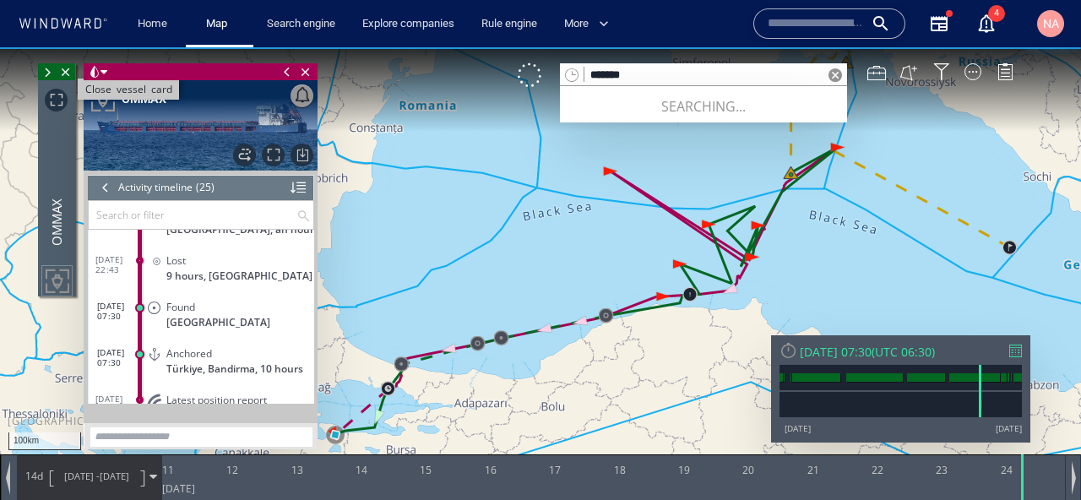
click at [71, 76] on span "Close vessel card" at bounding box center [66, 71] width 19 height 17
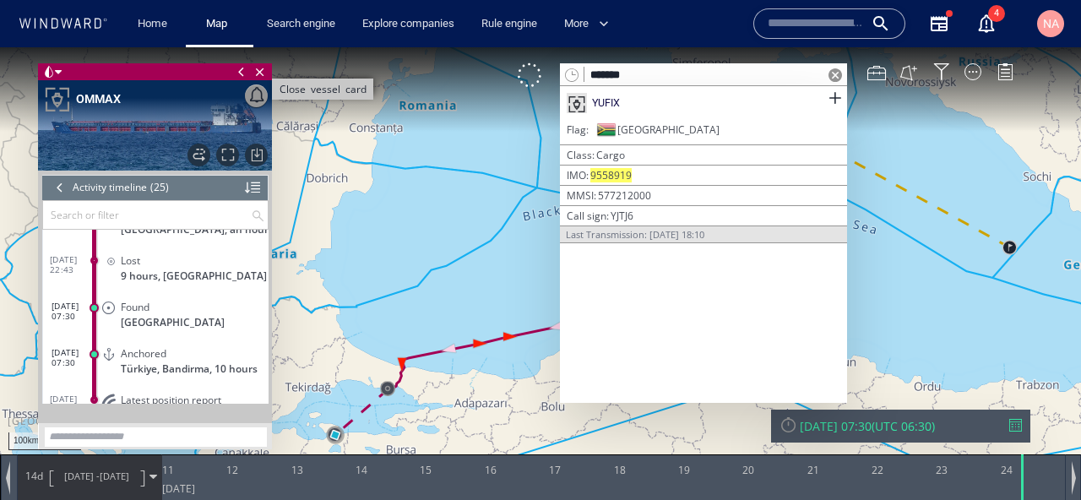
click at [264, 74] on span "Close vessel card" at bounding box center [260, 71] width 19 height 17
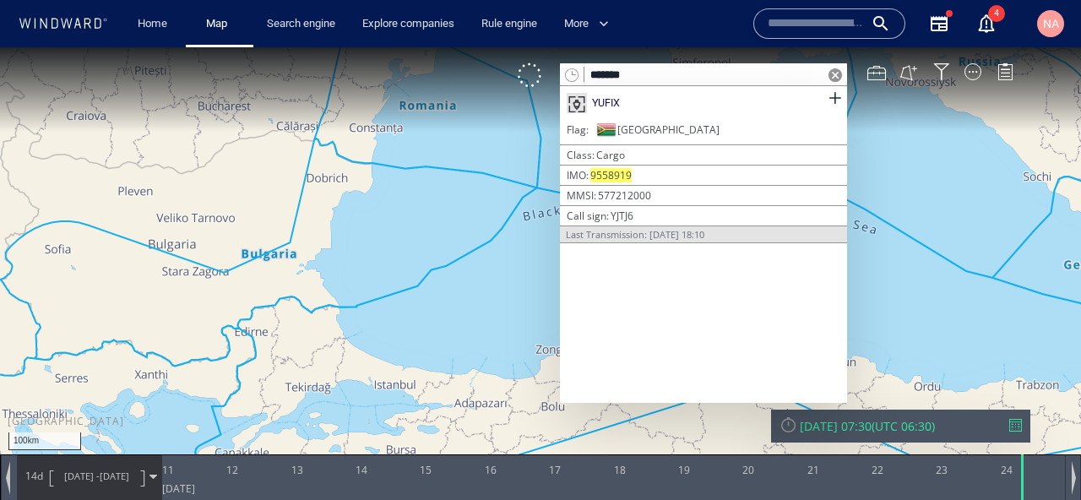
click at [649, 73] on input "*******" at bounding box center [703, 75] width 239 height 23
paste input "**"
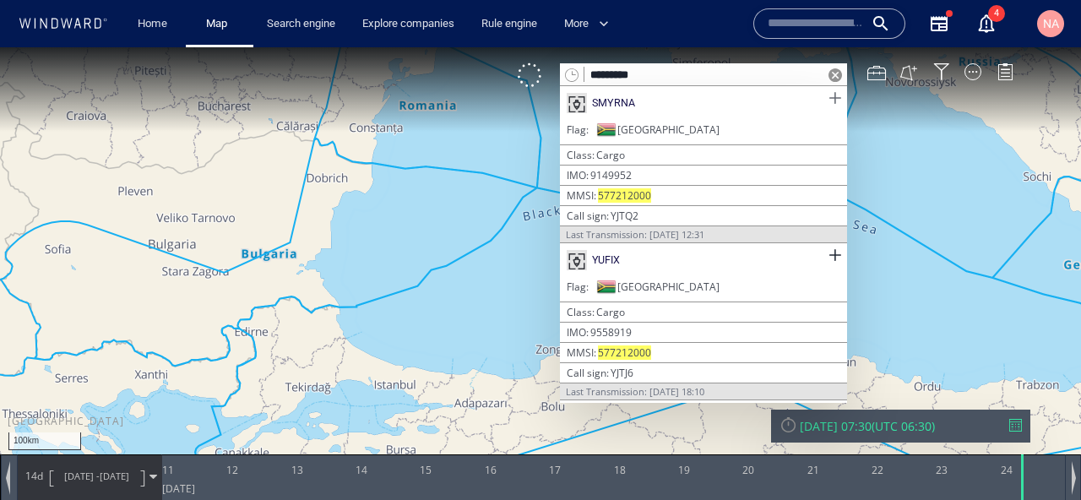
type input "*********"
click at [831, 100] on span at bounding box center [834, 98] width 21 height 21
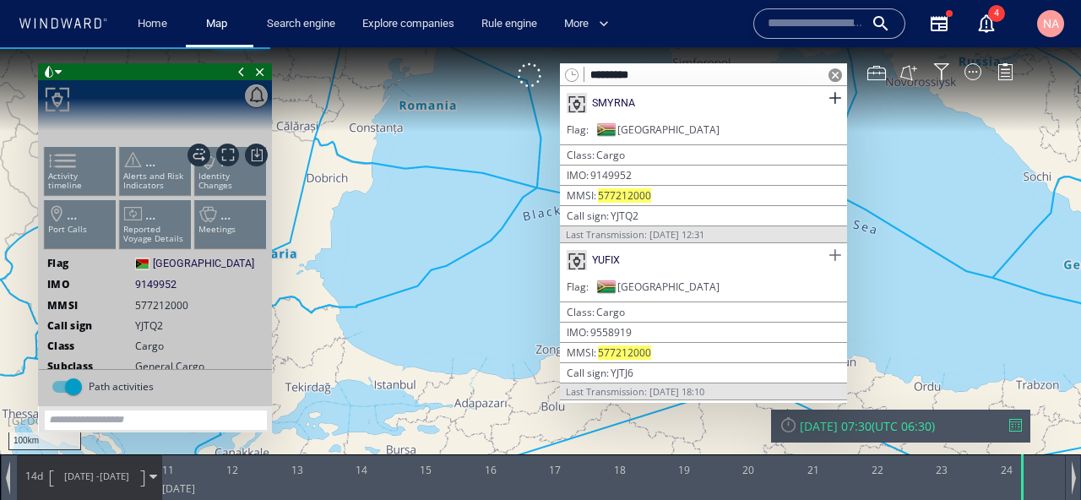
click at [837, 250] on span at bounding box center [834, 255] width 21 height 21
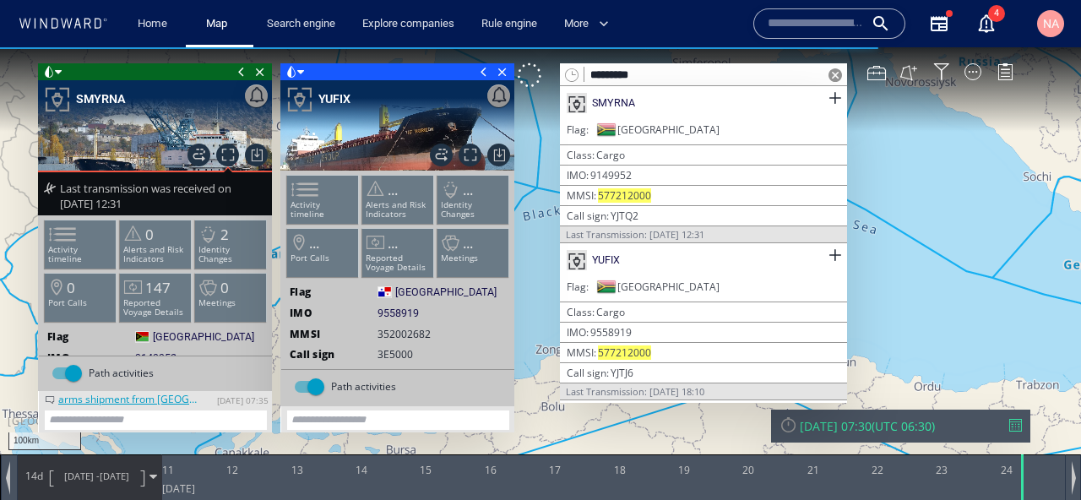
click at [834, 74] on span at bounding box center [835, 75] width 14 height 14
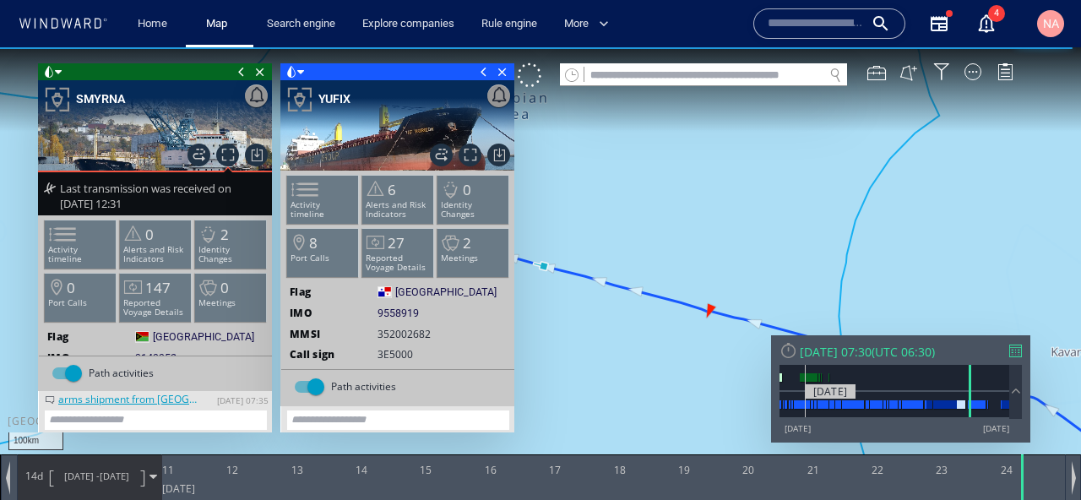
click at [805, 409] on div at bounding box center [894, 404] width 230 height 25
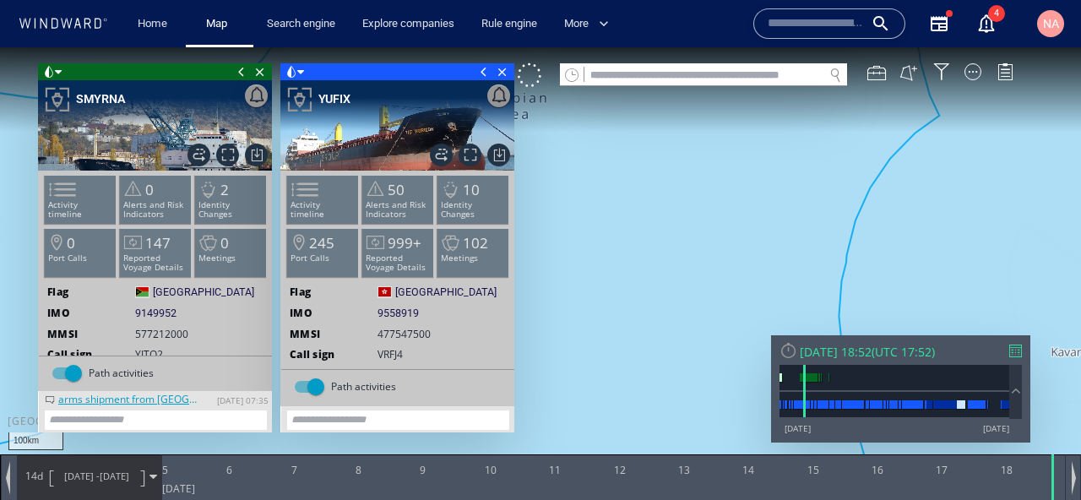
click at [241, 68] on span at bounding box center [241, 71] width 19 height 17
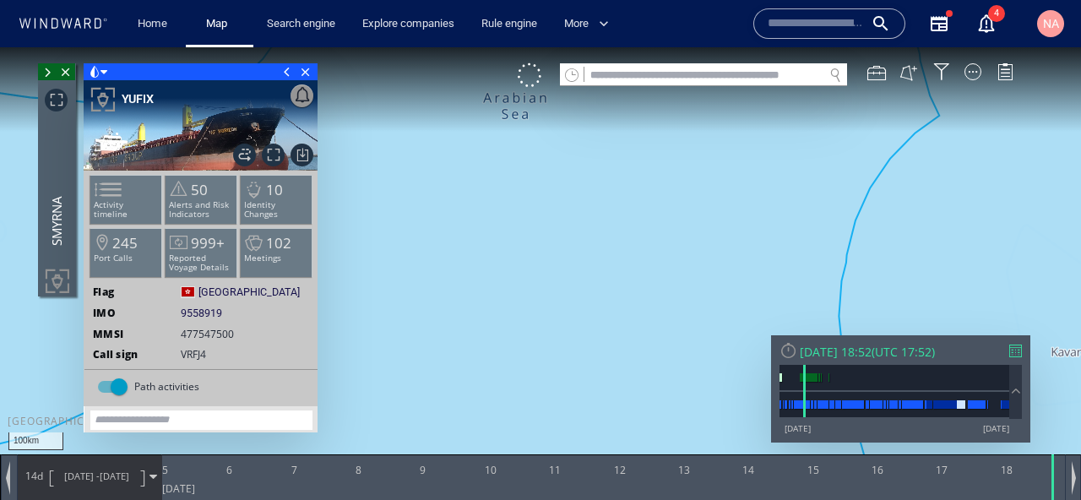
click at [287, 69] on span at bounding box center [287, 71] width 19 height 17
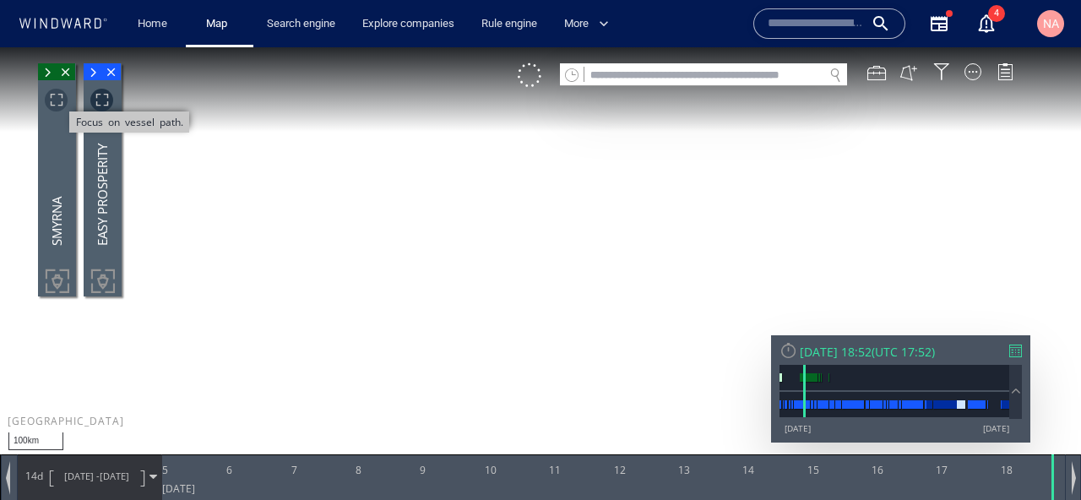
click at [52, 104] on span "Focus on vessel path." at bounding box center [56, 100] width 23 height 23
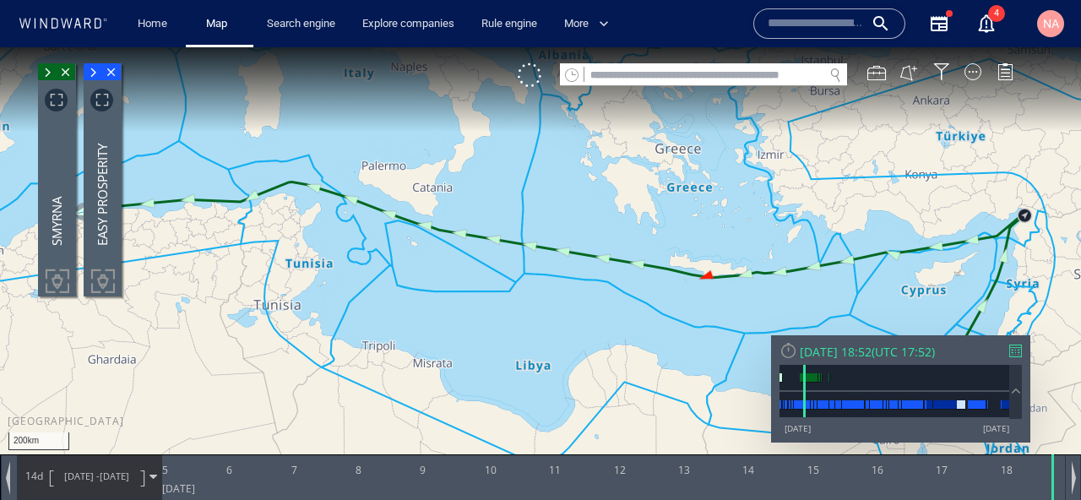
drag, startPoint x: 320, startPoint y: 276, endPoint x: 323, endPoint y: 244, distance: 32.3
click at [323, 244] on canvas "Map" at bounding box center [540, 265] width 1081 height 436
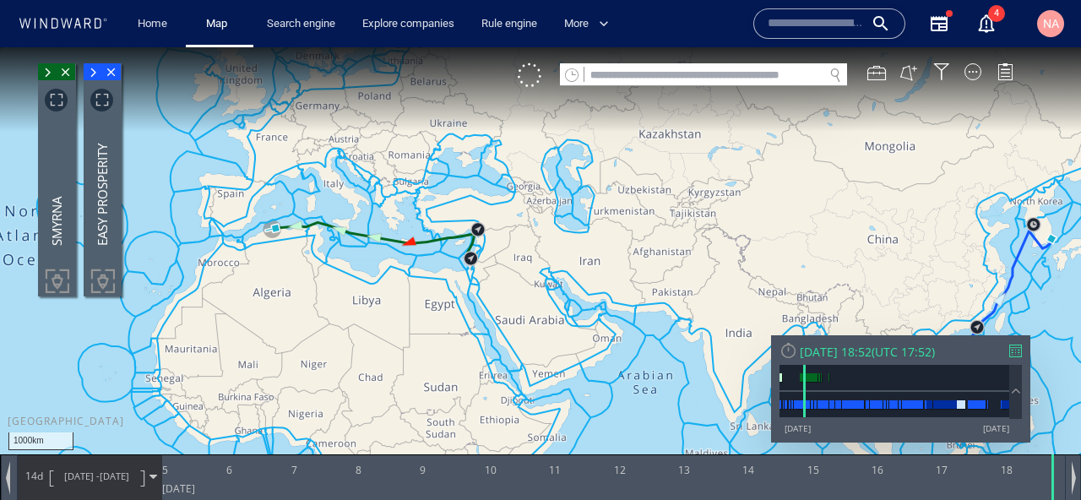
drag, startPoint x: 374, startPoint y: 267, endPoint x: 306, endPoint y: 267, distance: 68.4
click at [306, 267] on canvas "Map" at bounding box center [540, 265] width 1081 height 436
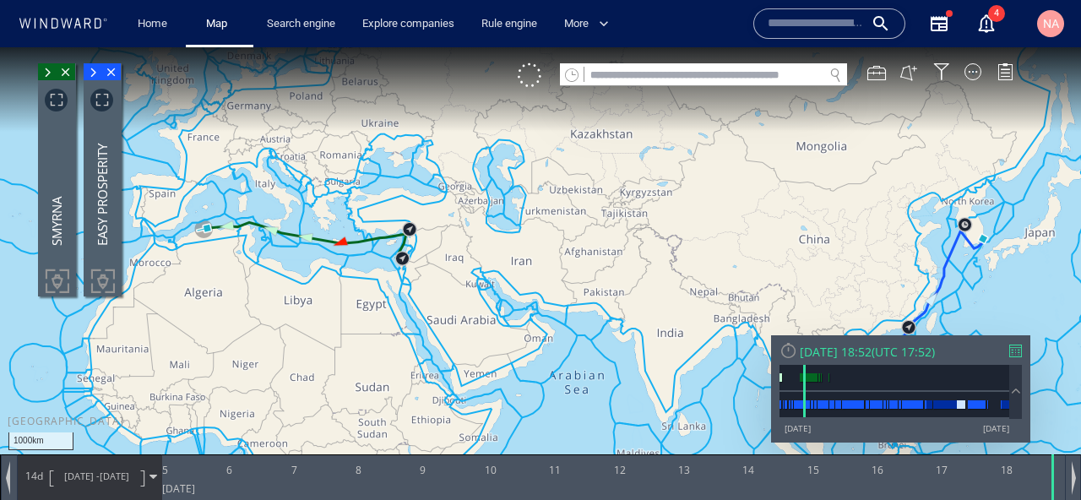
click at [672, 77] on input "text" at bounding box center [703, 75] width 239 height 23
paste input "*******"
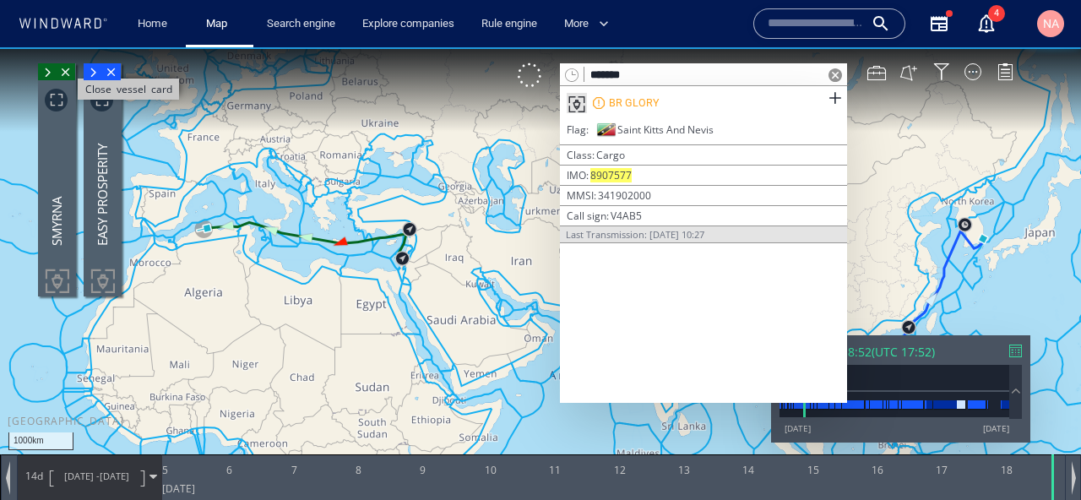
click at [70, 75] on span "Close vessel card" at bounding box center [66, 71] width 19 height 17
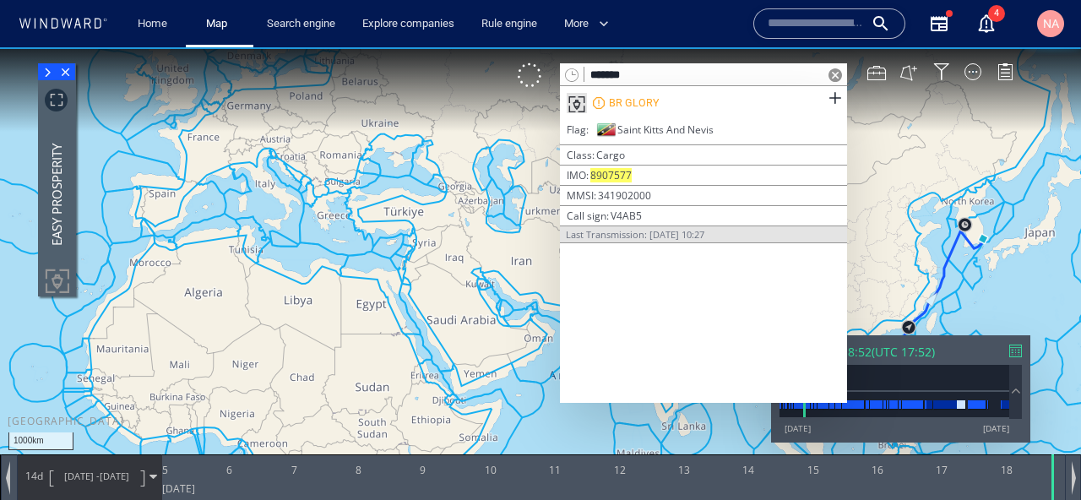
click at [70, 75] on span "Close vessel card" at bounding box center [66, 71] width 19 height 17
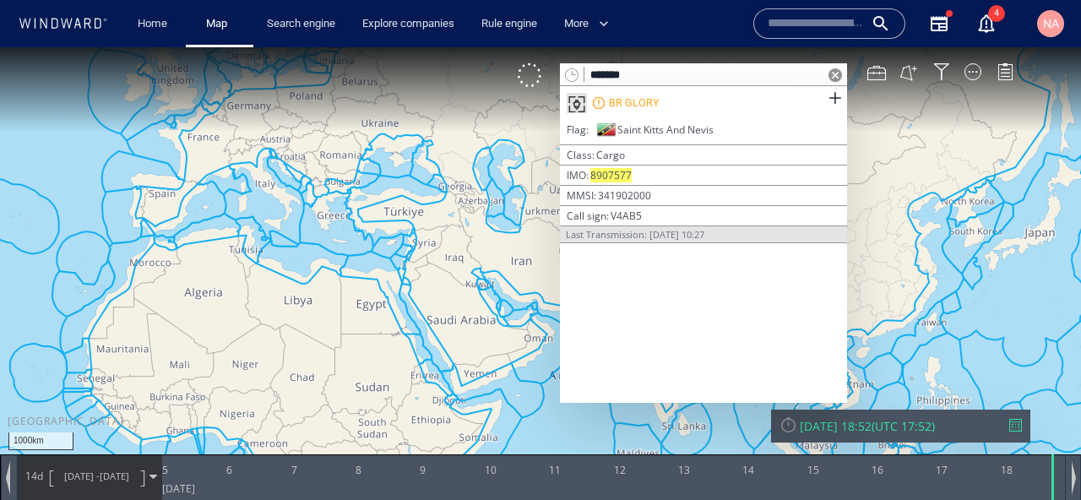
click at [629, 79] on input "*******" at bounding box center [703, 75] width 239 height 23
paste input "**"
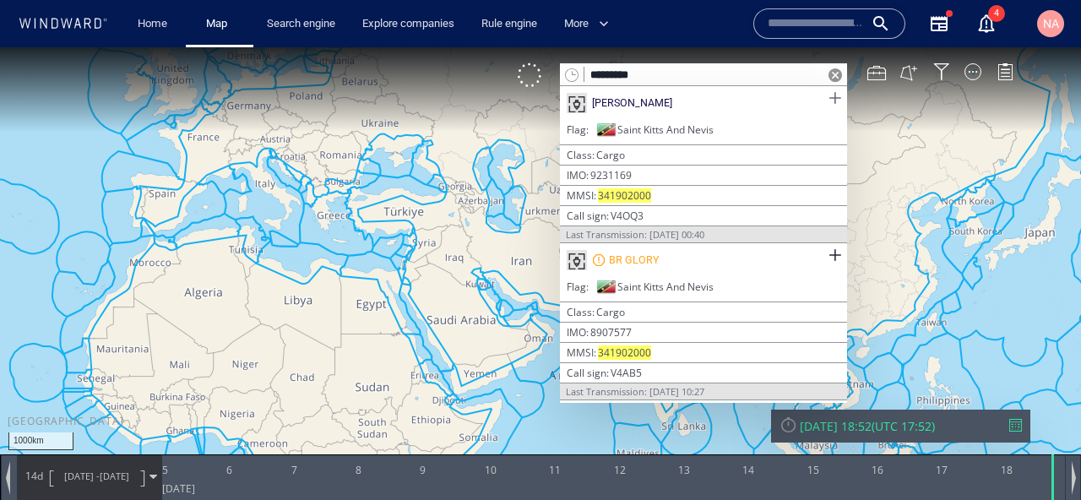
type input "*********"
click at [826, 98] on span at bounding box center [834, 98] width 21 height 21
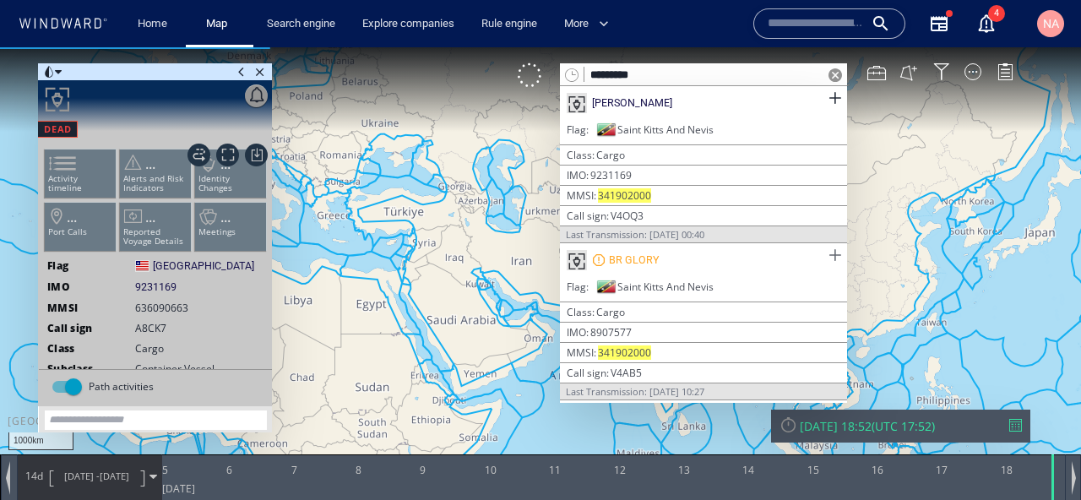
click at [827, 252] on span at bounding box center [834, 255] width 21 height 21
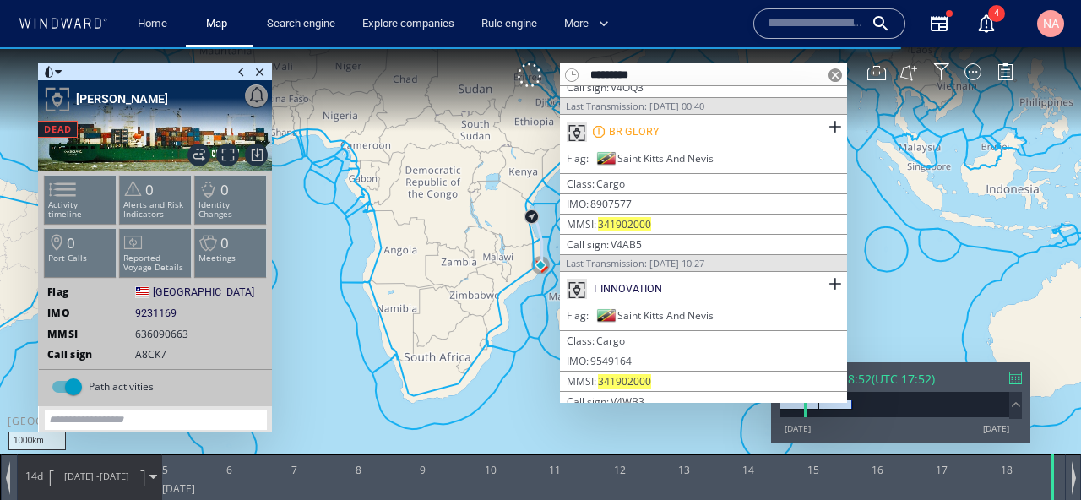
scroll to position [149, 0]
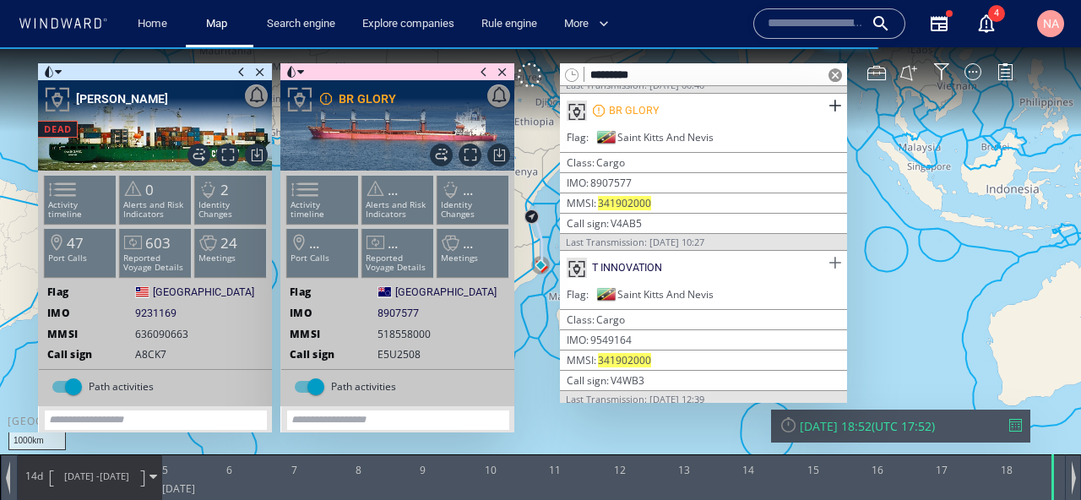
click at [833, 258] on span at bounding box center [834, 262] width 21 height 21
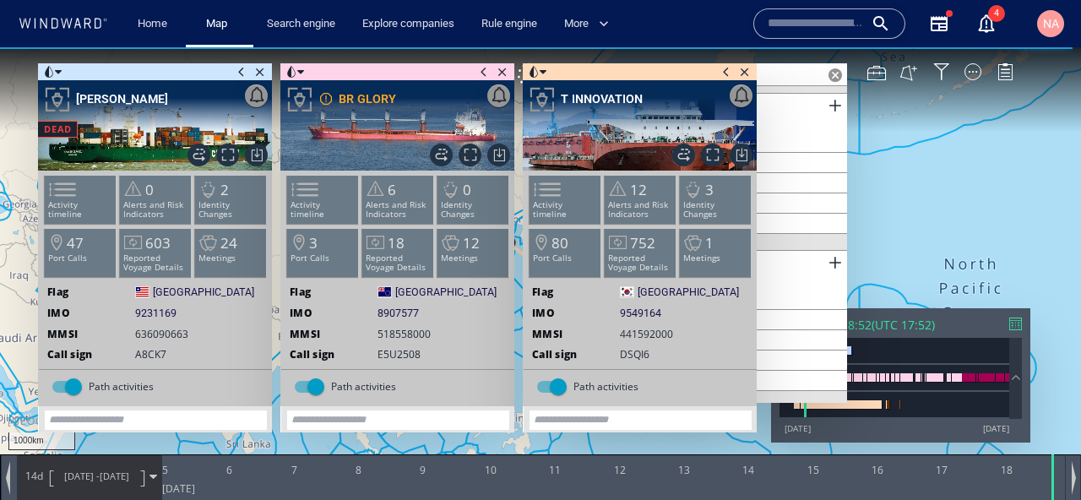
click at [243, 73] on span at bounding box center [241, 71] width 19 height 17
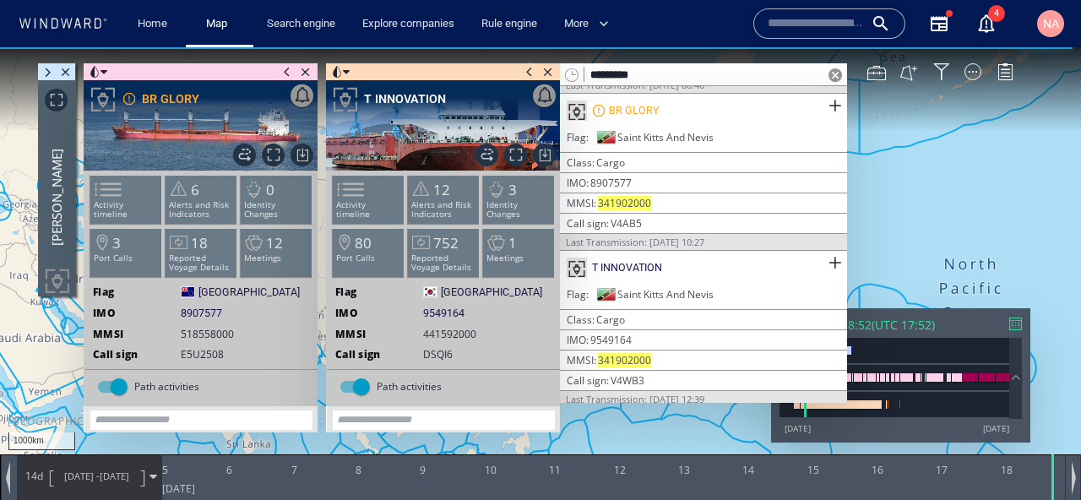
click at [288, 71] on span at bounding box center [287, 71] width 19 height 17
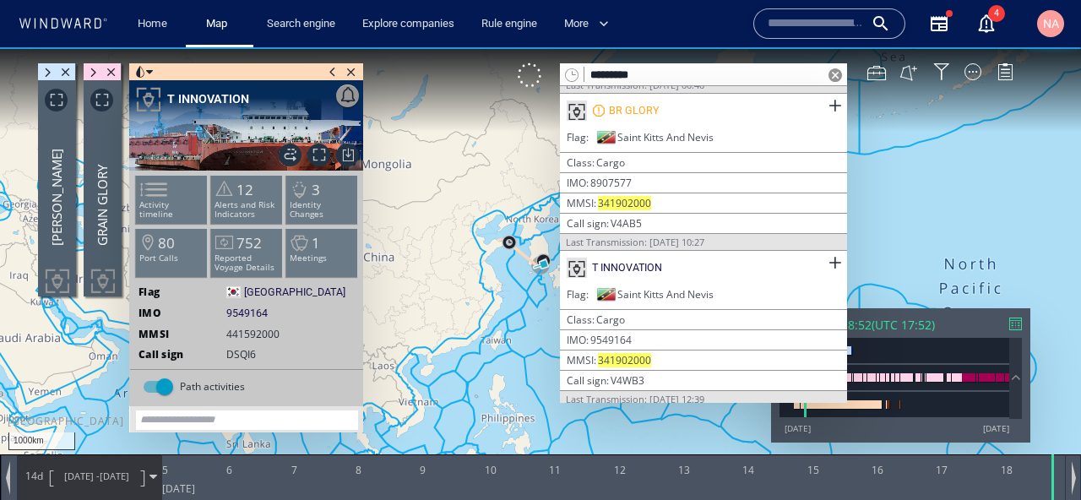
click at [328, 71] on span at bounding box center [332, 71] width 19 height 17
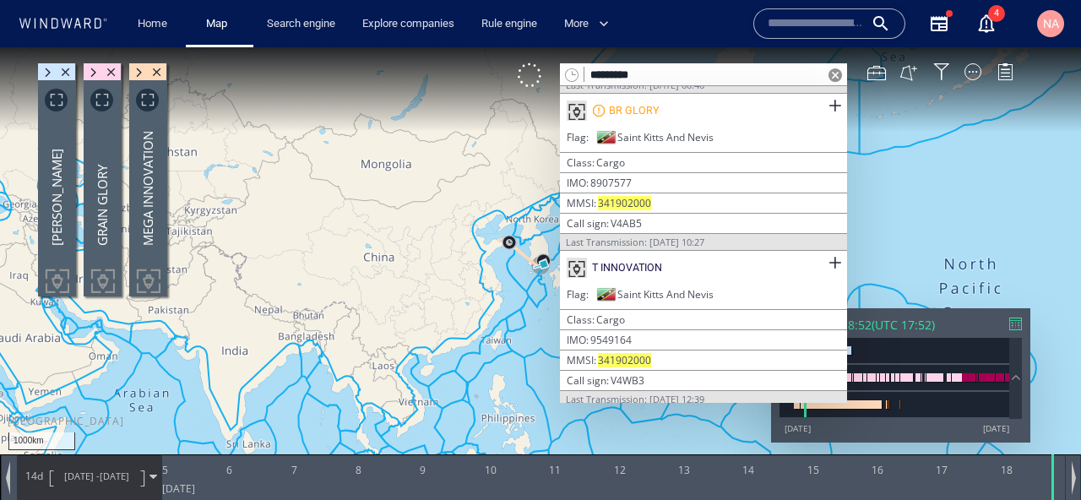
click at [829, 73] on span at bounding box center [835, 75] width 14 height 14
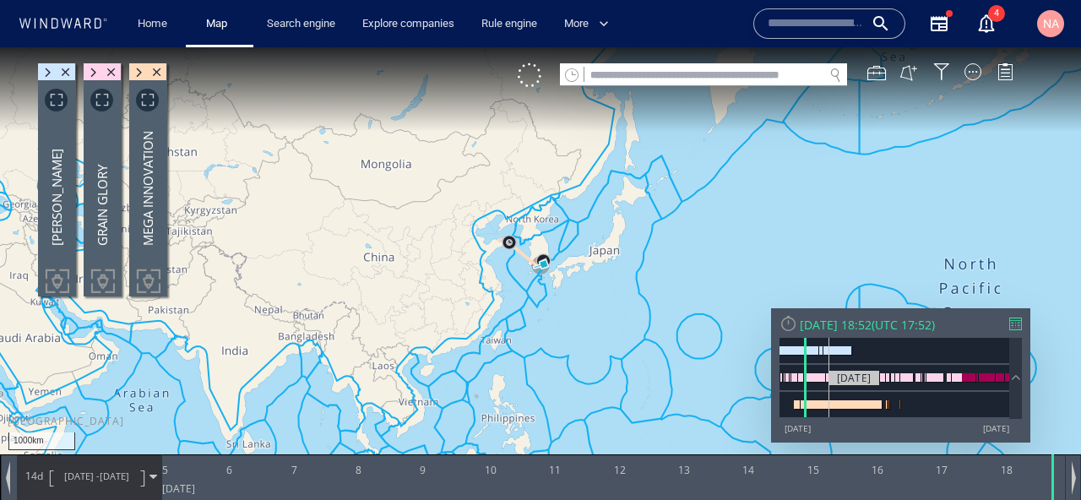
click at [829, 407] on div at bounding box center [840, 404] width 81 height 8
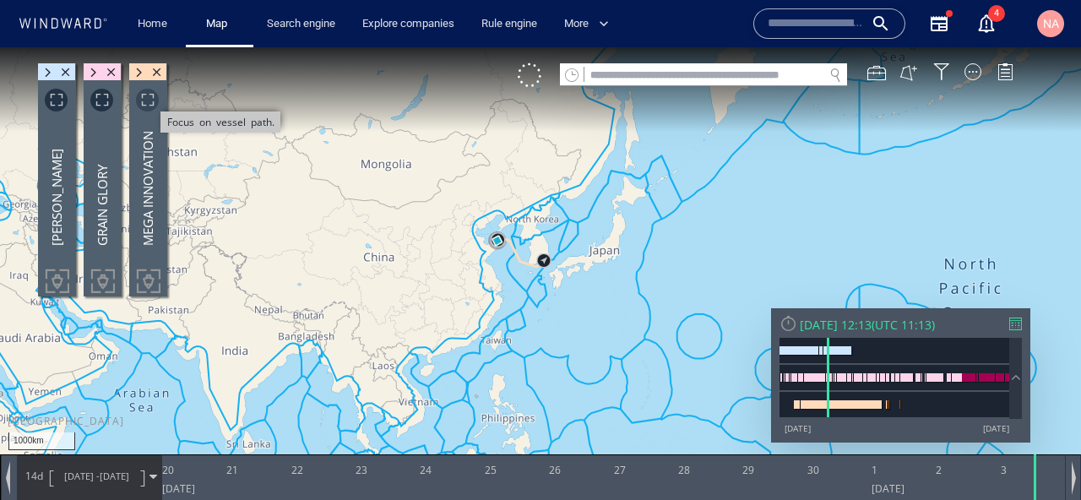
click at [148, 101] on span "Focus on vessel path." at bounding box center [147, 100] width 23 height 23
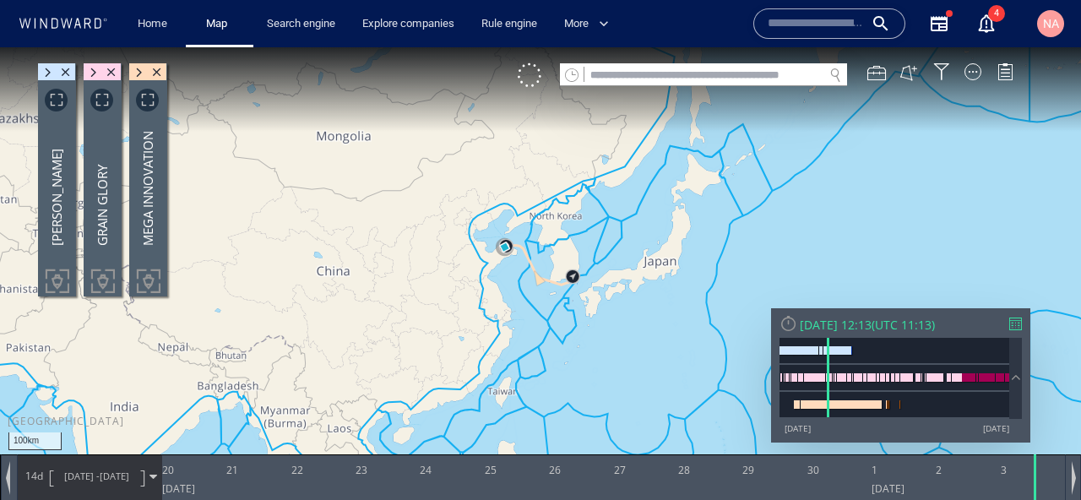
click at [193, 140] on canvas "Map" at bounding box center [540, 265] width 1081 height 436
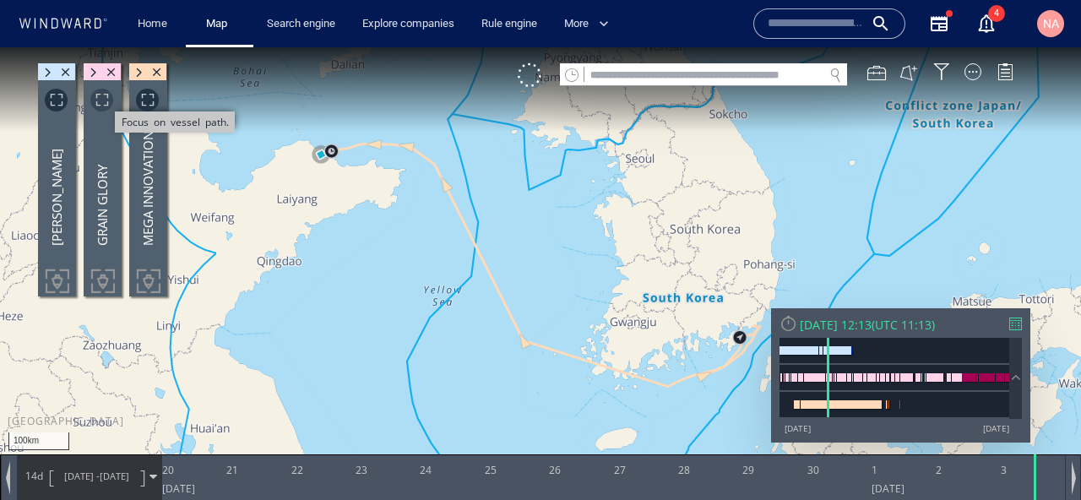
click at [105, 101] on span "Focus on vessel path." at bounding box center [101, 100] width 23 height 23
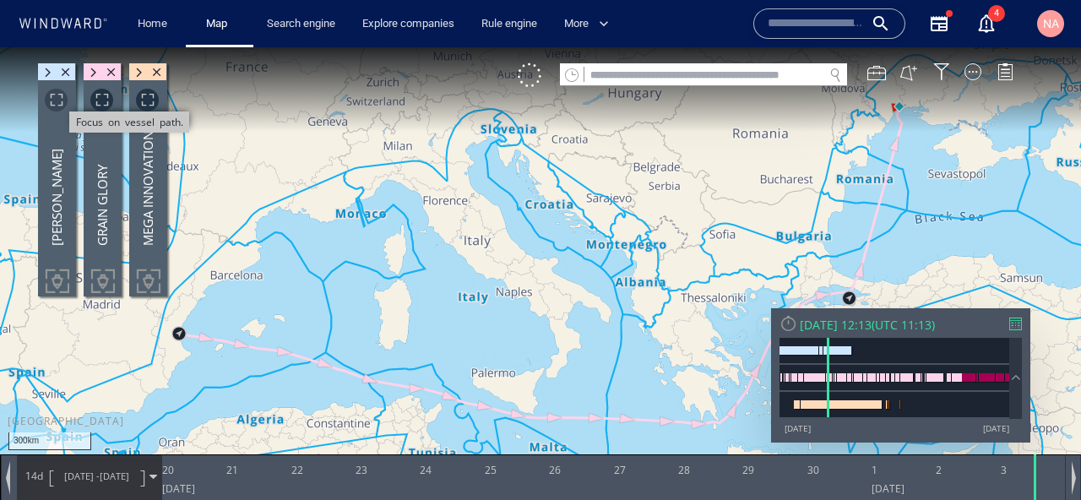
click at [61, 102] on span "Focus on vessel path." at bounding box center [56, 100] width 23 height 23
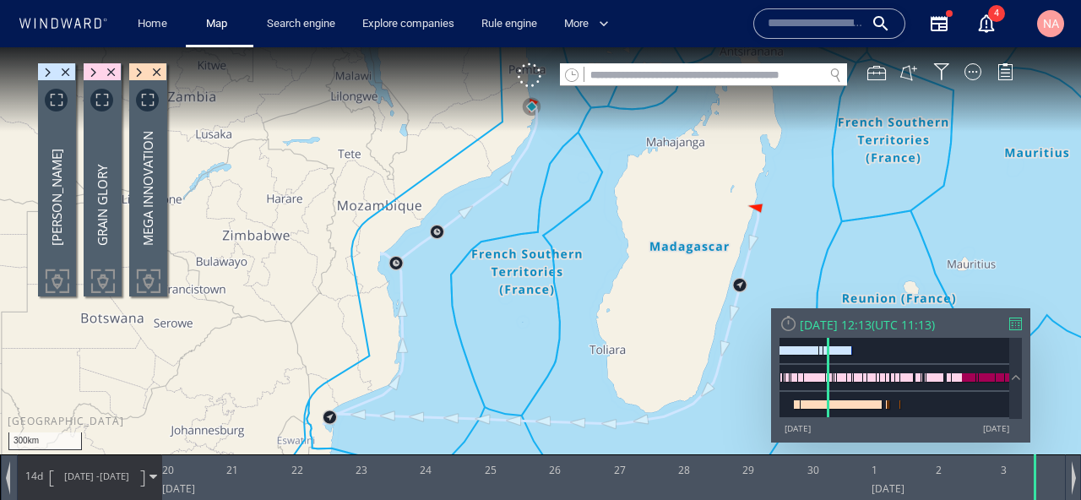
click at [463, 319] on canvas "Map" at bounding box center [540, 265] width 1081 height 436
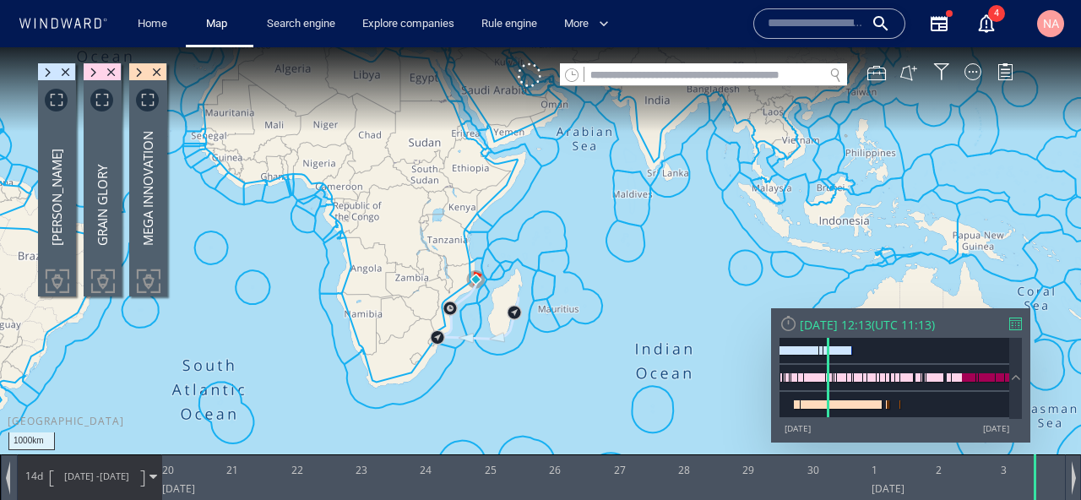
drag, startPoint x: 426, startPoint y: 226, endPoint x: 339, endPoint y: 434, distance: 225.2
click at [339, 432] on canvas "Map" at bounding box center [540, 265] width 1081 height 436
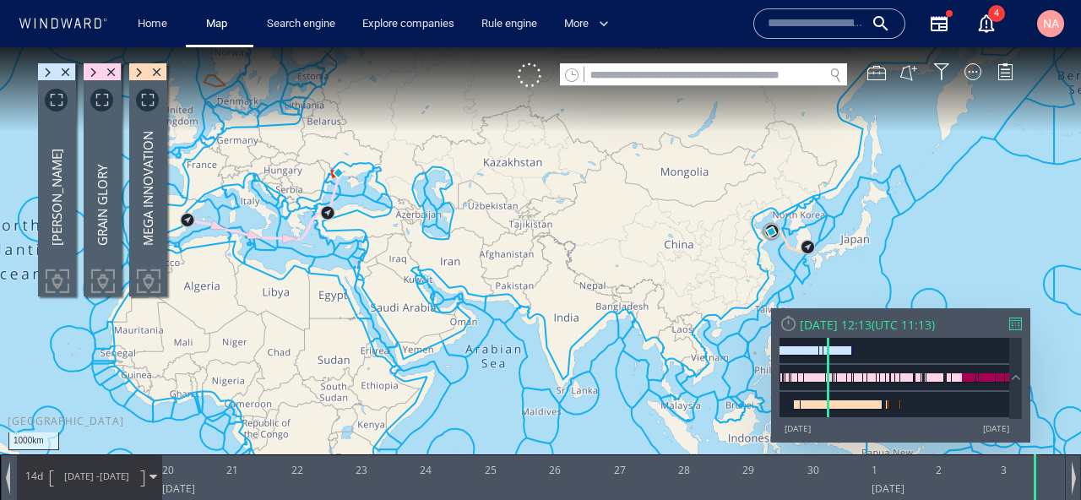
click at [696, 73] on input "text" at bounding box center [703, 75] width 239 height 23
paste input "*******"
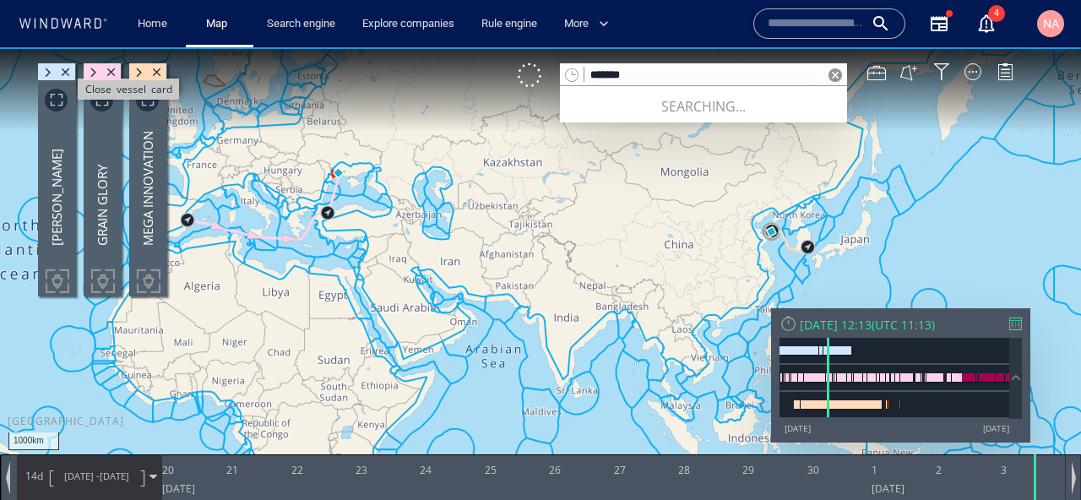
type input "*******"
click at [66, 76] on span "Close vessel card" at bounding box center [66, 71] width 19 height 17
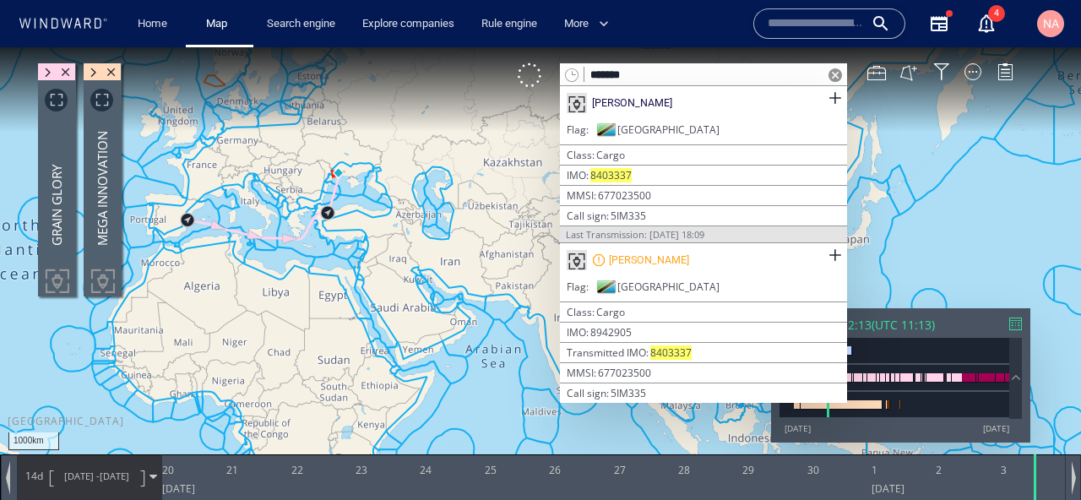
click at [66, 76] on span "Close vessel card" at bounding box center [66, 71] width 19 height 17
click at [102, 76] on span "Close vessel card" at bounding box center [111, 71] width 19 height 17
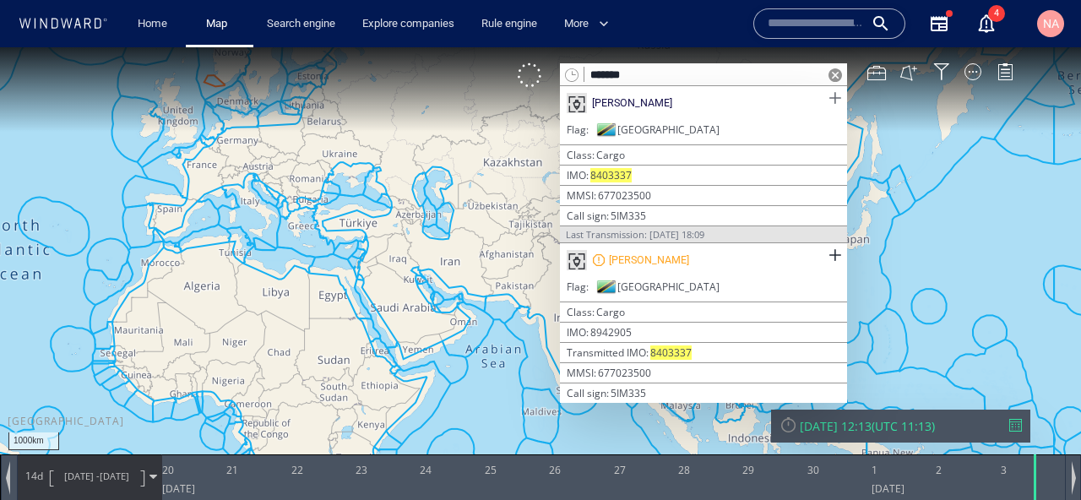
click at [830, 103] on span at bounding box center [834, 98] width 21 height 21
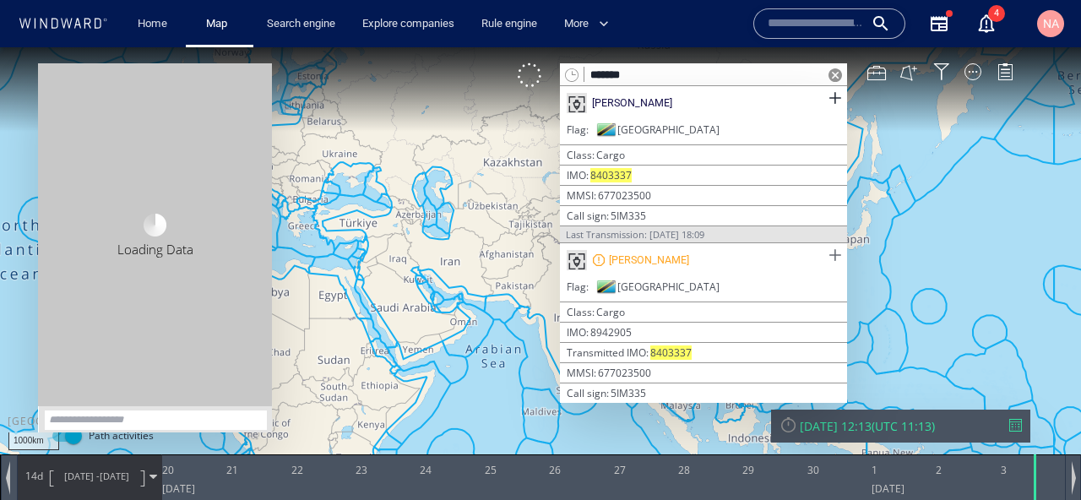
click at [825, 249] on span at bounding box center [834, 255] width 21 height 21
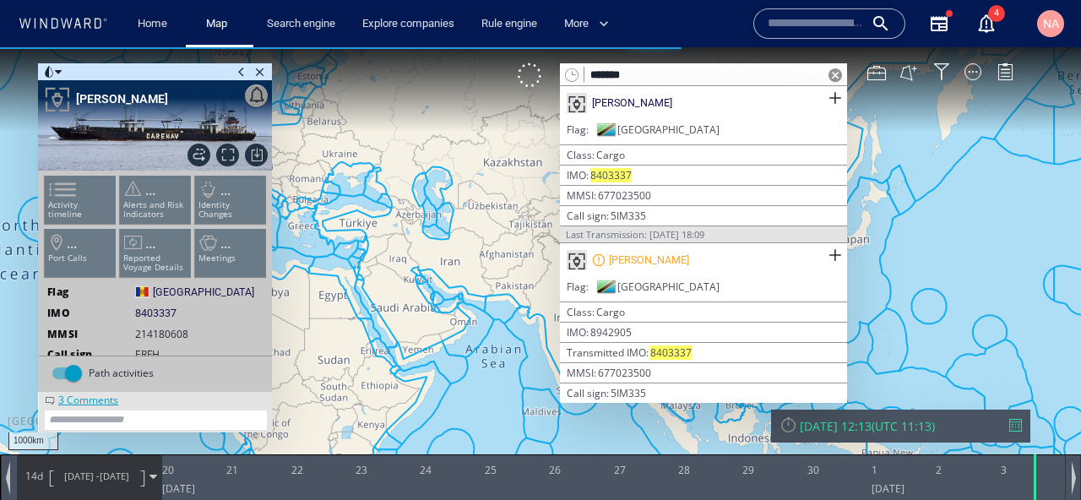
scroll to position [14, 0]
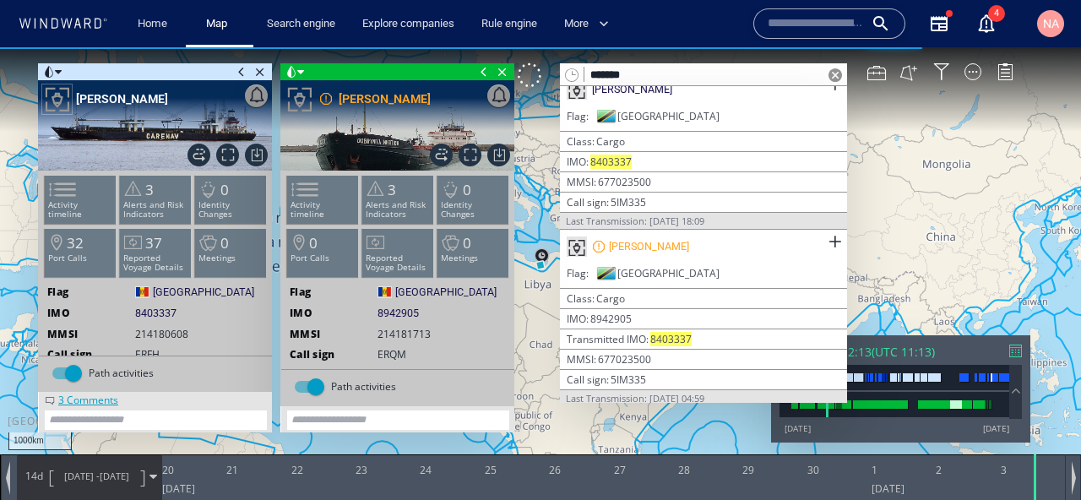
click at [834, 74] on span at bounding box center [835, 75] width 14 height 14
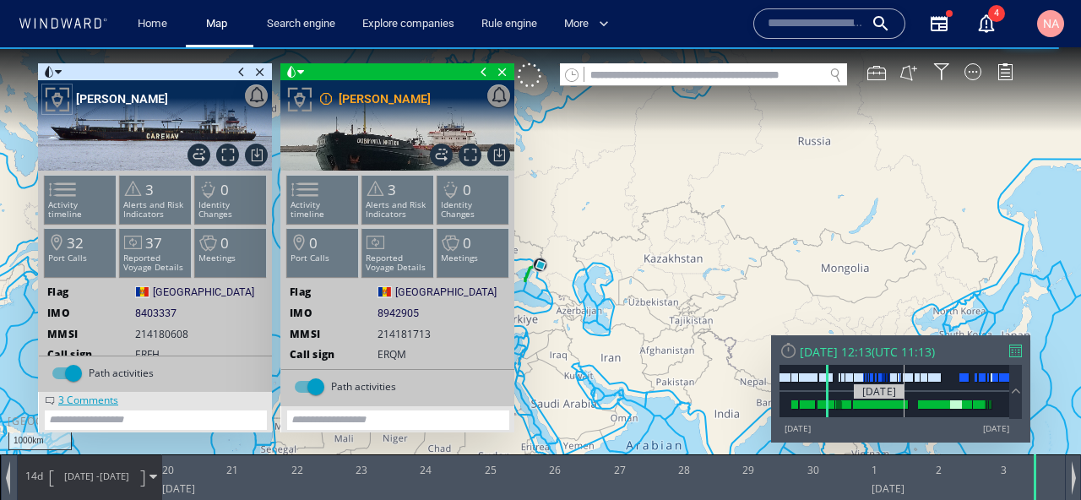
click at [904, 408] on div at bounding box center [891, 404] width 31 height 8
click at [235, 72] on span at bounding box center [241, 71] width 19 height 17
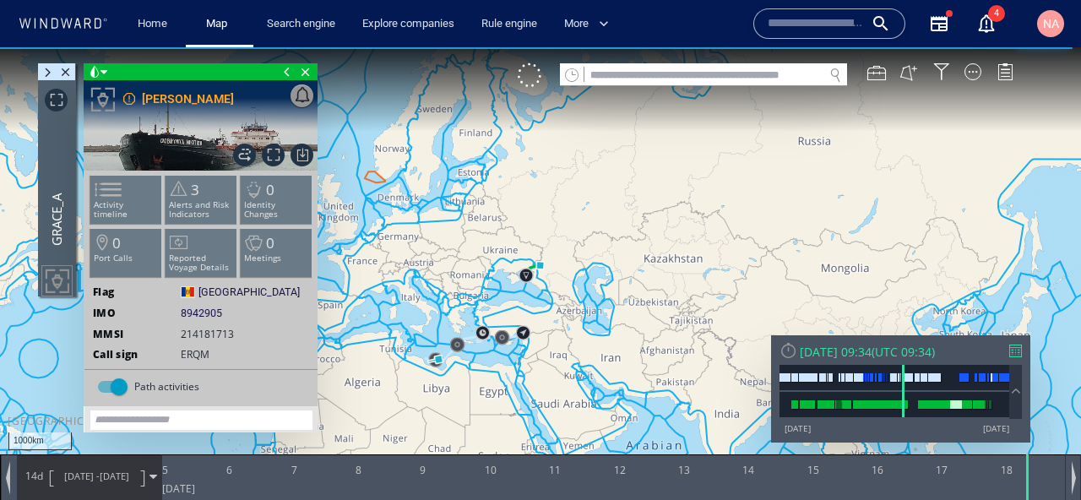
click at [285, 65] on span at bounding box center [287, 71] width 19 height 17
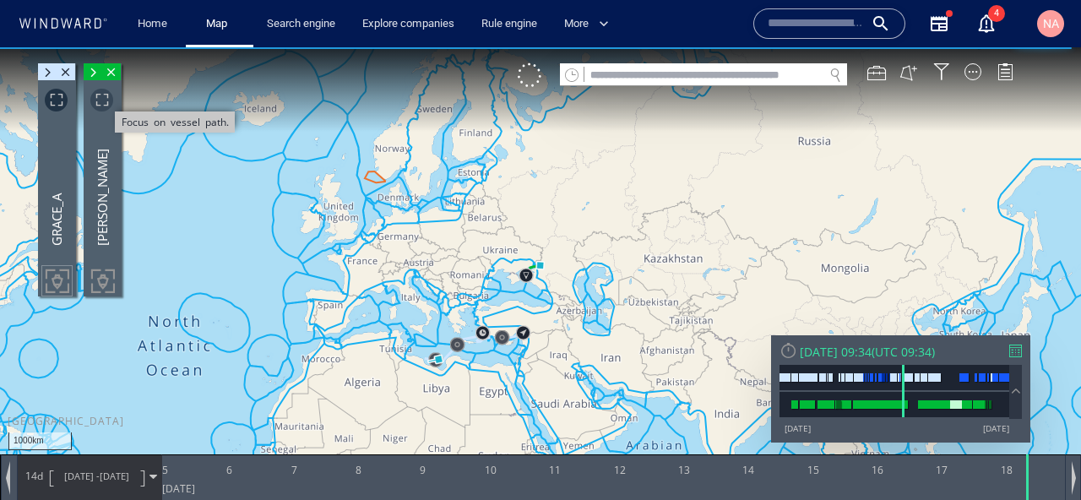
click at [98, 100] on span "Focus on vessel path." at bounding box center [101, 100] width 23 height 23
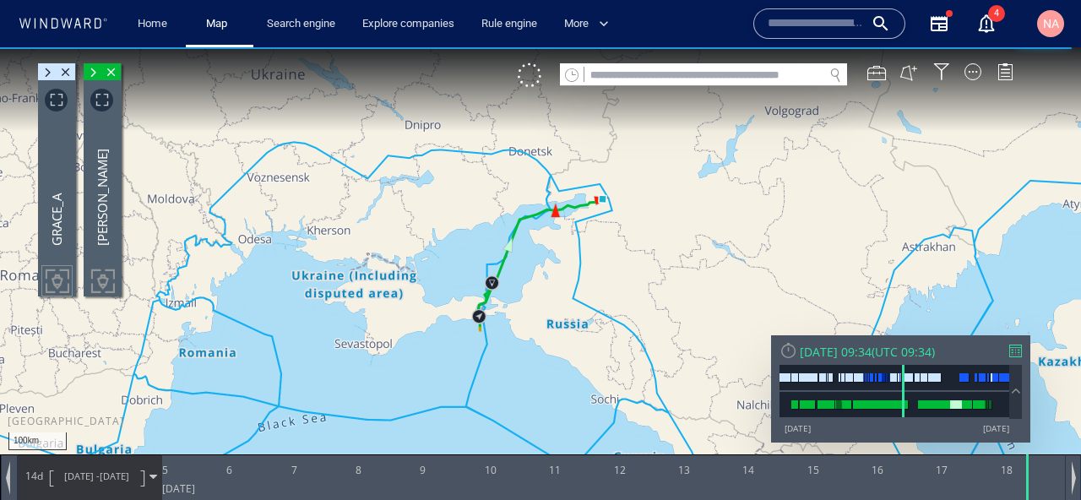
click at [281, 240] on canvas "Map" at bounding box center [540, 265] width 1081 height 436
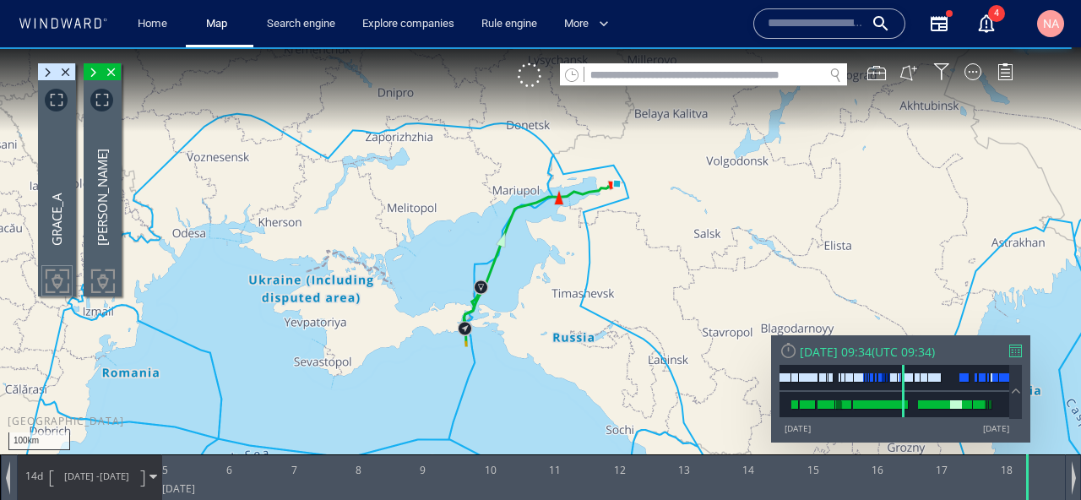
drag, startPoint x: 323, startPoint y: 364, endPoint x: 384, endPoint y: 247, distance: 131.4
click at [384, 247] on canvas "Map" at bounding box center [540, 265] width 1081 height 436
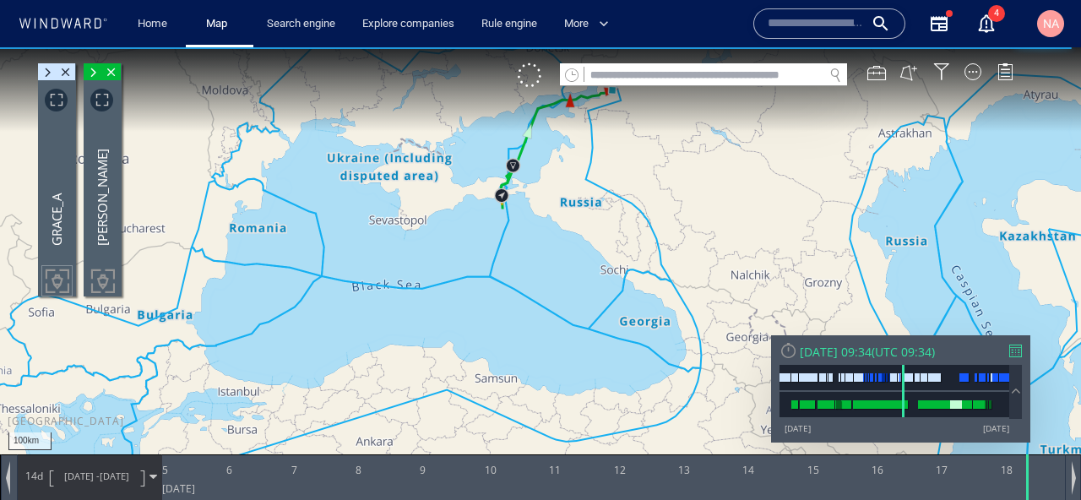
drag, startPoint x: 372, startPoint y: 356, endPoint x: 452, endPoint y: 210, distance: 166.2
click at [451, 213] on canvas "Map" at bounding box center [540, 265] width 1081 height 436
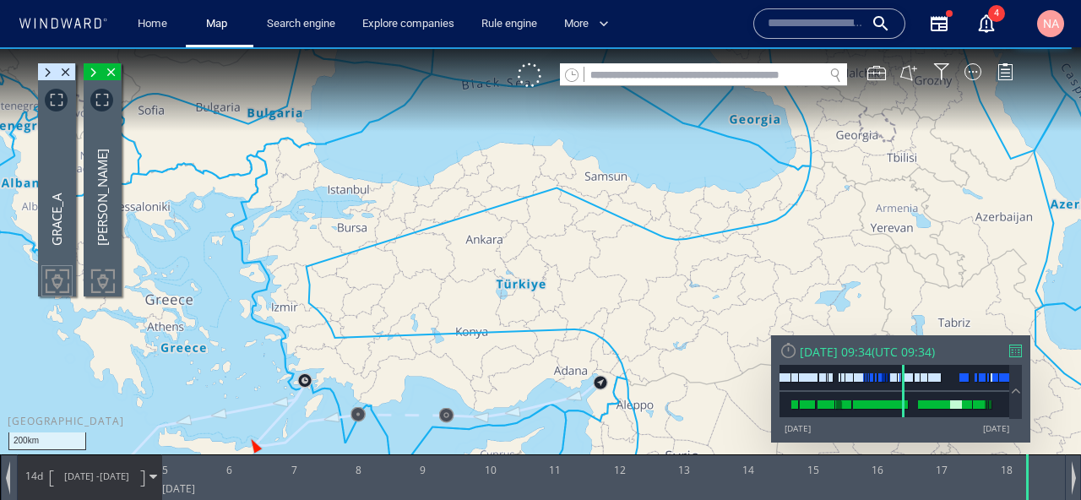
drag, startPoint x: 432, startPoint y: 258, endPoint x: 497, endPoint y: 121, distance: 152.2
click at [497, 121] on canvas "Map" at bounding box center [540, 265] width 1081 height 436
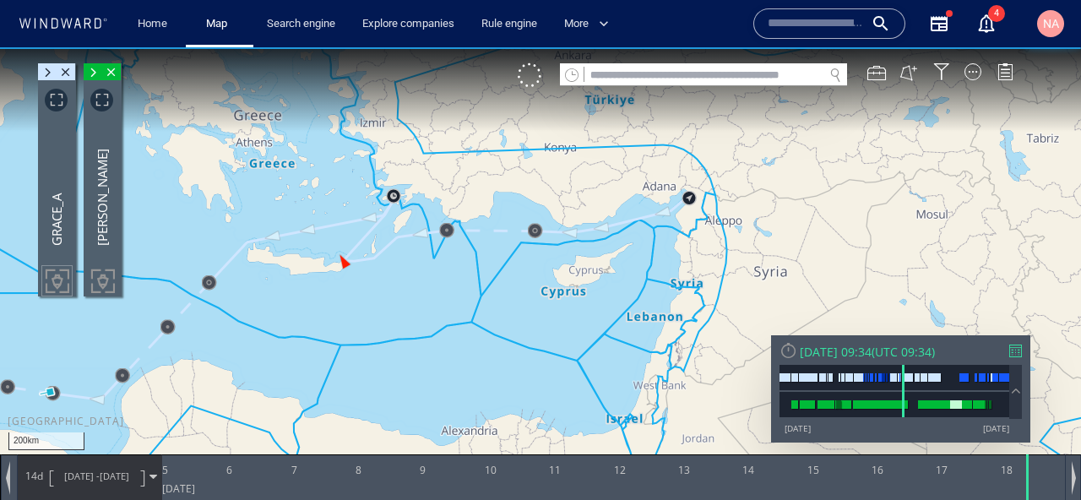
drag, startPoint x: 350, startPoint y: 285, endPoint x: 536, endPoint y: 230, distance: 193.7
click at [536, 230] on canvas "Map" at bounding box center [540, 265] width 1081 height 436
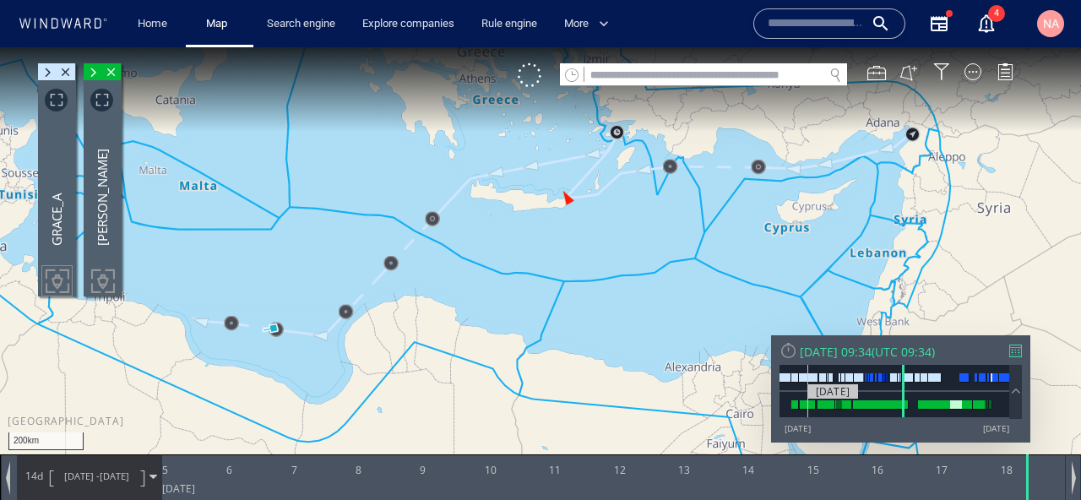
click at [807, 402] on div at bounding box center [807, 404] width 15 height 8
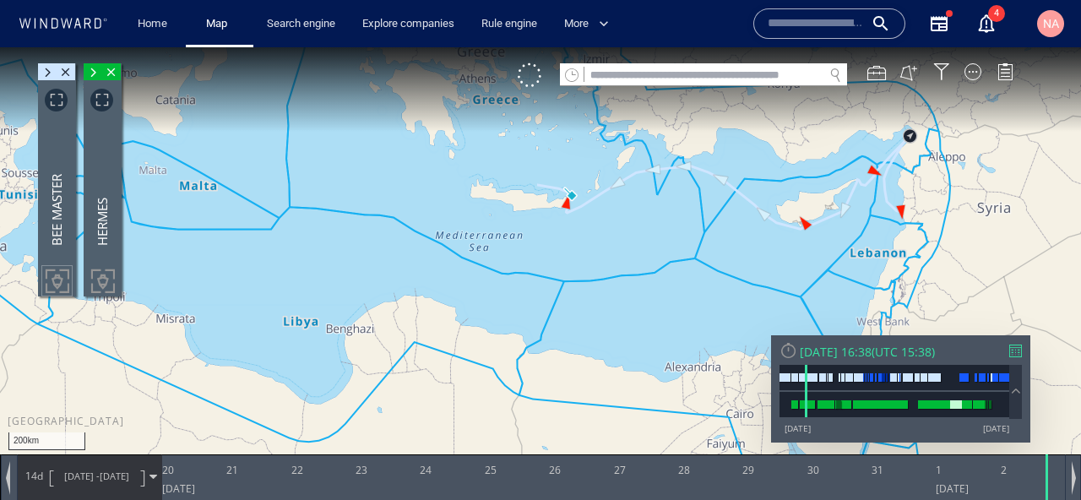
drag, startPoint x: 611, startPoint y: 287, endPoint x: 483, endPoint y: 350, distance: 143.1
click at [493, 354] on canvas "Map" at bounding box center [540, 265] width 1081 height 436
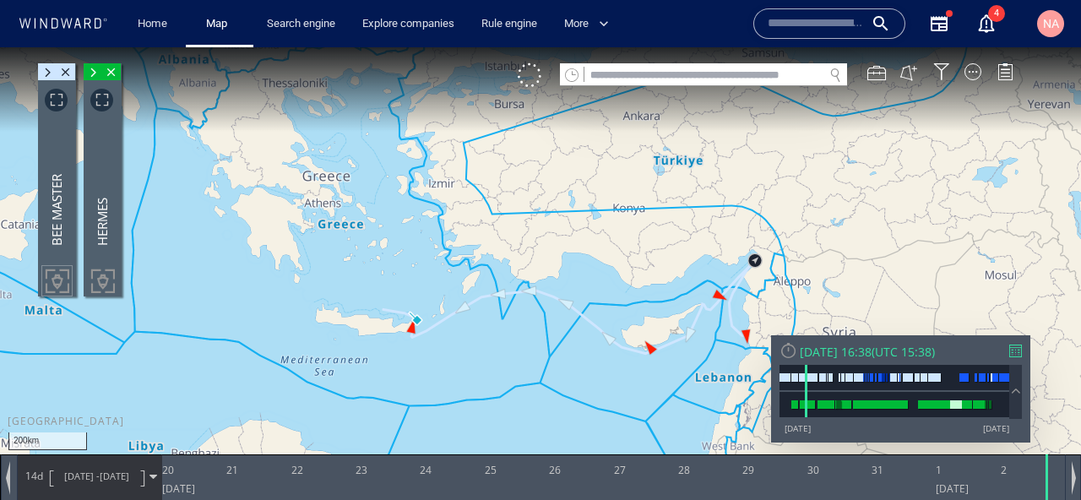
drag, startPoint x: 482, startPoint y: 353, endPoint x: 462, endPoint y: 430, distance: 79.5
click at [463, 429] on canvas "Map" at bounding box center [540, 265] width 1081 height 436
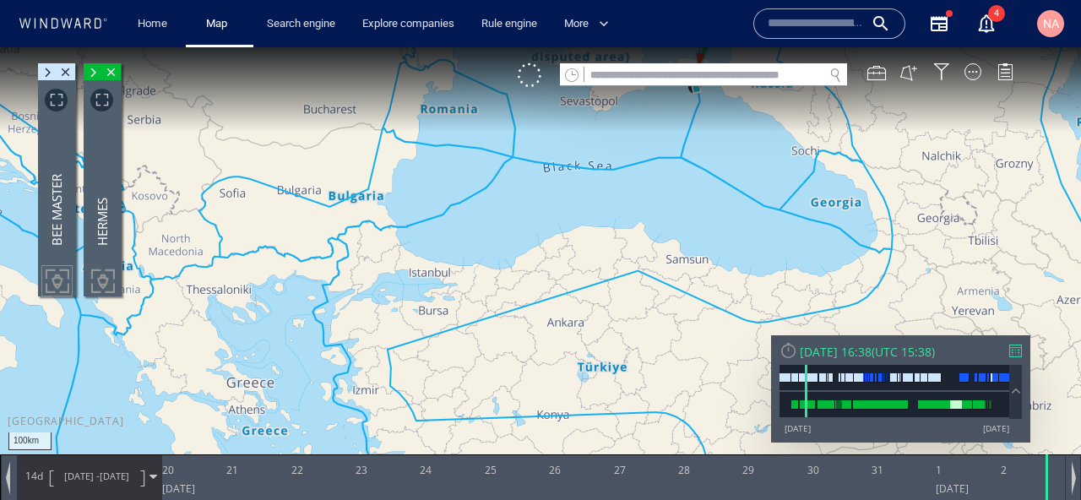
drag, startPoint x: 490, startPoint y: 246, endPoint x: 379, endPoint y: 496, distance: 273.3
click at [379, 47] on div "100km © Mapbox © OpenStreetMap Improve this map 0 0 19 August 2014 20 21 22 23 …" at bounding box center [540, 47] width 1081 height 0
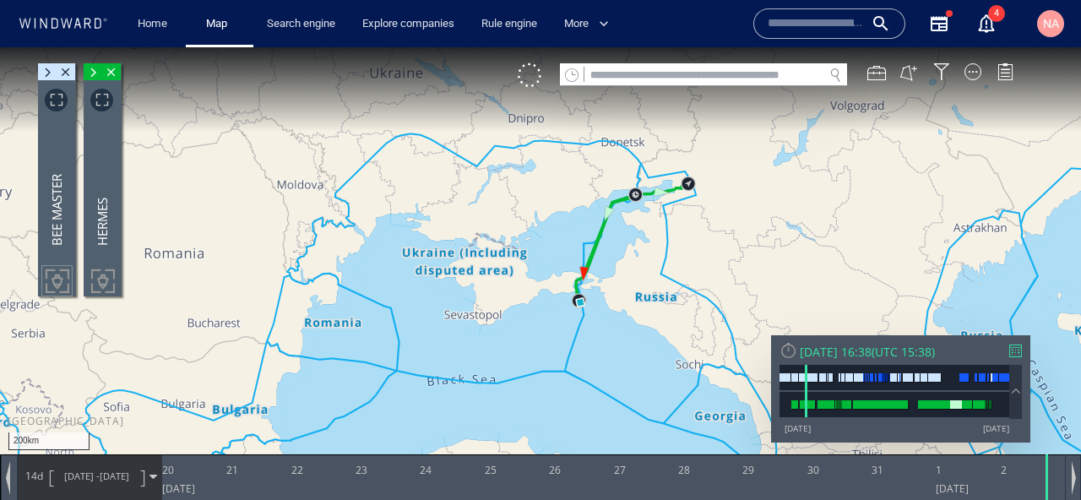
drag, startPoint x: 495, startPoint y: 307, endPoint x: 556, endPoint y: 71, distance: 244.3
click at [556, 47] on div "200km © Mapbox © OpenStreetMap Improve this map 0 0 19 August 2014 20 21 22 23 …" at bounding box center [540, 47] width 1081 height 0
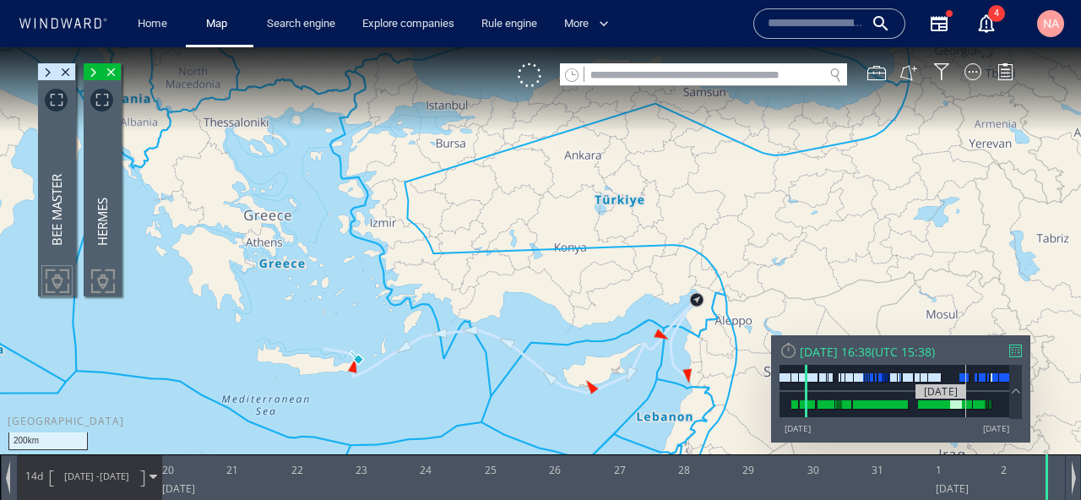
click at [966, 410] on div at bounding box center [894, 404] width 230 height 25
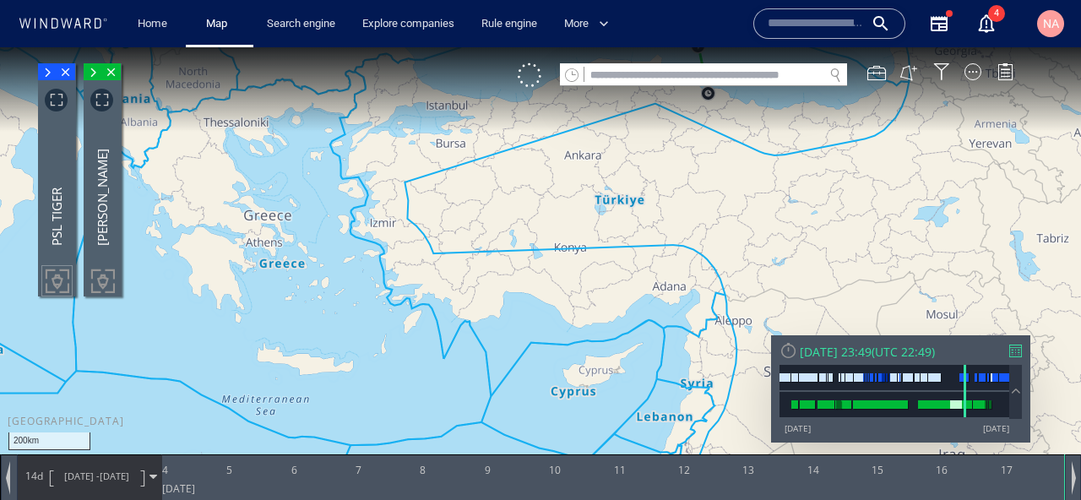
drag, startPoint x: 557, startPoint y: 291, endPoint x: 464, endPoint y: 443, distance: 178.6
click at [464, 443] on canvas "Map" at bounding box center [540, 265] width 1081 height 436
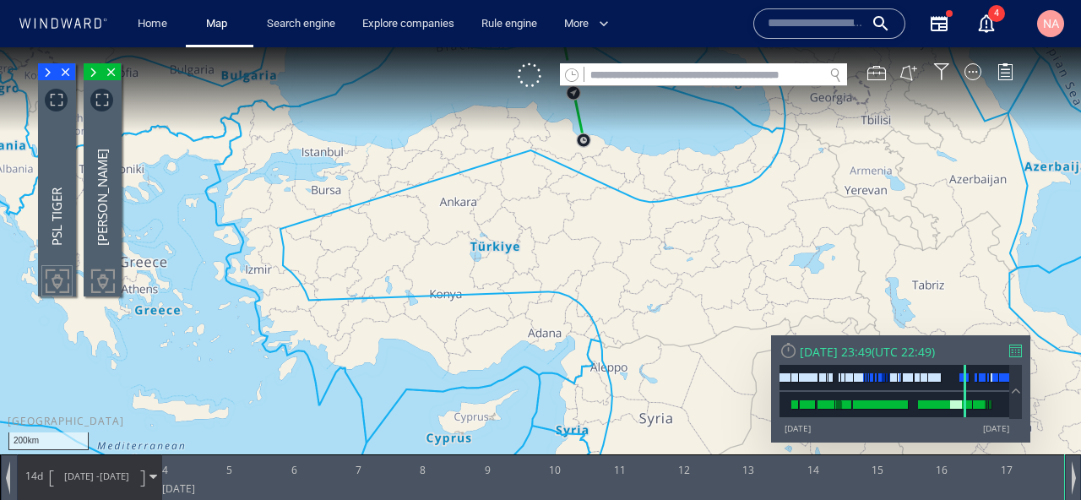
drag, startPoint x: 468, startPoint y: 364, endPoint x: 473, endPoint y: 194, distance: 169.8
click at [473, 194] on canvas "Map" at bounding box center [540, 265] width 1081 height 436
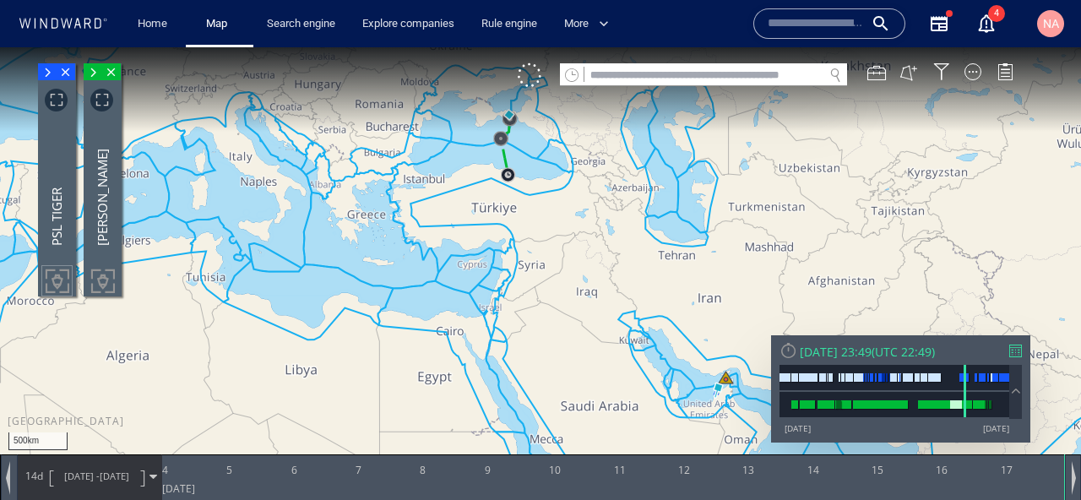
drag, startPoint x: 560, startPoint y: 337, endPoint x: 382, endPoint y: 271, distance: 189.1
click at [382, 271] on canvas "Map" at bounding box center [540, 265] width 1081 height 436
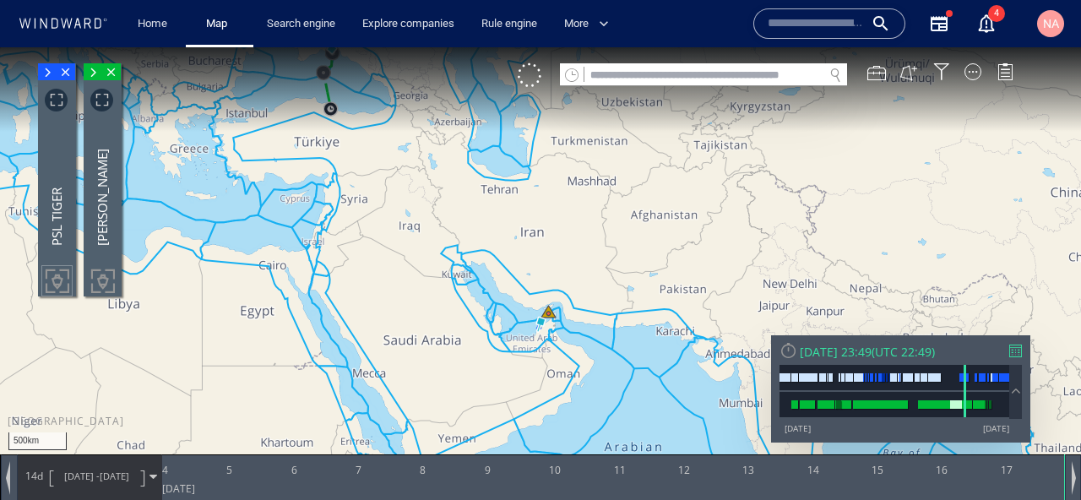
click at [627, 71] on input "text" at bounding box center [703, 75] width 239 height 23
paste input "*******"
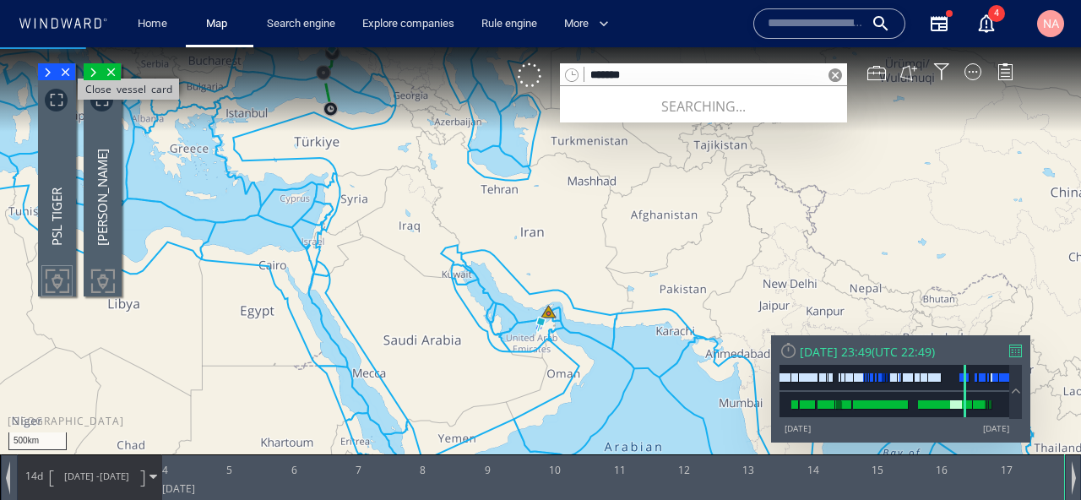
click at [71, 73] on span "Close vessel card" at bounding box center [66, 71] width 19 height 17
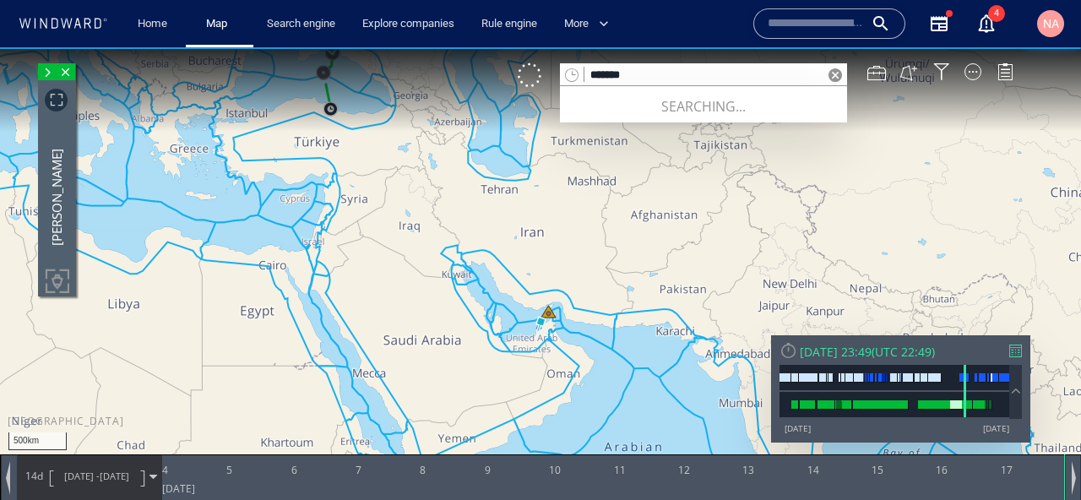
click at [71, 73] on span "Close vessel card" at bounding box center [66, 71] width 19 height 17
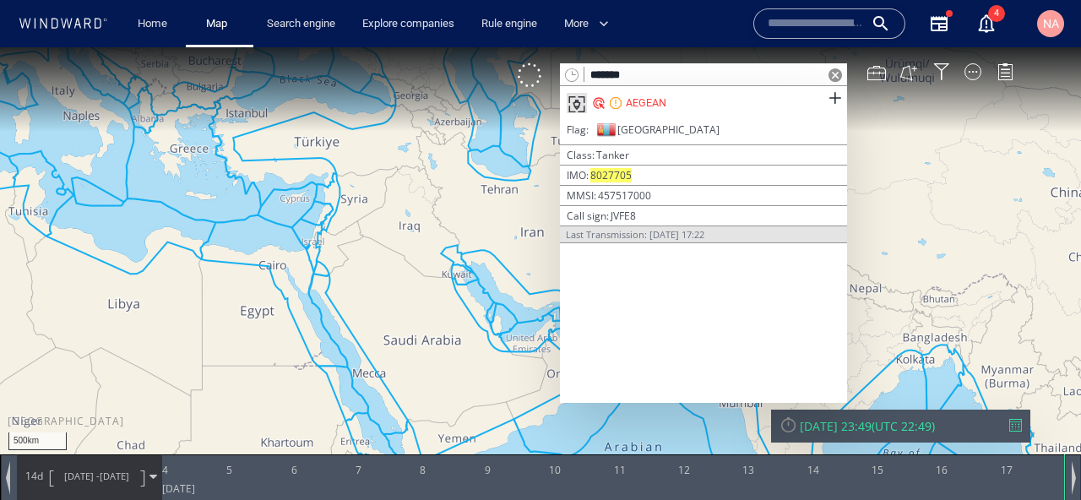
click at [654, 79] on input "*******" at bounding box center [703, 75] width 239 height 23
paste input "**"
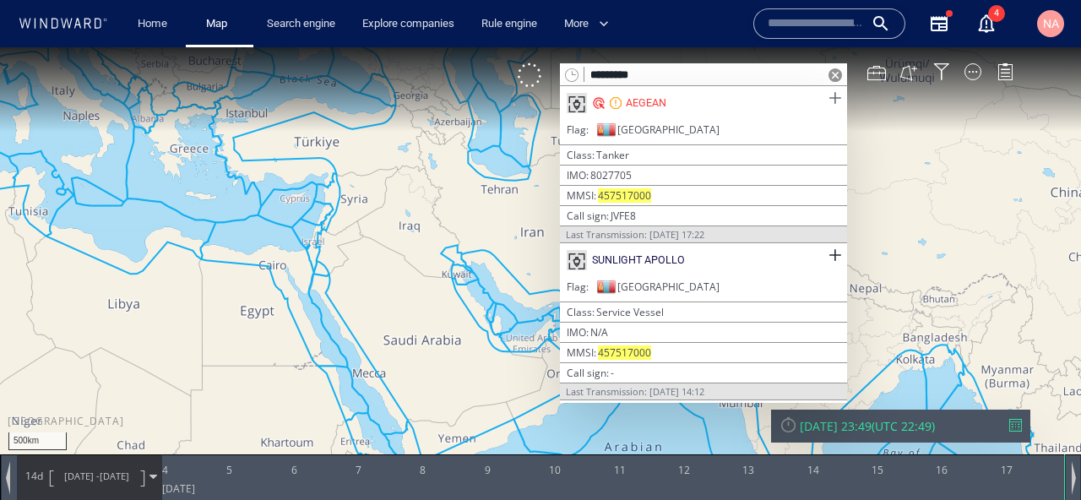
type input "*********"
click at [833, 95] on span at bounding box center [834, 98] width 21 height 21
click at [833, 256] on span at bounding box center [834, 255] width 21 height 21
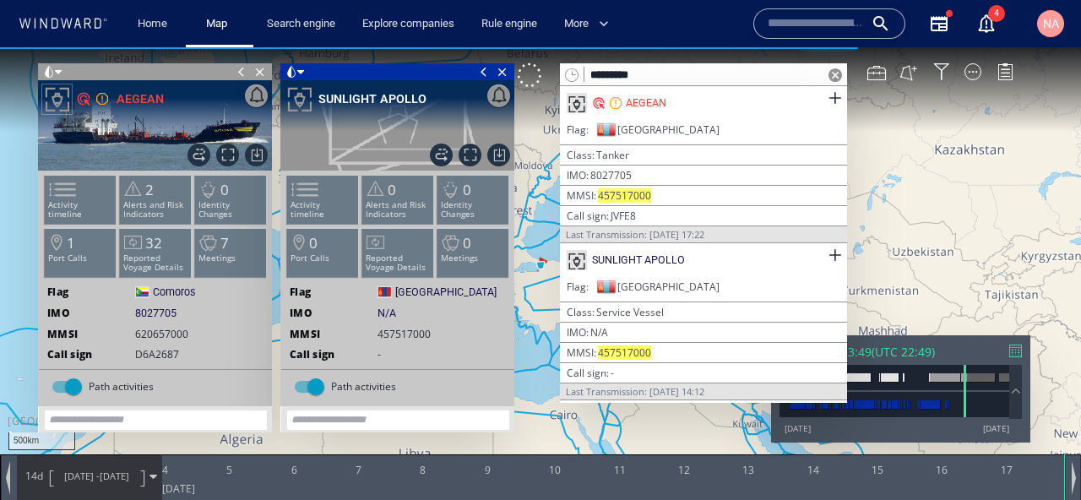
click at [842, 69] on div at bounding box center [835, 74] width 24 height 23
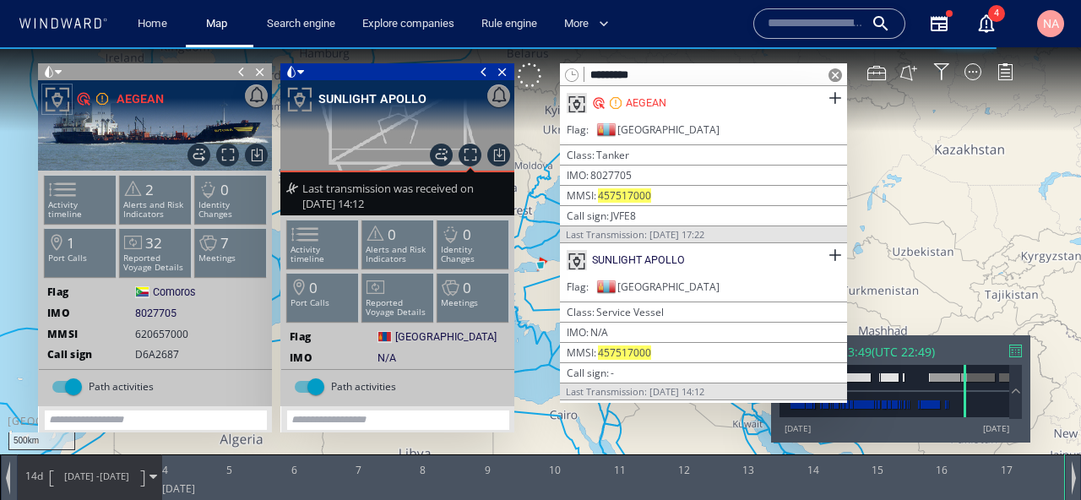
click at [835, 72] on span at bounding box center [835, 75] width 14 height 14
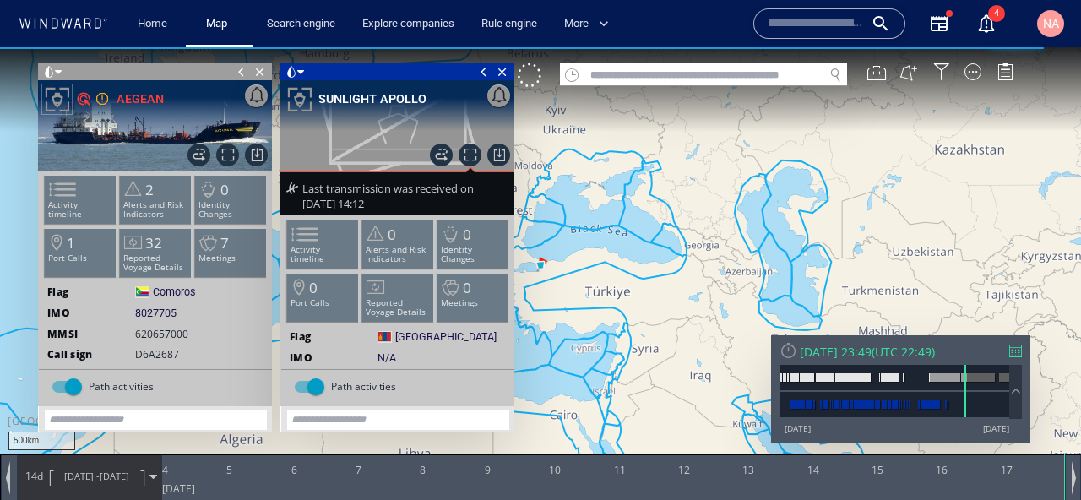
click at [242, 69] on span at bounding box center [241, 71] width 19 height 17
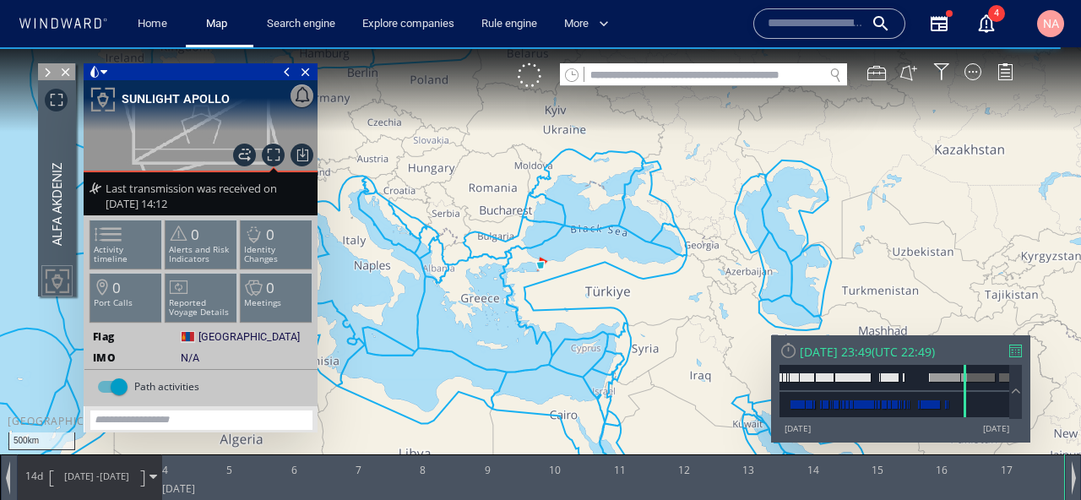
click at [288, 70] on span at bounding box center [287, 71] width 19 height 17
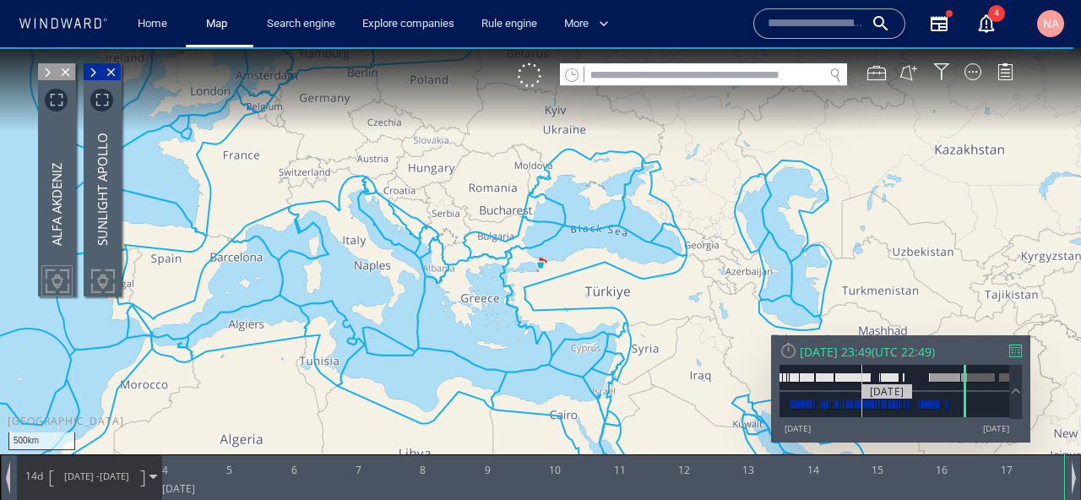
click at [862, 412] on div at bounding box center [894, 404] width 230 height 25
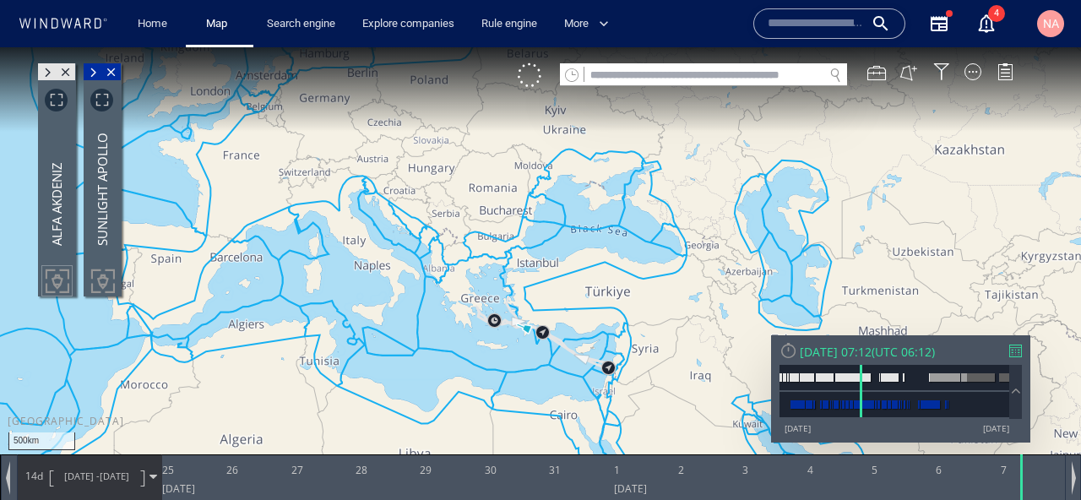
drag, startPoint x: 659, startPoint y: 375, endPoint x: 648, endPoint y: 375, distance: 11.8
click at [648, 375] on canvas "Map" at bounding box center [540, 265] width 1081 height 436
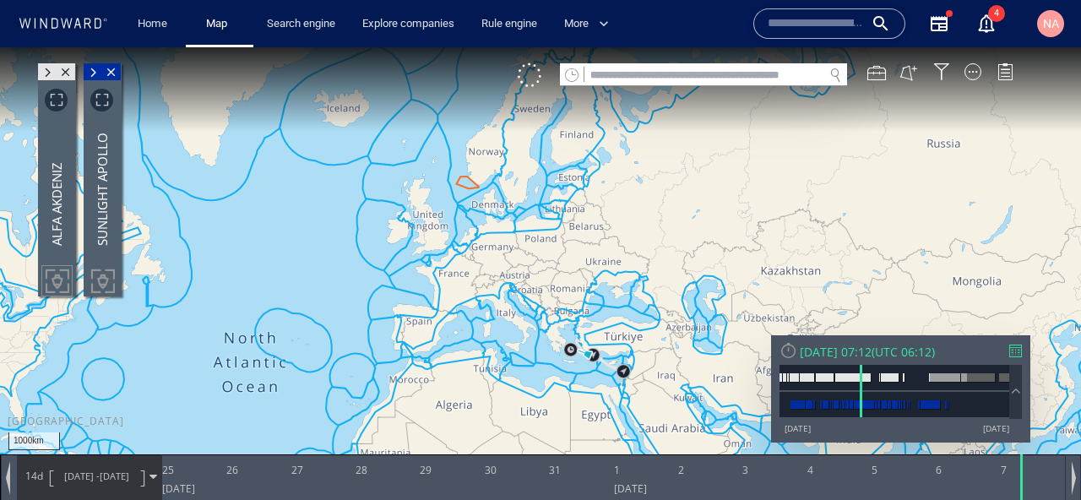
drag, startPoint x: 648, startPoint y: 375, endPoint x: 509, endPoint y: 214, distance: 212.6
click at [510, 214] on canvas "Map" at bounding box center [540, 265] width 1081 height 436
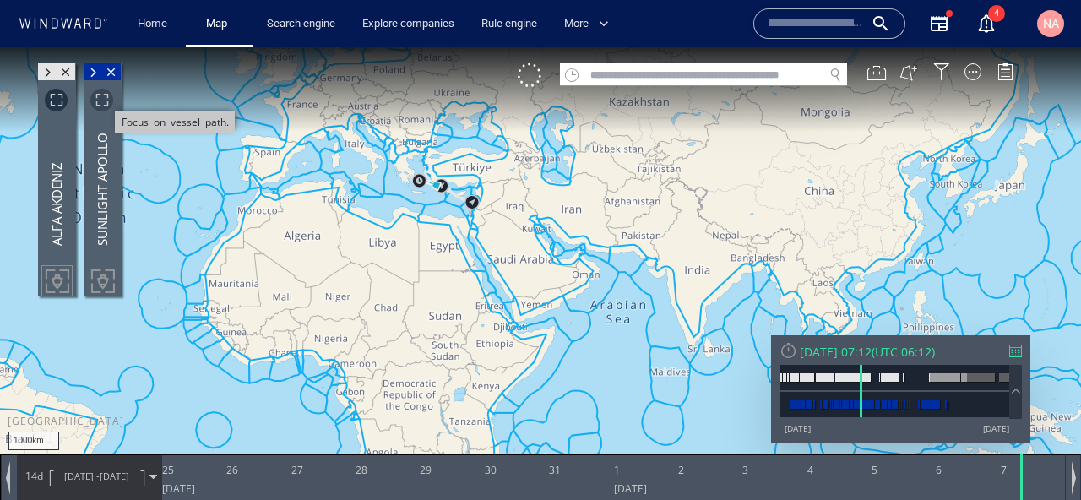
click at [100, 100] on span "Focus on vessel path." at bounding box center [101, 100] width 23 height 23
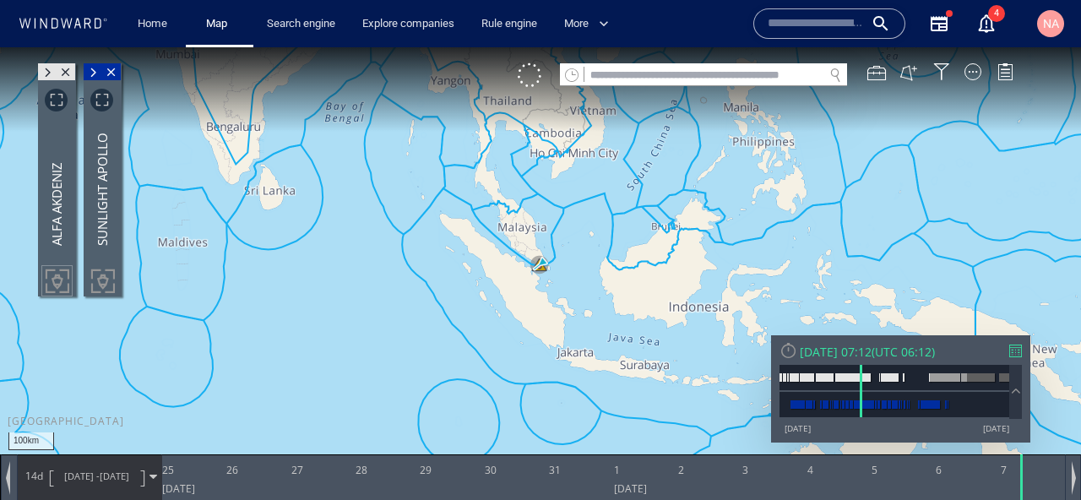
click at [355, 296] on canvas "Map" at bounding box center [540, 265] width 1081 height 436
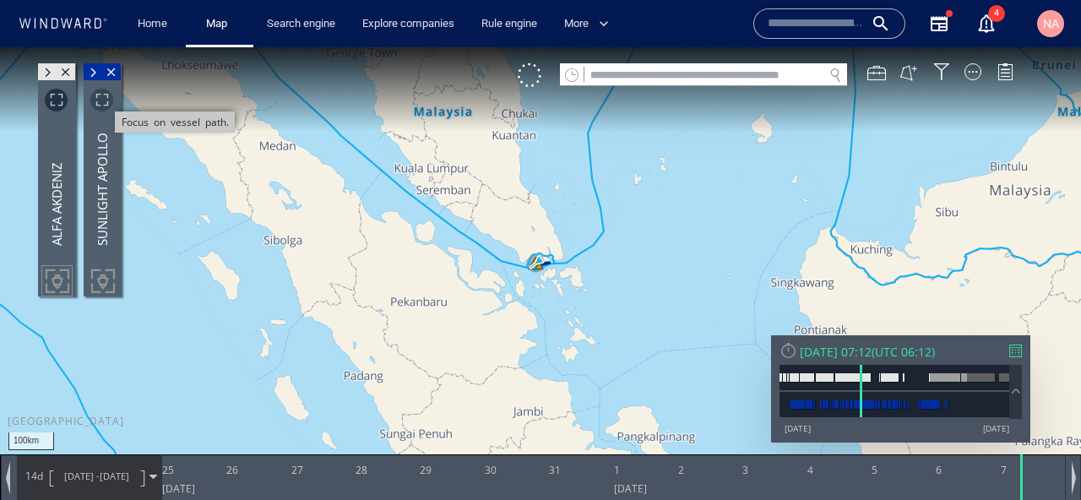
click at [106, 103] on span "Focus on vessel path." at bounding box center [101, 100] width 23 height 23
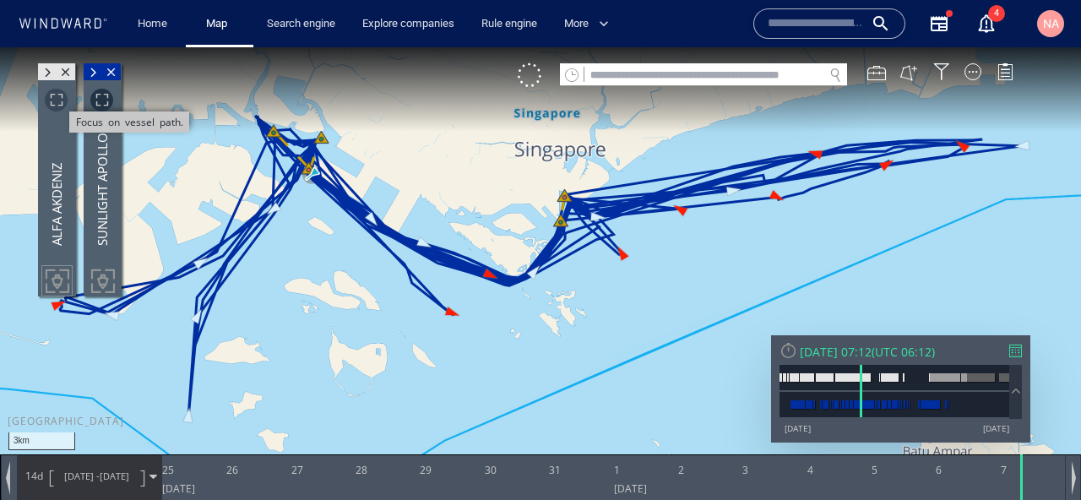
click at [56, 101] on span "Focus on vessel path." at bounding box center [56, 100] width 23 height 23
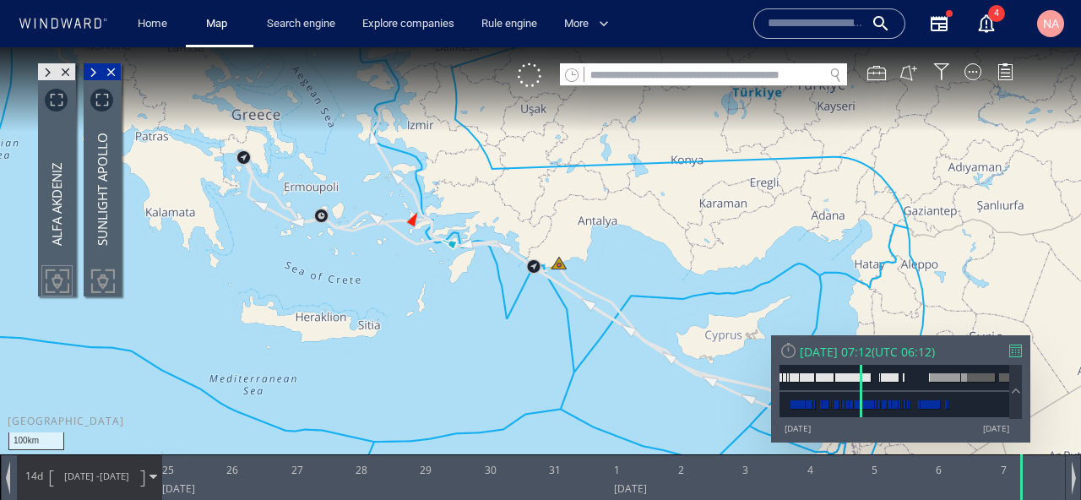
click at [612, 65] on input "text" at bounding box center [703, 75] width 239 height 23
paste input "*******"
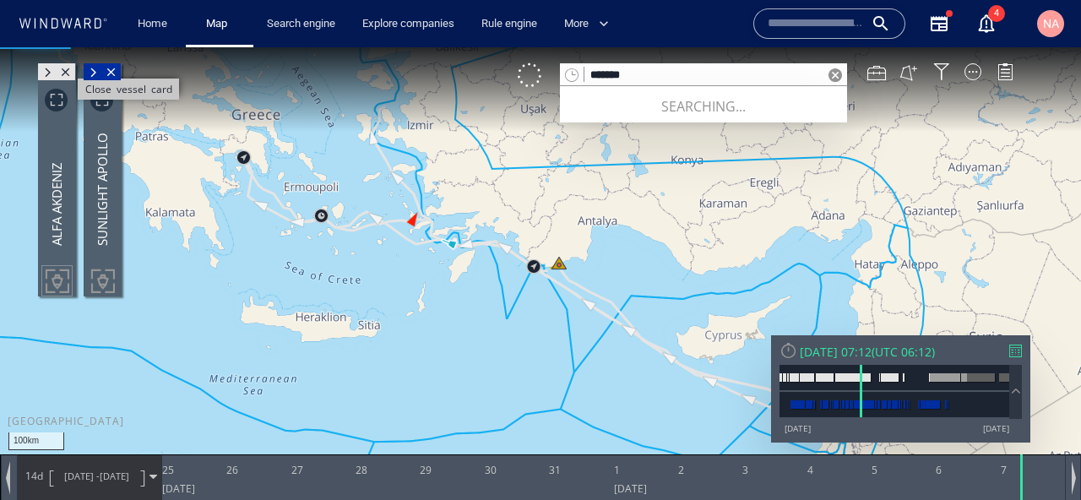
type input "*******"
click at [73, 73] on span "Close vessel card" at bounding box center [66, 71] width 19 height 17
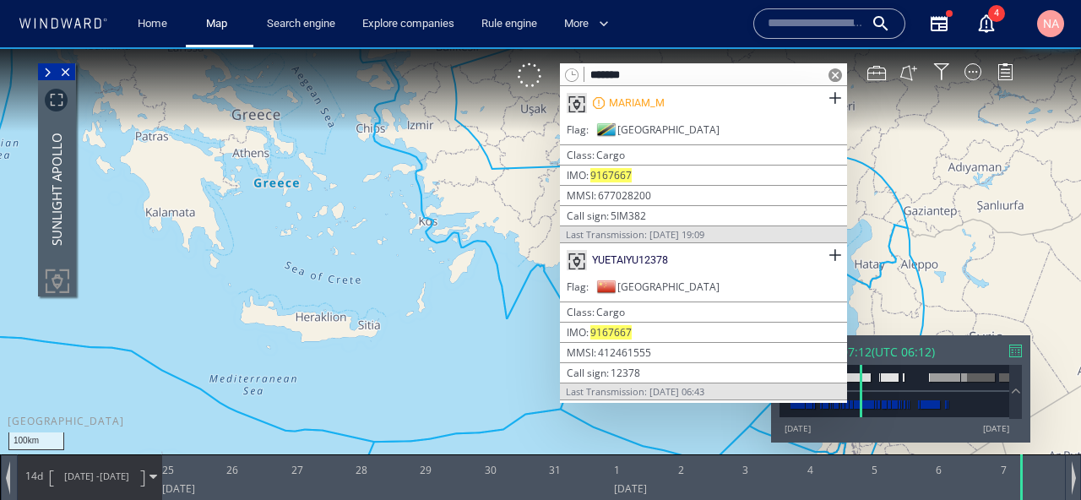
click at [73, 73] on span "Close vessel card" at bounding box center [66, 71] width 19 height 17
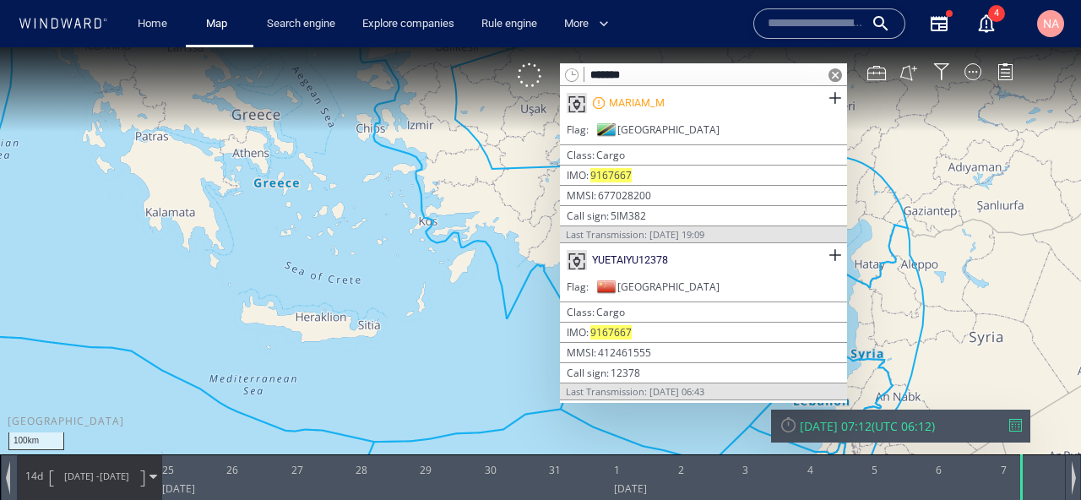
click at [822, 105] on div "MARIAM_M" at bounding box center [703, 103] width 287 height 34
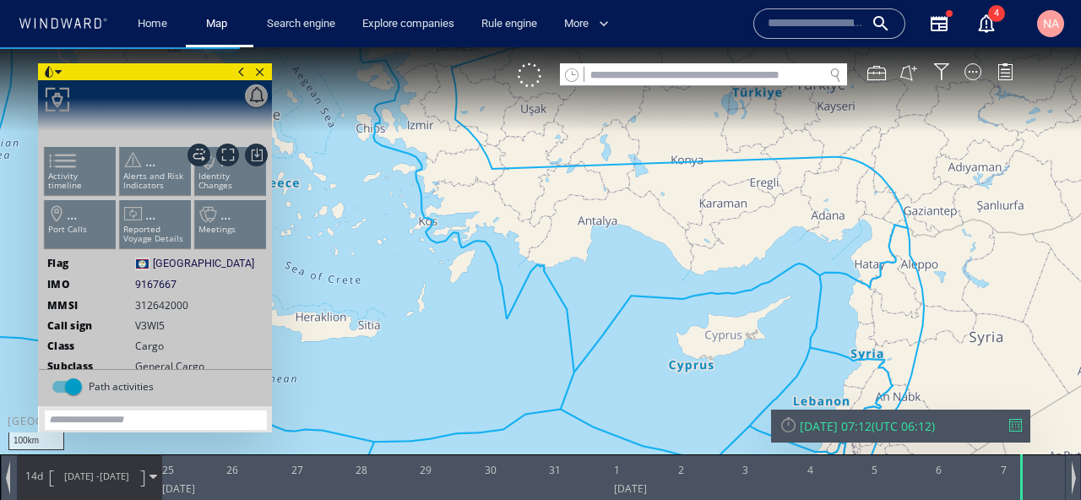
click at [761, 75] on input "text" at bounding box center [703, 75] width 239 height 23
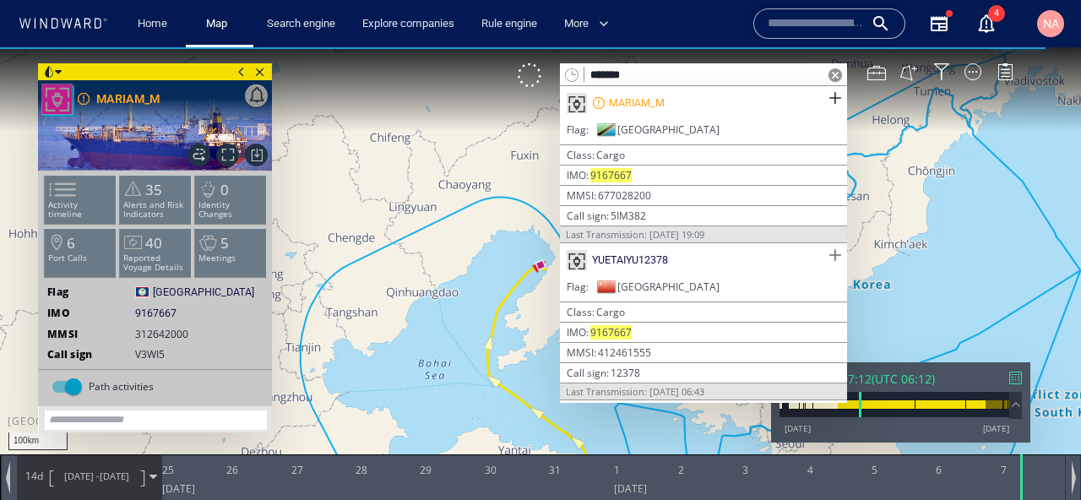
type input "*******"
click at [839, 251] on span at bounding box center [834, 255] width 21 height 21
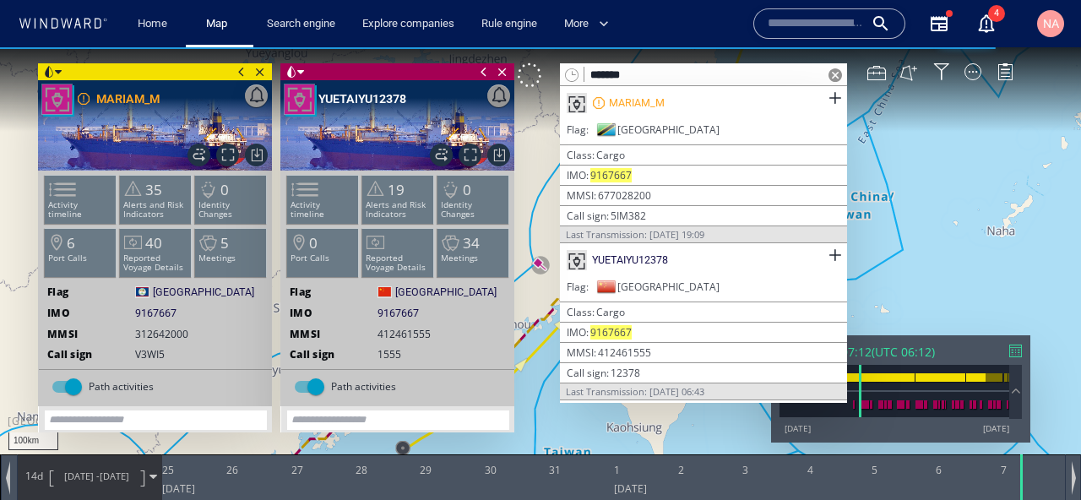
click at [832, 69] on span at bounding box center [835, 75] width 14 height 14
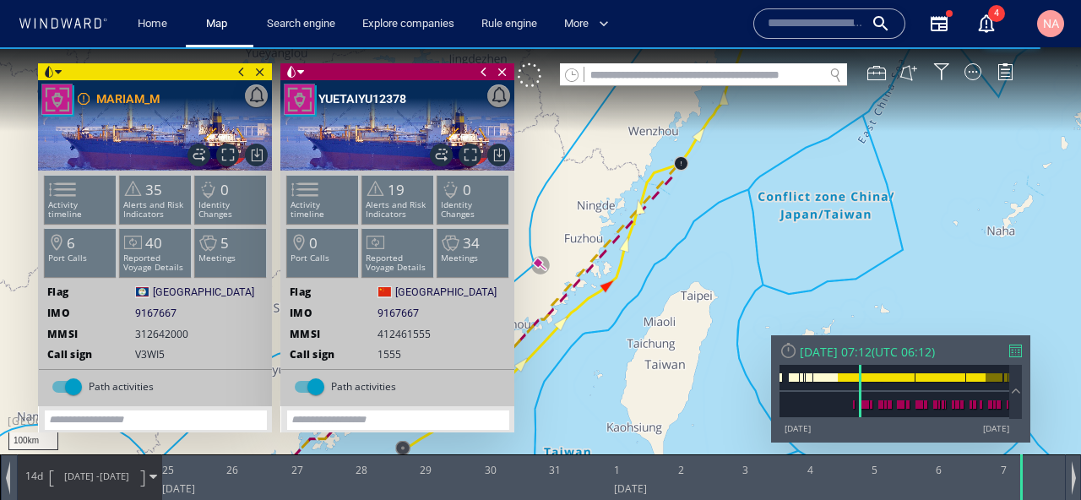
drag, startPoint x: 702, startPoint y: 295, endPoint x: 833, endPoint y: 284, distance: 130.5
click at [833, 284] on canvas "Map" at bounding box center [540, 265] width 1081 height 436
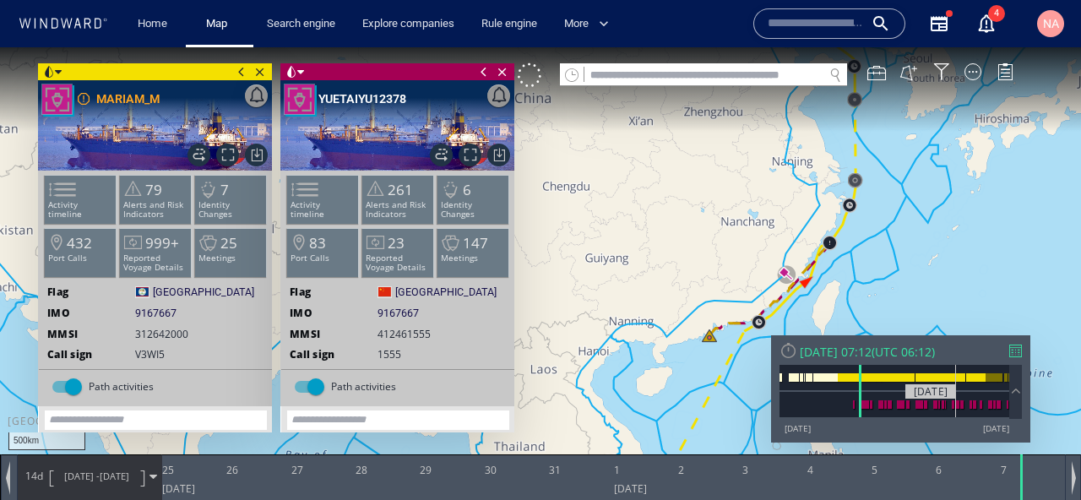
click at [956, 406] on div at bounding box center [956, 404] width 3 height 8
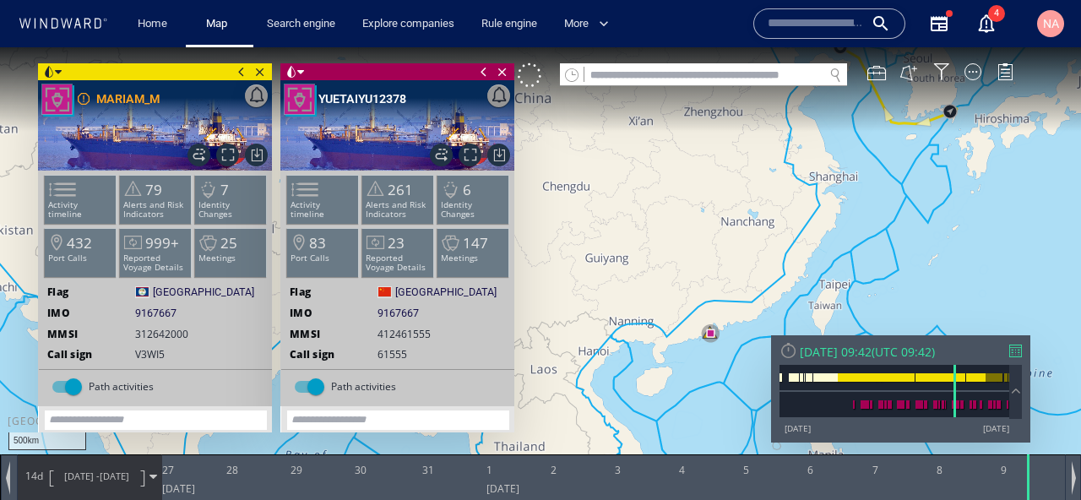
drag, startPoint x: 767, startPoint y: 285, endPoint x: 680, endPoint y: 300, distance: 88.1
click at [680, 300] on canvas "Map" at bounding box center [540, 265] width 1081 height 436
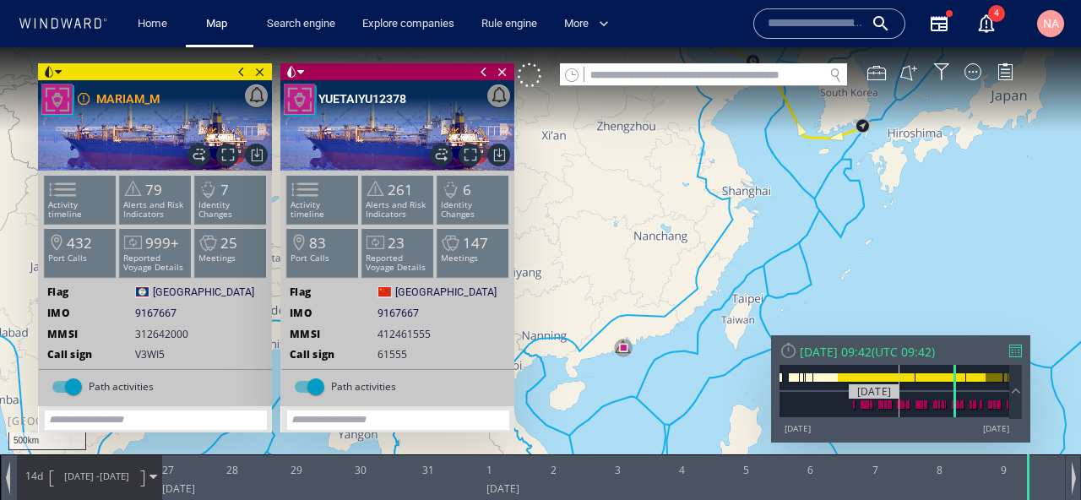
click at [899, 409] on div at bounding box center [894, 404] width 230 height 25
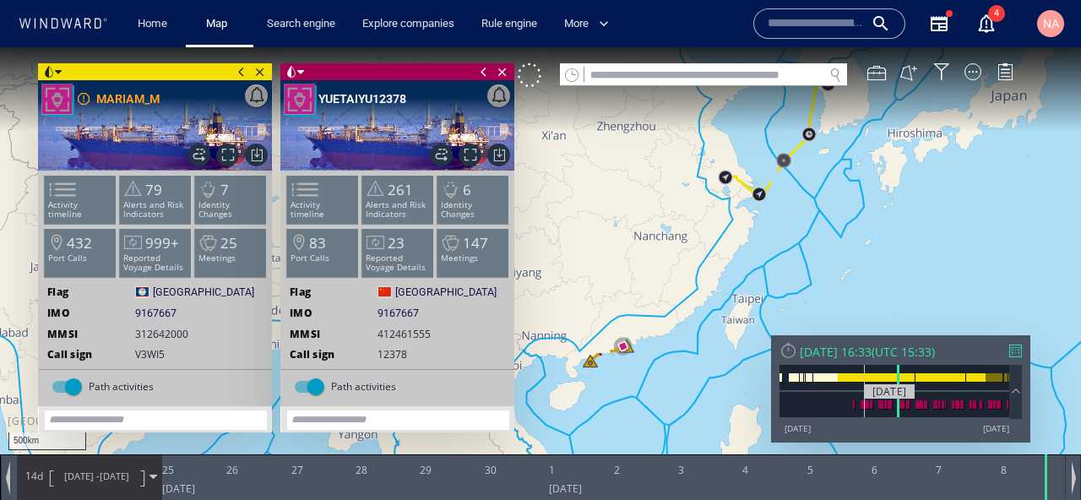
click at [865, 409] on div at bounding box center [863, 404] width 5 height 8
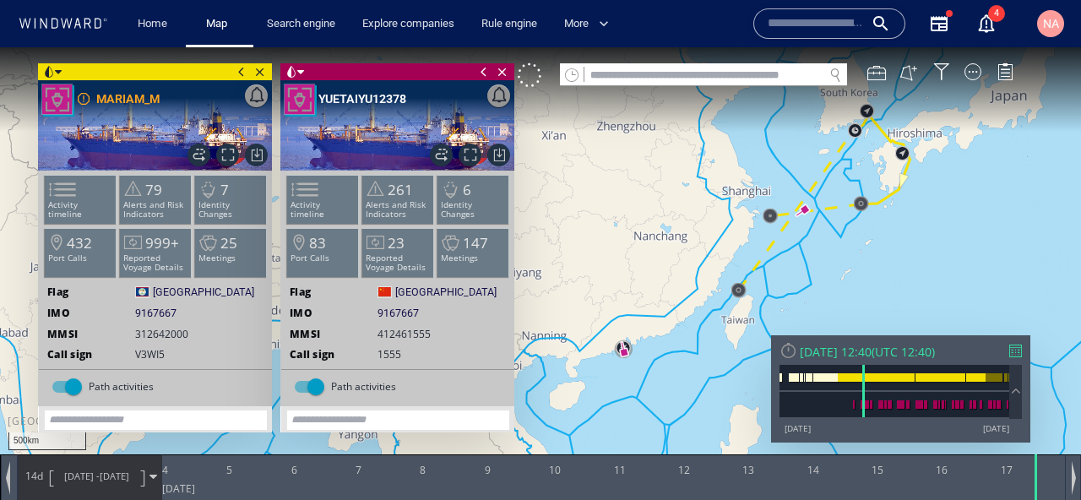
click at [724, 68] on input "text" at bounding box center [703, 75] width 239 height 23
paste input "*******"
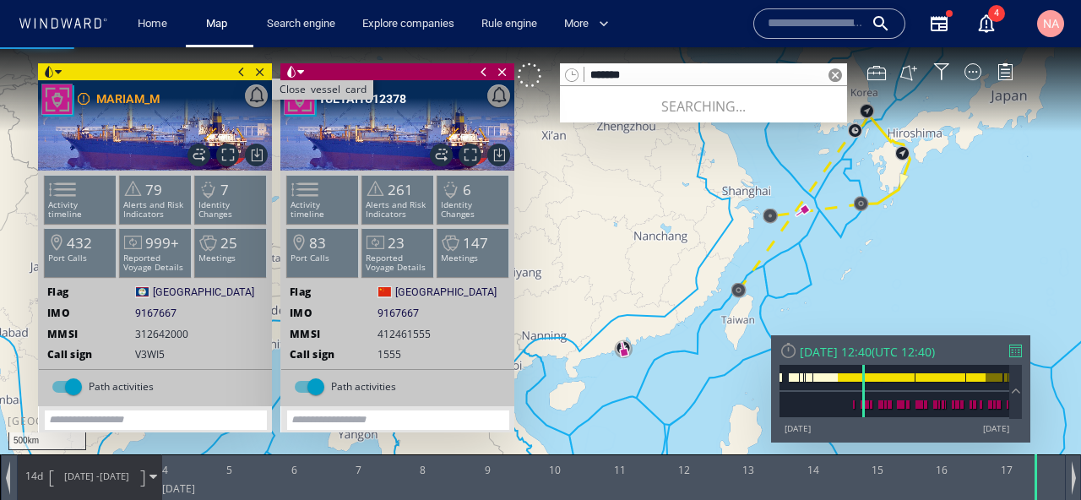
click at [263, 73] on span "Close vessel card" at bounding box center [260, 71] width 19 height 17
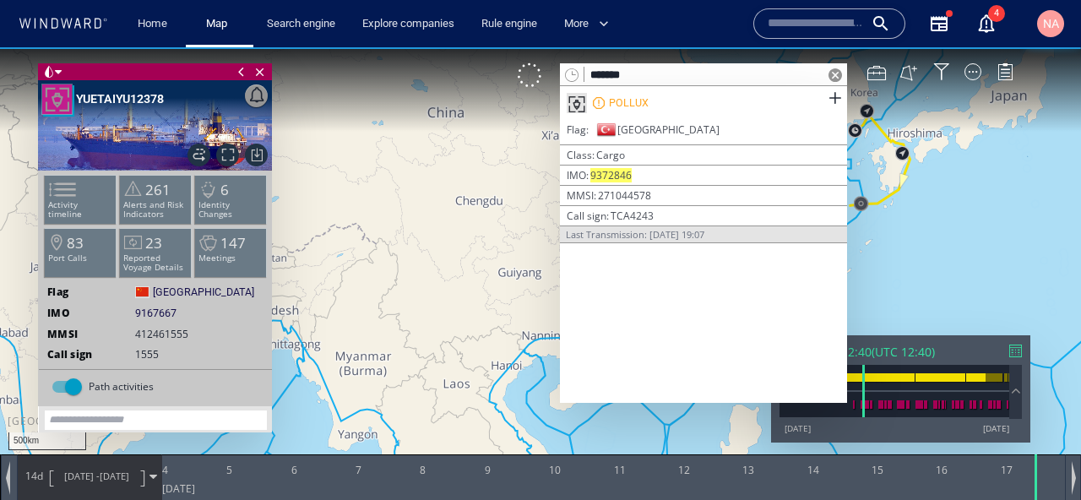
click at [263, 73] on span "Close vessel card" at bounding box center [260, 71] width 19 height 17
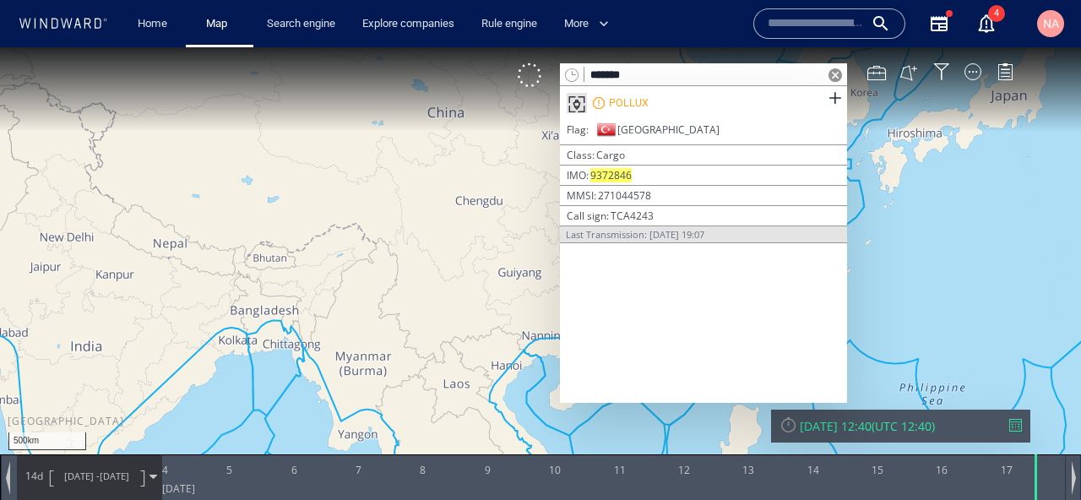
click at [637, 70] on input "*******" at bounding box center [703, 75] width 239 height 23
paste input "**"
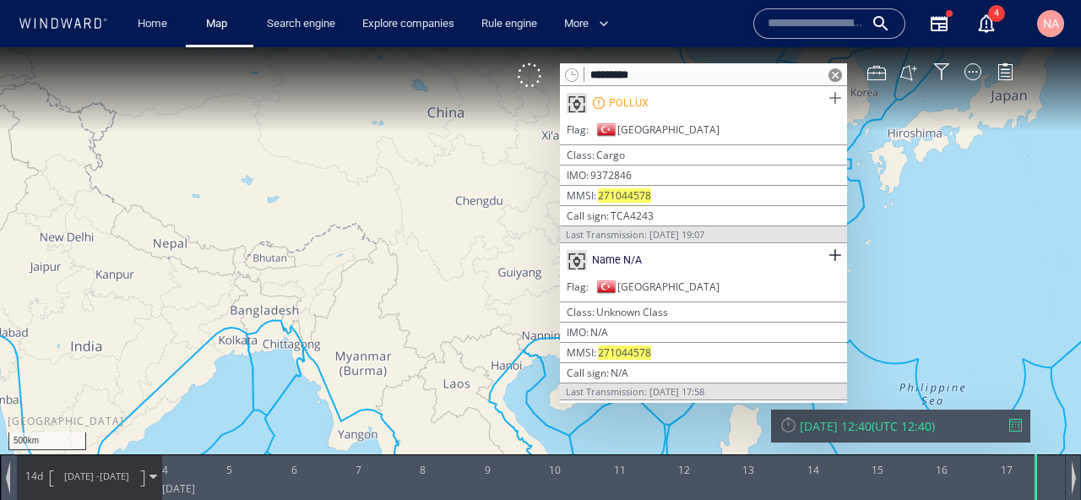
type input "*********"
click at [832, 100] on span at bounding box center [834, 98] width 21 height 21
click at [840, 257] on span at bounding box center [834, 255] width 21 height 21
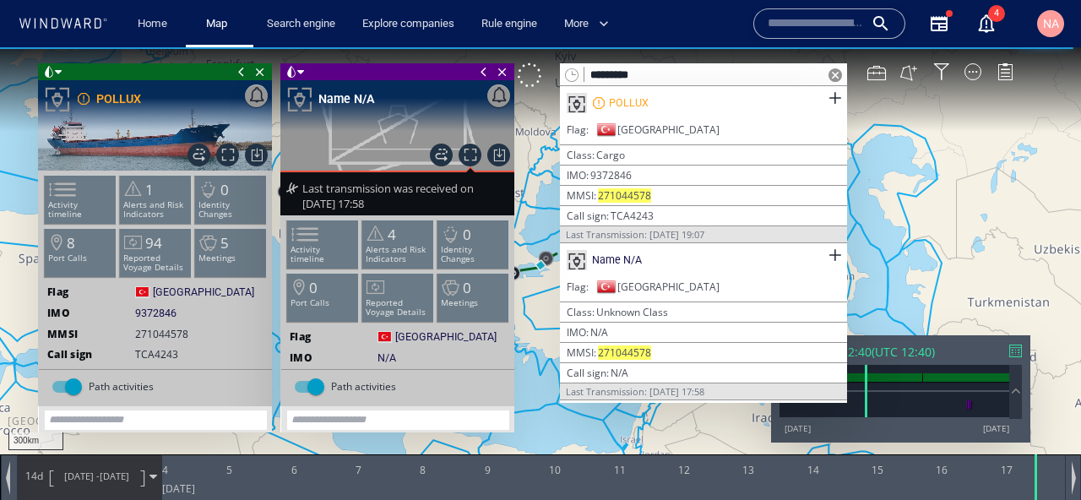
click at [828, 74] on span at bounding box center [835, 75] width 14 height 14
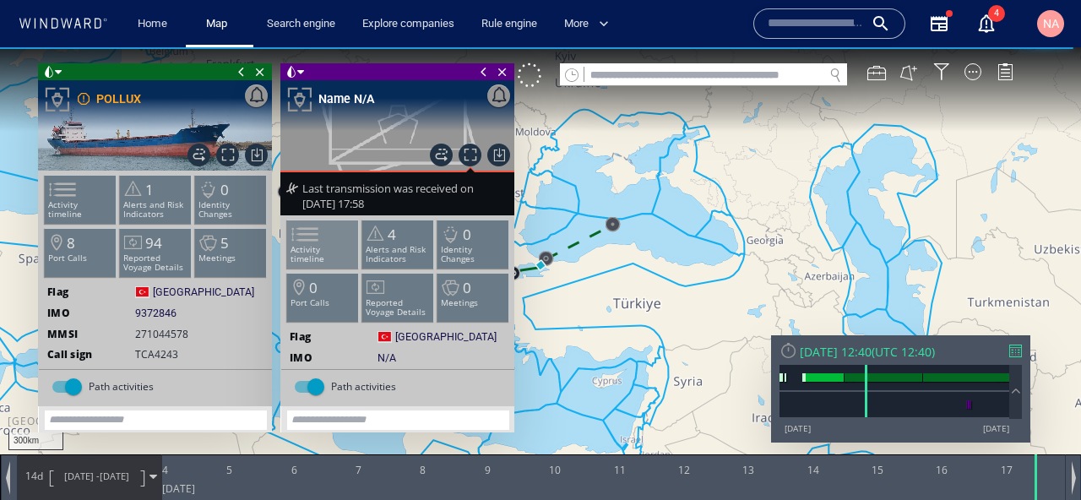
click at [335, 239] on li "Activity timeline" at bounding box center [323, 244] width 72 height 49
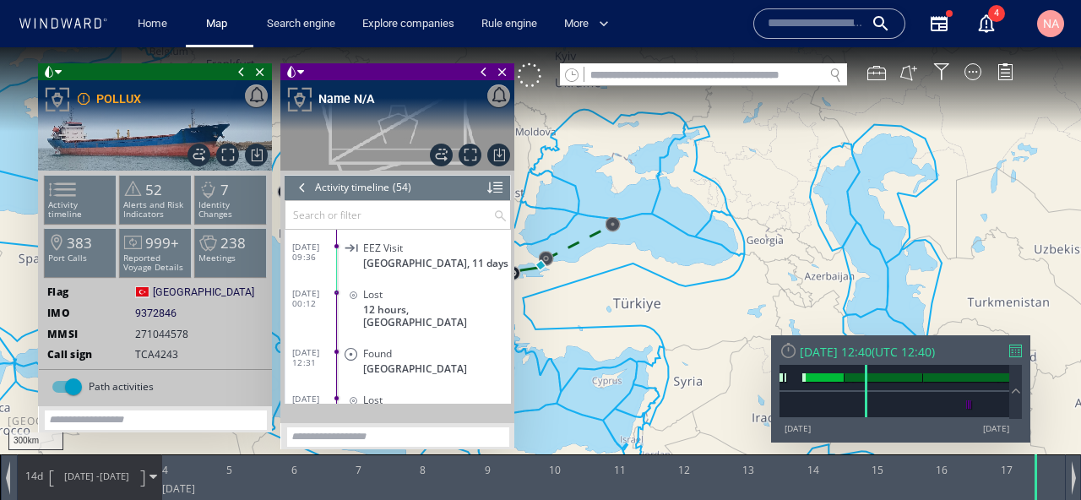
click at [407, 255] on div "EEZ Visit Netherlands, 11 days" at bounding box center [426, 255] width 170 height 38
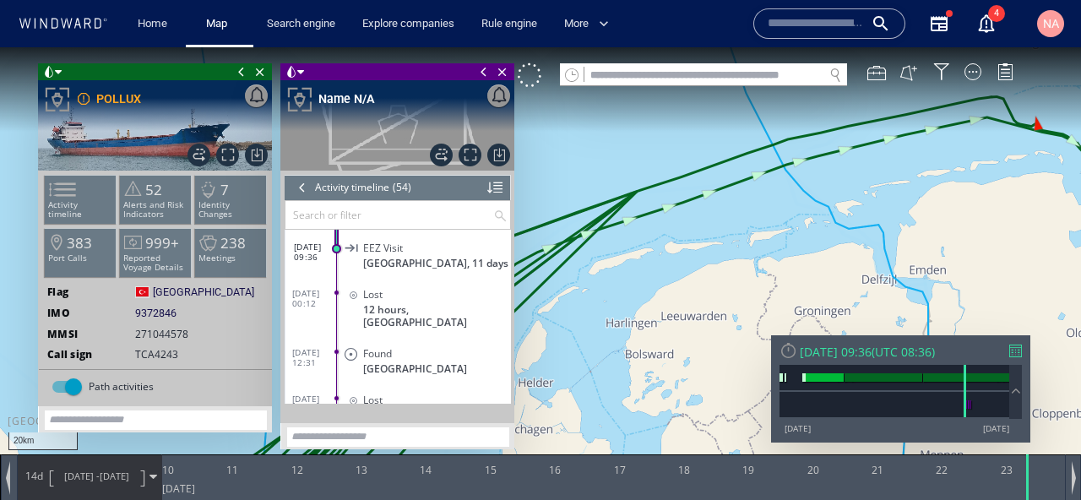
drag, startPoint x: 647, startPoint y: 301, endPoint x: 802, endPoint y: 301, distance: 155.4
click at [801, 301] on canvas "Map" at bounding box center [540, 265] width 1081 height 436
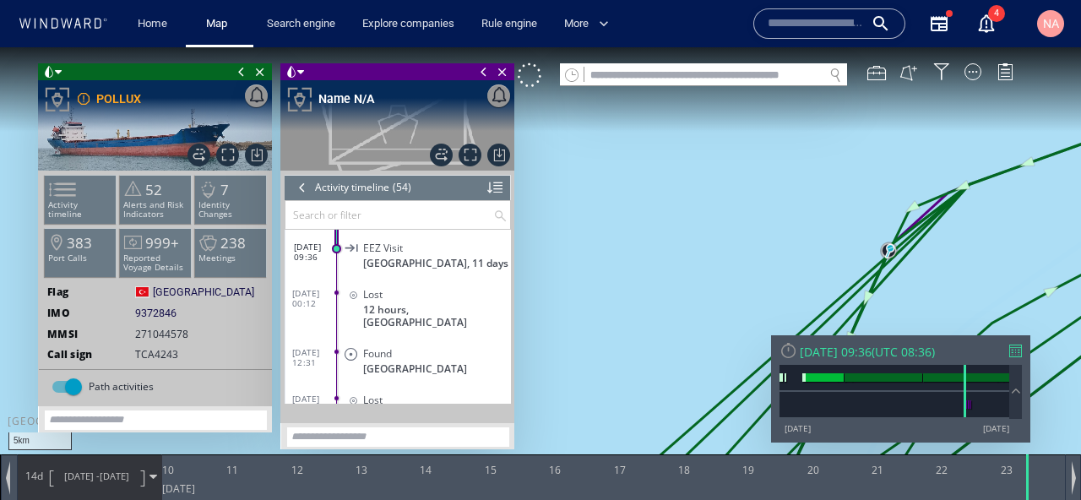
drag, startPoint x: 796, startPoint y: 273, endPoint x: 652, endPoint y: 273, distance: 144.4
click at [652, 273] on canvas "Map" at bounding box center [540, 265] width 1081 height 436
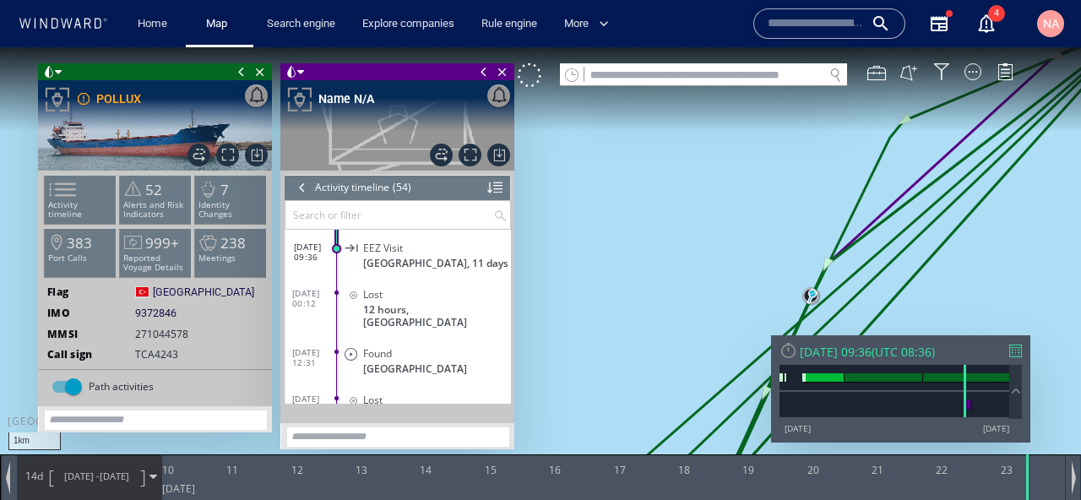
click at [648, 68] on input "text" at bounding box center [703, 75] width 239 height 23
paste input "*******"
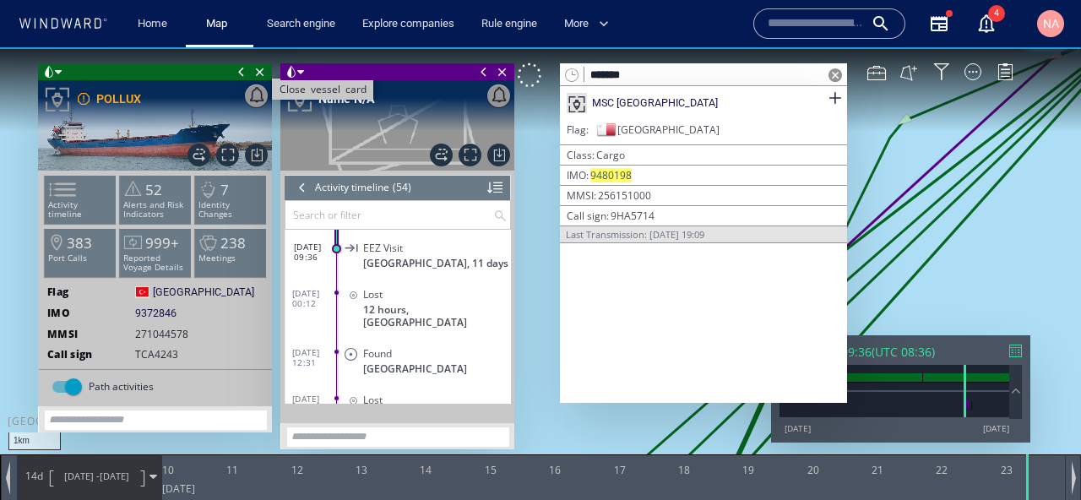
click at [256, 68] on span "Close vessel card" at bounding box center [260, 71] width 19 height 17
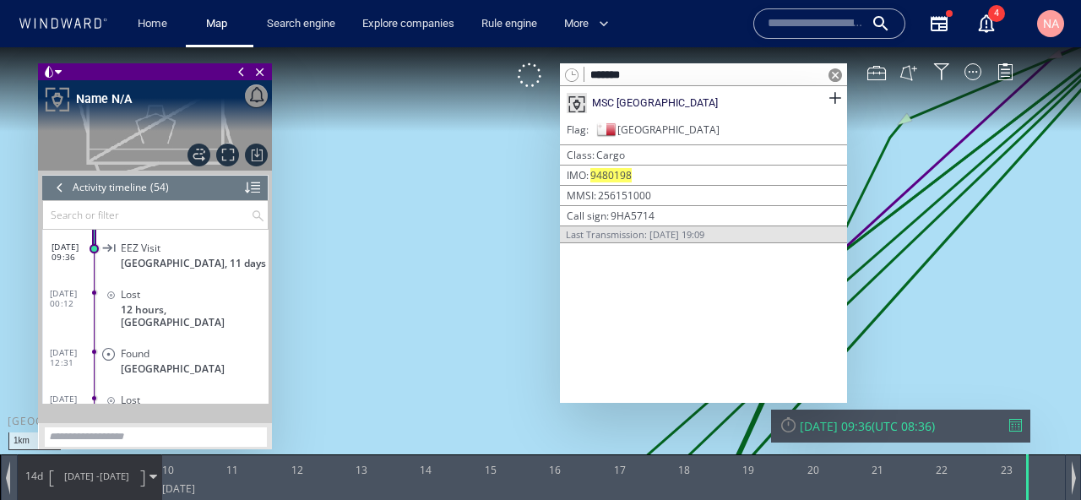
click at [256, 68] on span "Close vessel card" at bounding box center [260, 71] width 19 height 17
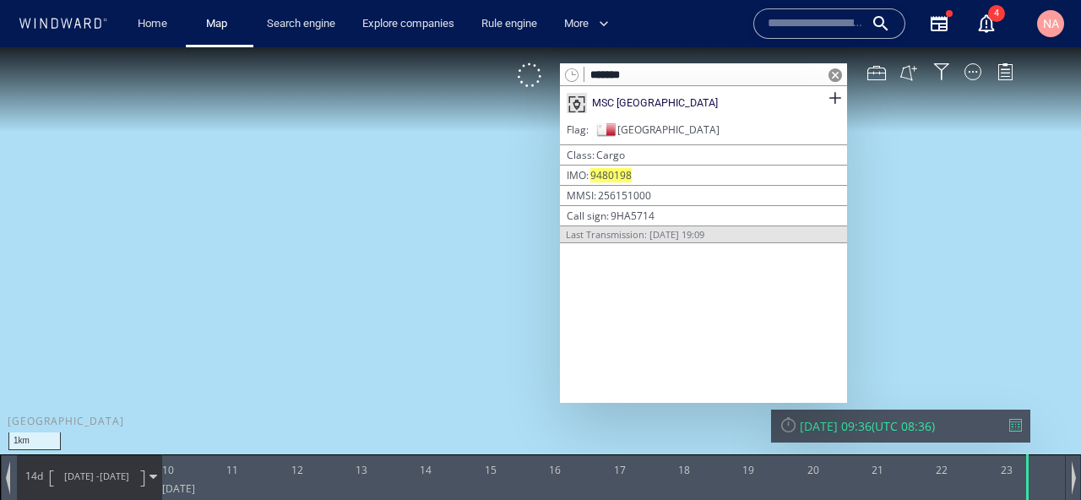
click at [672, 79] on input "*******" at bounding box center [703, 75] width 239 height 23
paste input "**"
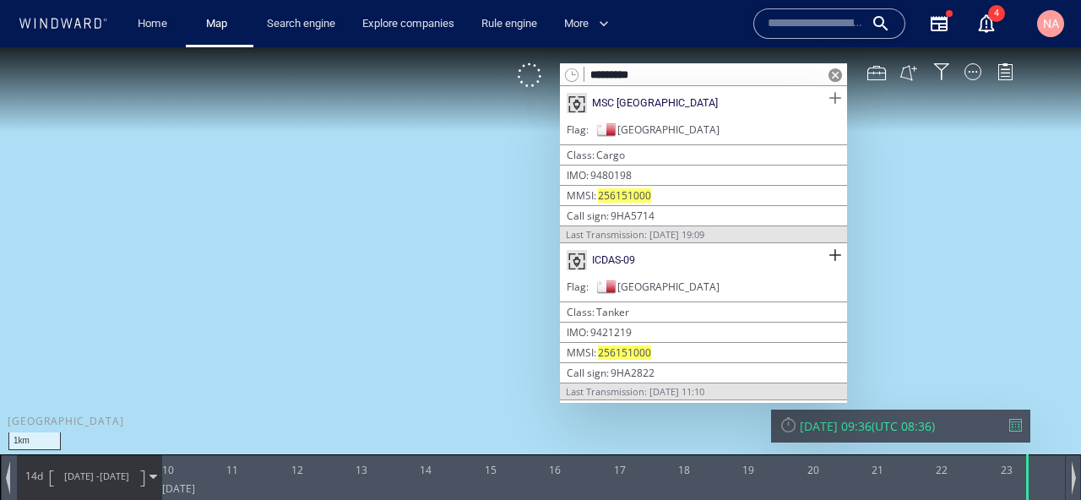
type input "*********"
click at [839, 102] on span at bounding box center [834, 98] width 21 height 21
click at [836, 246] on span at bounding box center [834, 255] width 21 height 21
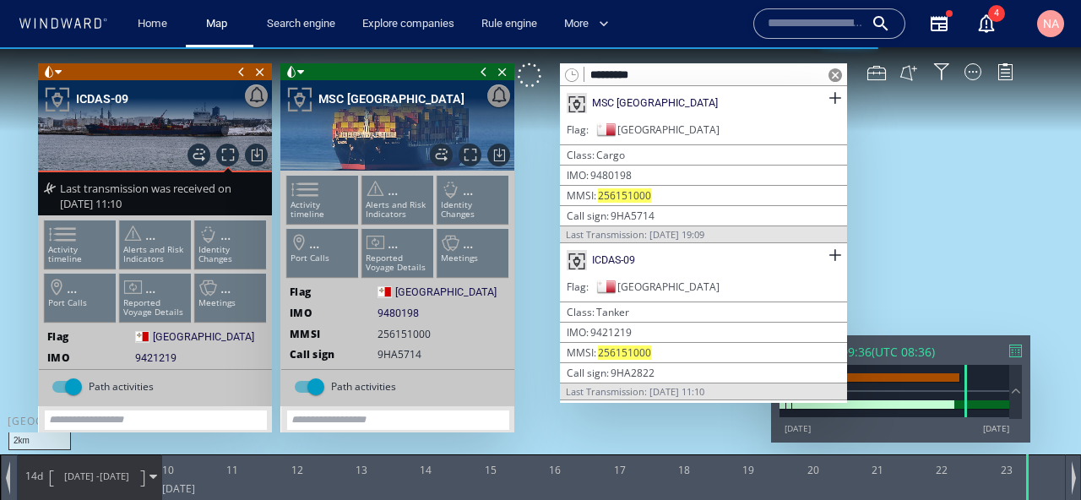
click at [833, 70] on span at bounding box center [835, 75] width 14 height 14
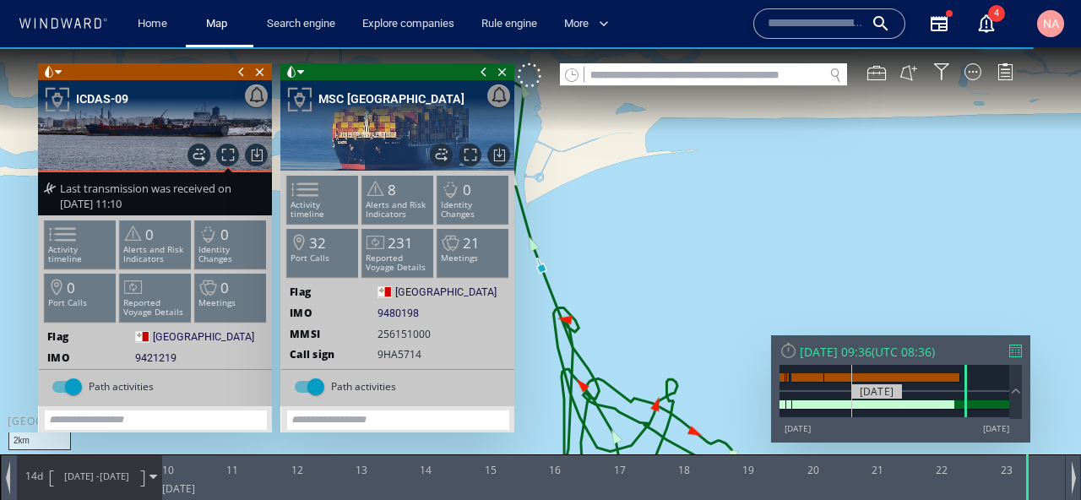
click at [854, 395] on div "08/01/17" at bounding box center [876, 391] width 51 height 14
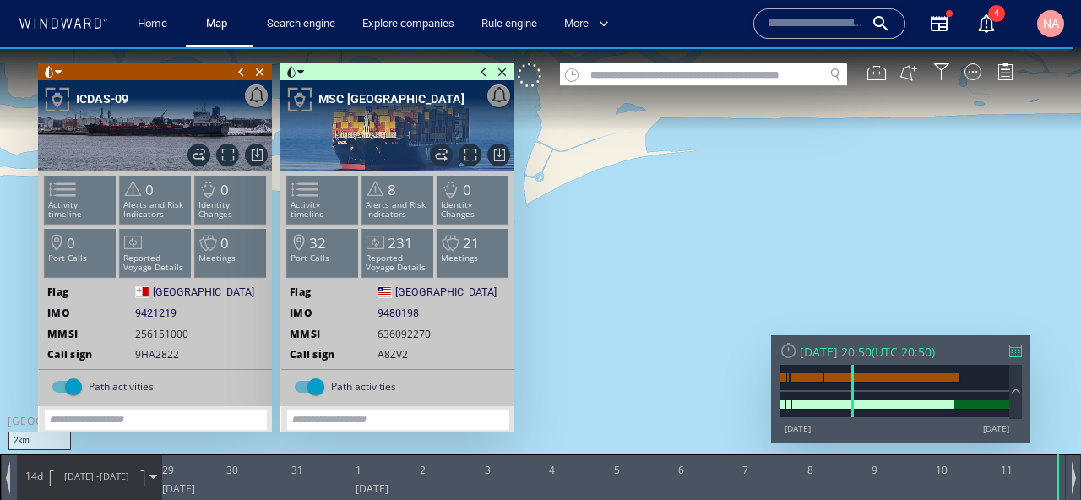
click at [484, 72] on span at bounding box center [484, 71] width 19 height 17
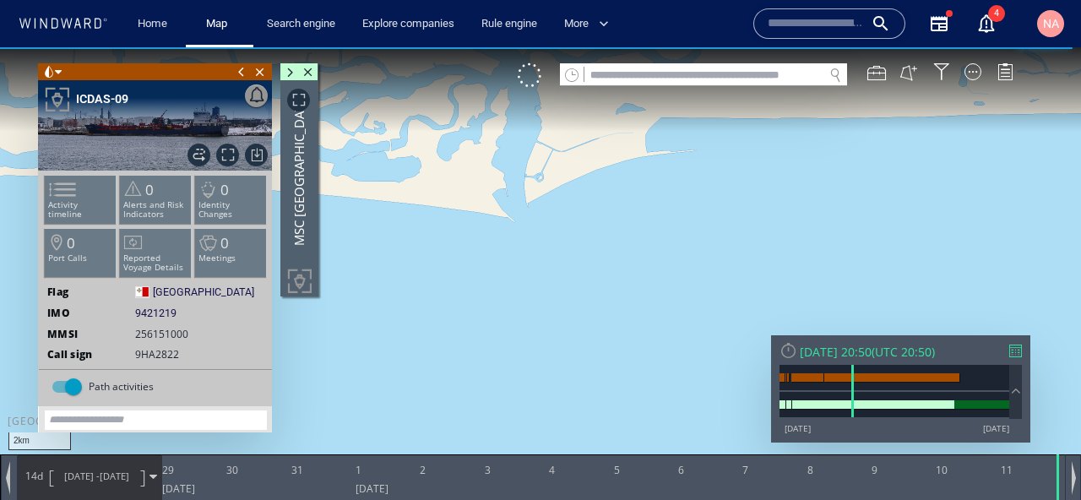
click at [244, 72] on span at bounding box center [241, 71] width 19 height 17
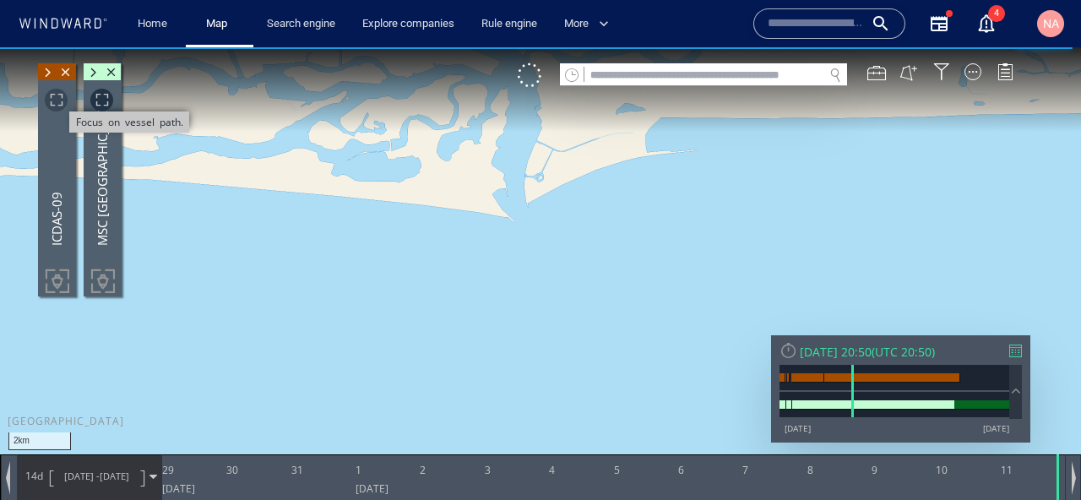
click at [50, 104] on span "Focus on vessel path." at bounding box center [56, 100] width 23 height 23
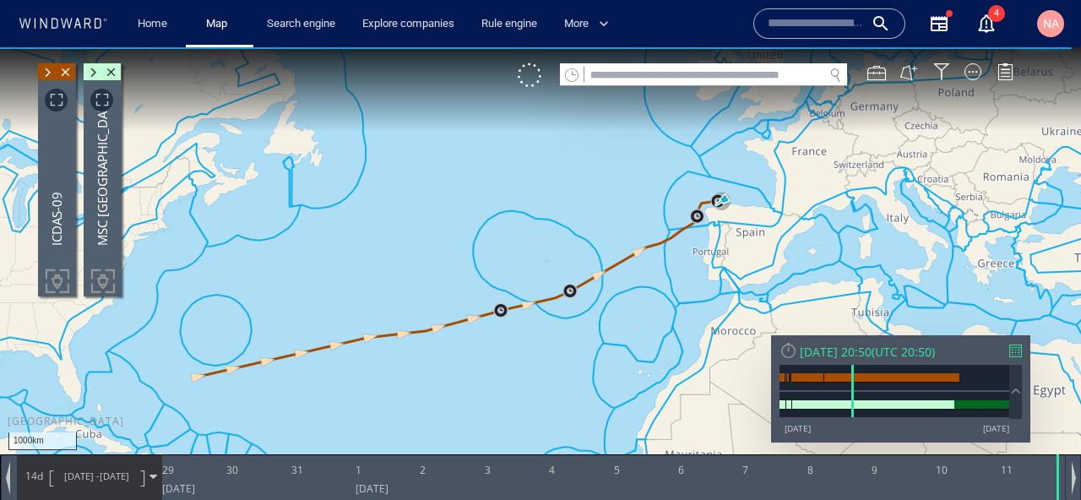
drag, startPoint x: 377, startPoint y: 314, endPoint x: 404, endPoint y: 300, distance: 31.3
click at [404, 300] on canvas "Map" at bounding box center [540, 265] width 1081 height 436
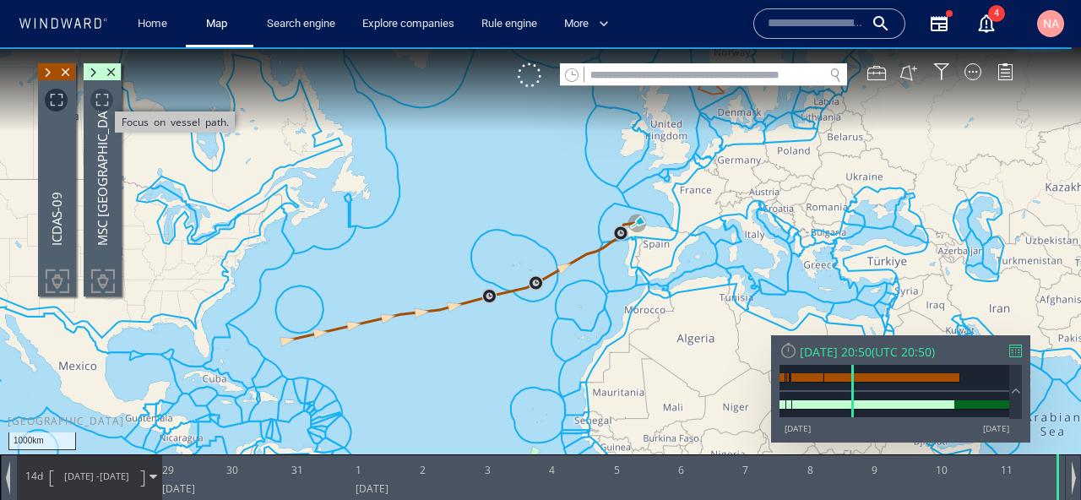
click at [101, 104] on span "Focus on vessel path." at bounding box center [101, 100] width 23 height 23
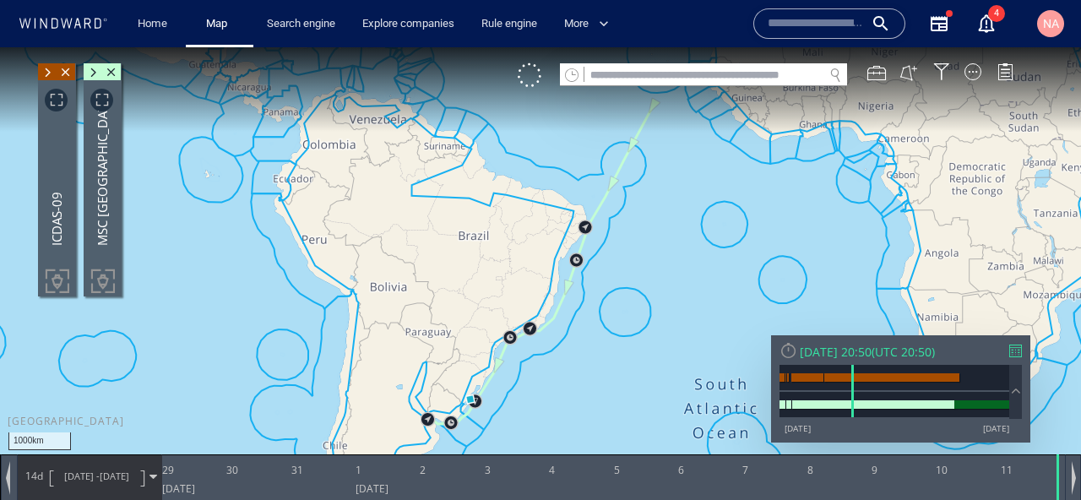
click at [632, 91] on canvas "Map" at bounding box center [540, 265] width 1081 height 436
click at [632, 86] on div "VM" at bounding box center [774, 75] width 513 height 24
click at [632, 83] on input "text" at bounding box center [703, 75] width 239 height 23
paste input "*******"
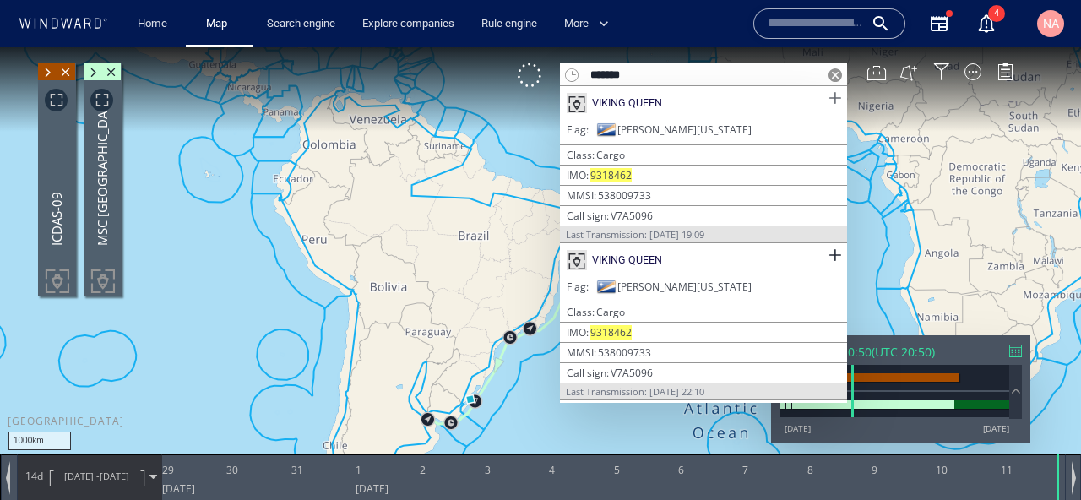
type input "*******"
click at [833, 99] on span at bounding box center [834, 98] width 21 height 21
click at [836, 254] on span at bounding box center [834, 255] width 21 height 21
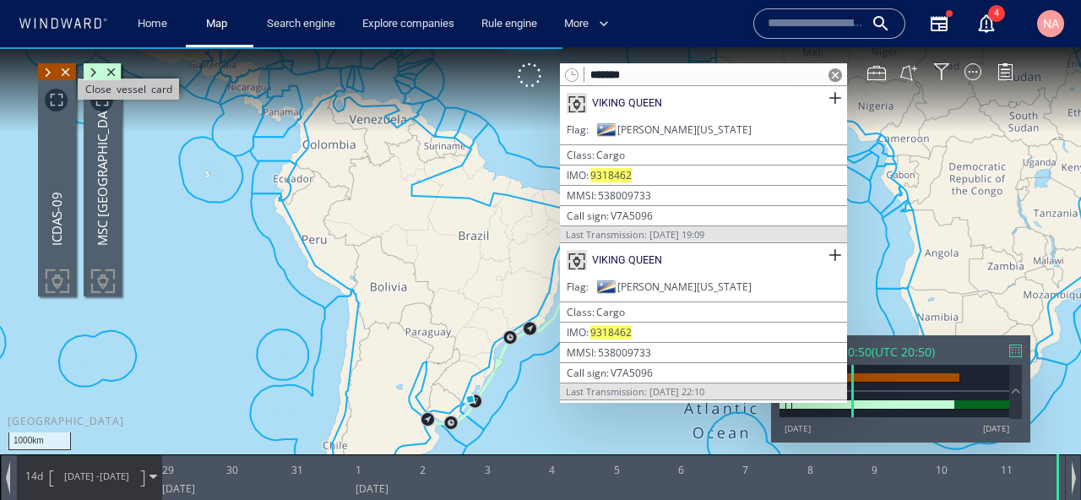
click at [70, 73] on span "Close vessel card" at bounding box center [66, 71] width 19 height 17
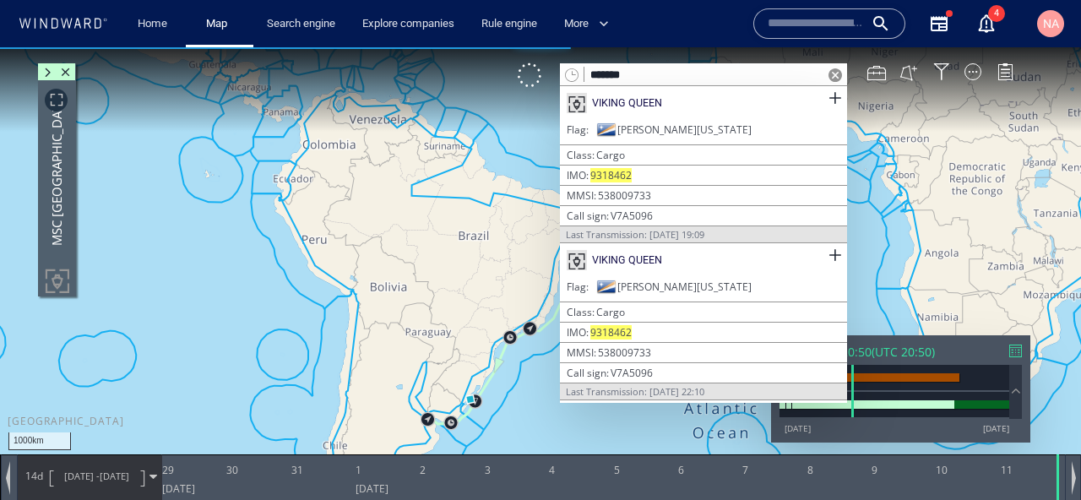
click at [70, 73] on span "Close vessel card" at bounding box center [66, 71] width 19 height 17
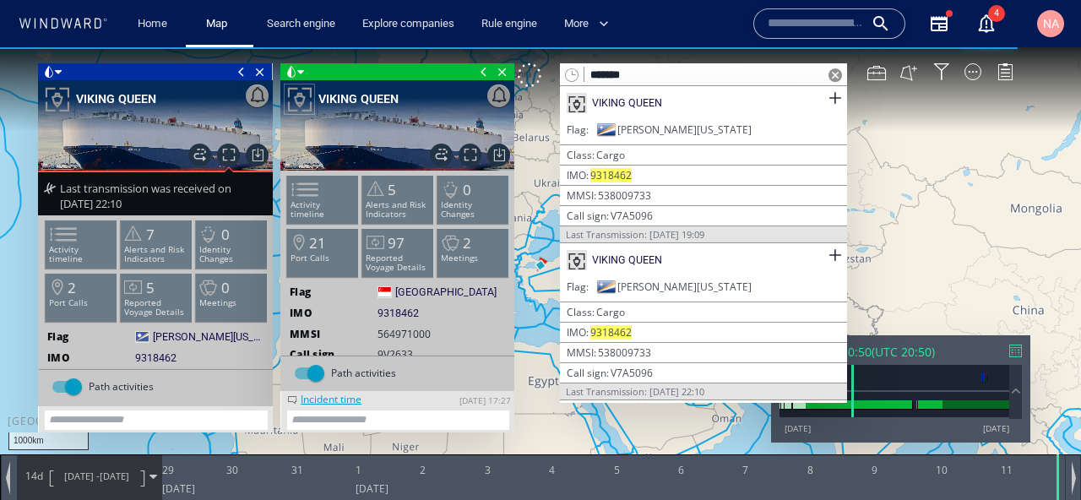
click at [839, 70] on span at bounding box center [835, 75] width 14 height 14
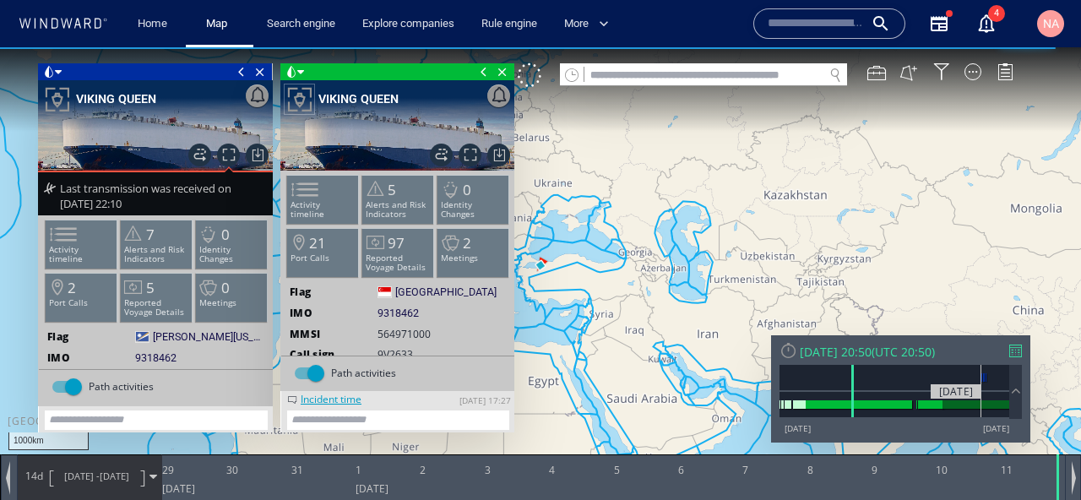
click at [981, 393] on div at bounding box center [894, 404] width 230 height 25
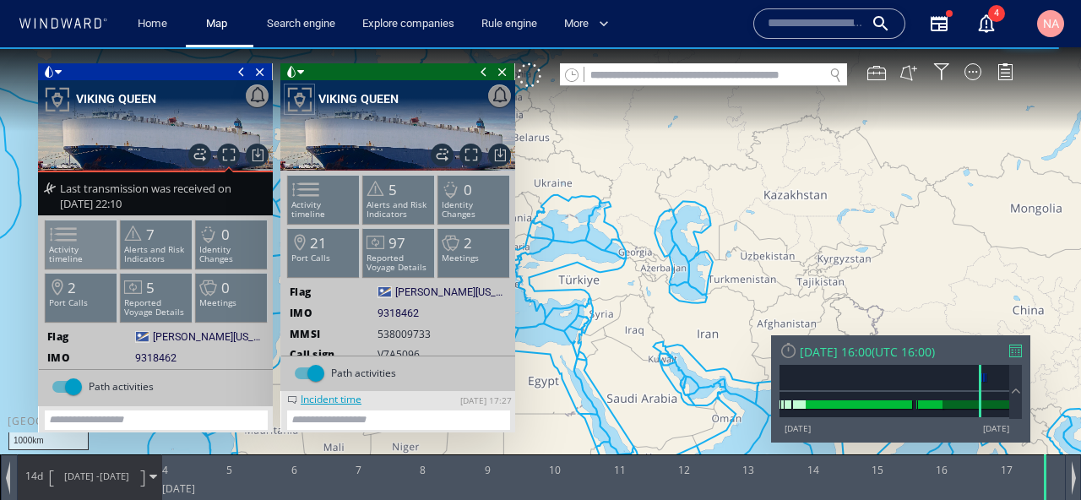
click at [87, 250] on p "Activity timeline" at bounding box center [82, 254] width 72 height 19
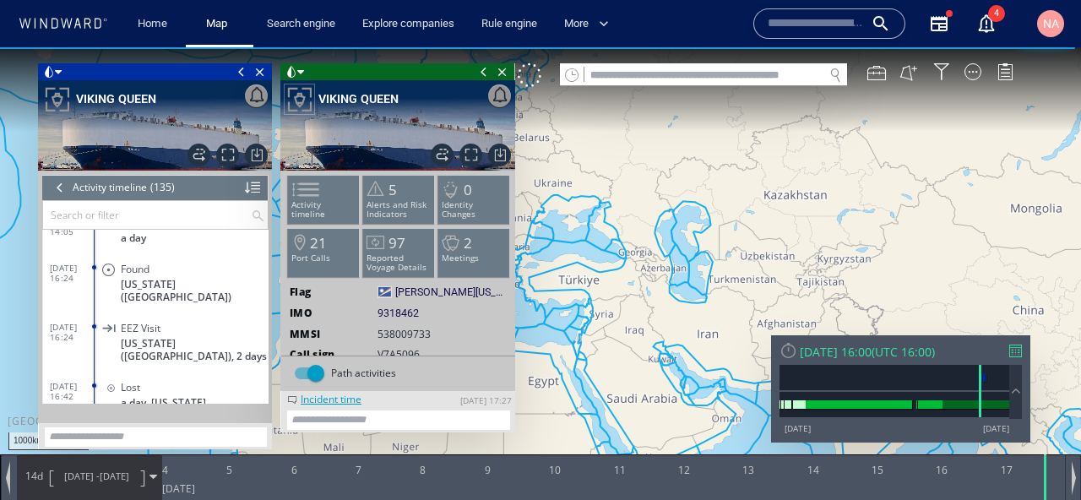
scroll to position [258, 0]
click at [169, 321] on div "EEZ Visit" at bounding box center [191, 327] width 141 height 13
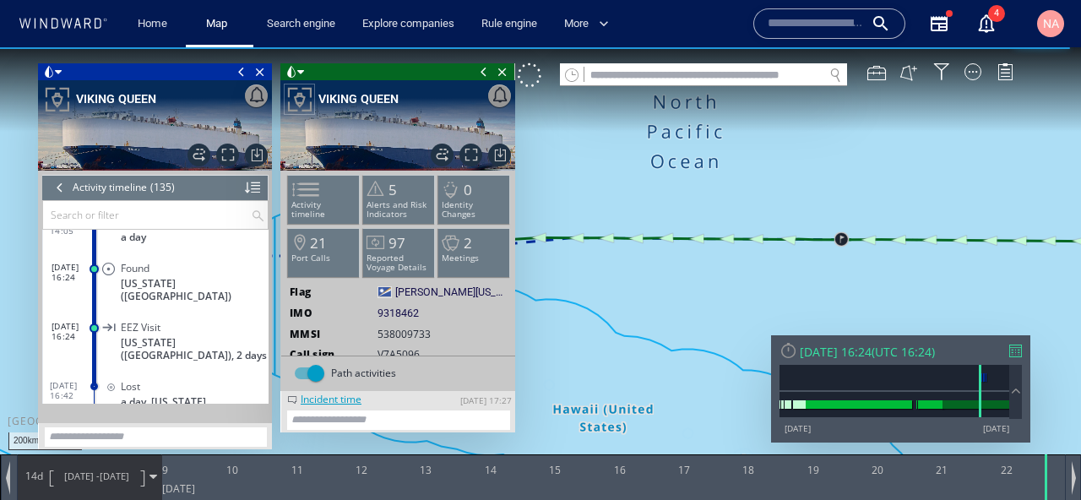
click at [241, 67] on span at bounding box center [241, 71] width 19 height 17
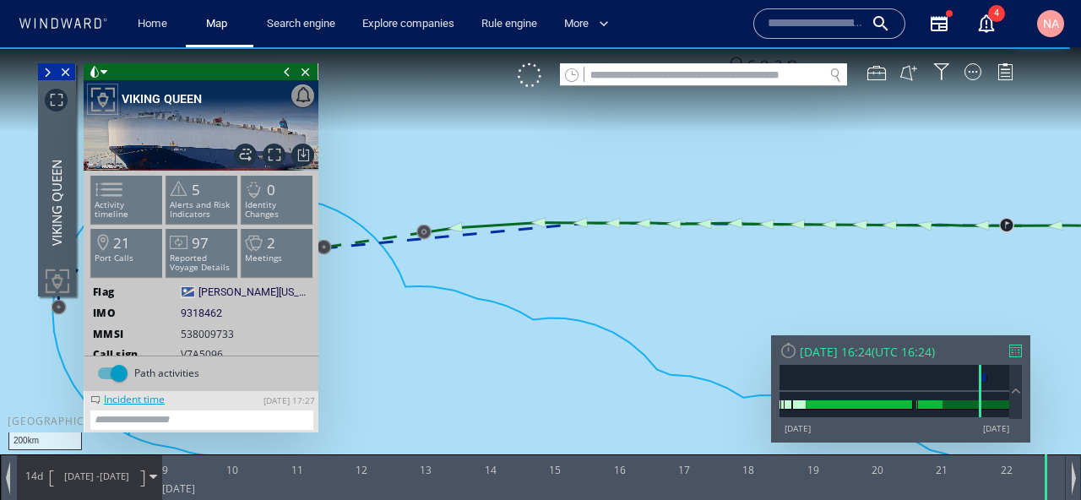
click at [285, 75] on span at bounding box center [287, 71] width 19 height 17
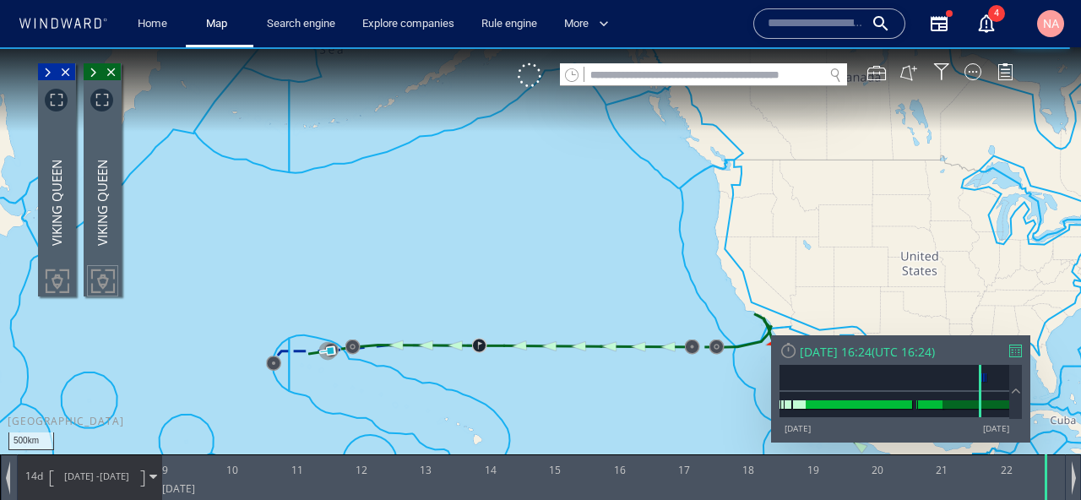
drag, startPoint x: 465, startPoint y: 397, endPoint x: 315, endPoint y: 374, distance: 152.0
click at [315, 374] on canvas "Map" at bounding box center [540, 265] width 1081 height 436
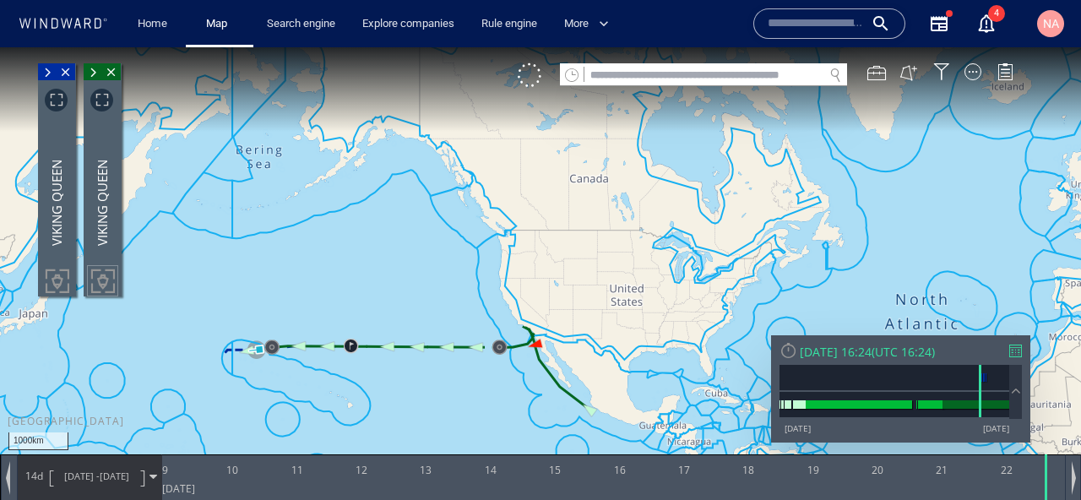
click at [617, 73] on input "text" at bounding box center [703, 75] width 239 height 23
paste input "*******"
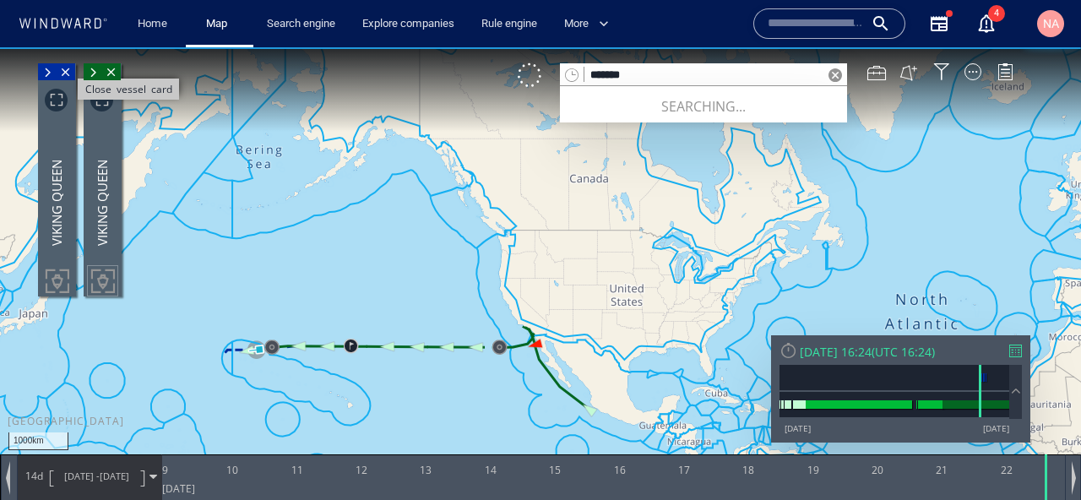
click at [70, 69] on span "Close vessel card" at bounding box center [66, 71] width 19 height 17
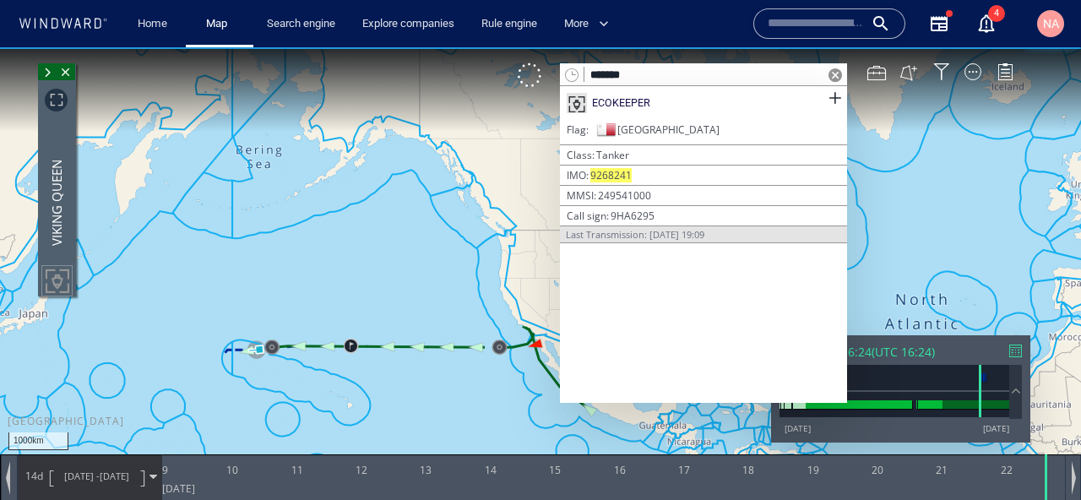
click at [70, 69] on span "Close vessel card" at bounding box center [66, 71] width 19 height 17
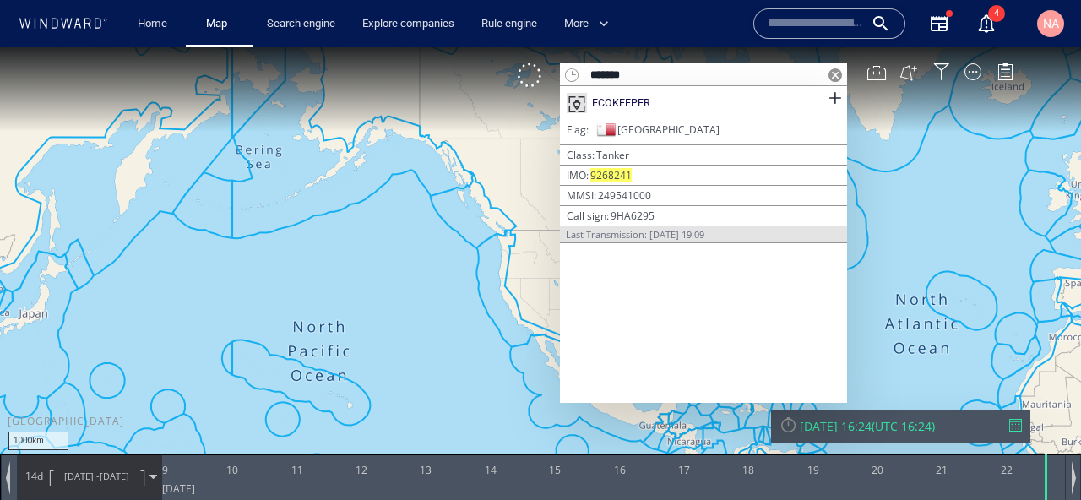
click at [614, 80] on input "*******" at bounding box center [703, 75] width 239 height 23
paste input "**"
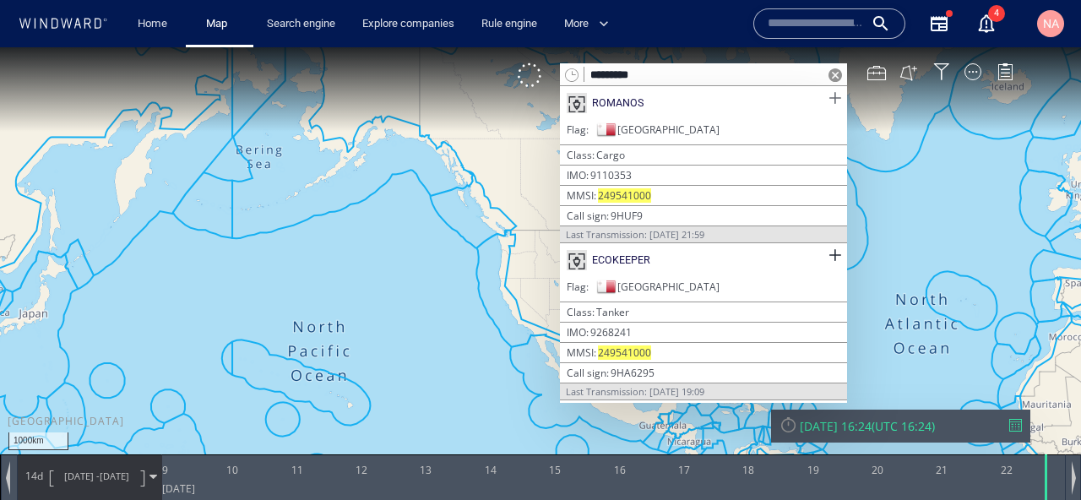
type input "*********"
click at [835, 98] on span at bounding box center [834, 98] width 21 height 21
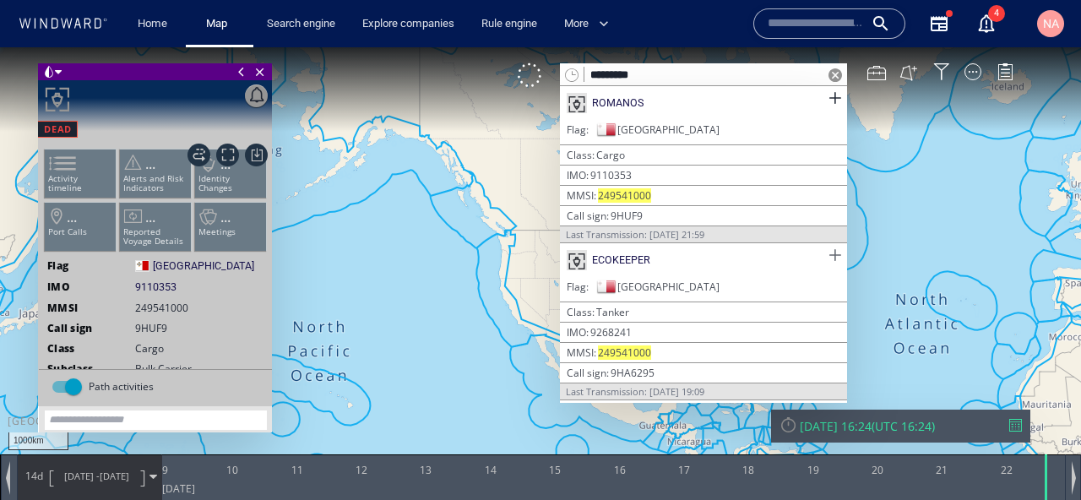
click at [836, 257] on span at bounding box center [834, 255] width 21 height 21
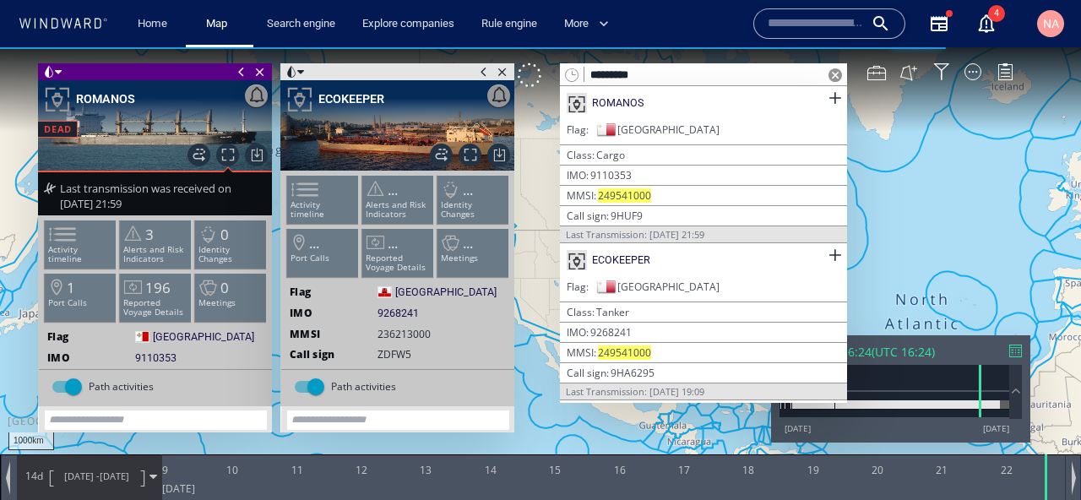
click at [839, 81] on span at bounding box center [835, 75] width 14 height 14
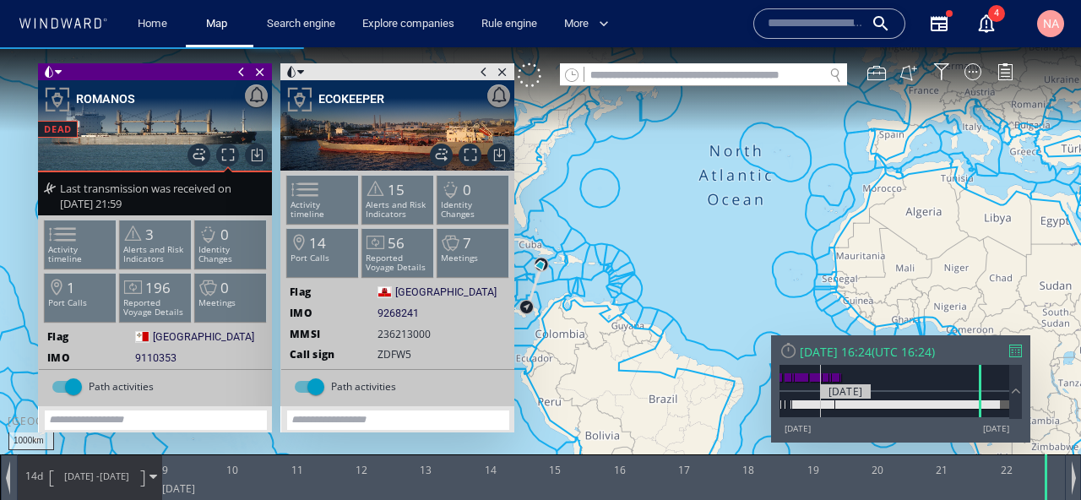
click at [821, 404] on div at bounding box center [814, 404] width 42 height 8
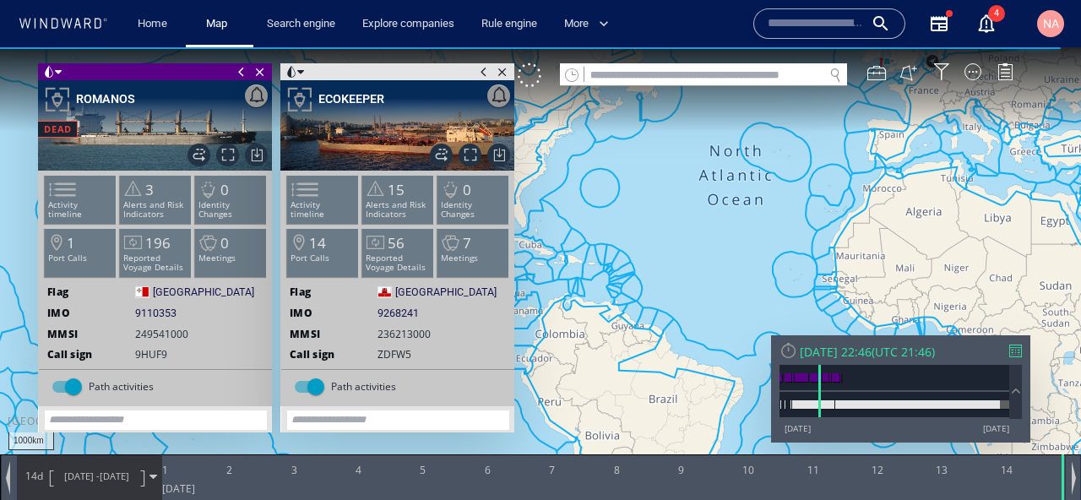
click at [239, 73] on span at bounding box center [241, 71] width 19 height 17
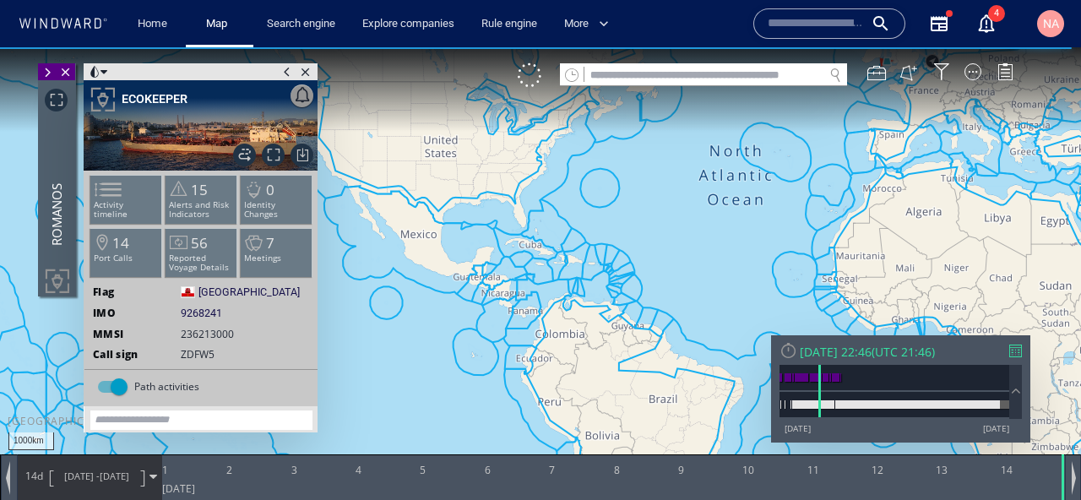
click at [285, 69] on span at bounding box center [287, 71] width 19 height 17
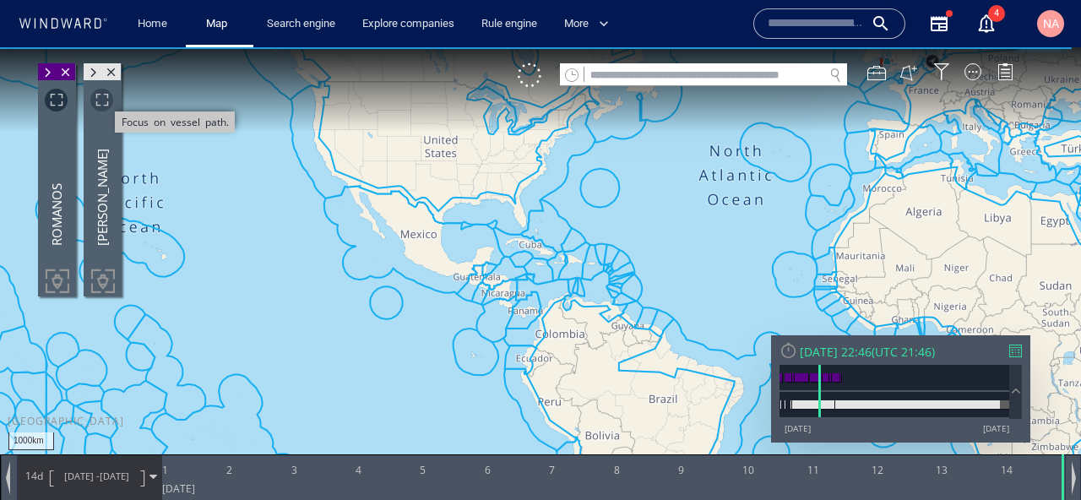
click at [106, 100] on span "Focus on vessel path." at bounding box center [101, 100] width 23 height 23
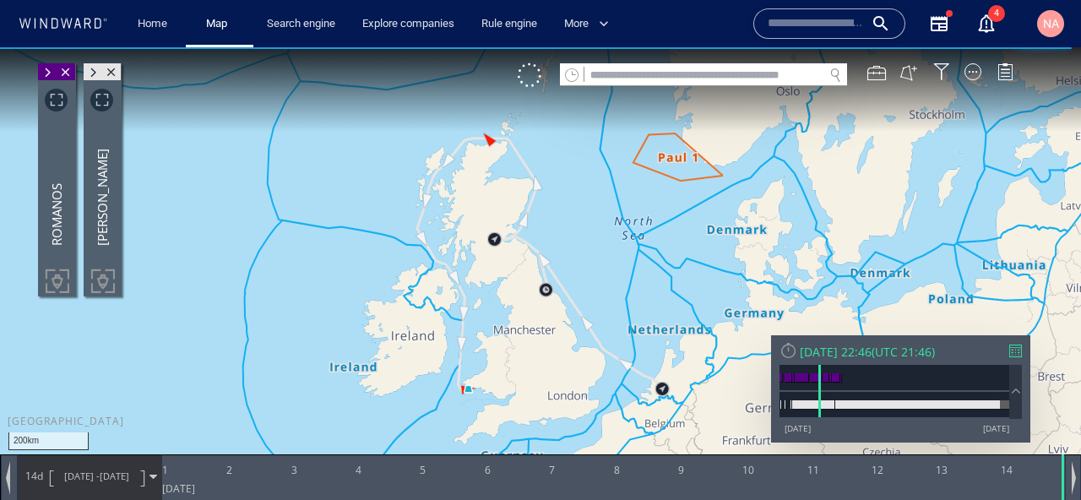
click at [295, 263] on canvas "Map" at bounding box center [540, 265] width 1081 height 436
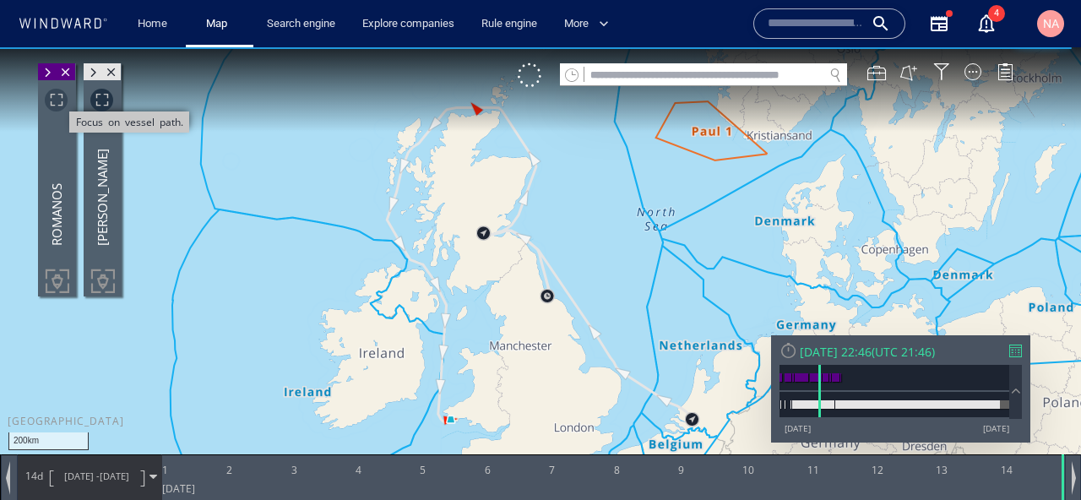
click at [61, 105] on span "Focus on vessel path." at bounding box center [56, 100] width 23 height 23
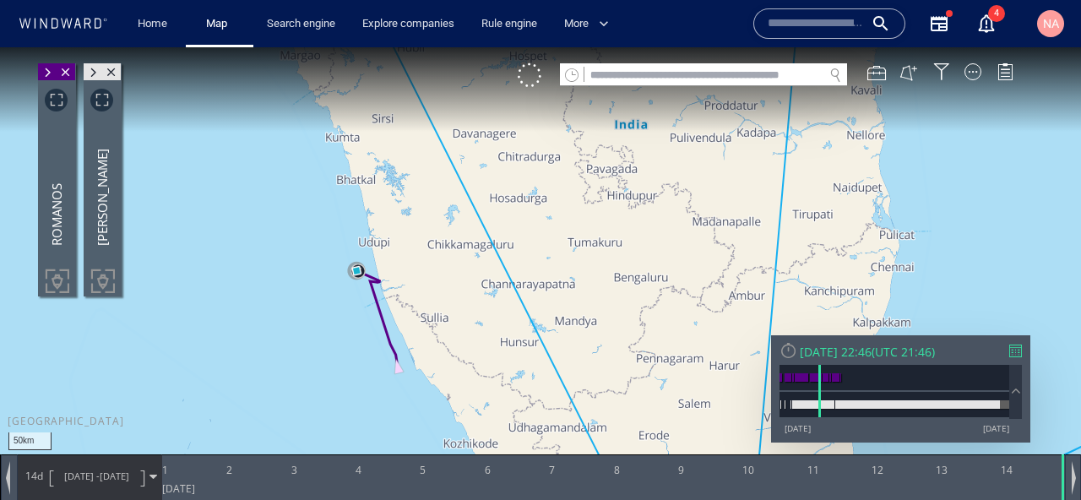
drag, startPoint x: 272, startPoint y: 341, endPoint x: 366, endPoint y: 344, distance: 94.6
click at [366, 343] on canvas "Map" at bounding box center [540, 265] width 1081 height 436
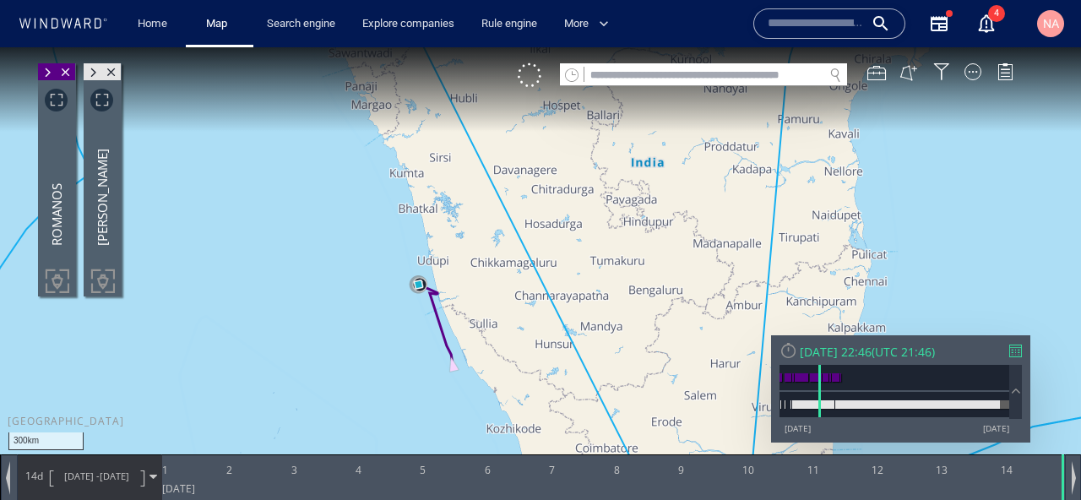
drag, startPoint x: 366, startPoint y: 344, endPoint x: 398, endPoint y: 412, distance: 75.2
click at [398, 412] on canvas "Map" at bounding box center [540, 265] width 1081 height 436
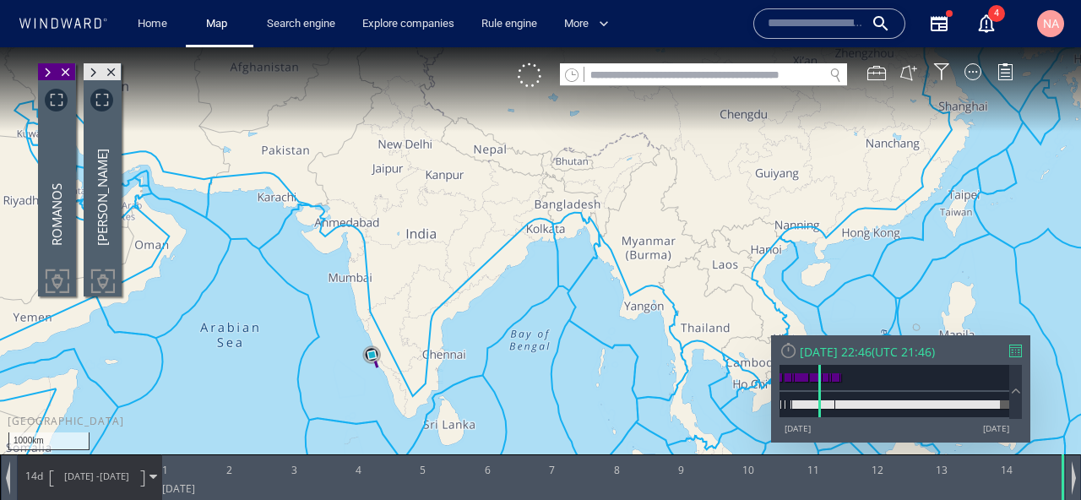
drag, startPoint x: 304, startPoint y: 296, endPoint x: 536, endPoint y: 292, distance: 232.2
click at [534, 292] on canvas "Map" at bounding box center [540, 265] width 1081 height 436
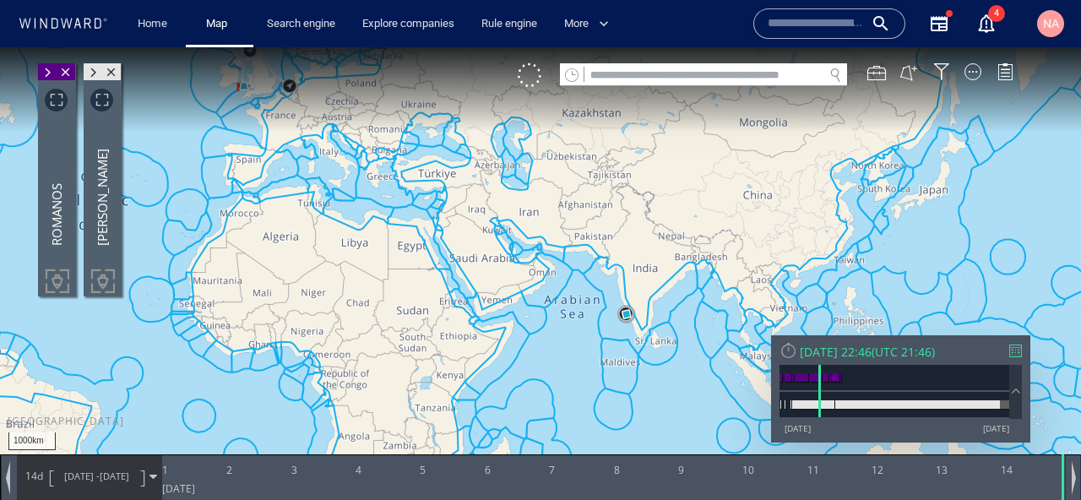
drag, startPoint x: 475, startPoint y: 316, endPoint x: 475, endPoint y: 414, distance: 97.9
click at [475, 413] on canvas "Map" at bounding box center [540, 265] width 1081 height 436
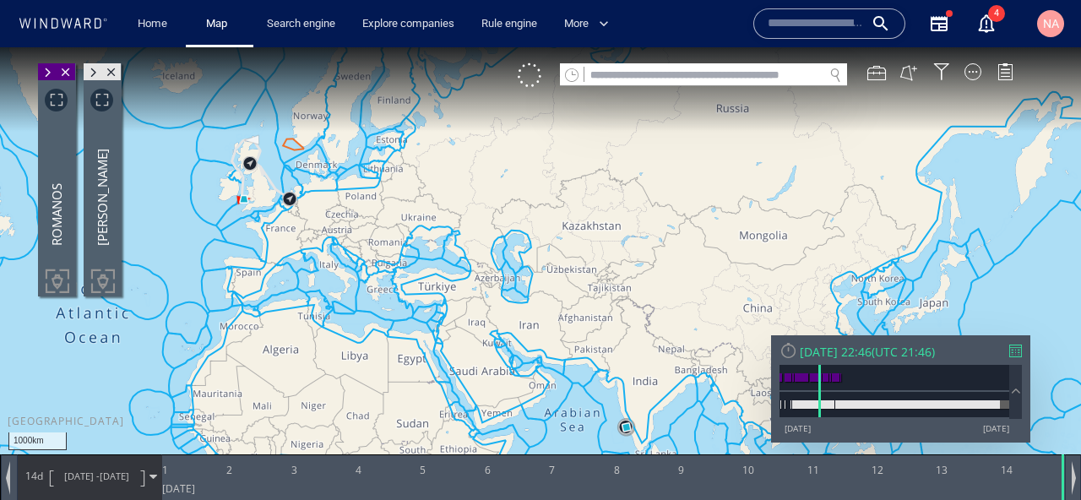
click at [657, 73] on input "text" at bounding box center [703, 75] width 239 height 23
paste input "*******"
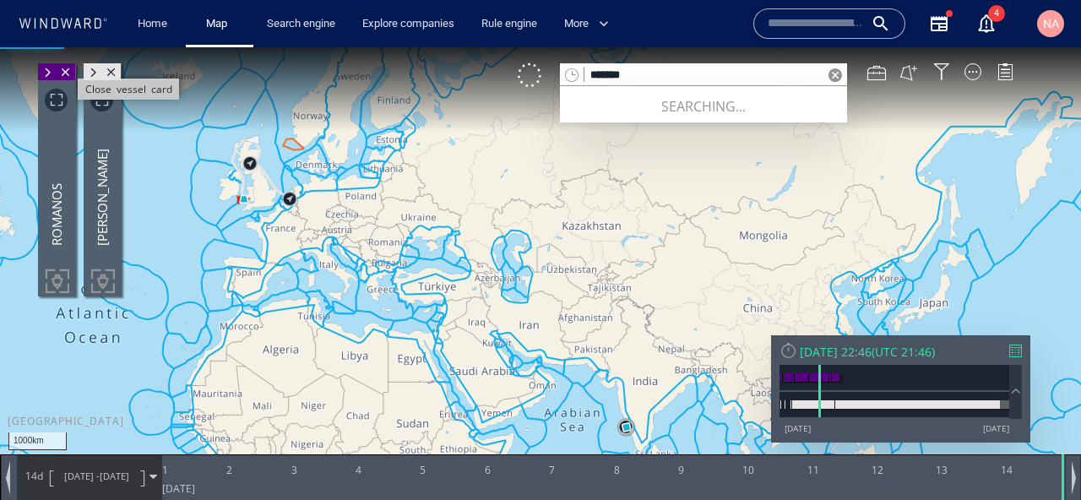
click at [68, 69] on span "Close vessel card" at bounding box center [66, 71] width 19 height 17
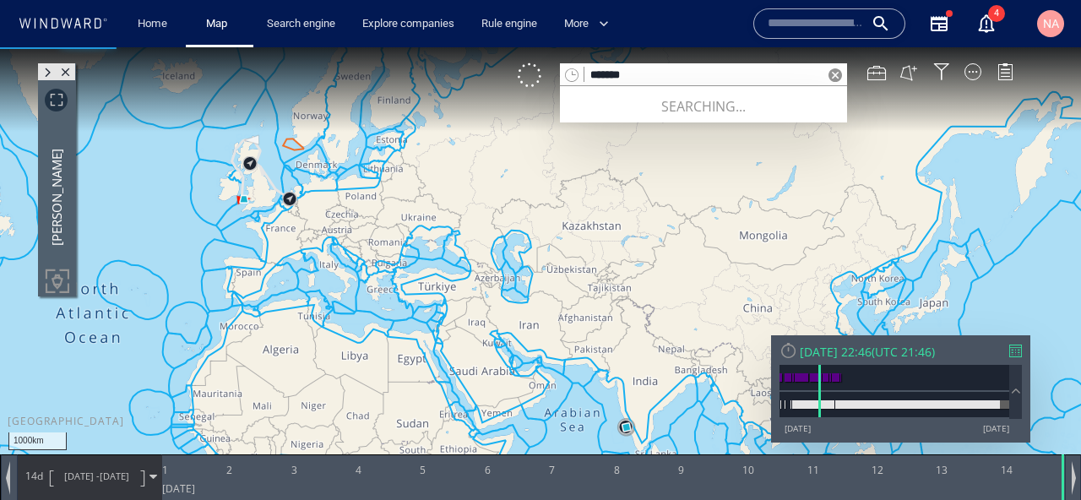
click at [68, 69] on span "Close vessel card" at bounding box center [66, 71] width 19 height 17
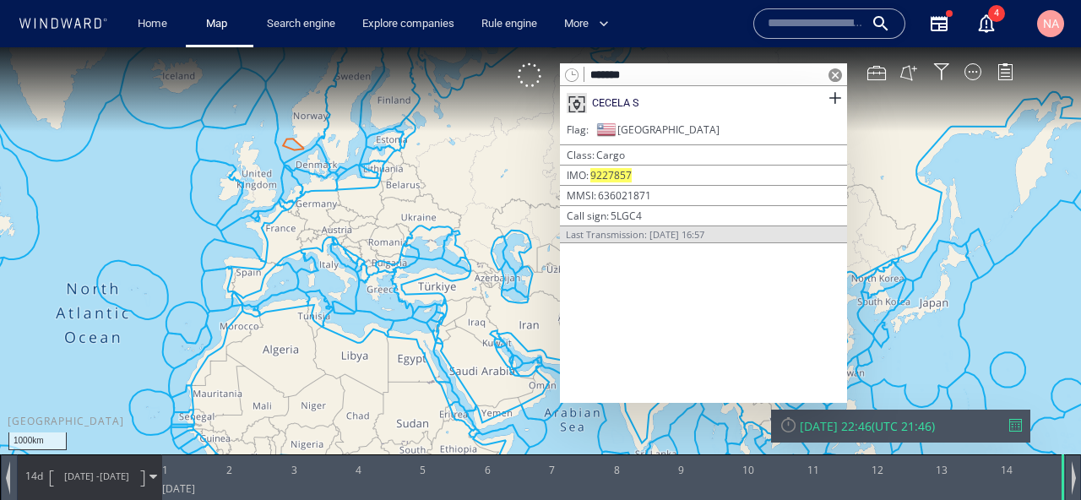
click at [706, 75] on input "*******" at bounding box center [703, 75] width 239 height 23
paste input "**"
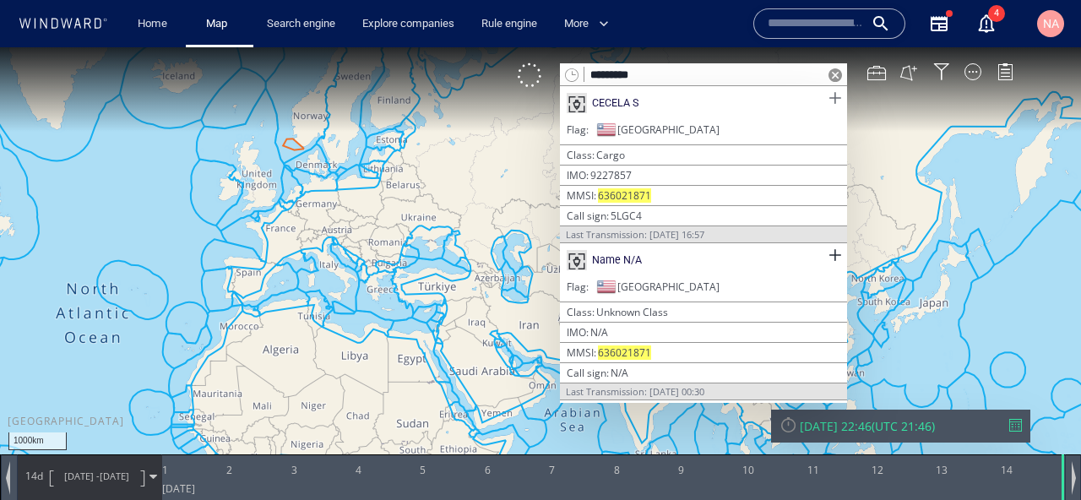
type input "*********"
click at [835, 96] on span at bounding box center [834, 98] width 21 height 21
click at [836, 252] on span at bounding box center [834, 255] width 21 height 21
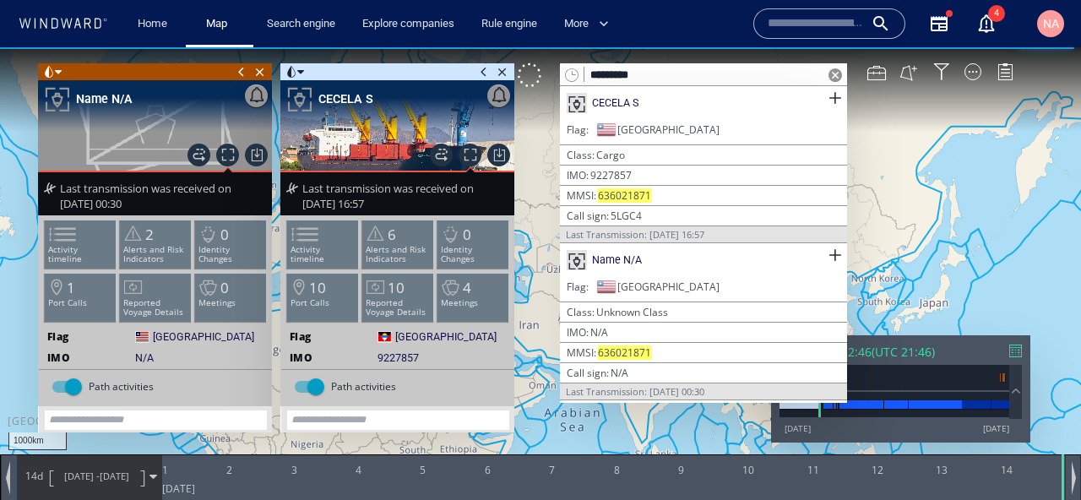
click at [835, 74] on span at bounding box center [835, 75] width 14 height 14
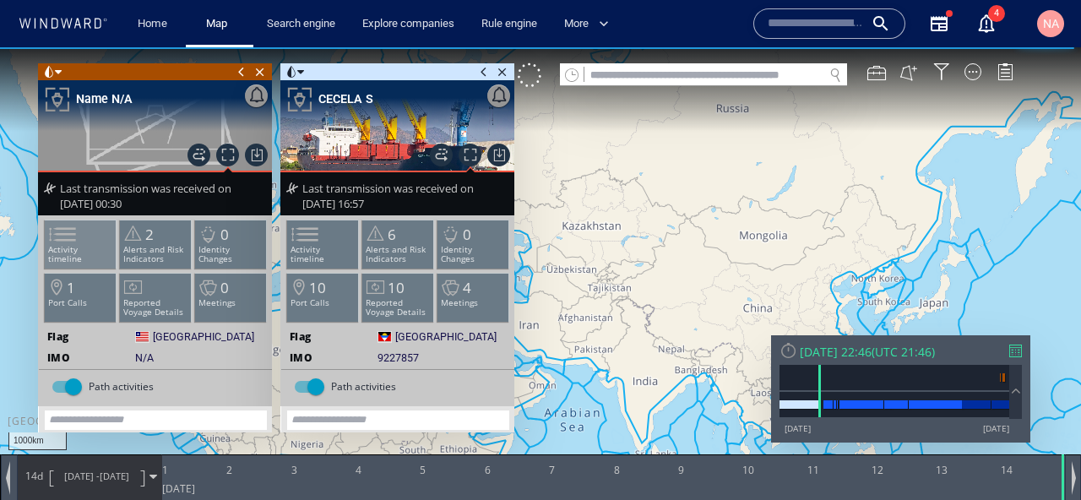
click at [65, 247] on span at bounding box center [52, 234] width 25 height 24
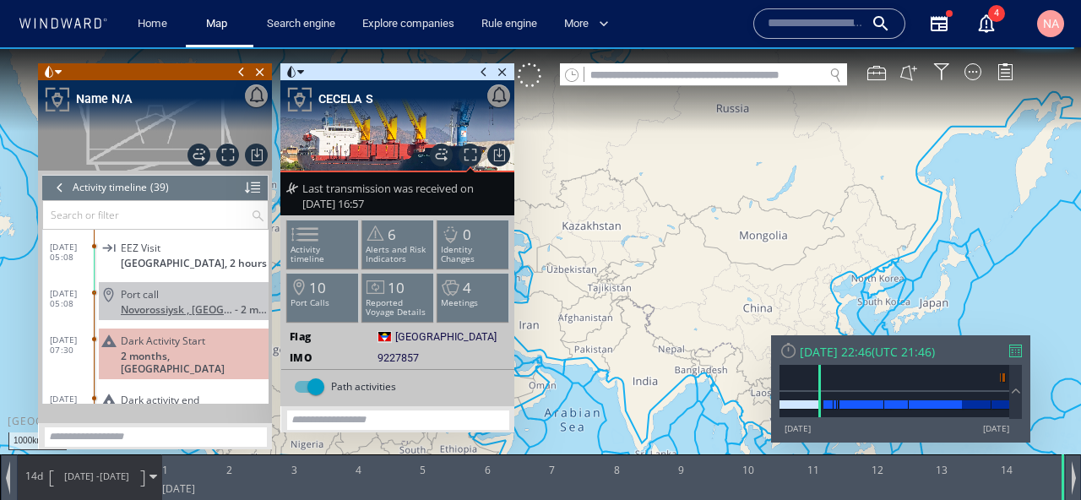
click at [179, 308] on span "Novorossiysk , [GEOGRAPHIC_DATA]" at bounding box center [178, 309] width 114 height 13
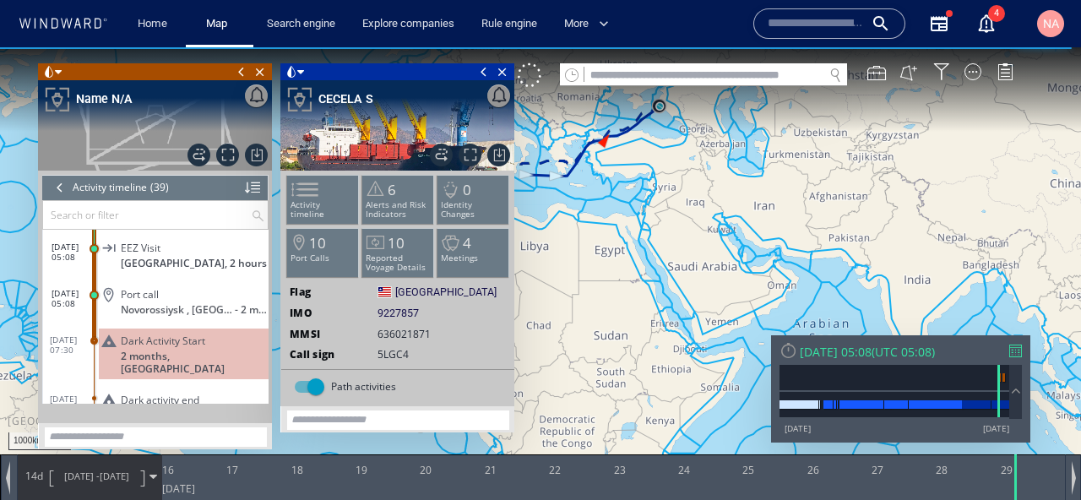
click at [64, 300] on span "29/03/25 05:08" at bounding box center [74, 298] width 45 height 20
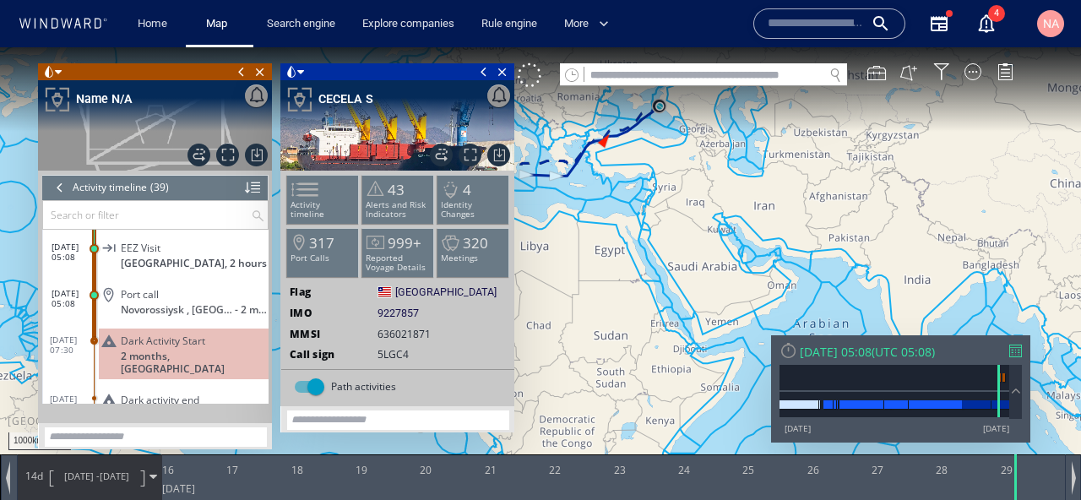
drag, startPoint x: 698, startPoint y: 267, endPoint x: 828, endPoint y: 279, distance: 130.6
click at [828, 279] on canvas "Map" at bounding box center [540, 265] width 1081 height 436
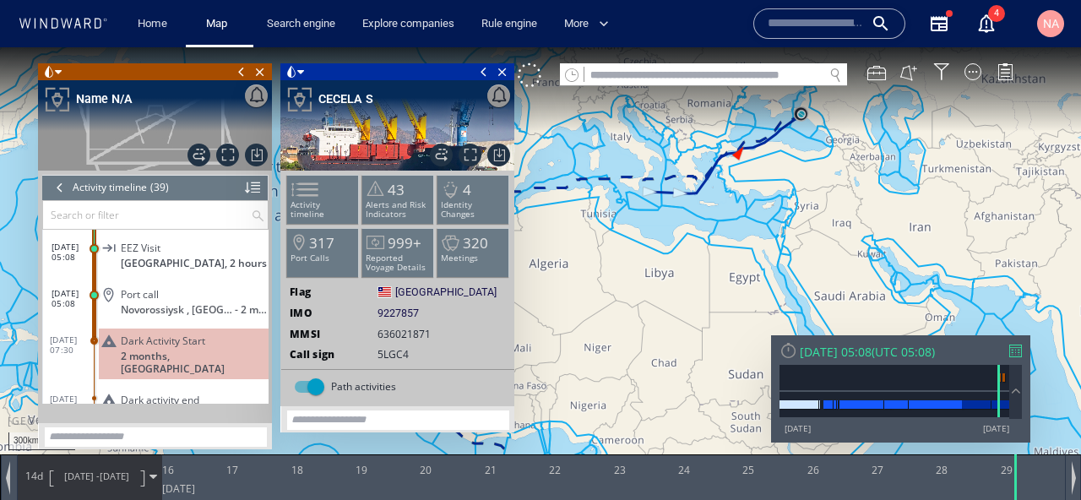
drag, startPoint x: 791, startPoint y: 140, endPoint x: 791, endPoint y: 297, distance: 157.0
click at [791, 296] on canvas "Map" at bounding box center [540, 265] width 1081 height 436
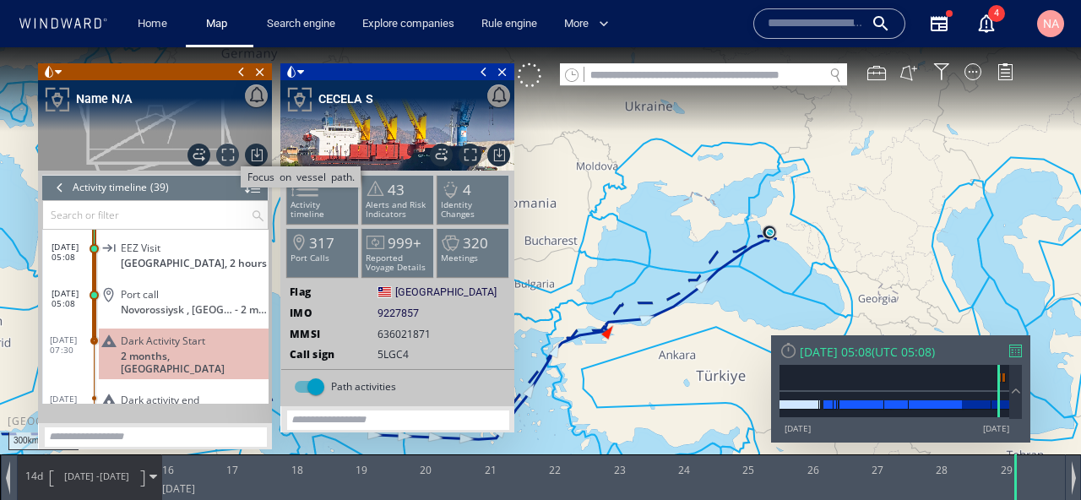
click at [233, 156] on span "Focus on vessel path." at bounding box center [227, 155] width 23 height 23
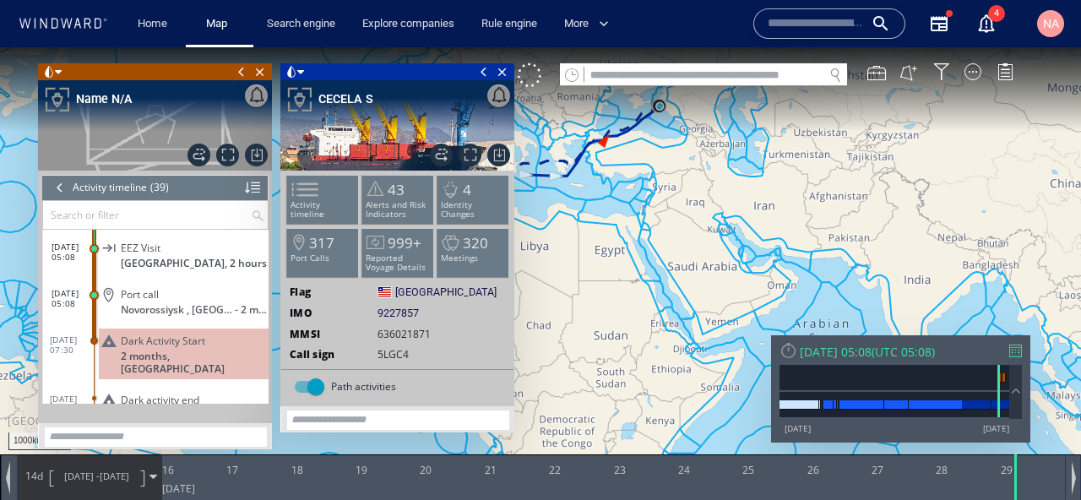
click at [242, 72] on span at bounding box center [241, 71] width 19 height 17
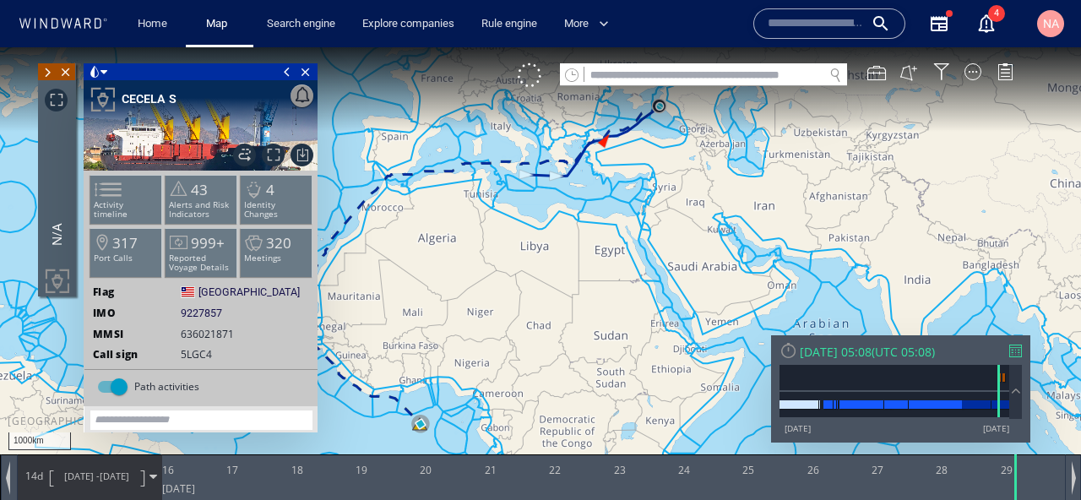
click at [285, 77] on span at bounding box center [287, 71] width 19 height 17
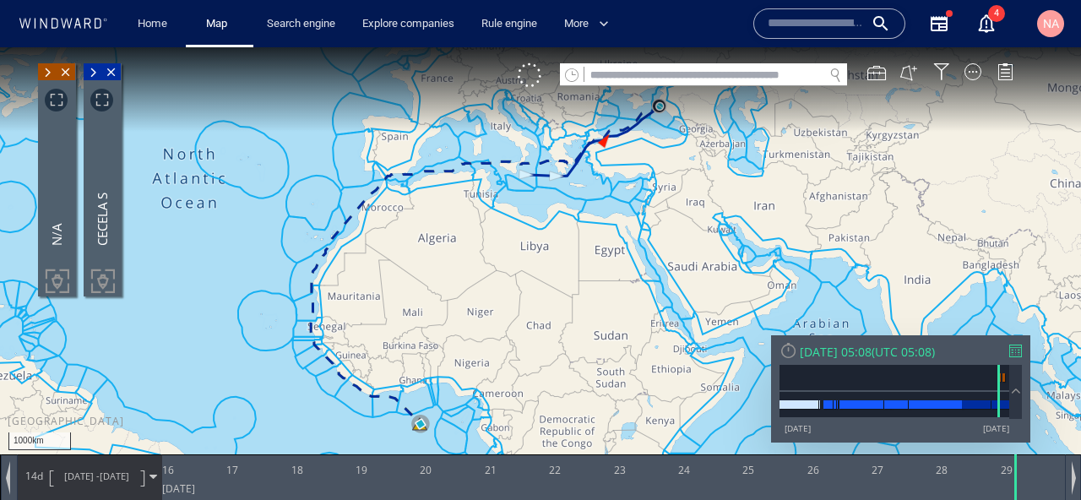
click at [96, 481] on span "15/03/25 -" at bounding box center [81, 475] width 35 height 13
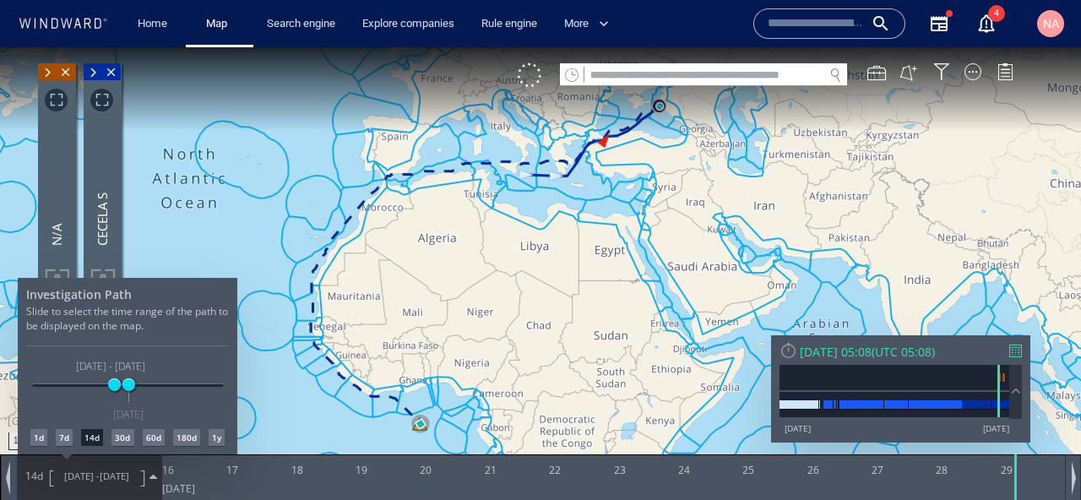
click at [35, 441] on div "1d" at bounding box center [38, 437] width 17 height 17
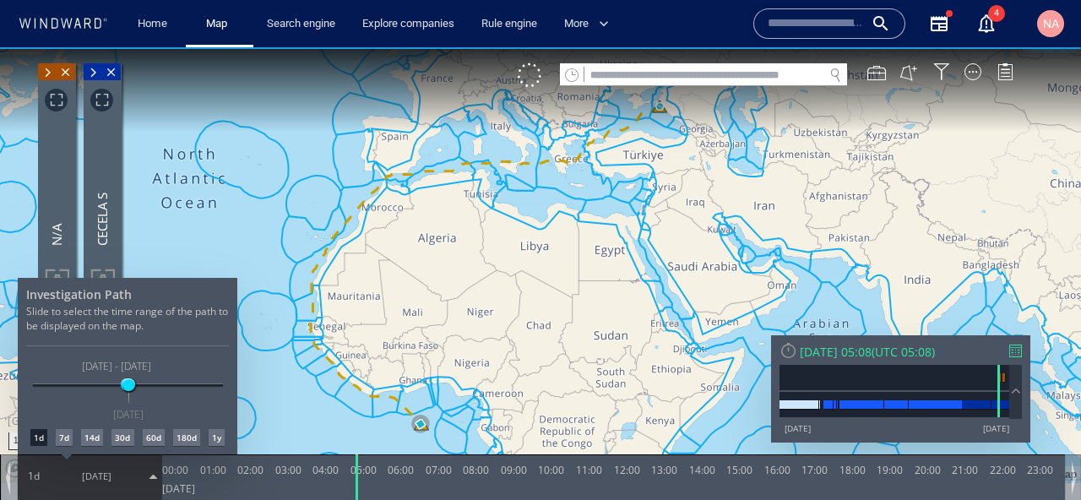
click at [262, 182] on div at bounding box center [540, 273] width 1081 height 453
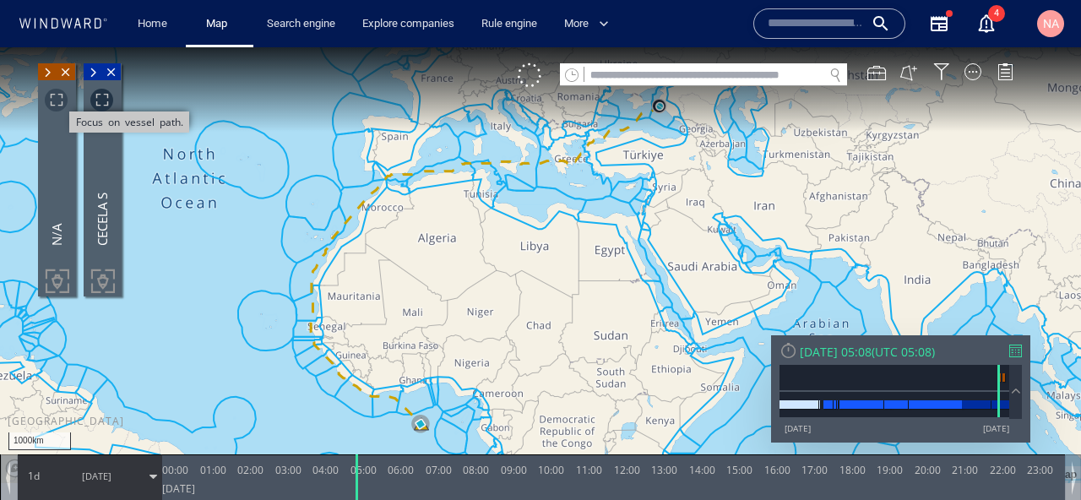
click at [52, 100] on span "Focus on vessel path." at bounding box center [56, 100] width 23 height 23
click at [95, 487] on span "29/03/25" at bounding box center [96, 476] width 85 height 42
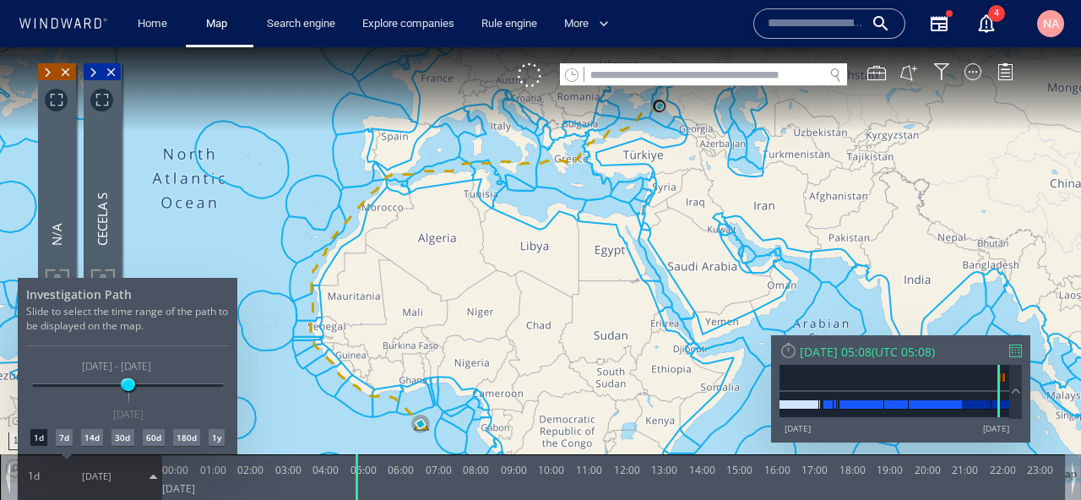
click at [121, 435] on div "30d" at bounding box center [122, 437] width 22 height 17
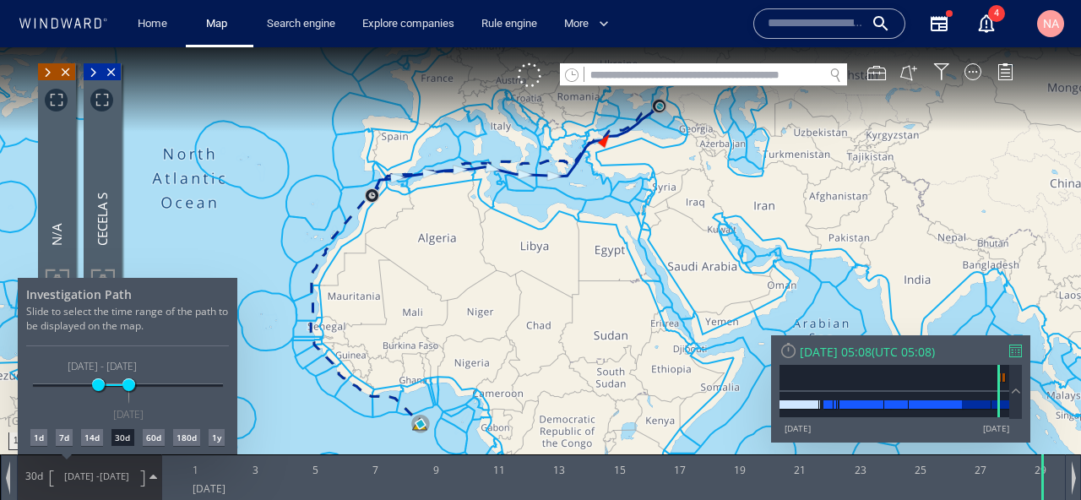
drag, startPoint x: 538, startPoint y: 264, endPoint x: 444, endPoint y: 387, distance: 154.2
click at [444, 386] on div at bounding box center [540, 273] width 1081 height 453
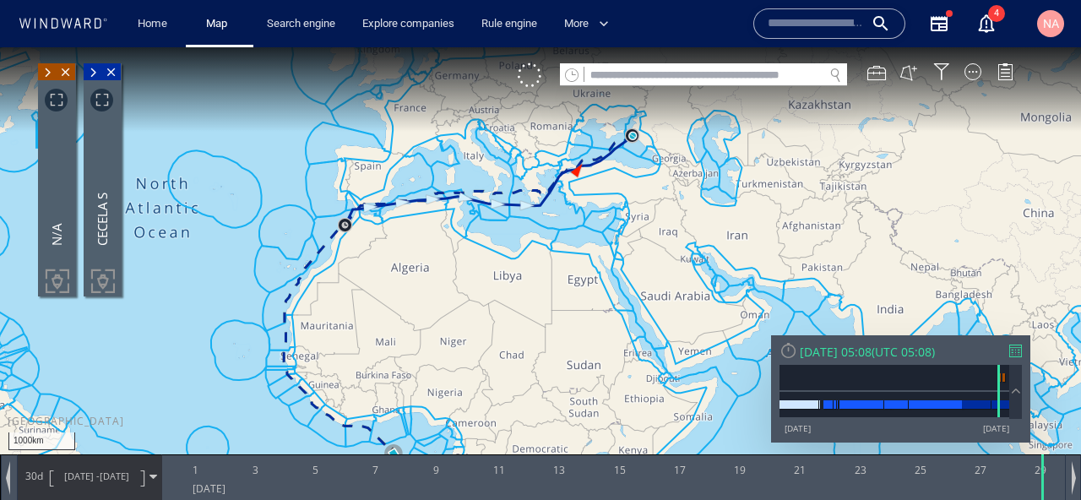
drag, startPoint x: 599, startPoint y: 197, endPoint x: 485, endPoint y: 326, distance: 172.3
click at [485, 325] on canvas "Map" at bounding box center [540, 265] width 1081 height 436
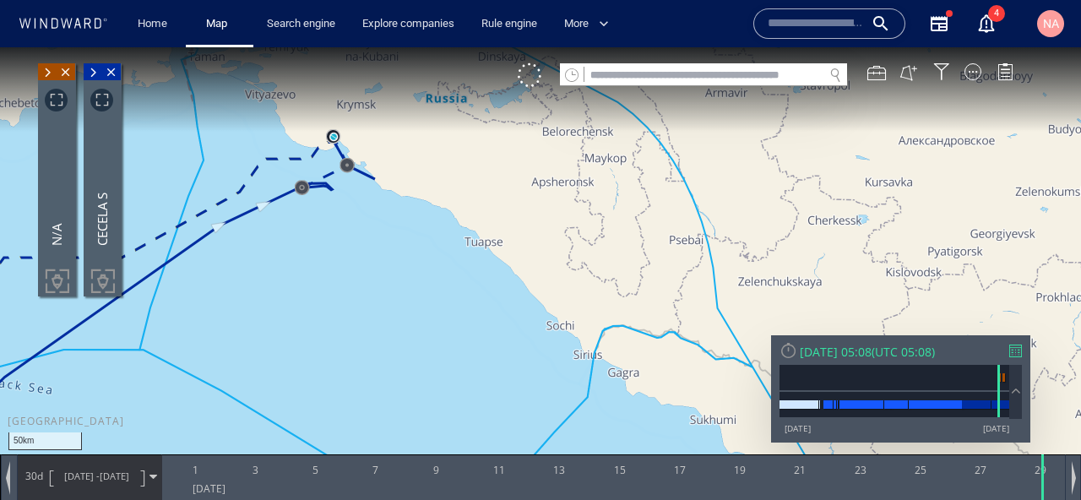
drag, startPoint x: 449, startPoint y: 214, endPoint x: 496, endPoint y: 267, distance: 70.0
click at [495, 265] on canvas "Map" at bounding box center [540, 265] width 1081 height 436
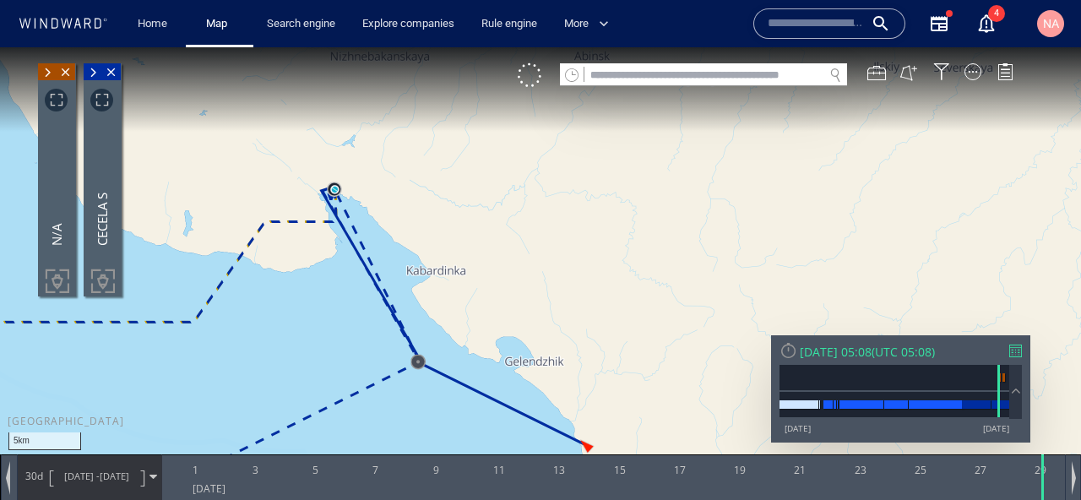
drag, startPoint x: 342, startPoint y: 207, endPoint x: 410, endPoint y: 211, distance: 68.5
click at [410, 210] on canvas "Map" at bounding box center [540, 265] width 1081 height 436
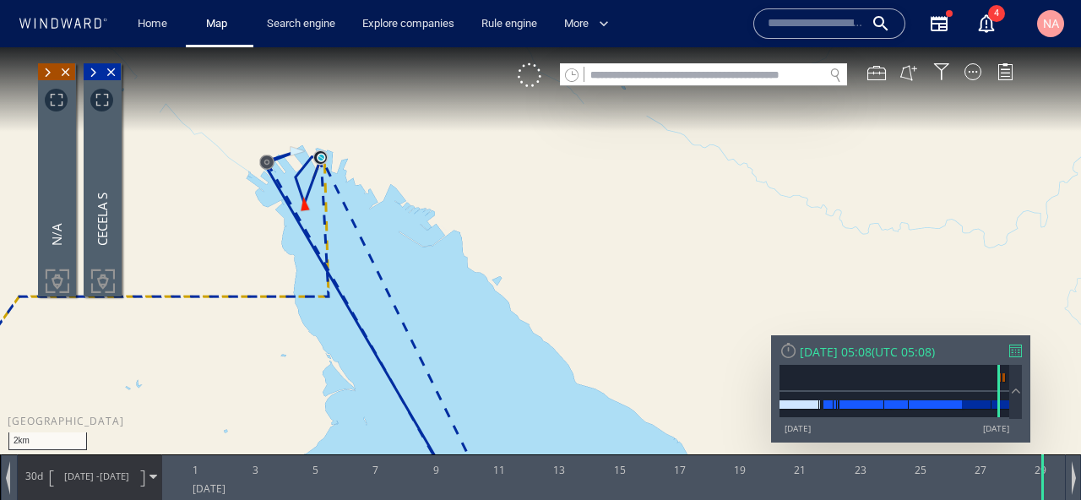
drag, startPoint x: 369, startPoint y: 191, endPoint x: 405, endPoint y: 223, distance: 48.5
click at [404, 223] on canvas "Map" at bounding box center [540, 265] width 1081 height 436
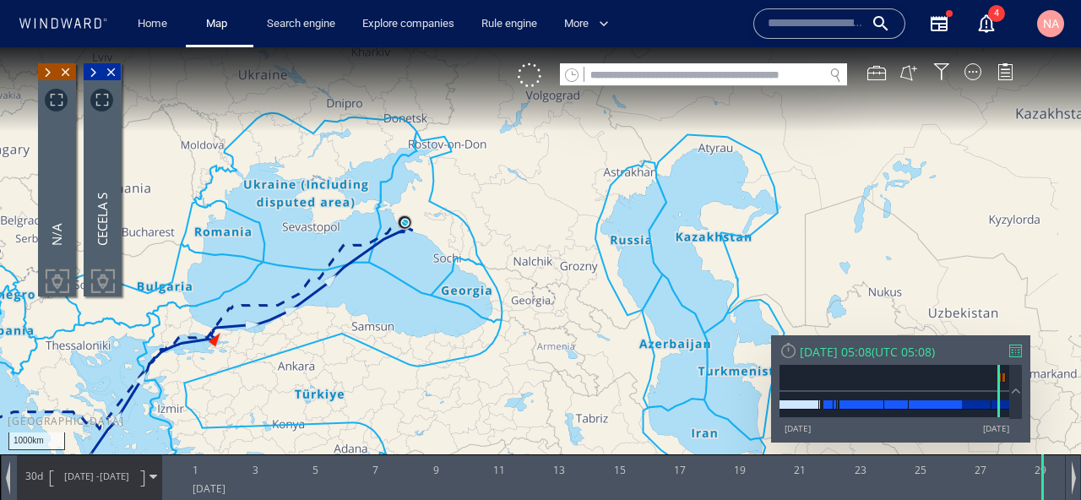
drag, startPoint x: 322, startPoint y: 378, endPoint x: 460, endPoint y: 216, distance: 213.2
click at [460, 217] on canvas "Map" at bounding box center [540, 265] width 1081 height 436
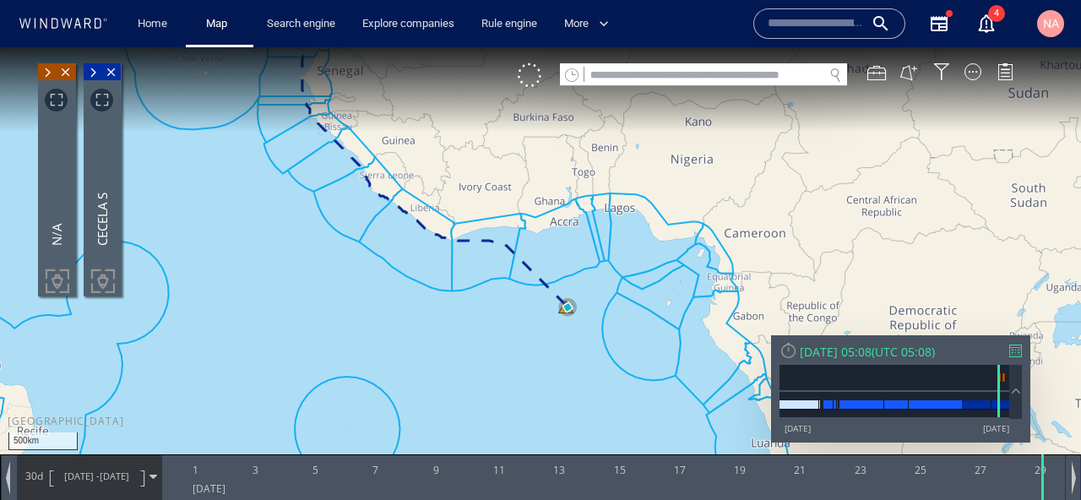
click at [702, 85] on div at bounding box center [703, 85] width 287 height 1
click at [698, 85] on div at bounding box center [703, 85] width 287 height 1
click at [684, 76] on input "text" at bounding box center [703, 75] width 239 height 23
paste input "*******"
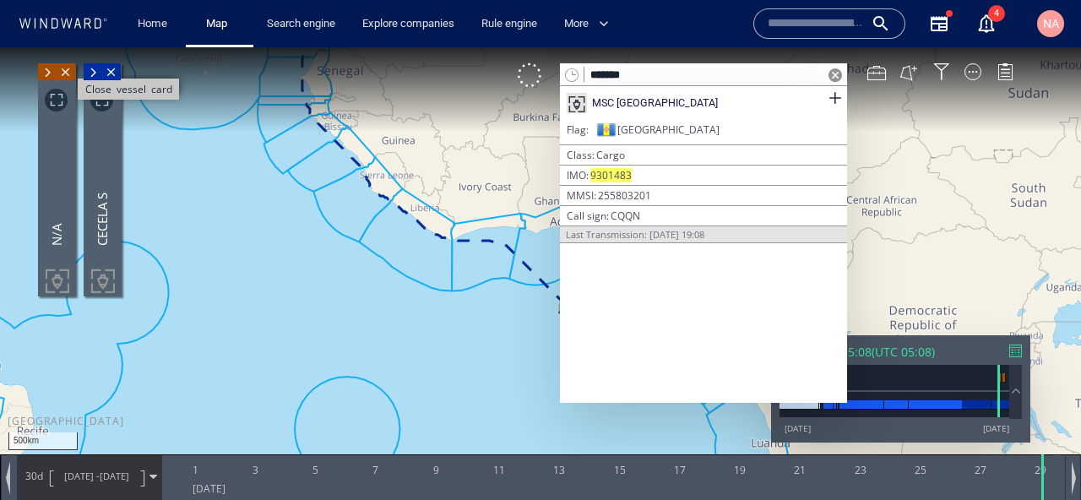
click at [63, 73] on span "Close vessel card" at bounding box center [66, 71] width 19 height 17
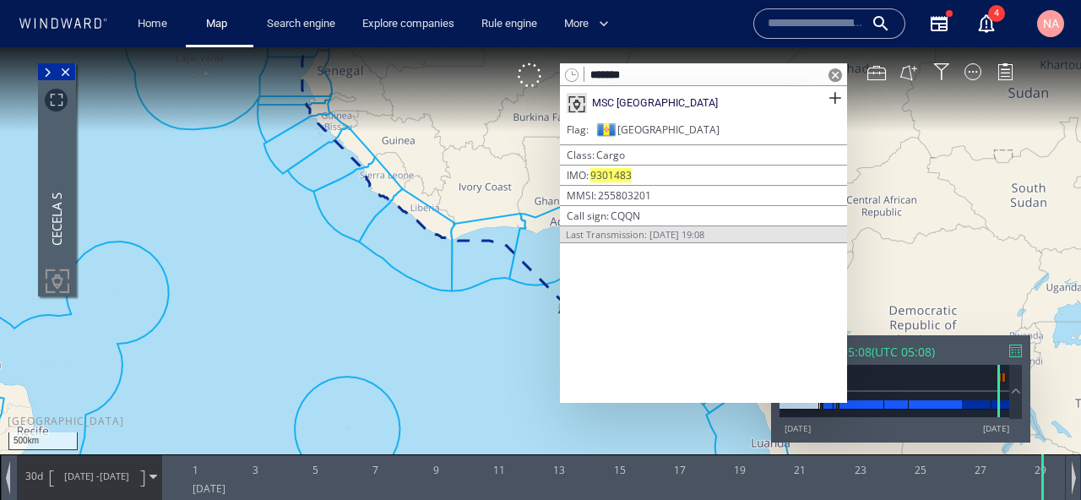
click at [63, 73] on span "Close vessel card" at bounding box center [66, 71] width 19 height 17
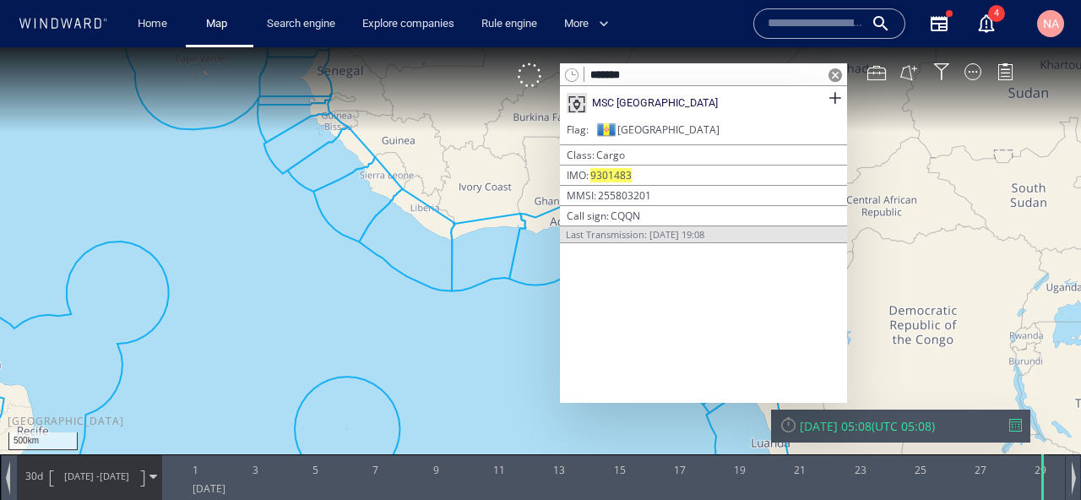
click at [646, 79] on input "*******" at bounding box center [703, 75] width 239 height 23
paste input "**"
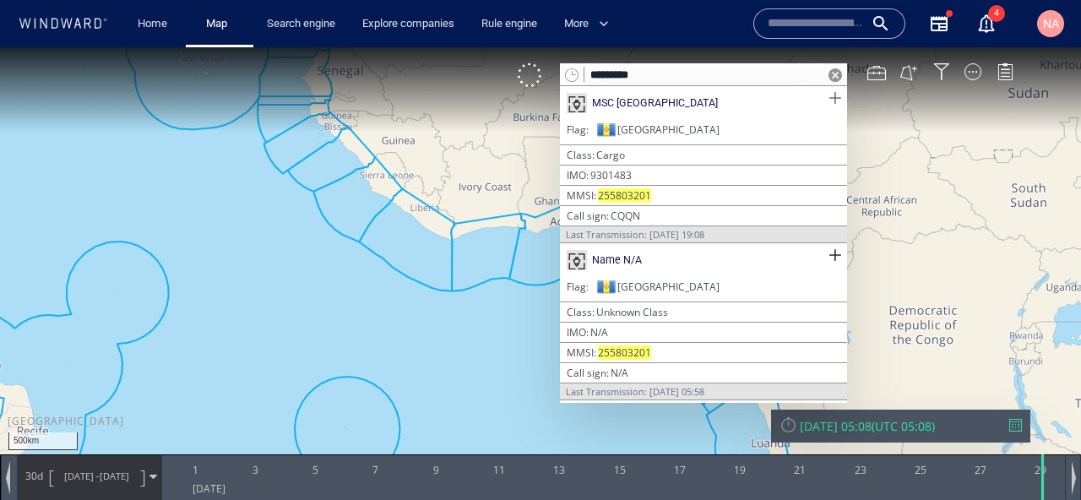
type input "*********"
click at [834, 100] on span at bounding box center [834, 98] width 21 height 21
click at [834, 253] on span at bounding box center [834, 255] width 21 height 21
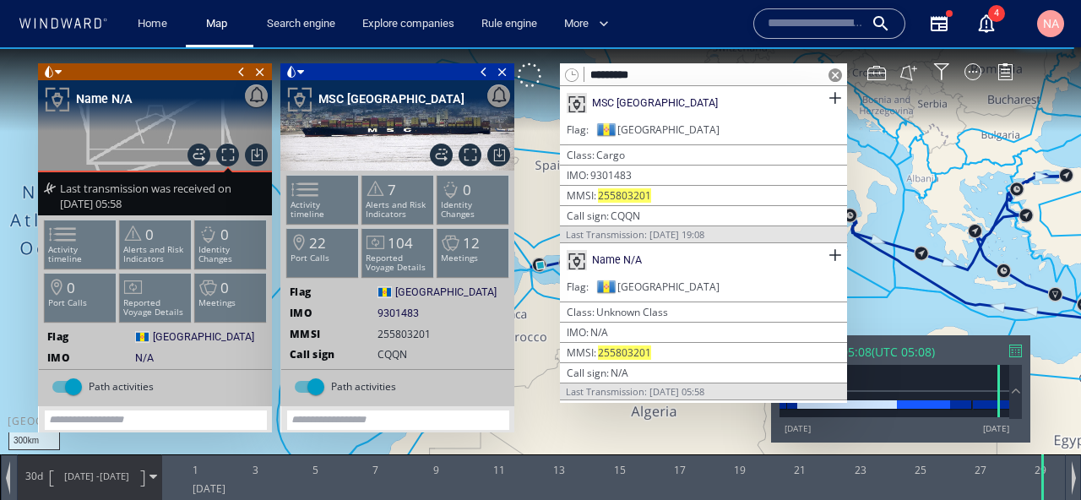
click at [836, 80] on span at bounding box center [835, 75] width 14 height 14
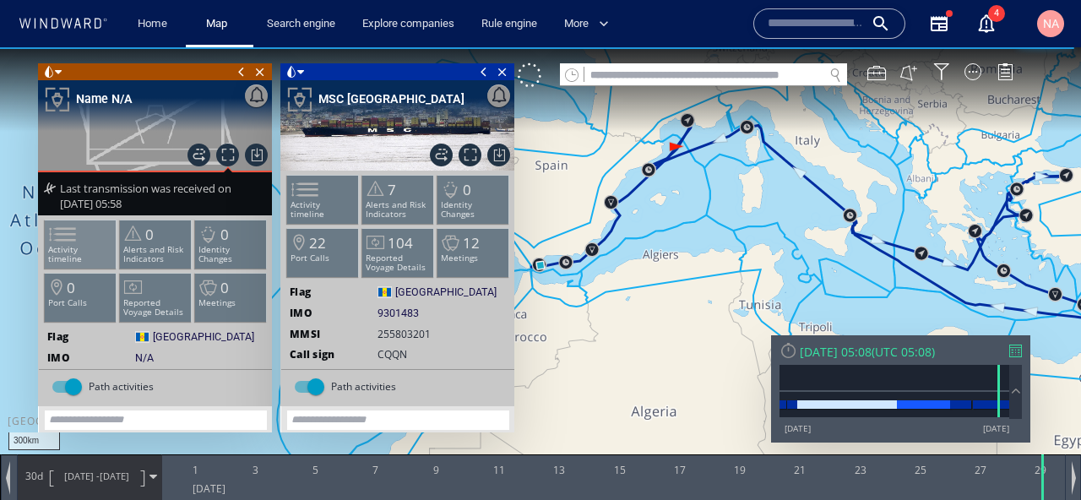
click at [65, 247] on span at bounding box center [52, 234] width 25 height 24
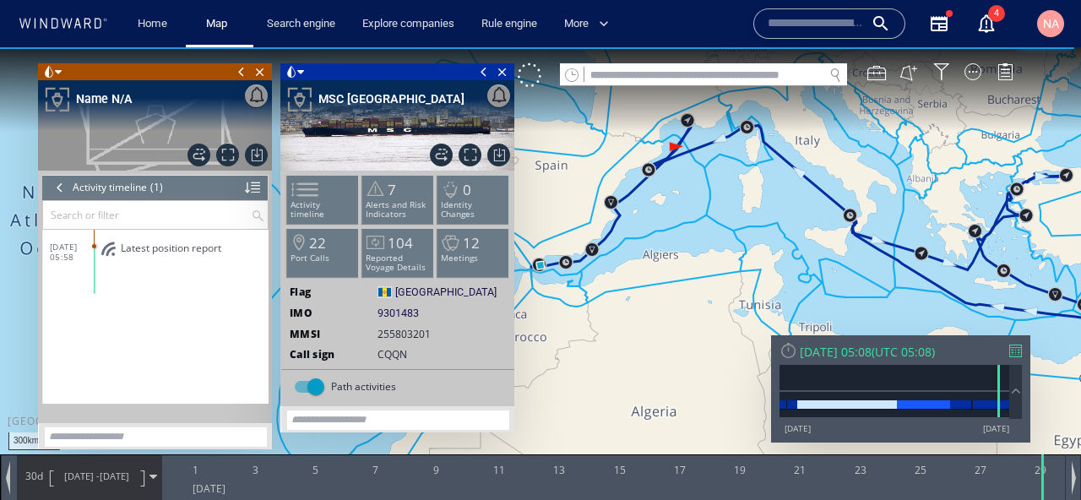
click at [174, 246] on span "Latest position report" at bounding box center [171, 247] width 100 height 13
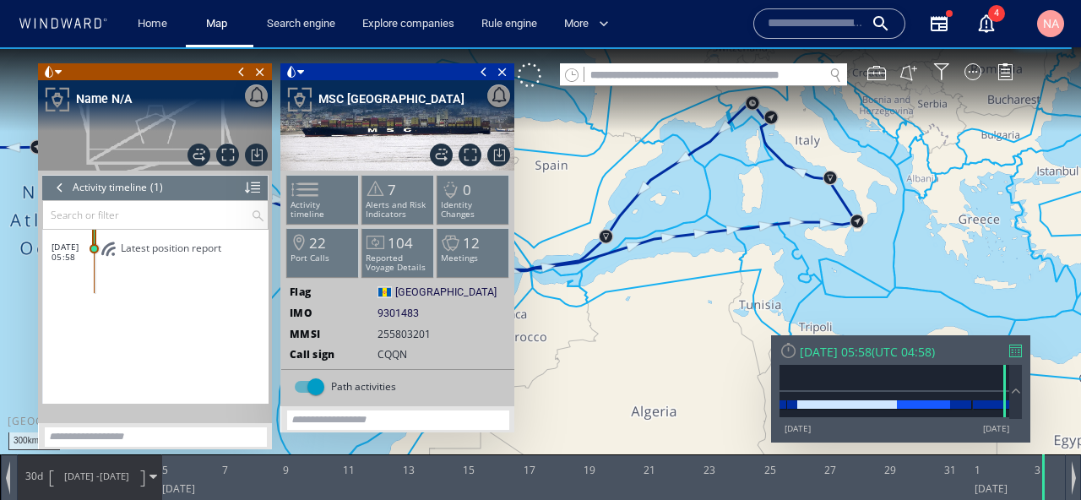
drag, startPoint x: 638, startPoint y: 314, endPoint x: 849, endPoint y: 287, distance: 212.0
click at [847, 288] on canvas "Map" at bounding box center [540, 265] width 1081 height 436
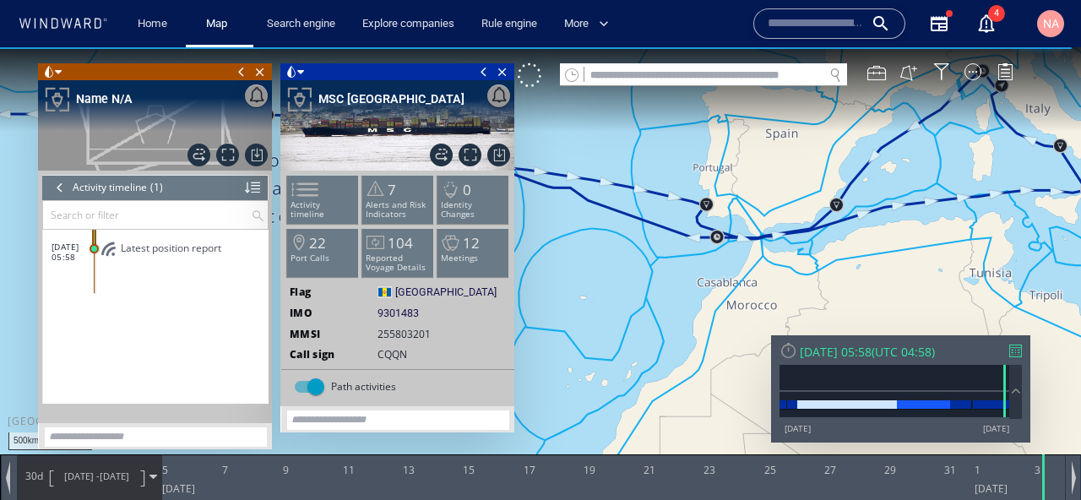
click at [481, 59] on canvas "Map" at bounding box center [540, 265] width 1081 height 436
click at [480, 72] on span at bounding box center [484, 71] width 19 height 17
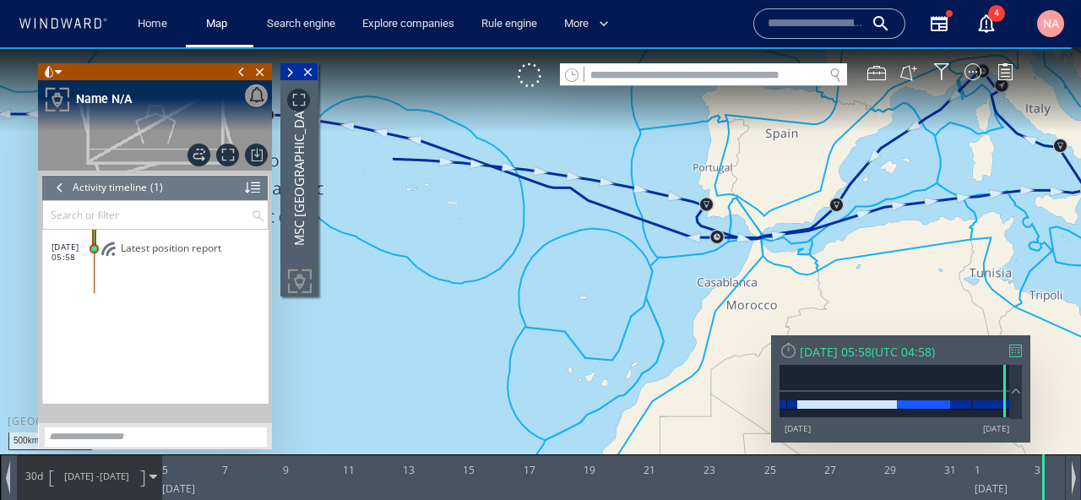
click at [234, 73] on span at bounding box center [241, 71] width 19 height 17
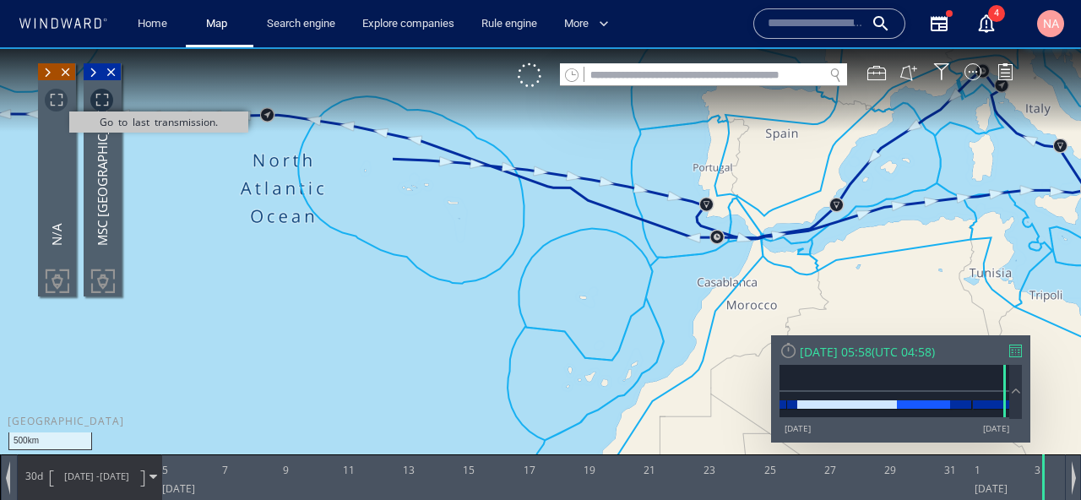
click at [59, 99] on span "Go to last transmission." at bounding box center [56, 100] width 23 height 23
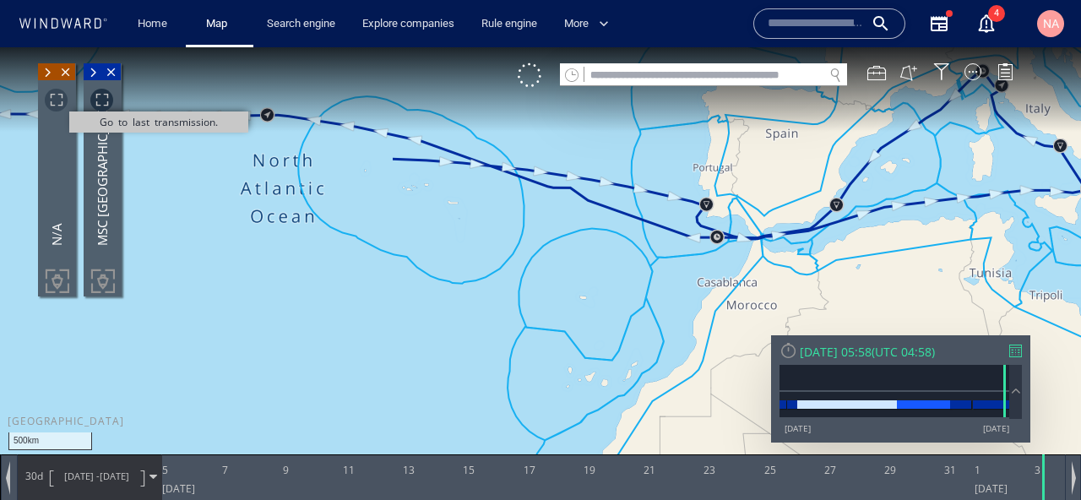
click at [53, 102] on span "Go to last transmission." at bounding box center [56, 100] width 23 height 23
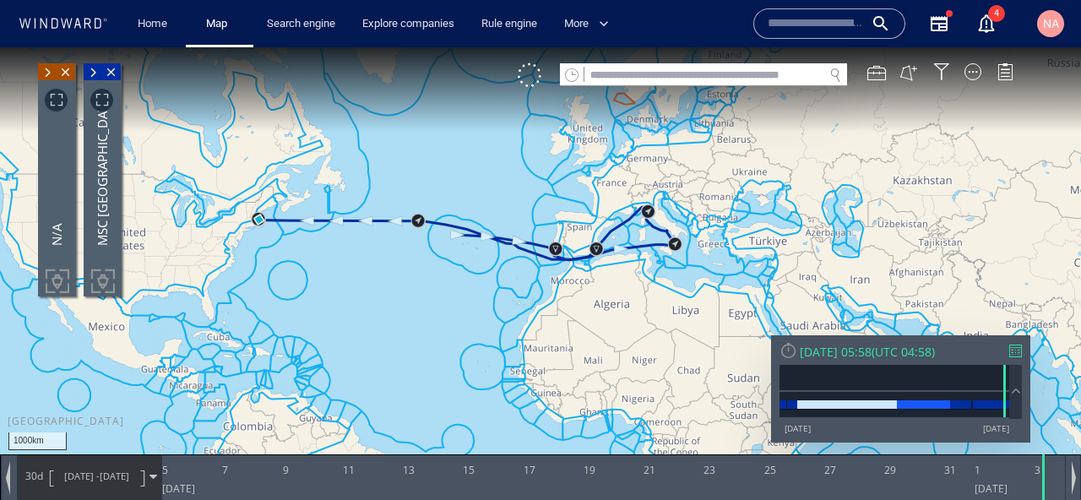
drag, startPoint x: 476, startPoint y: 286, endPoint x: 480, endPoint y: 334, distance: 48.3
click at [480, 334] on canvas "Map" at bounding box center [540, 265] width 1081 height 436
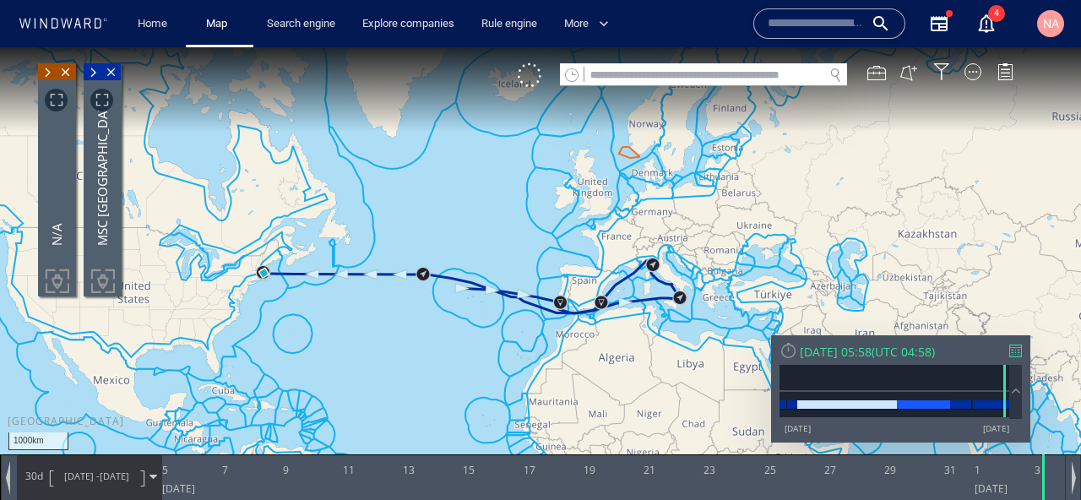
click at [643, 79] on input "text" at bounding box center [703, 75] width 239 height 23
paste input "*******"
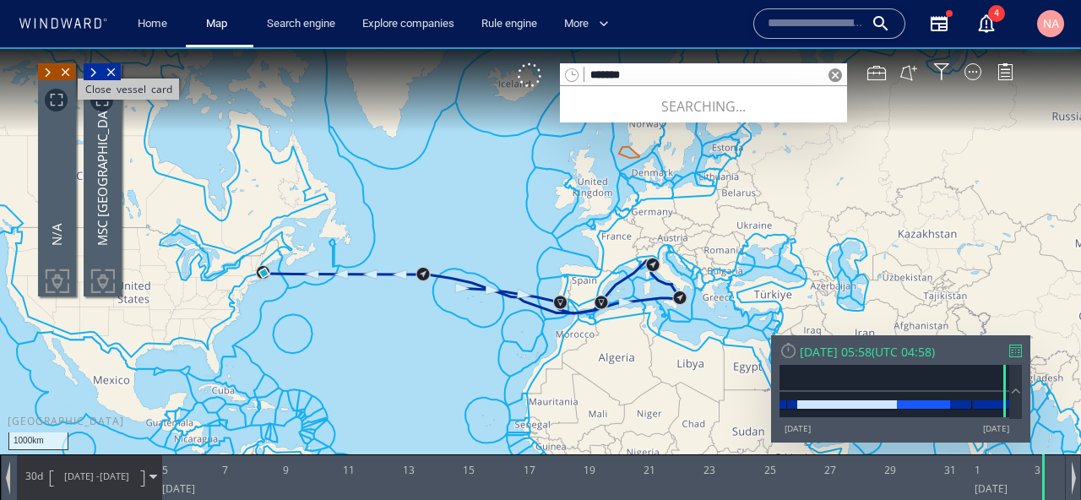
click at [68, 74] on span "Close vessel card" at bounding box center [66, 71] width 19 height 17
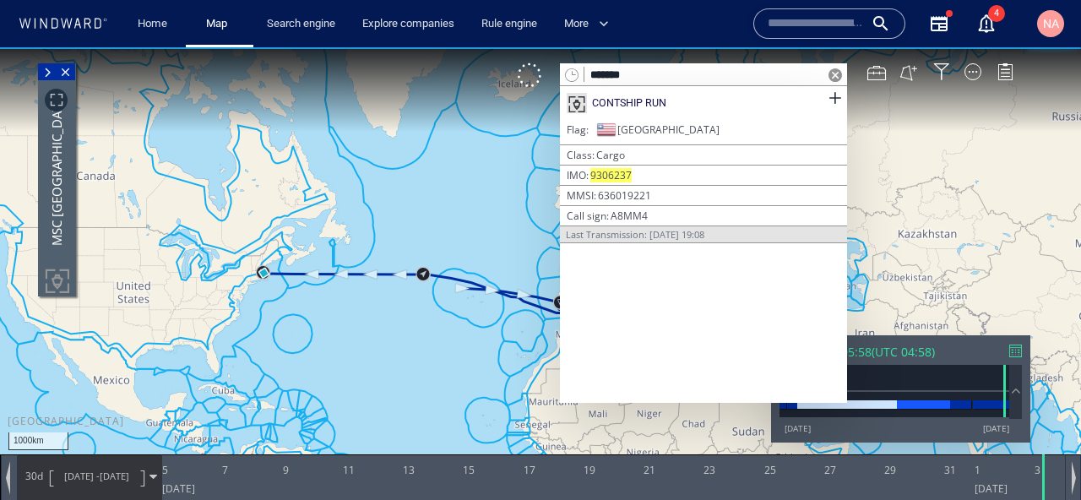
click at [68, 74] on span "Close vessel card" at bounding box center [66, 71] width 19 height 17
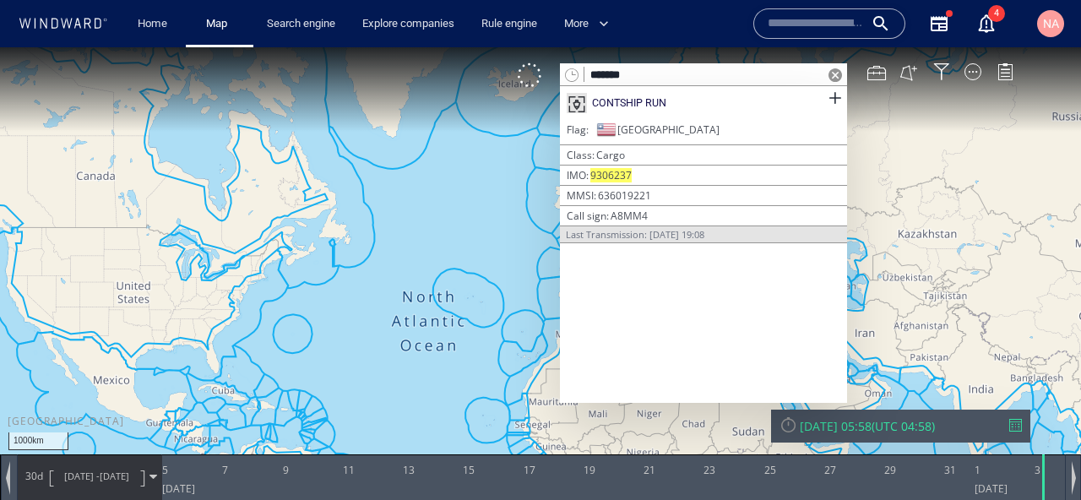
click at [641, 75] on input "*******" at bounding box center [703, 75] width 239 height 23
paste input "**"
click at [623, 79] on input "*********" at bounding box center [703, 75] width 239 height 23
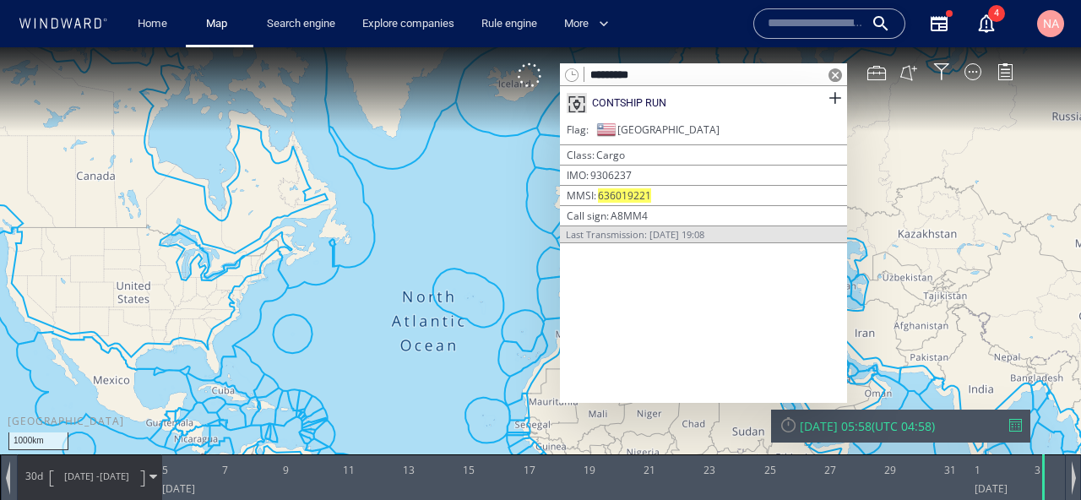
paste input "text"
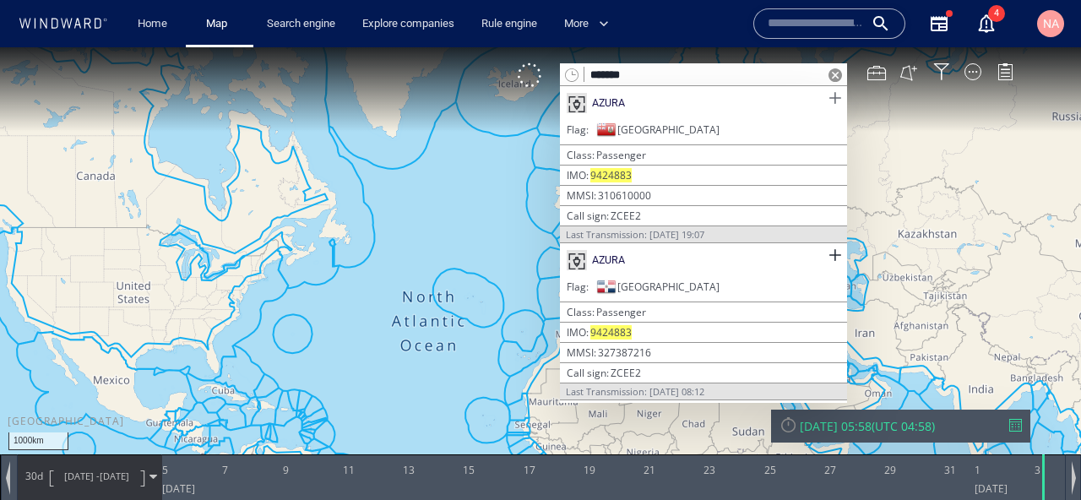
type input "*******"
click at [837, 100] on span at bounding box center [834, 98] width 21 height 21
click at [836, 248] on span at bounding box center [834, 255] width 21 height 21
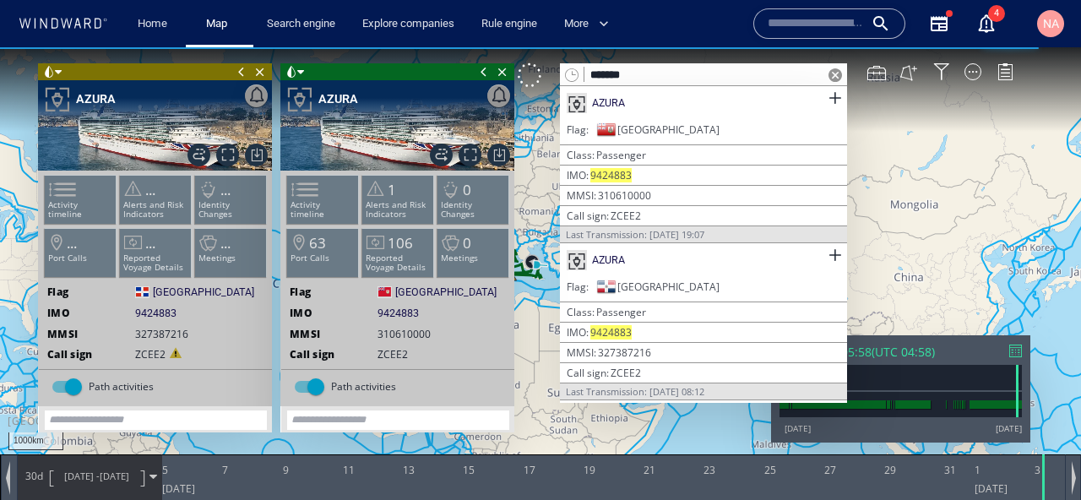
click at [829, 72] on span at bounding box center [835, 75] width 14 height 14
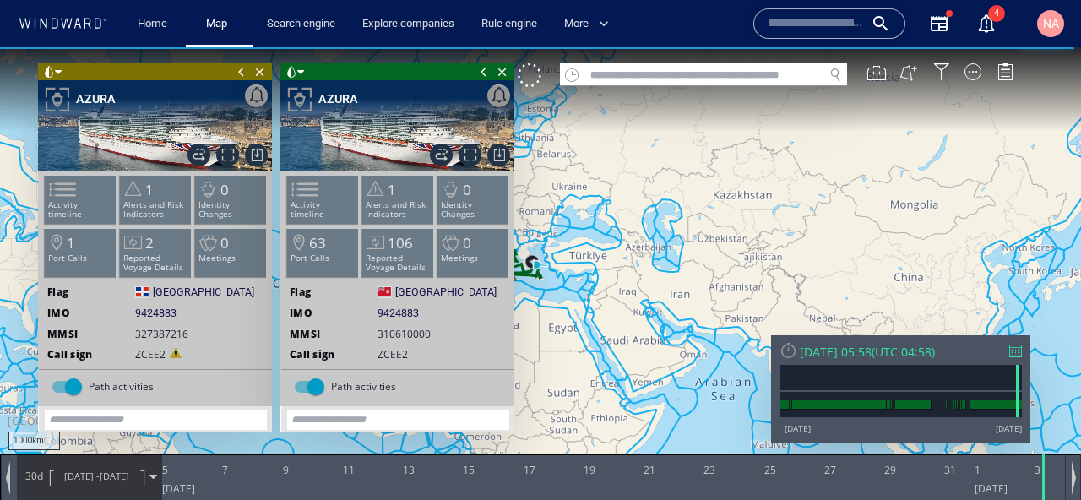
drag, startPoint x: 599, startPoint y: 253, endPoint x: 746, endPoint y: 192, distance: 160.1
click at [746, 193] on canvas "Map" at bounding box center [540, 265] width 1081 height 436
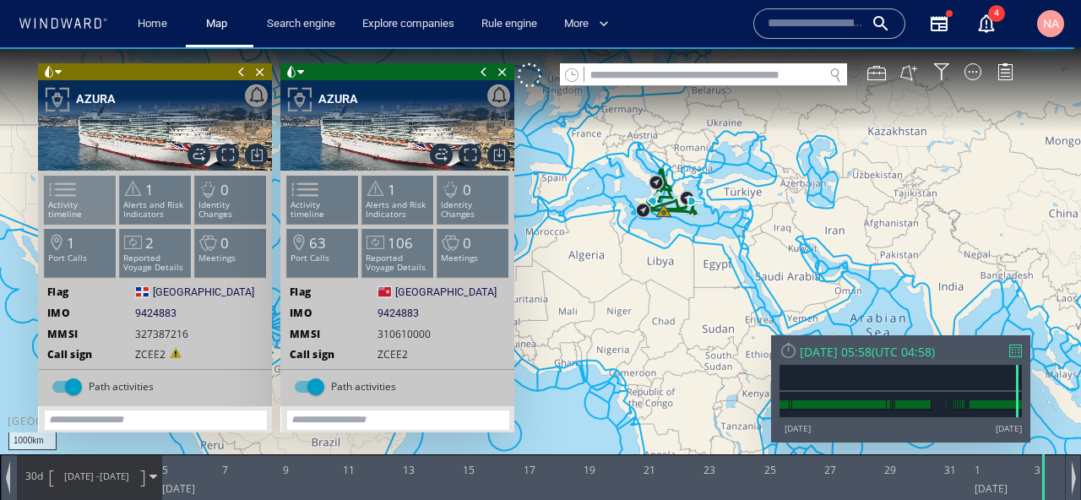
click at [86, 203] on p "Activity timeline" at bounding box center [81, 209] width 72 height 19
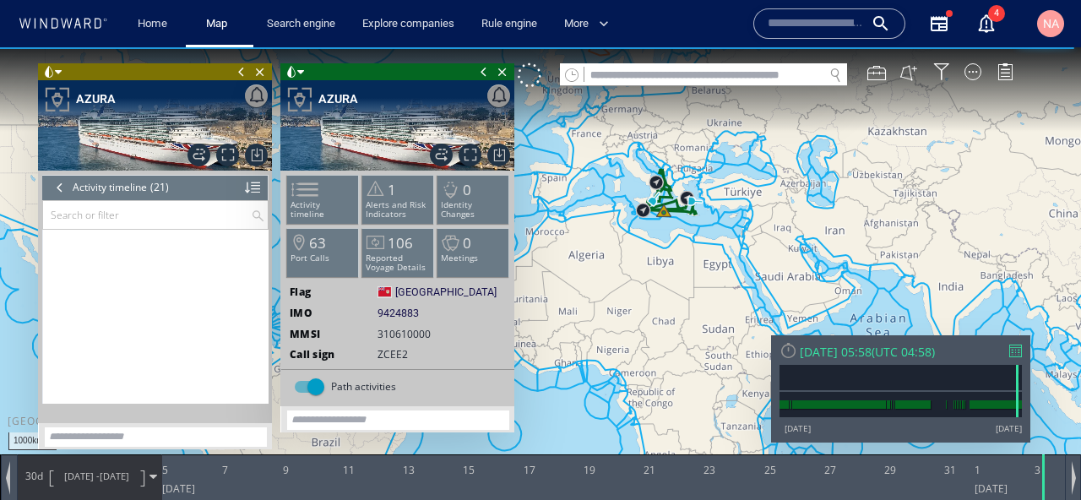
scroll to position [801, 0]
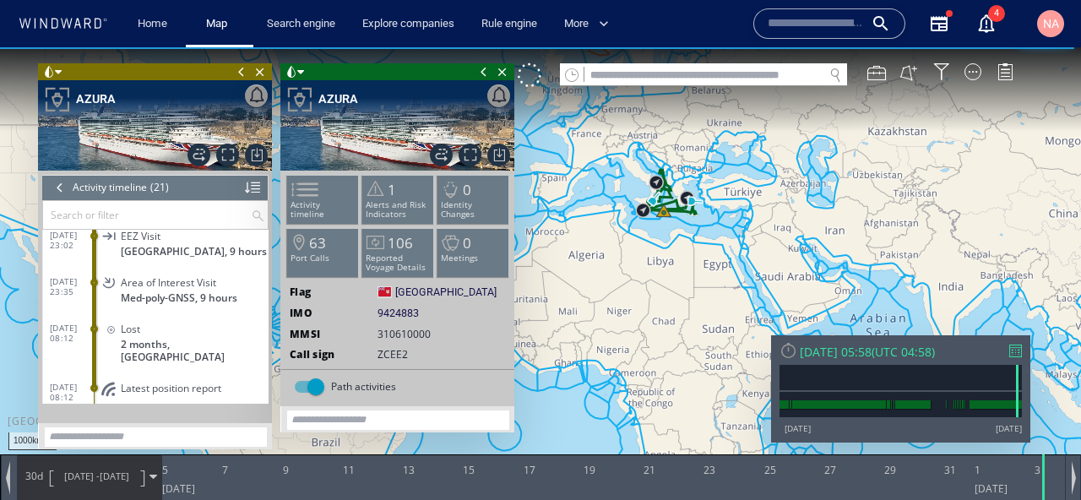
click at [162, 241] on div "EEZ Visit" at bounding box center [191, 236] width 141 height 13
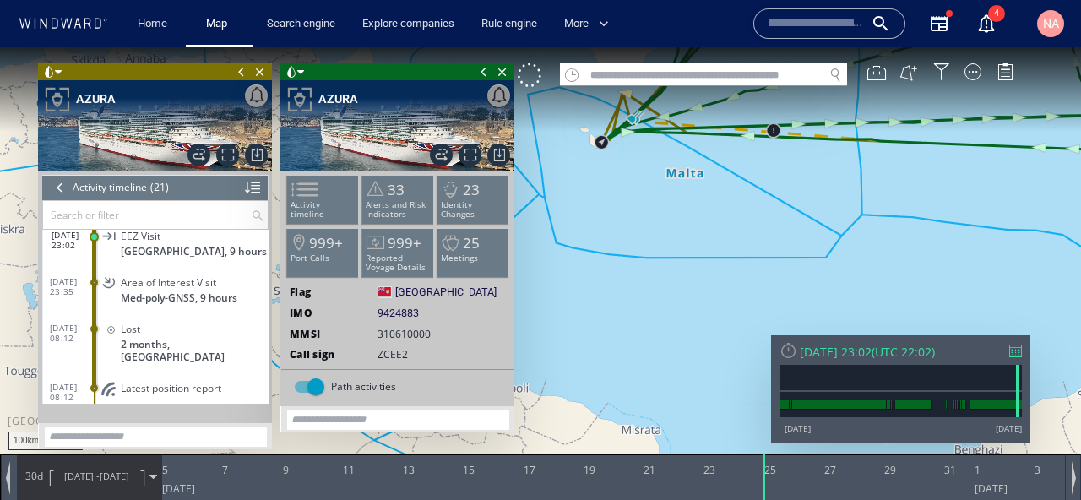
drag, startPoint x: 646, startPoint y: 160, endPoint x: 673, endPoint y: 240, distance: 83.8
click at [673, 240] on canvas "Map" at bounding box center [540, 265] width 1081 height 436
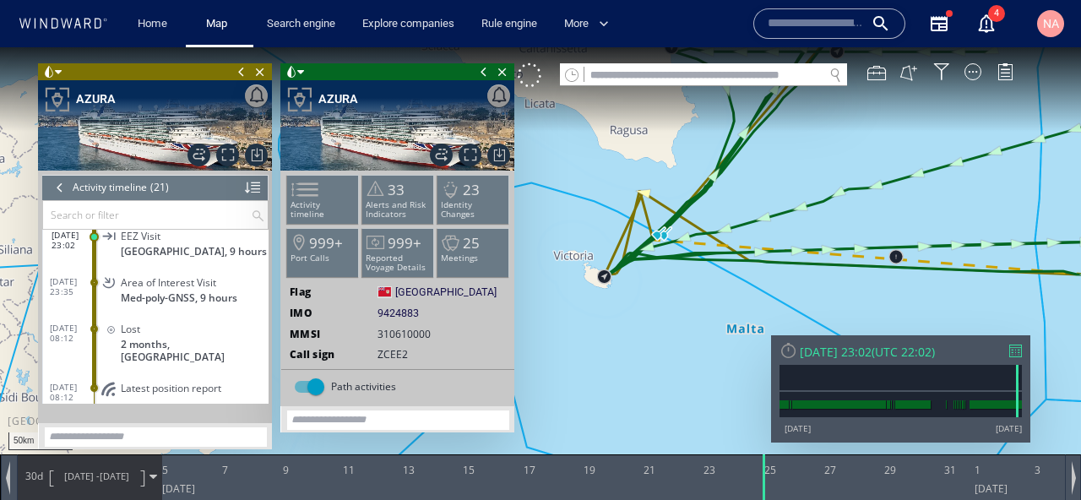
drag, startPoint x: 664, startPoint y: 232, endPoint x: 662, endPoint y: 287, distance: 54.9
click at [662, 287] on canvas "Map" at bounding box center [540, 265] width 1081 height 436
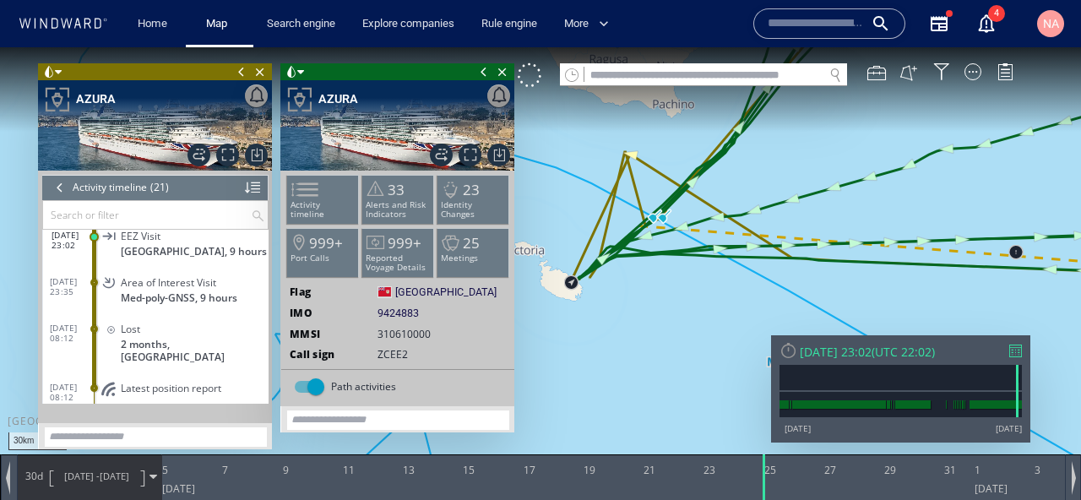
click at [653, 86] on div "VM" at bounding box center [774, 75] width 513 height 24
click at [651, 73] on input "text" at bounding box center [703, 75] width 239 height 23
paste input "*******"
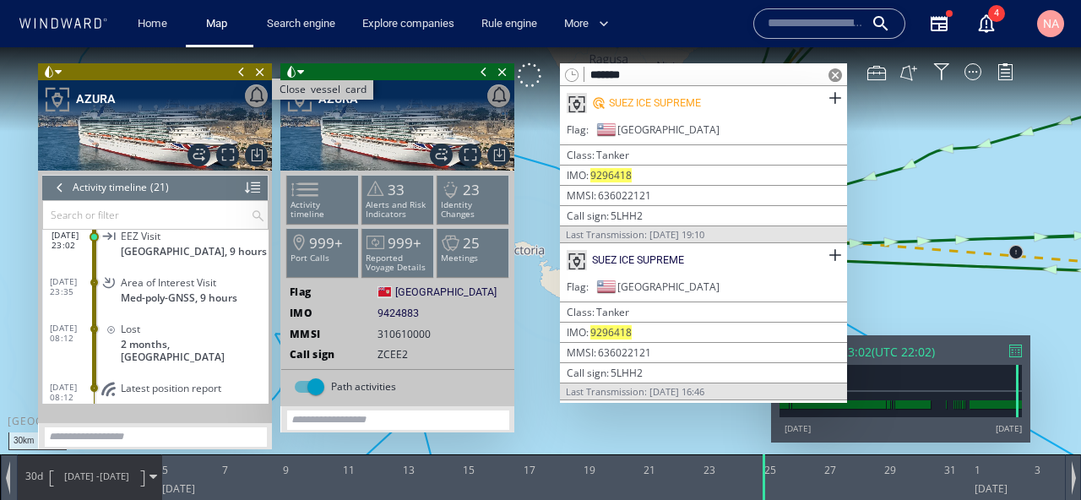
type input "*******"
click at [264, 79] on span "Close vessel card" at bounding box center [260, 71] width 19 height 17
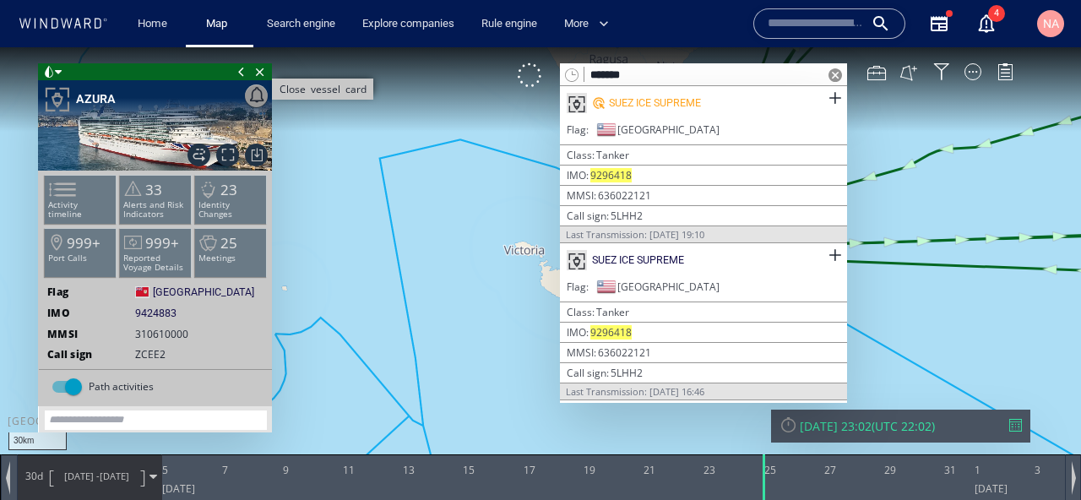
click at [264, 77] on span "Close vessel card" at bounding box center [260, 71] width 19 height 17
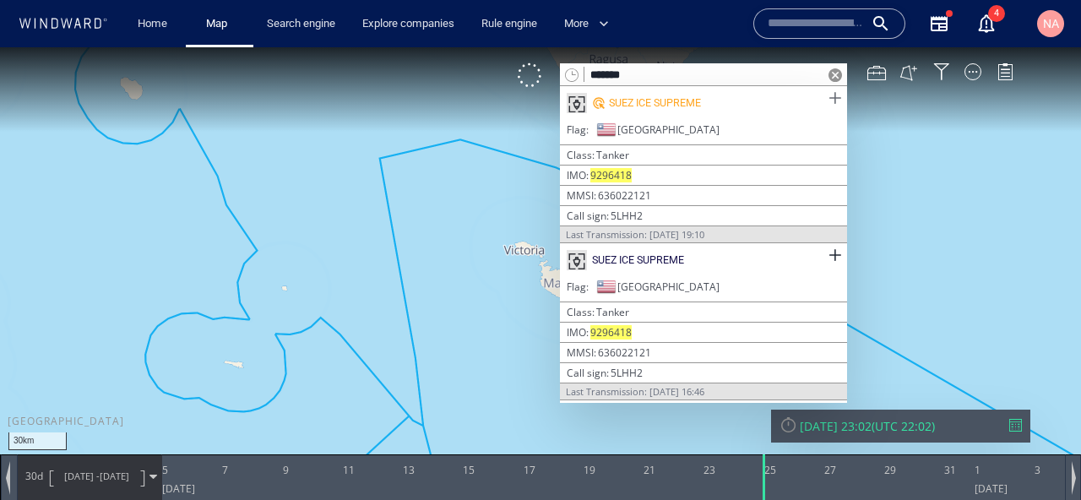
click at [832, 97] on span at bounding box center [834, 98] width 21 height 21
click at [833, 253] on span at bounding box center [834, 255] width 21 height 21
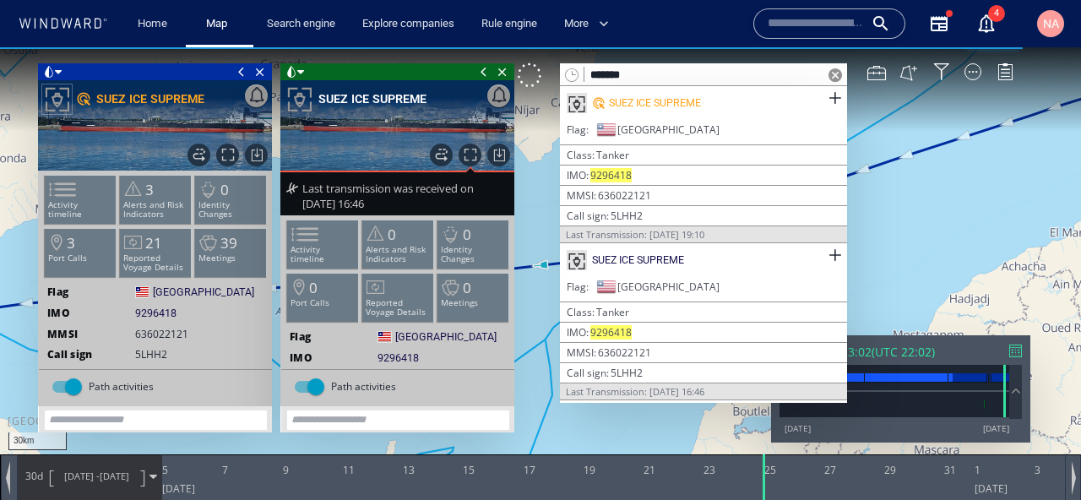
click at [835, 77] on span at bounding box center [835, 75] width 14 height 14
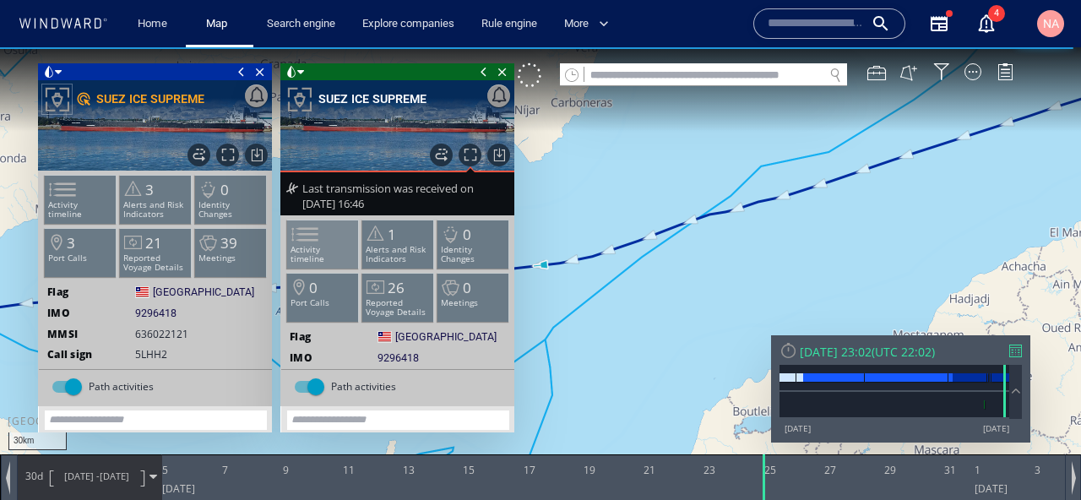
click at [301, 246] on span at bounding box center [294, 234] width 25 height 24
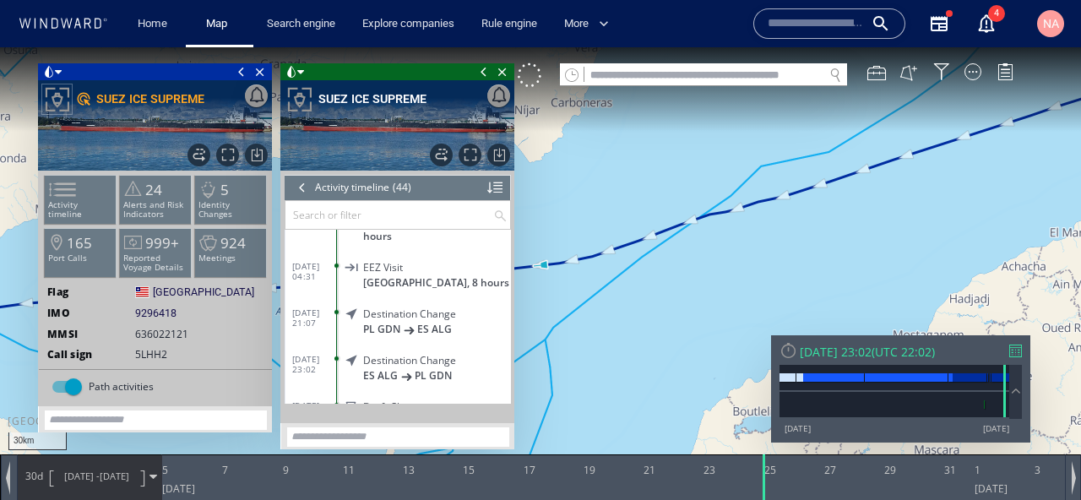
scroll to position [811, 0]
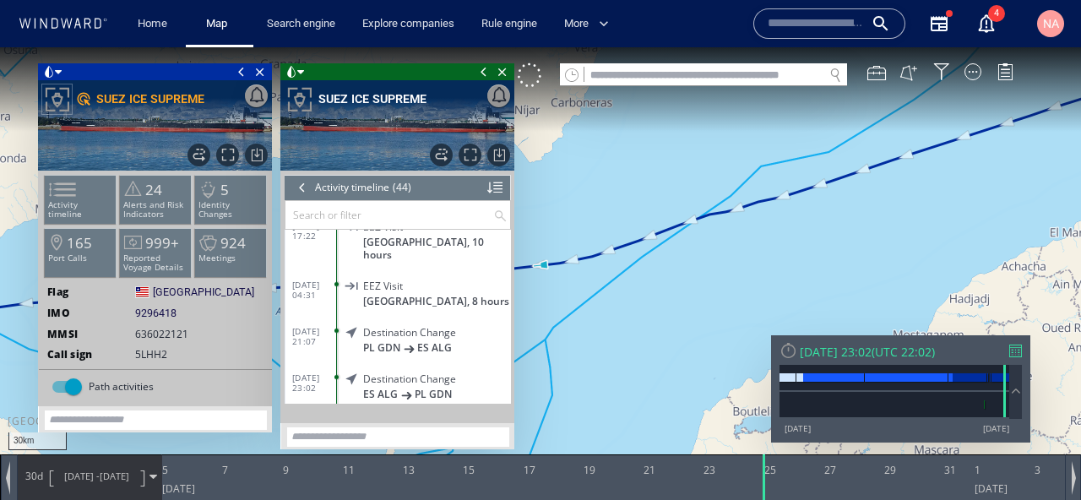
click at [399, 279] on span "EEZ Visit" at bounding box center [383, 285] width 40 height 13
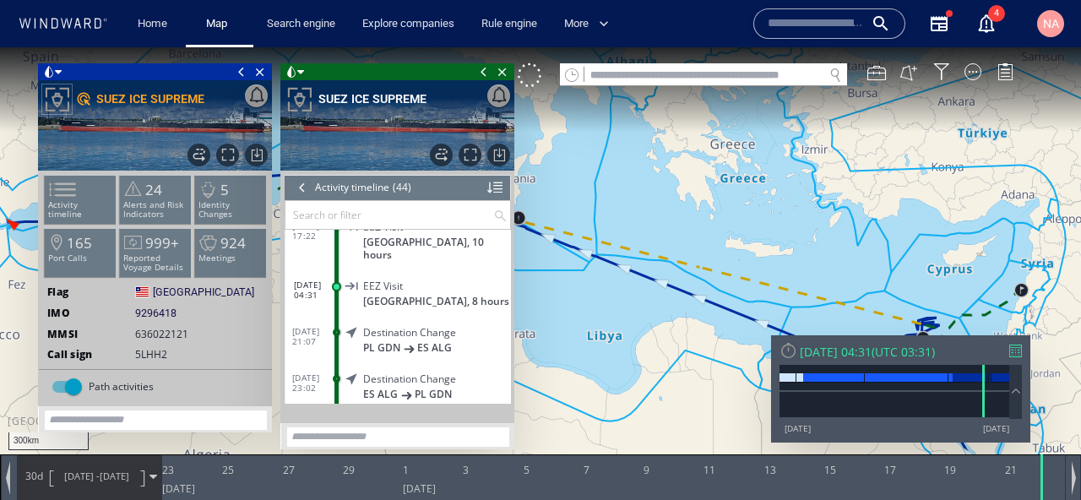
drag, startPoint x: 595, startPoint y: 278, endPoint x: 718, endPoint y: 214, distance: 137.8
click at [718, 215] on canvas "Map" at bounding box center [540, 265] width 1081 height 436
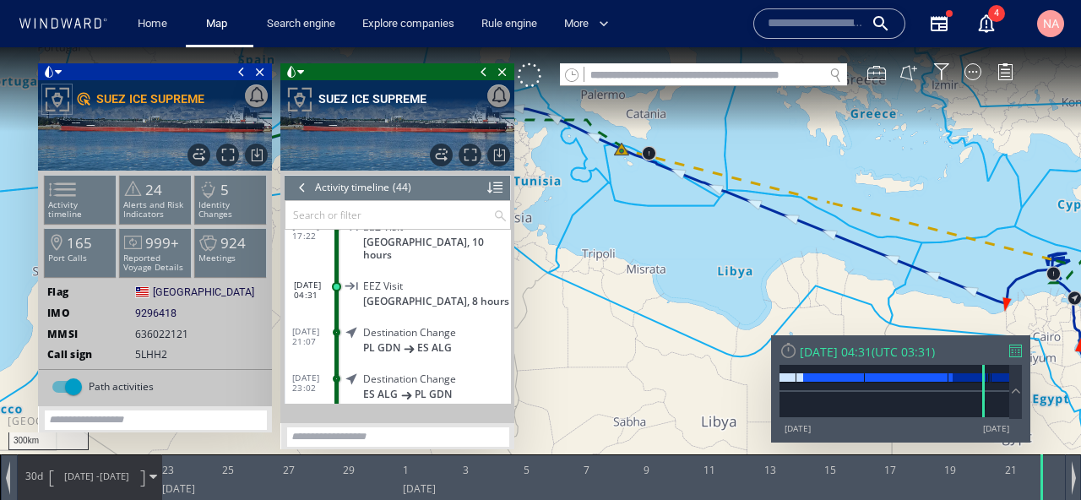
drag, startPoint x: 718, startPoint y: 214, endPoint x: 784, endPoint y: 236, distance: 69.2
click at [784, 236] on canvas "Map" at bounding box center [540, 265] width 1081 height 436
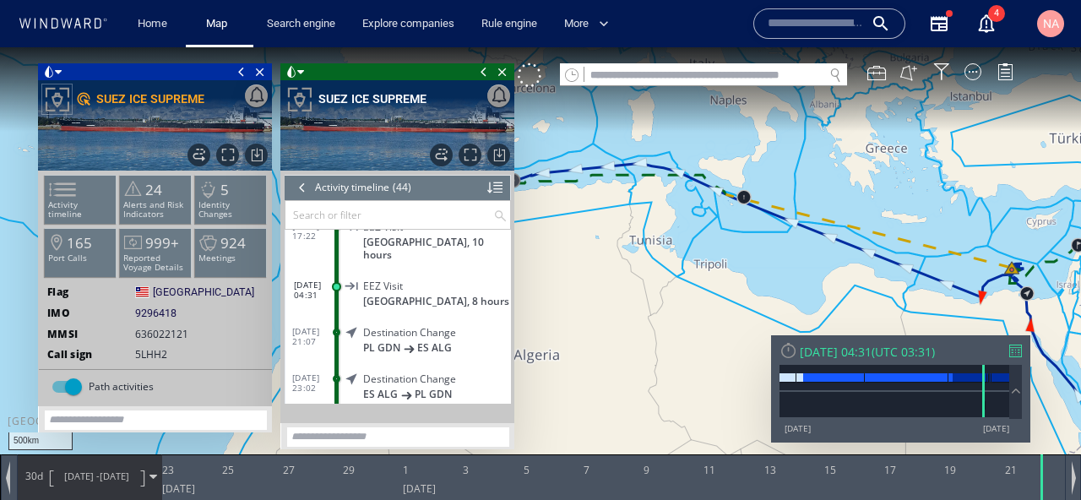
drag, startPoint x: 675, startPoint y: 241, endPoint x: 779, endPoint y: 240, distance: 103.9
click at [778, 240] on canvas "Map" at bounding box center [540, 265] width 1081 height 436
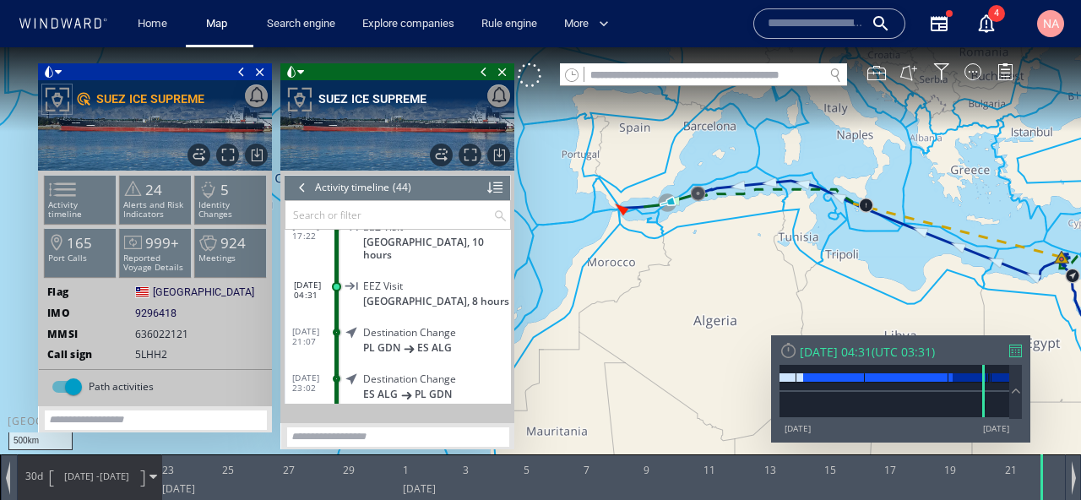
drag, startPoint x: 729, startPoint y: 240, endPoint x: 635, endPoint y: 236, distance: 93.8
click at [636, 236] on canvas "Map" at bounding box center [540, 265] width 1081 height 436
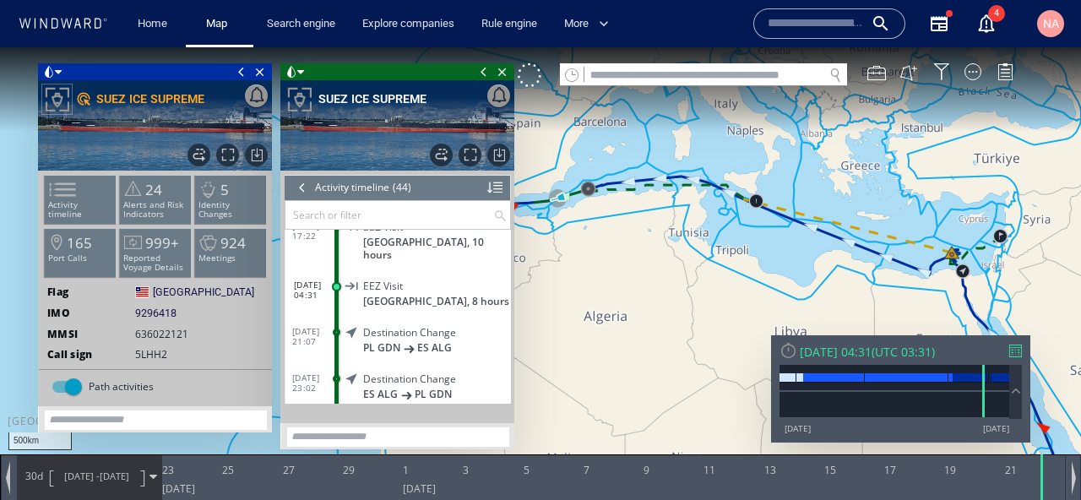
click at [630, 72] on input "text" at bounding box center [703, 75] width 239 height 23
paste input "*******"
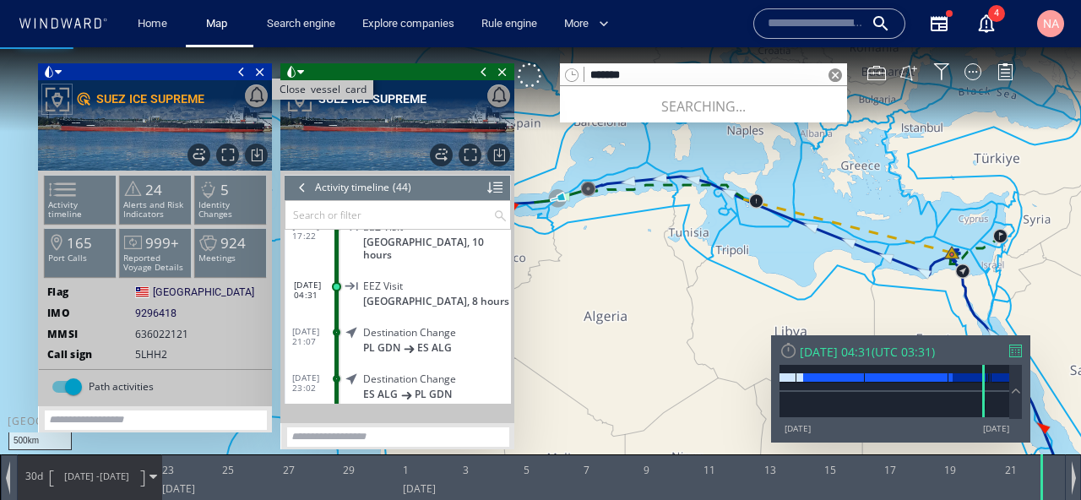
type input "*******"
click at [258, 73] on span "Close vessel card" at bounding box center [260, 71] width 19 height 17
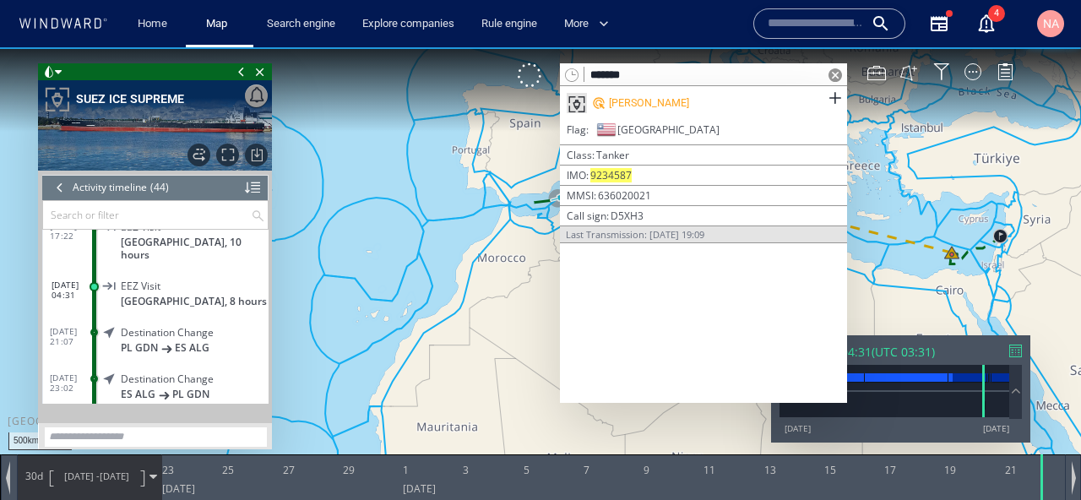
click at [258, 73] on span "Close vessel card" at bounding box center [260, 71] width 19 height 17
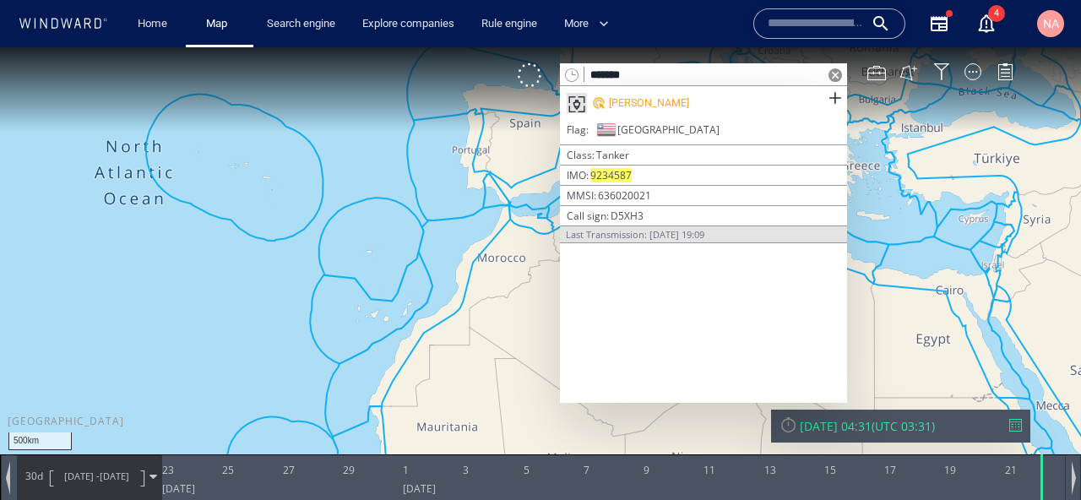
click at [656, 86] on div "[PERSON_NAME]" at bounding box center [703, 103] width 287 height 34
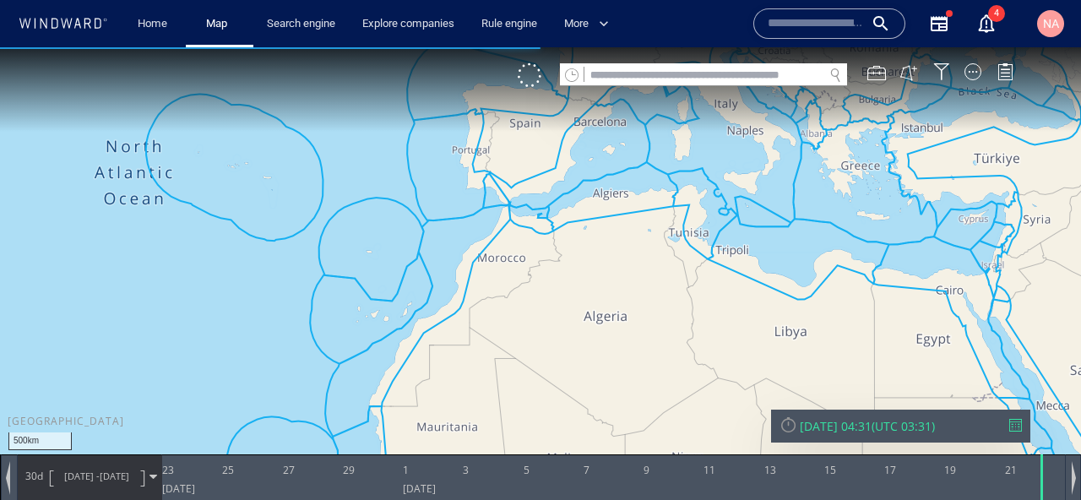
click at [656, 68] on input "text" at bounding box center [703, 75] width 239 height 23
paste input "*********"
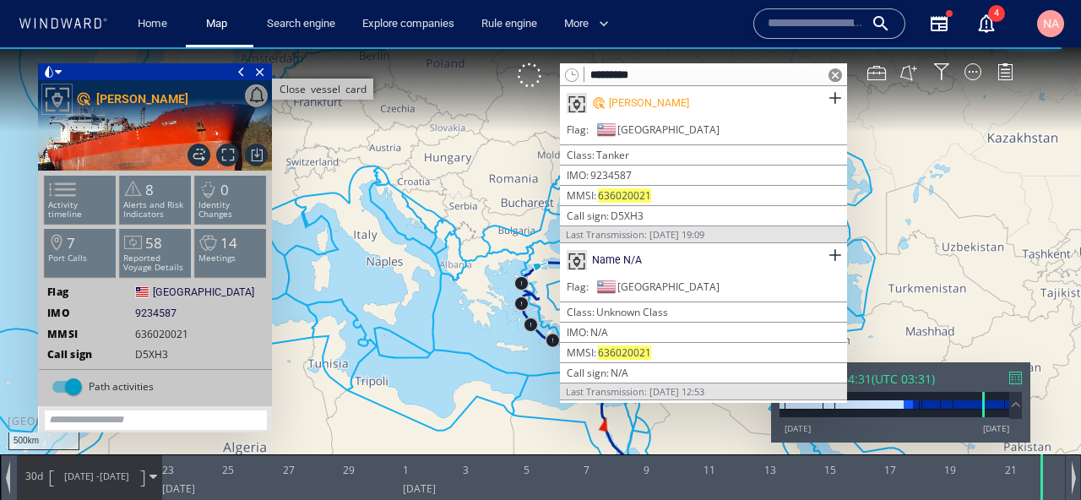
type input "*********"
click at [257, 71] on span "Close vessel card" at bounding box center [260, 71] width 19 height 17
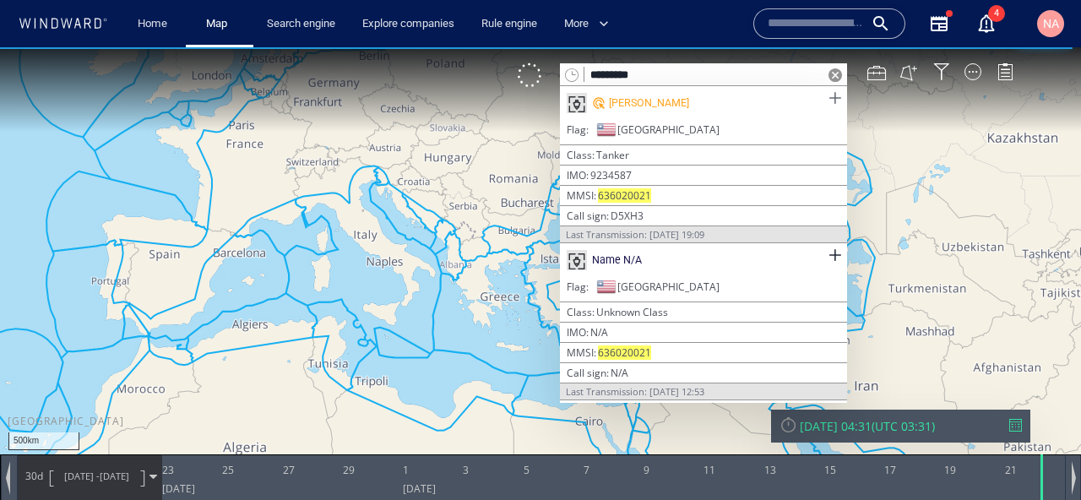
click at [833, 98] on span at bounding box center [834, 98] width 21 height 21
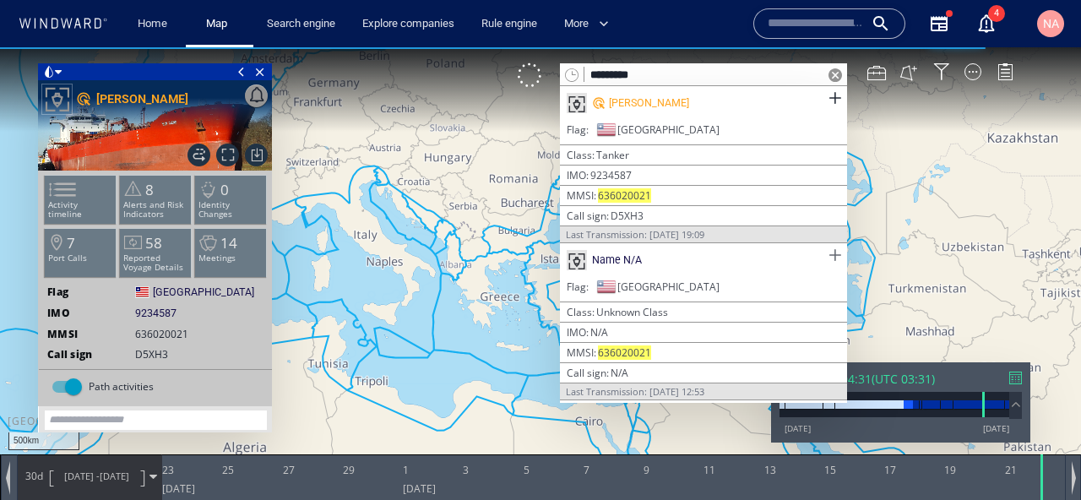
click at [832, 256] on span at bounding box center [834, 255] width 21 height 21
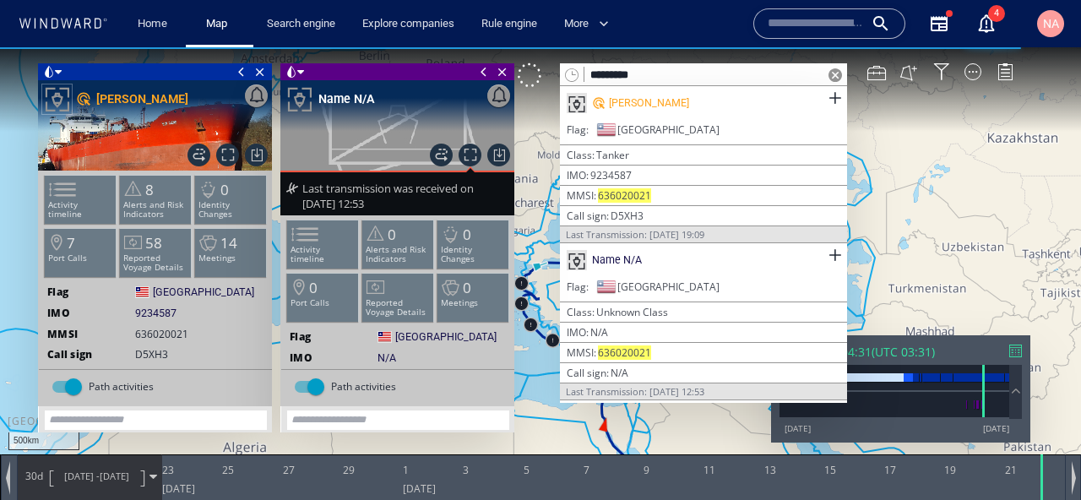
click at [835, 73] on span at bounding box center [835, 75] width 14 height 14
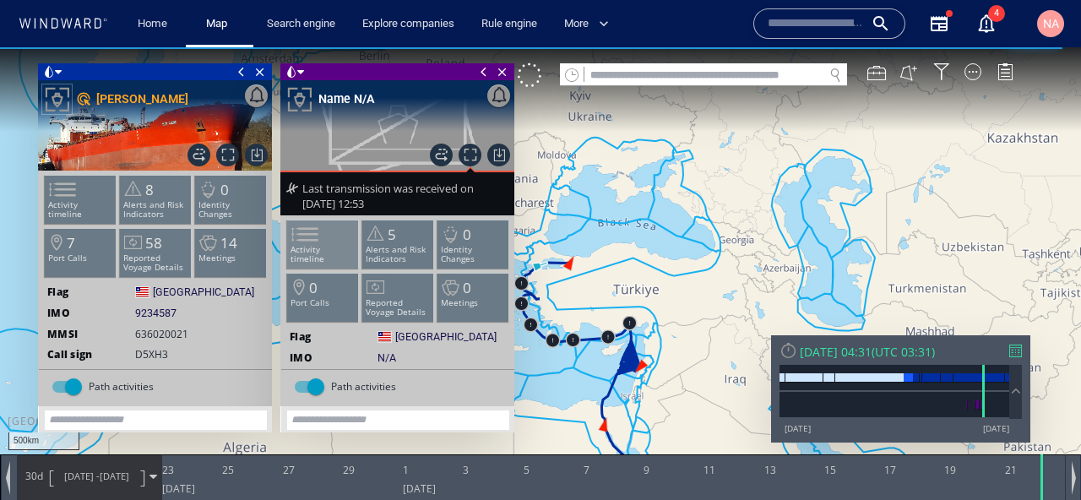
click at [307, 244] on span at bounding box center [294, 234] width 25 height 24
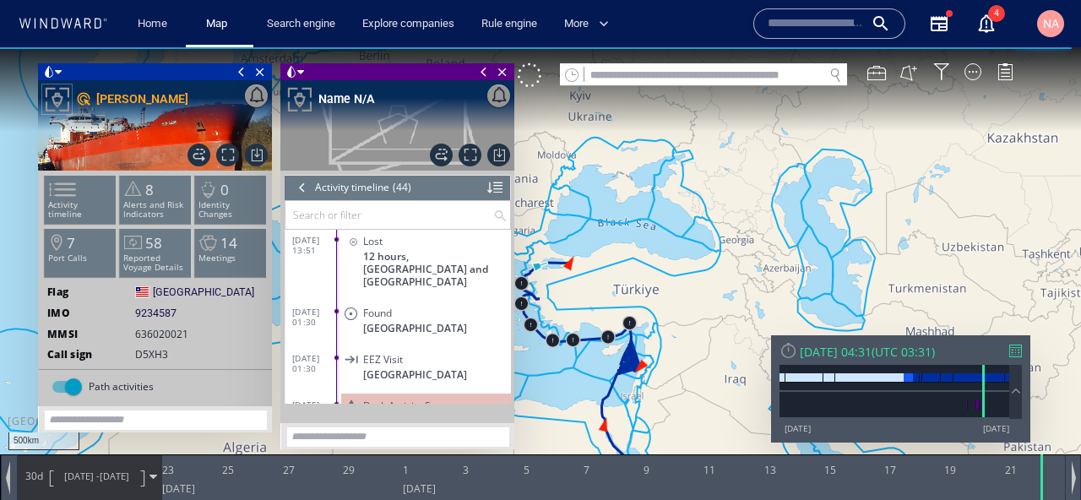
scroll to position [1758, 0]
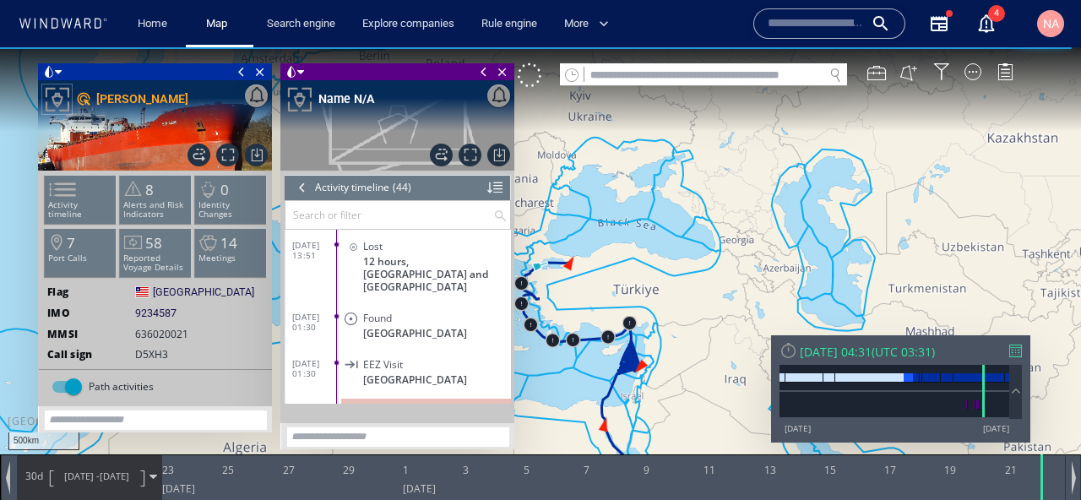
click at [390, 358] on span "EEZ Visit" at bounding box center [383, 364] width 40 height 13
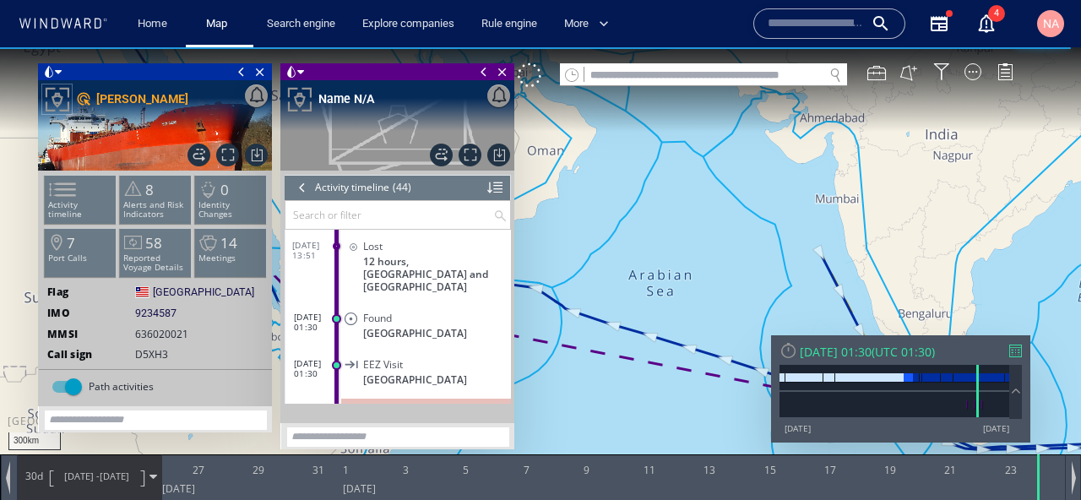
drag, startPoint x: 681, startPoint y: 284, endPoint x: 802, endPoint y: 174, distance: 163.2
click at [801, 174] on canvas "Map" at bounding box center [540, 265] width 1081 height 436
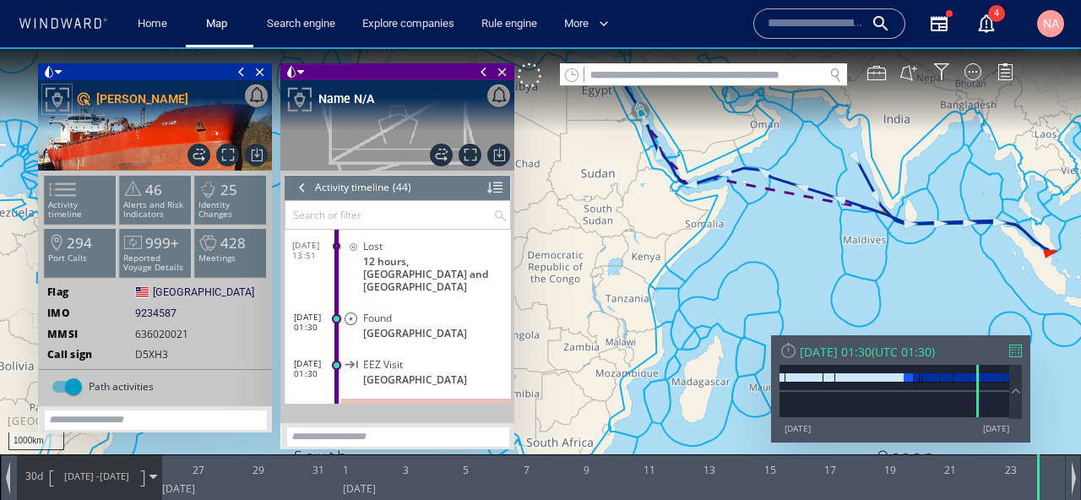
drag, startPoint x: 756, startPoint y: 268, endPoint x: 709, endPoint y: 340, distance: 85.5
click at [709, 340] on canvas "Map" at bounding box center [540, 265] width 1081 height 436
